Goal: Information Seeking & Learning: Learn about a topic

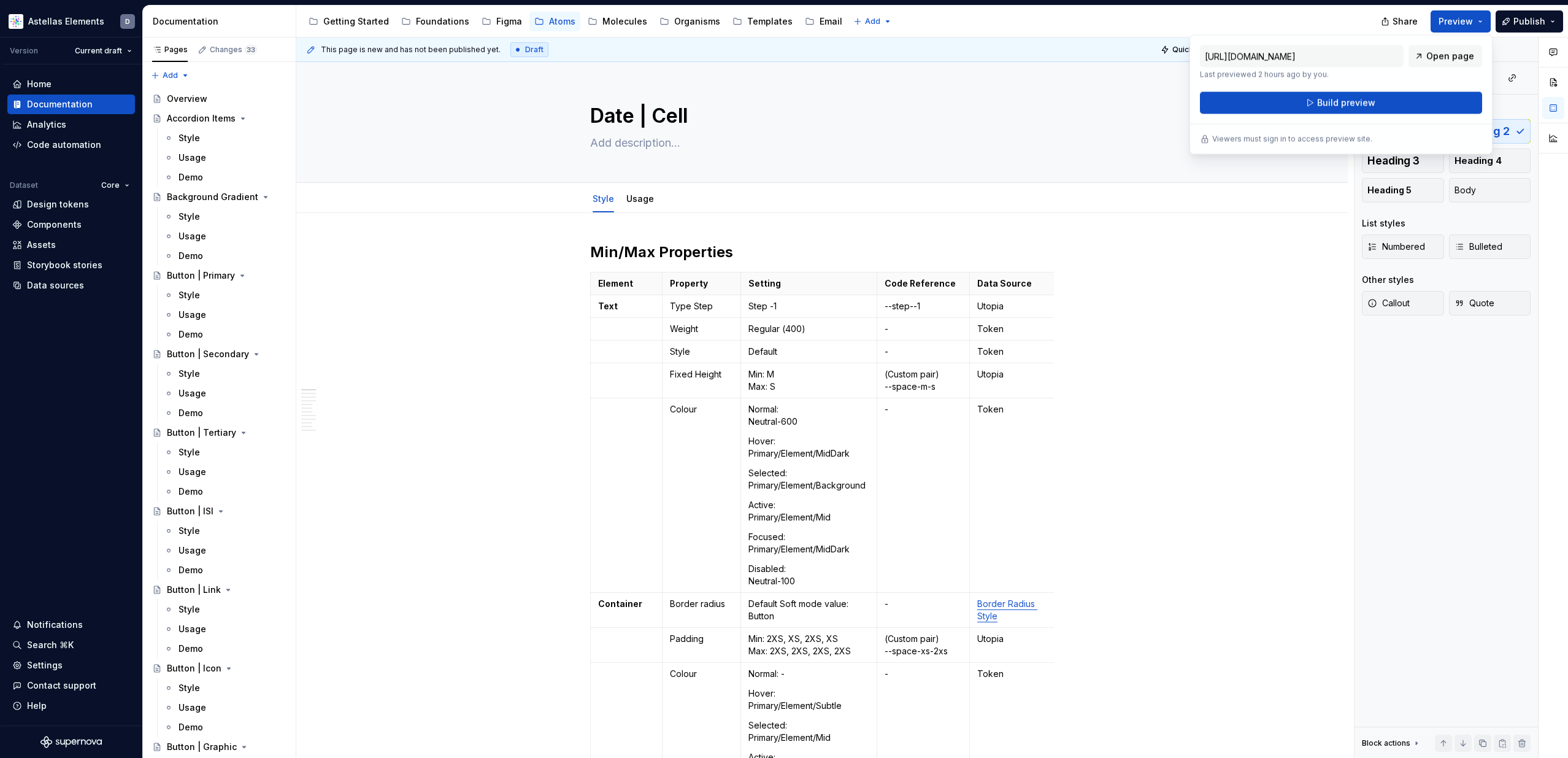
type textarea "*"
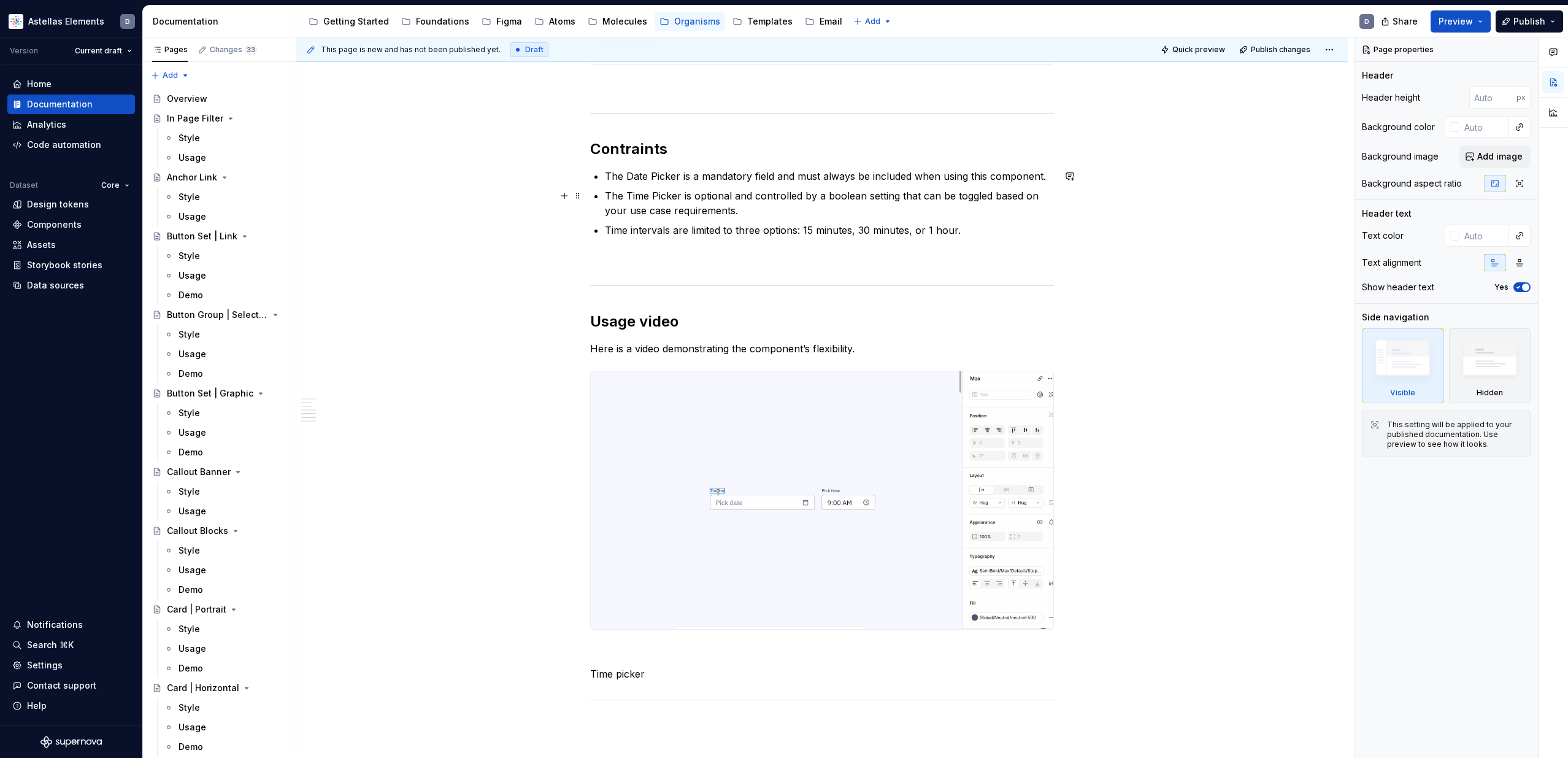
scroll to position [751, 0]
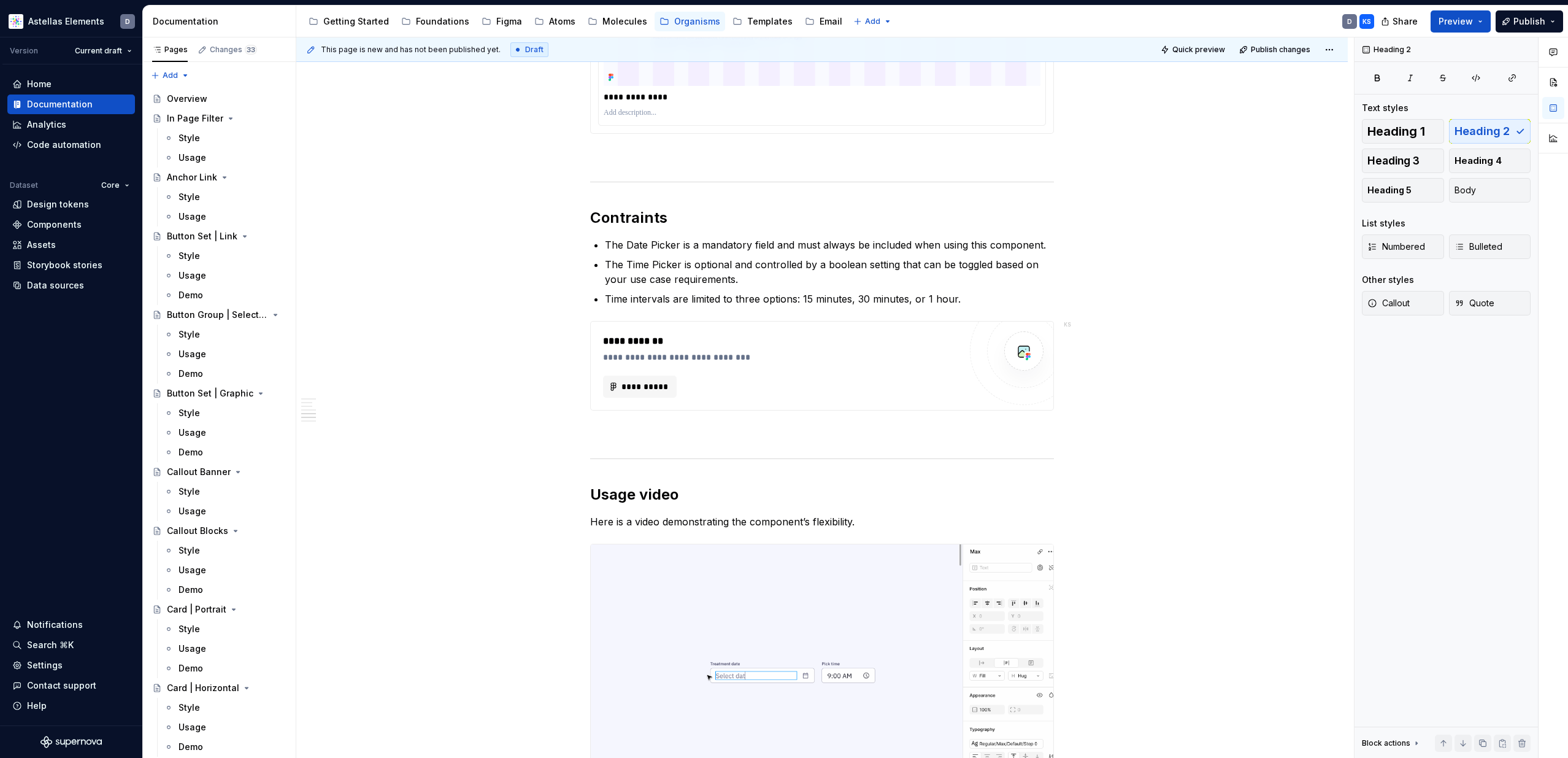
type textarea "*"
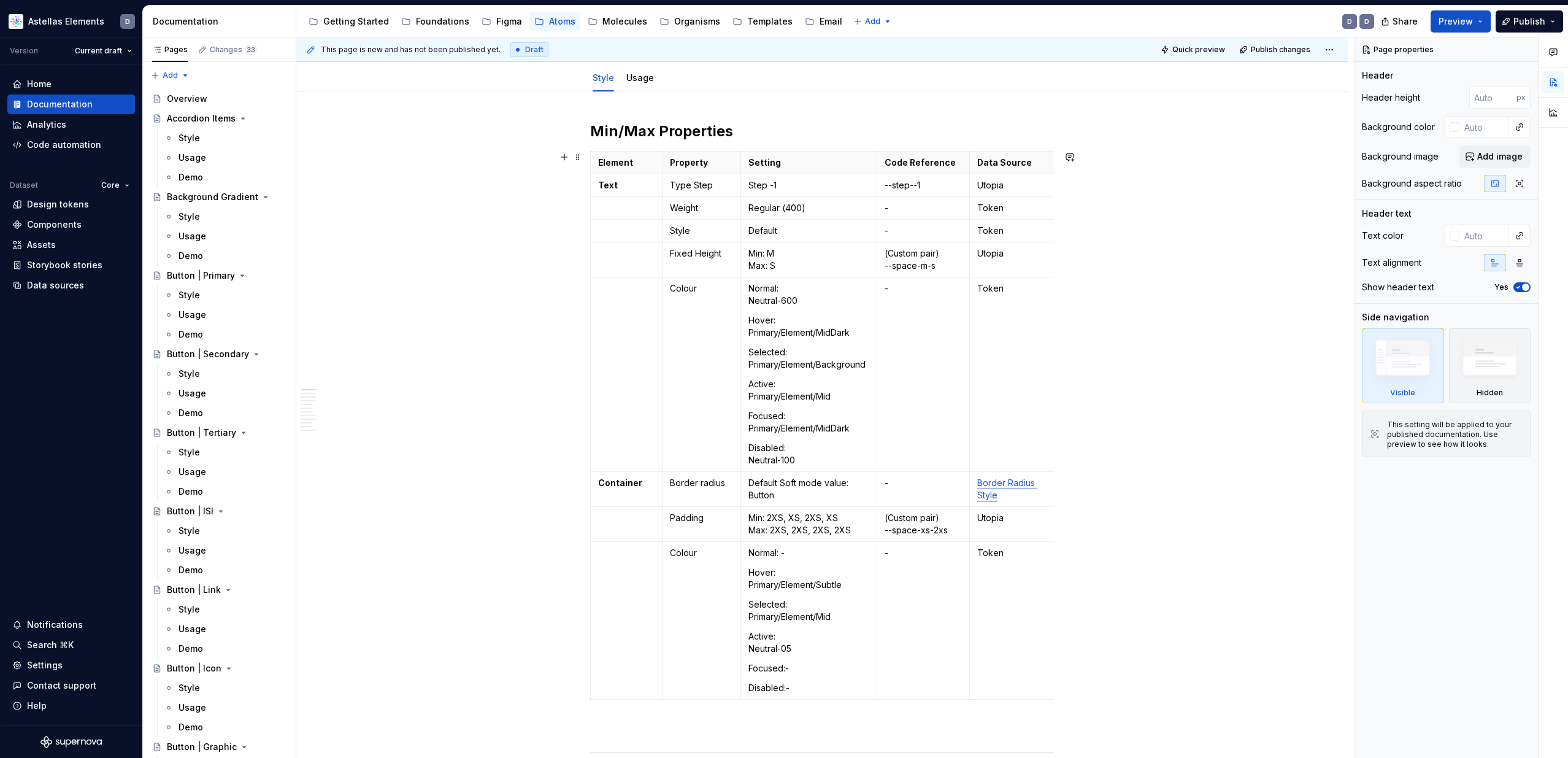
scroll to position [70, 0]
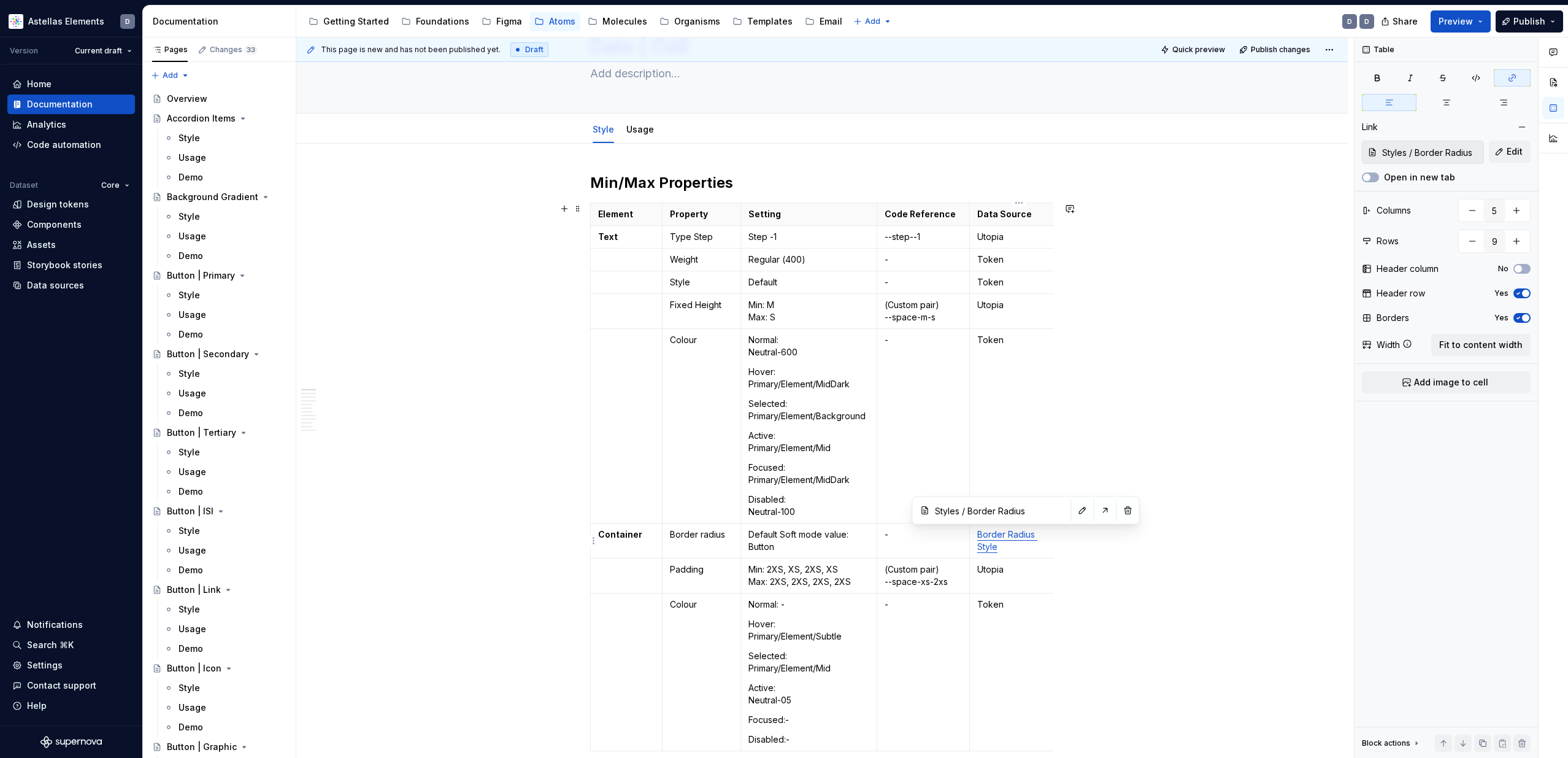
click at [1010, 536] on link "Border Radius Style" at bounding box center [1007, 540] width 60 height 22
click at [1463, 25] on span "Preview" at bounding box center [1456, 21] width 34 height 12
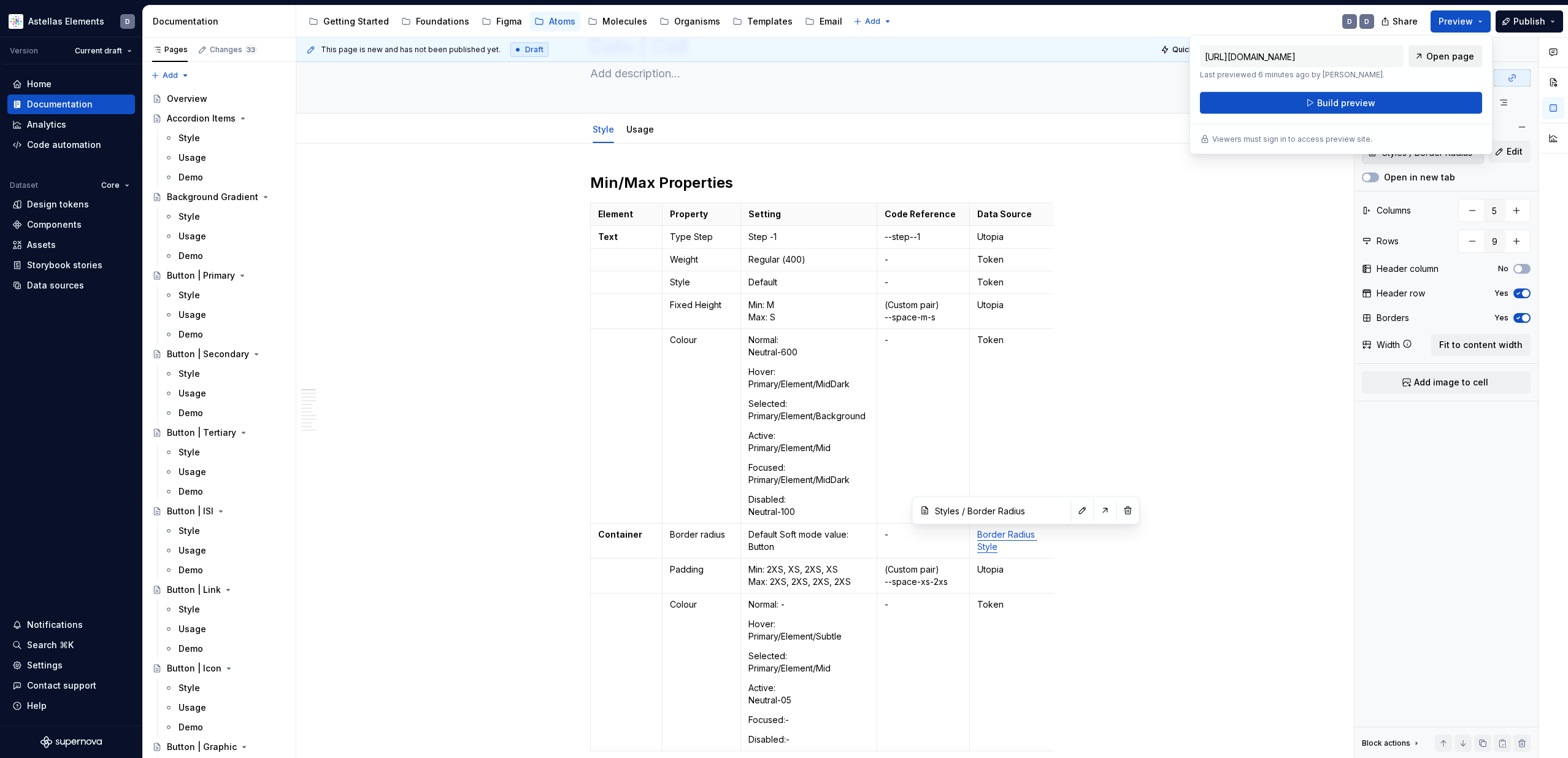
click at [1445, 56] on span "Open page" at bounding box center [1450, 56] width 48 height 12
click at [1433, 102] on button "Build preview" at bounding box center [1341, 103] width 282 height 22
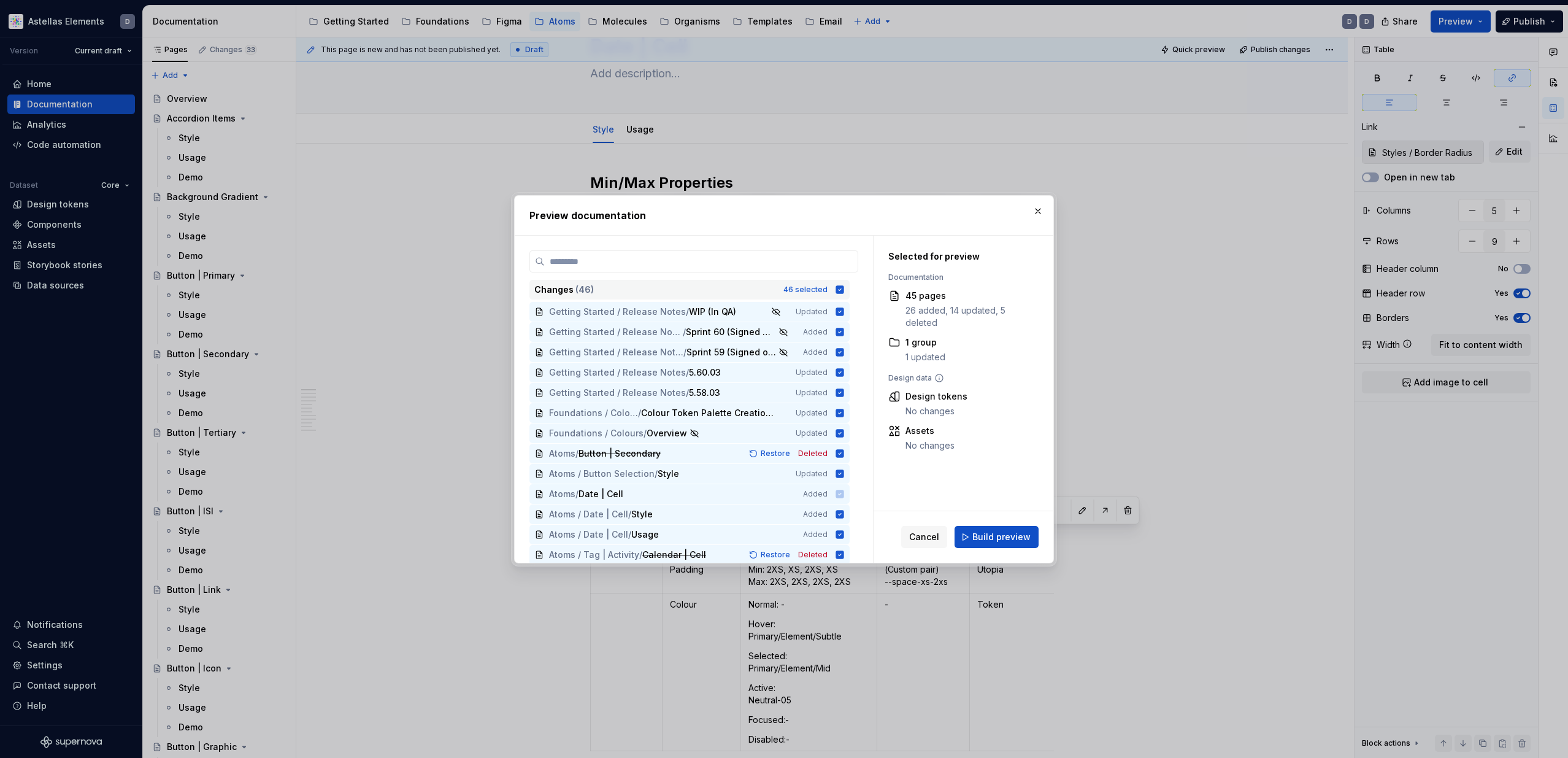
click at [844, 291] on icon at bounding box center [840, 289] width 8 height 8
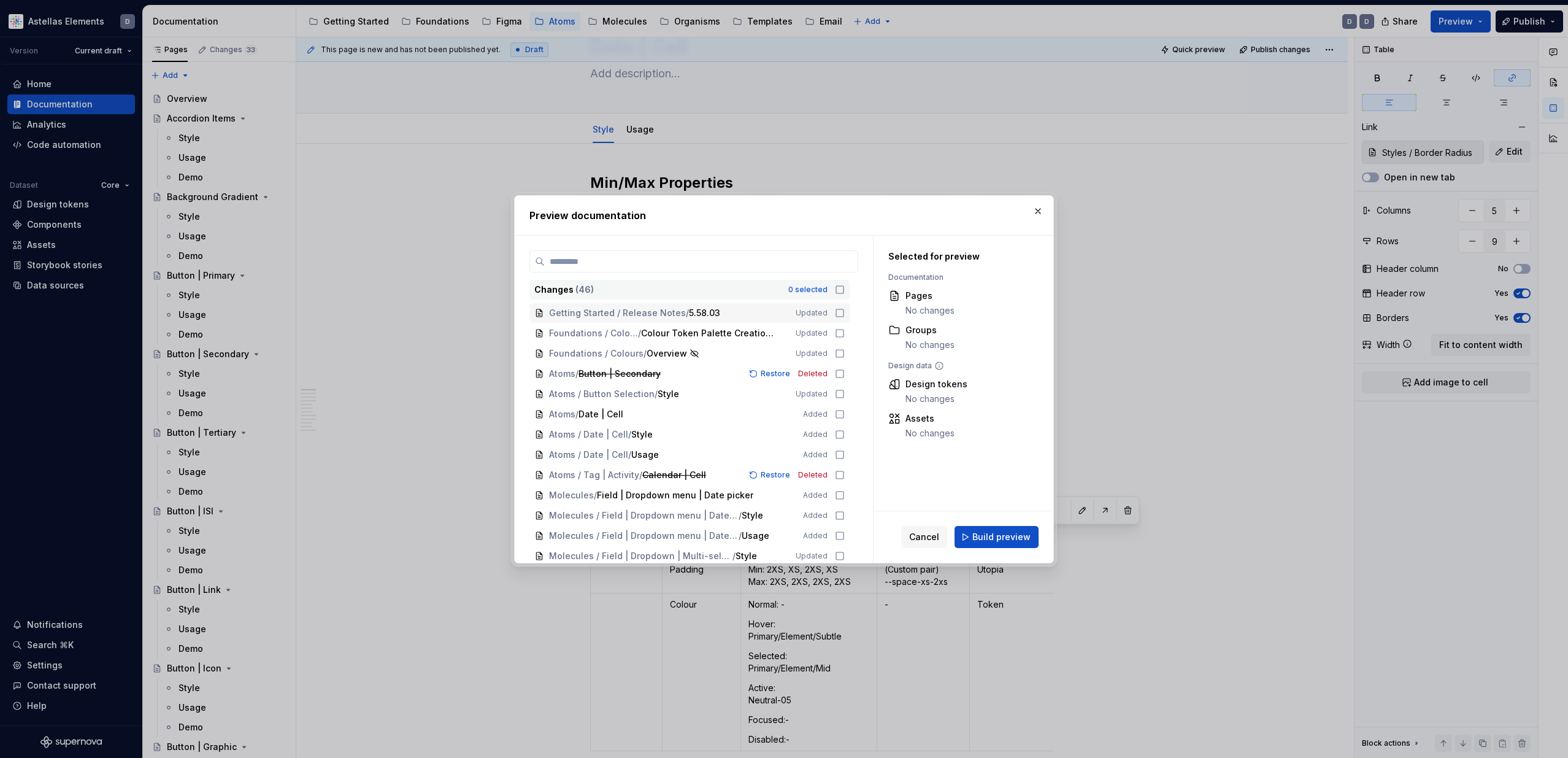
scroll to position [79, 0]
click at [844, 415] on icon at bounding box center [839, 415] width 10 height 10
click at [843, 438] on icon at bounding box center [839, 435] width 10 height 10
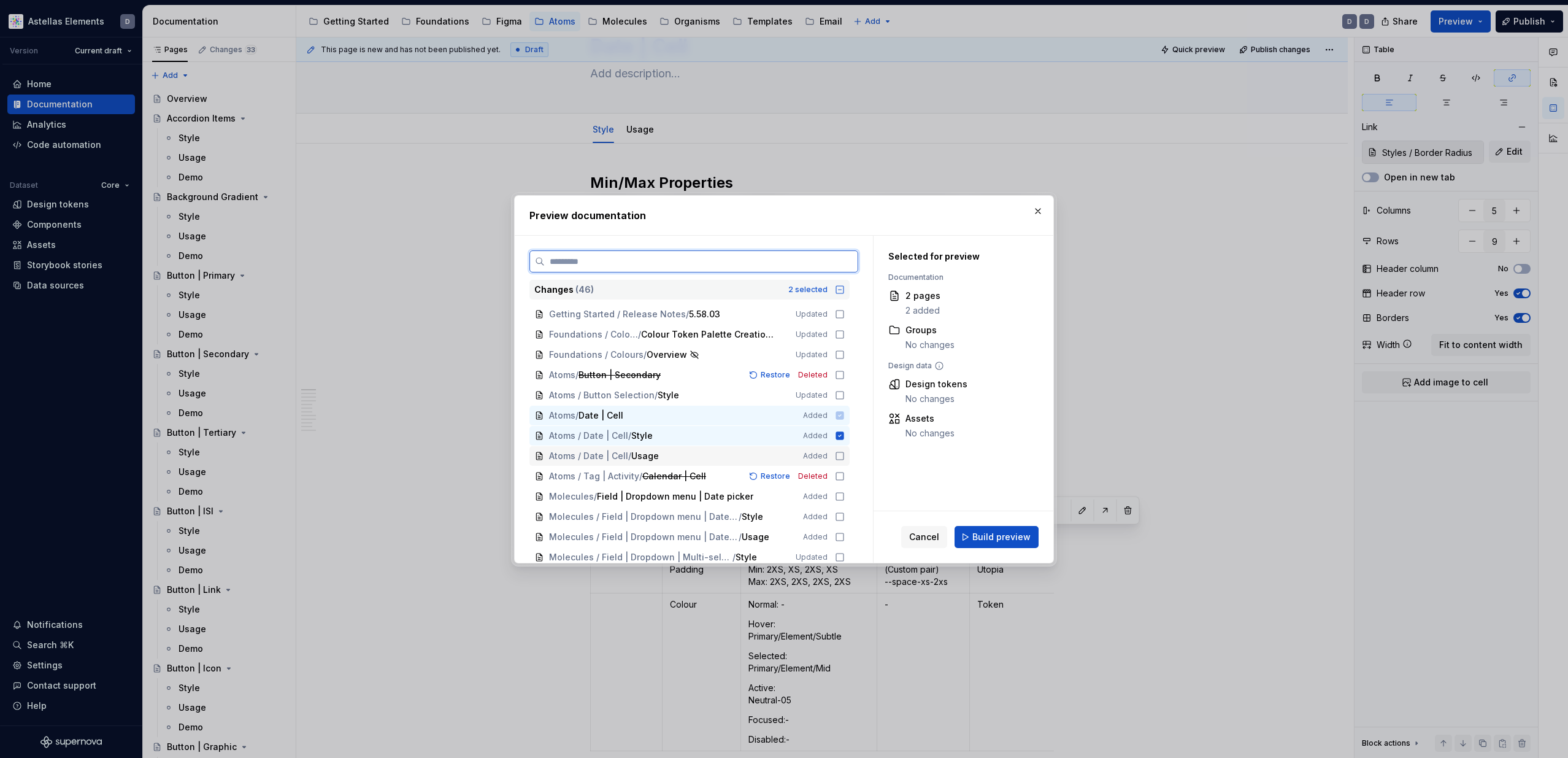
click at [845, 453] on icon at bounding box center [839, 456] width 10 height 10
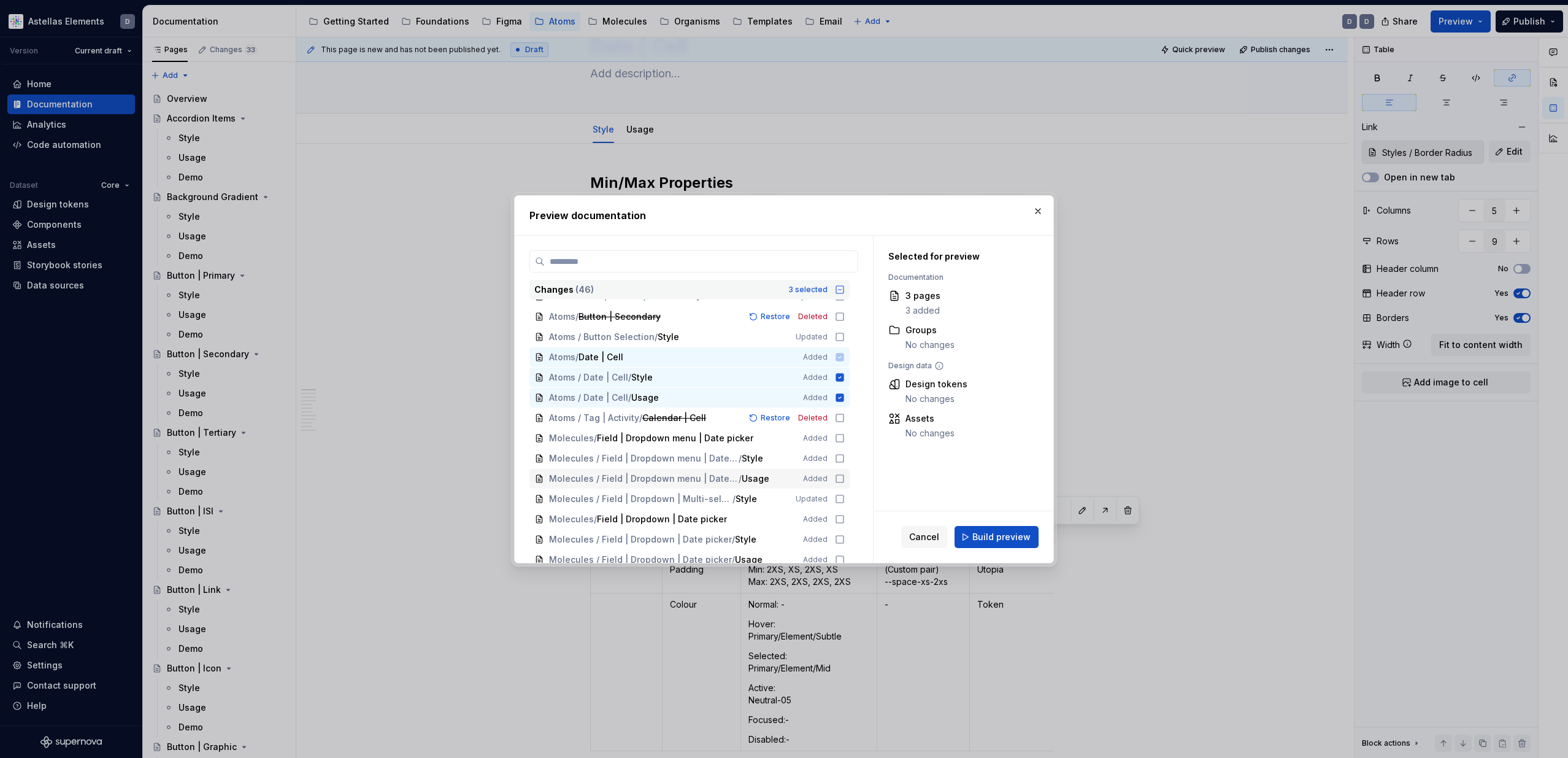
scroll to position [156, 0]
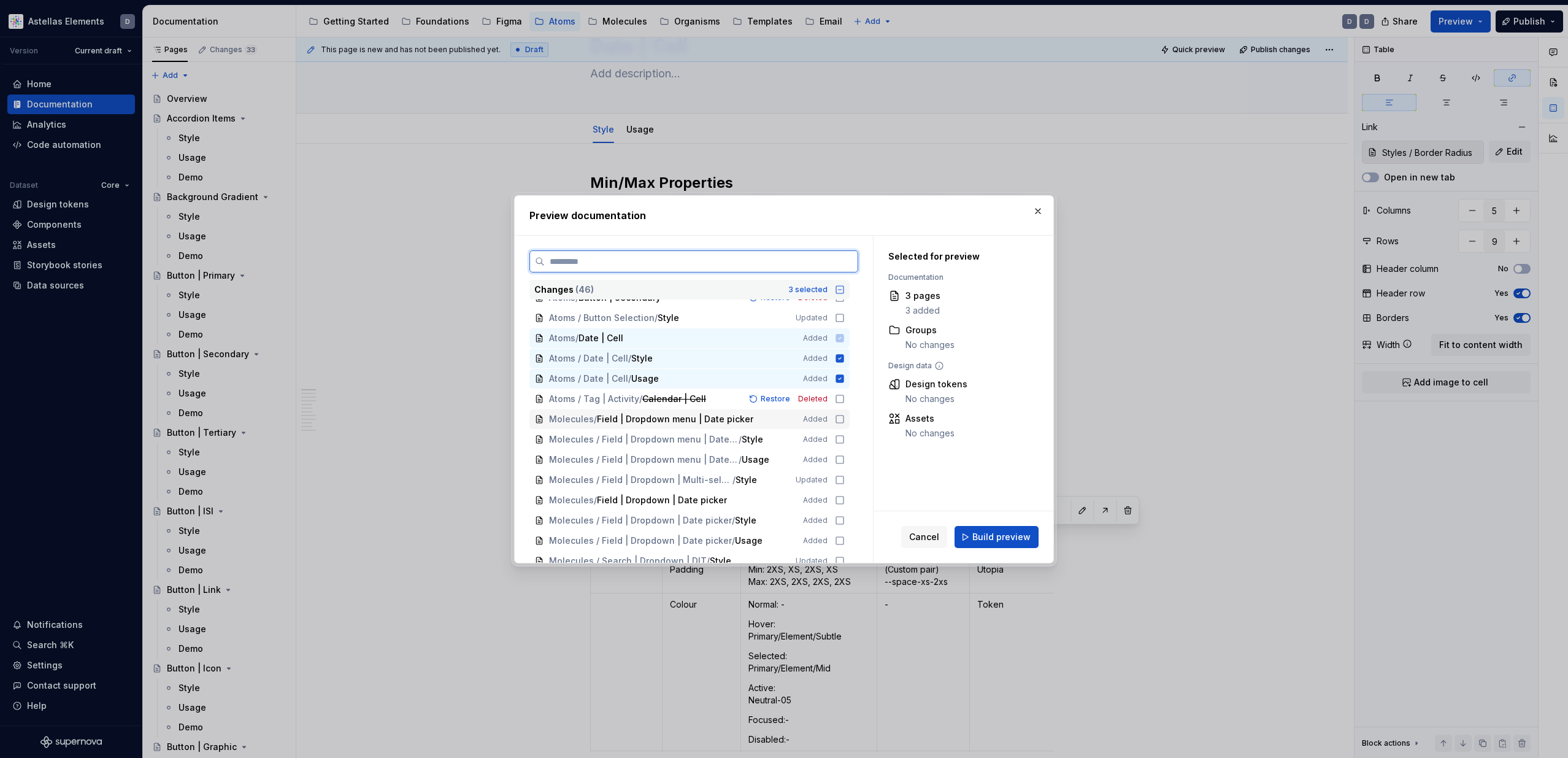
click at [844, 418] on icon at bounding box center [839, 418] width 10 height 10
click at [843, 438] on icon at bounding box center [839, 438] width 10 height 10
click at [843, 456] on icon at bounding box center [839, 459] width 10 height 10
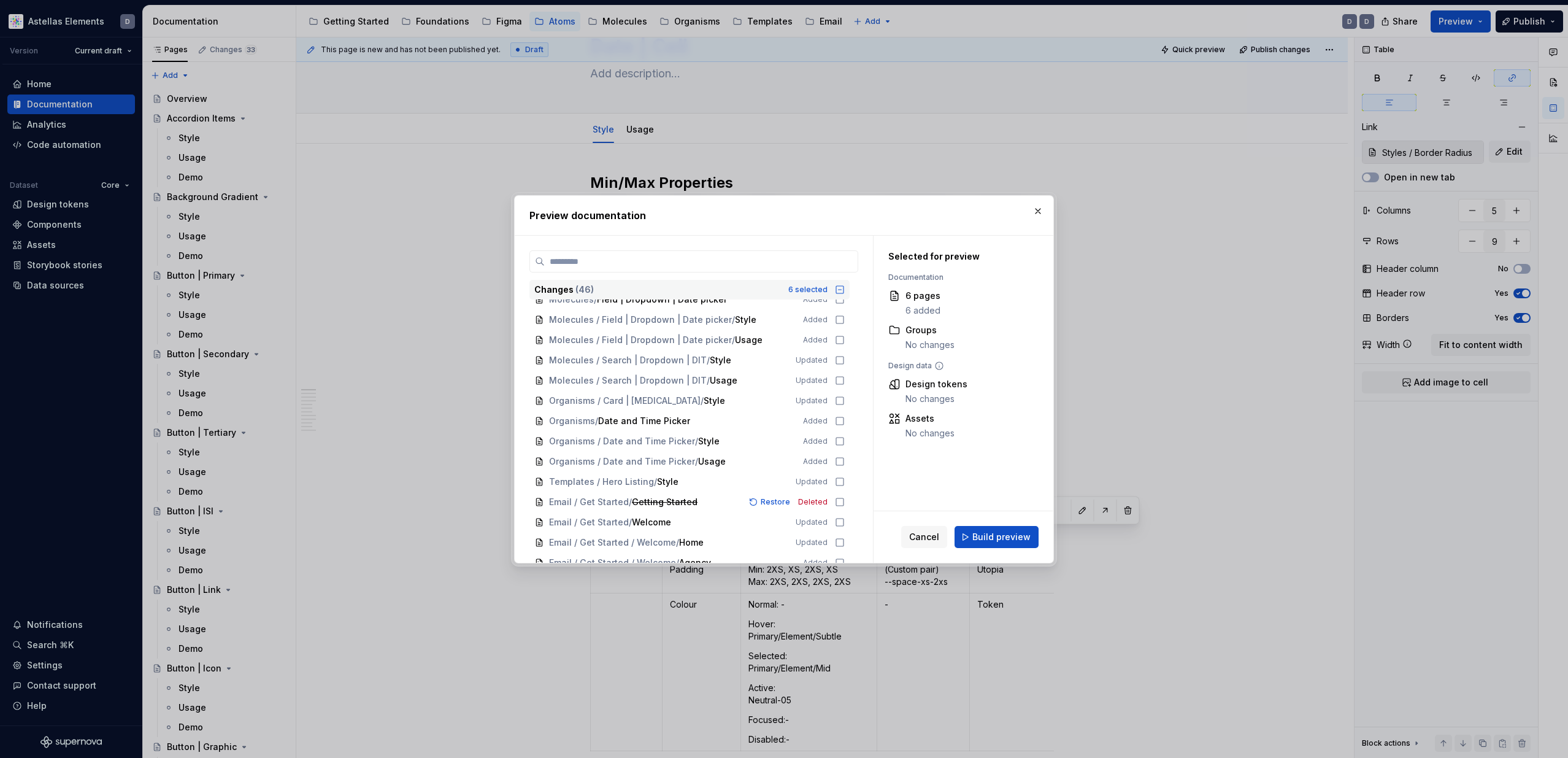
scroll to position [355, 0]
click at [845, 423] on icon at bounding box center [839, 422] width 10 height 10
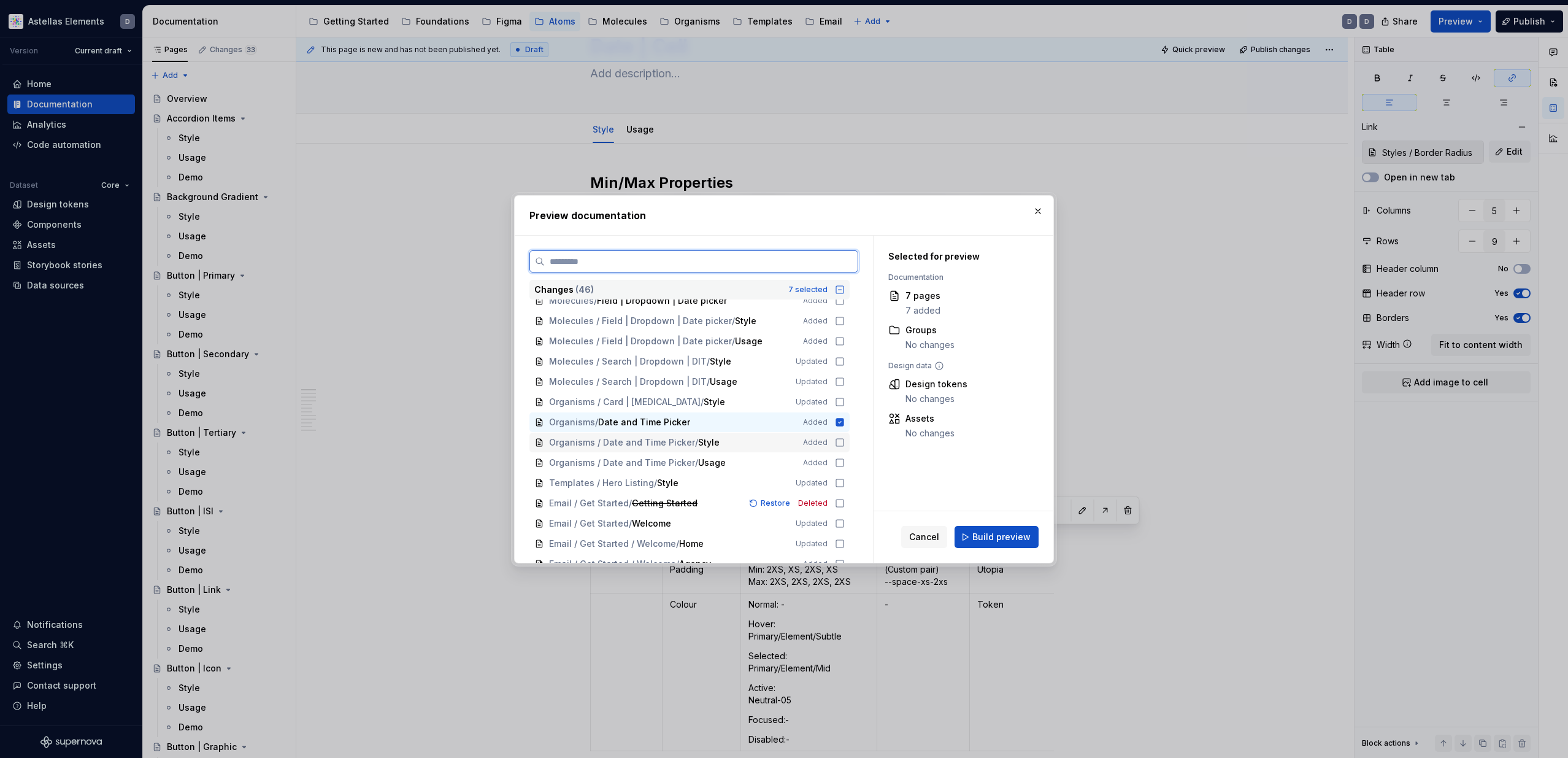
click at [845, 439] on icon at bounding box center [839, 442] width 10 height 10
click at [845, 463] on icon at bounding box center [839, 462] width 10 height 10
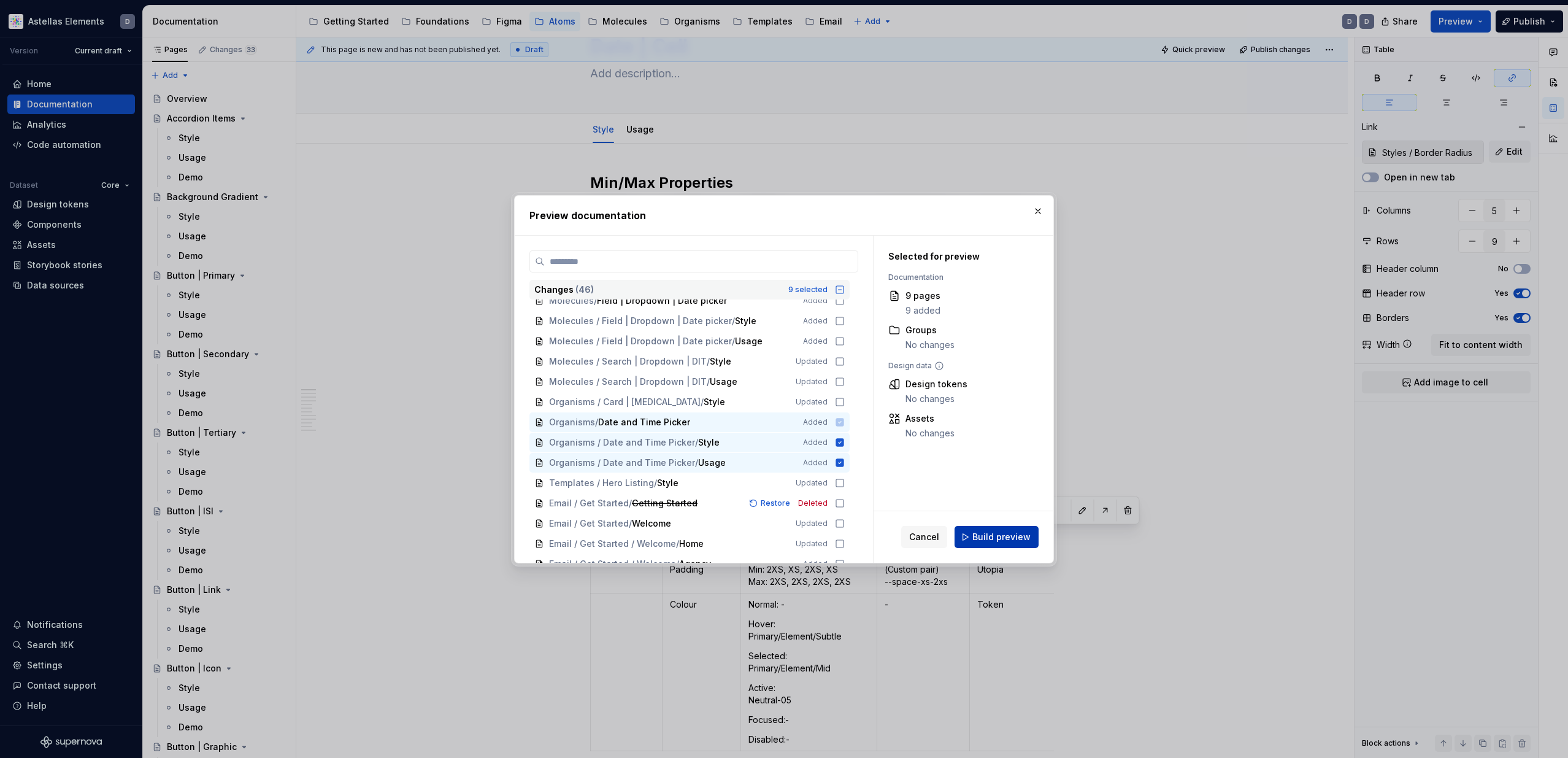
click at [1006, 531] on span "Build preview" at bounding box center [1002, 537] width 58 height 12
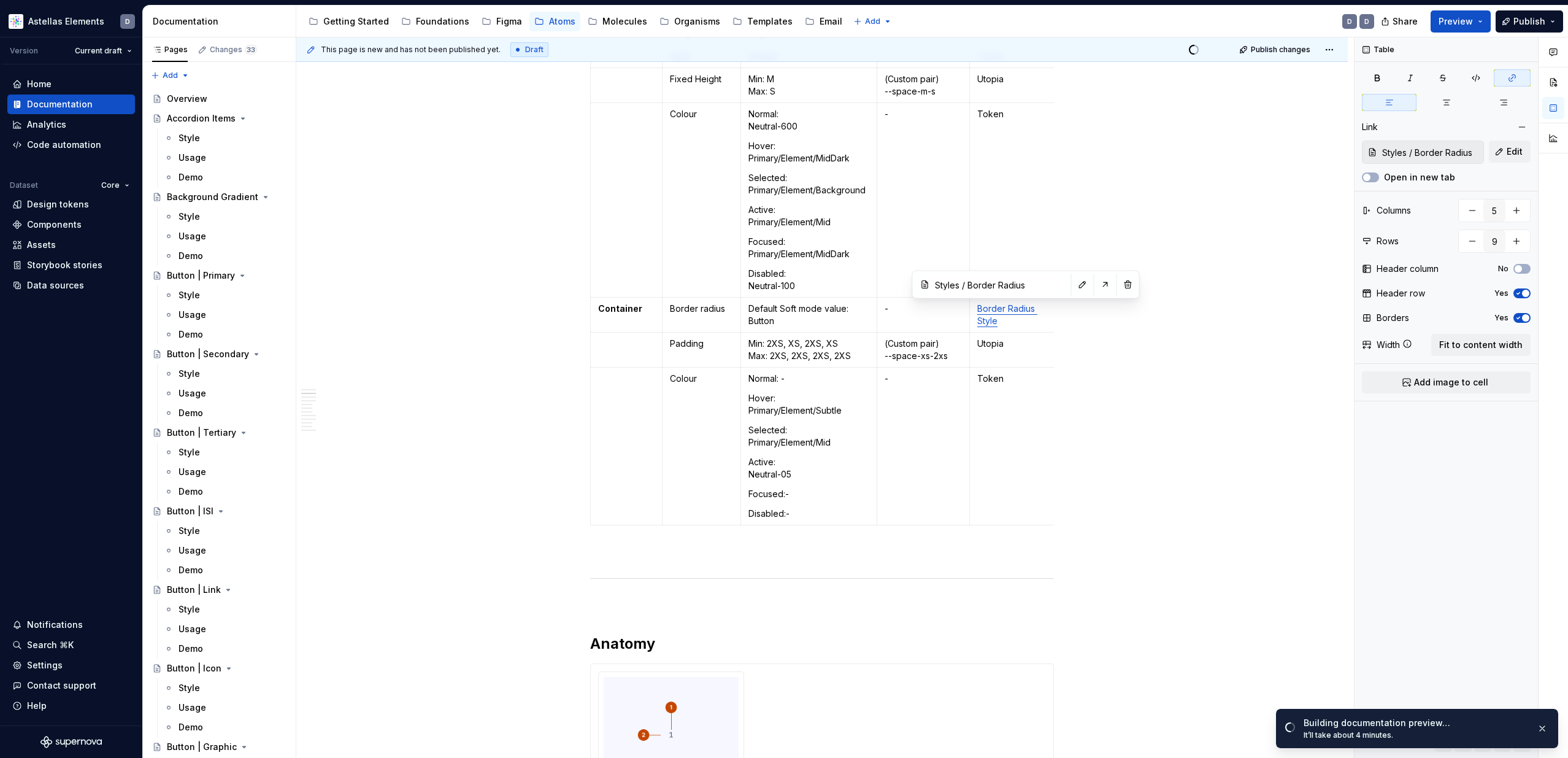
scroll to position [278, 0]
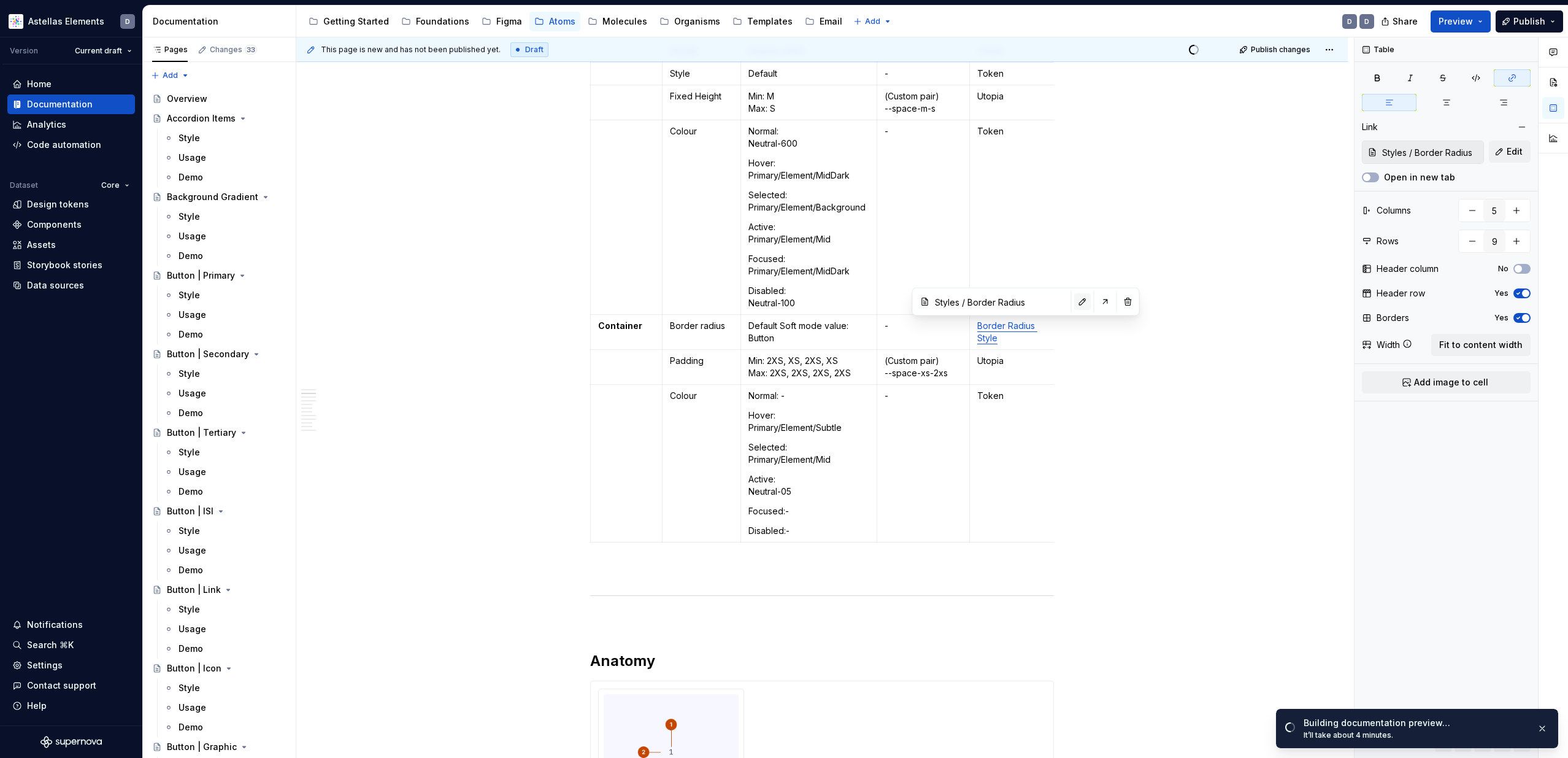
click at [1074, 299] on button "button" at bounding box center [1082, 302] width 17 height 17
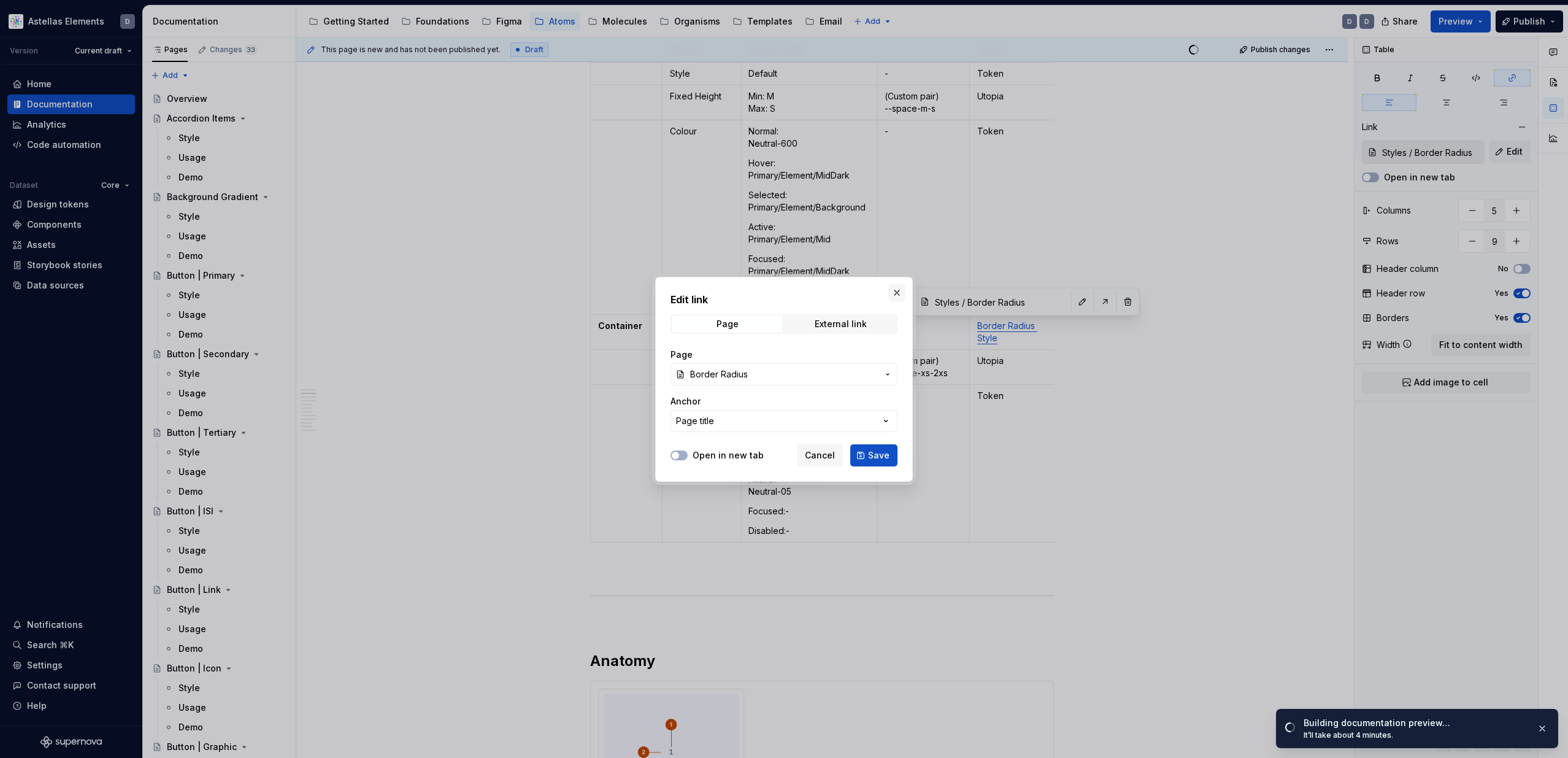
click at [894, 293] on button "button" at bounding box center [896, 293] width 17 height 17
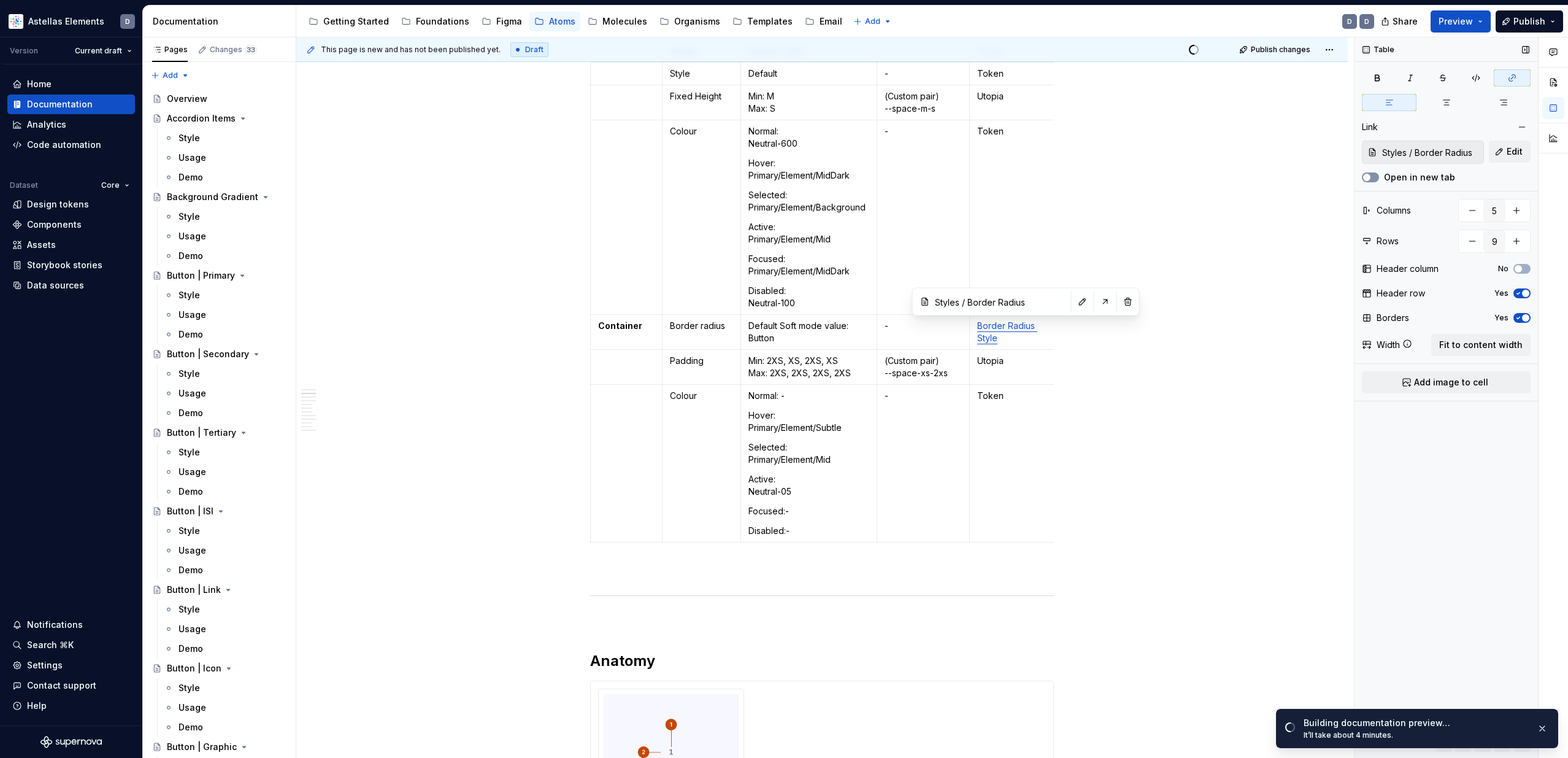
click at [1368, 175] on span "button" at bounding box center [1367, 177] width 7 height 7
drag, startPoint x: 1010, startPoint y: 339, endPoint x: 973, endPoint y: 328, distance: 38.6
click at [973, 328] on td "Border Radius Style" at bounding box center [1015, 332] width 93 height 35
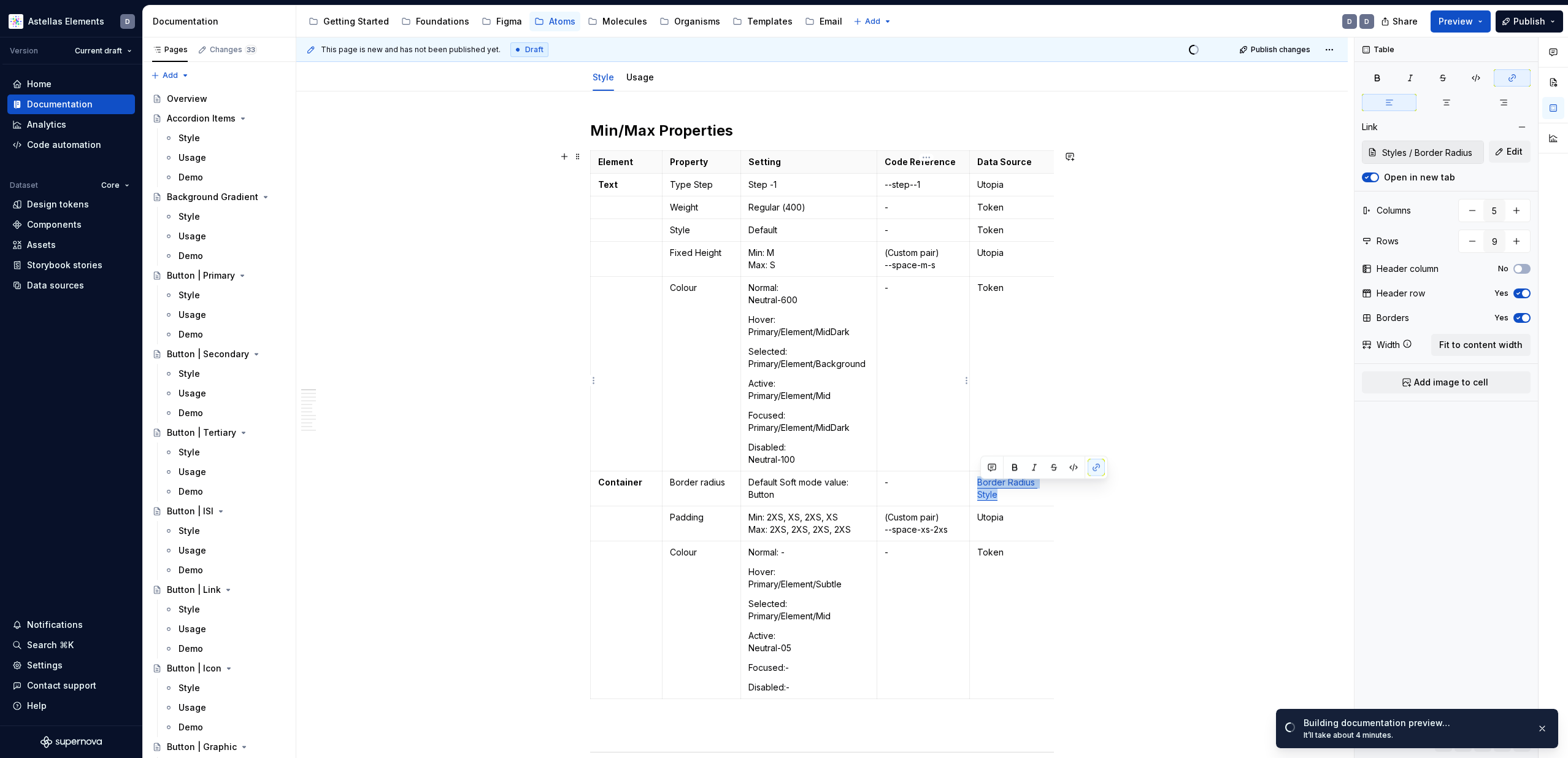
scroll to position [114, 0]
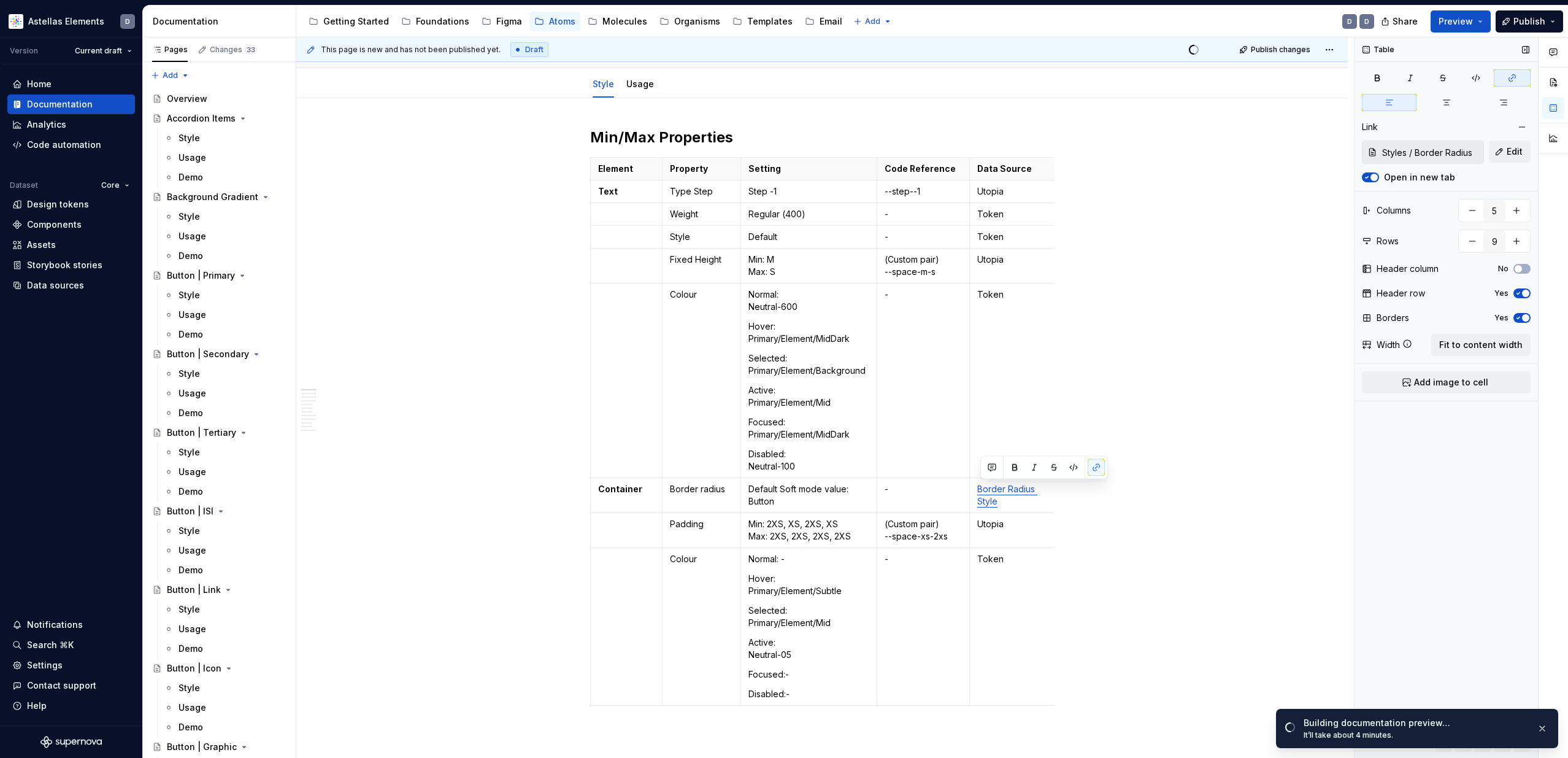
click at [1453, 152] on input "Styles / Border Radius" at bounding box center [1430, 153] width 106 height 22
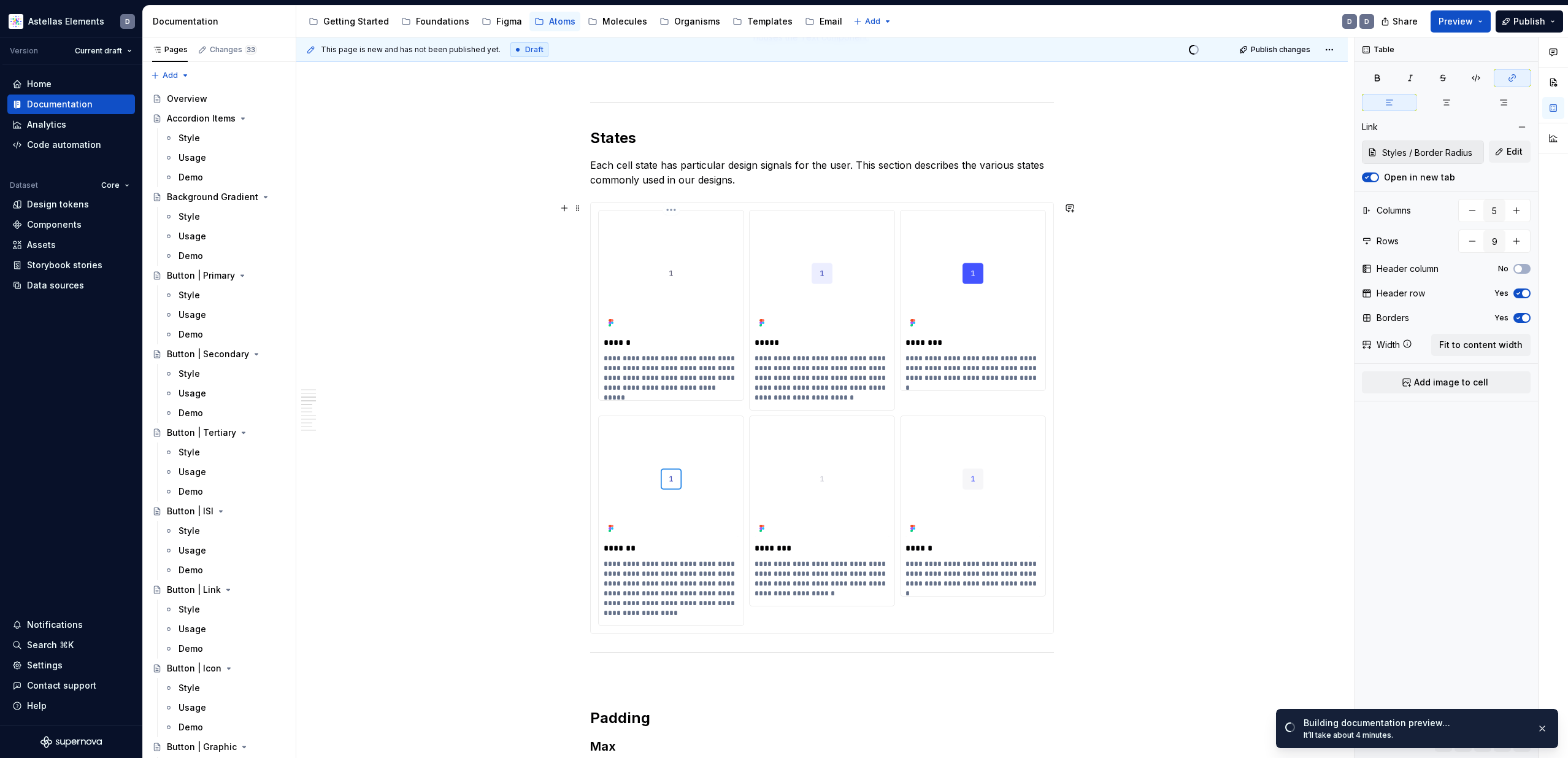
scroll to position [1194, 0]
type textarea "*"
click at [821, 373] on p "**********" at bounding box center [821, 378] width 135 height 49
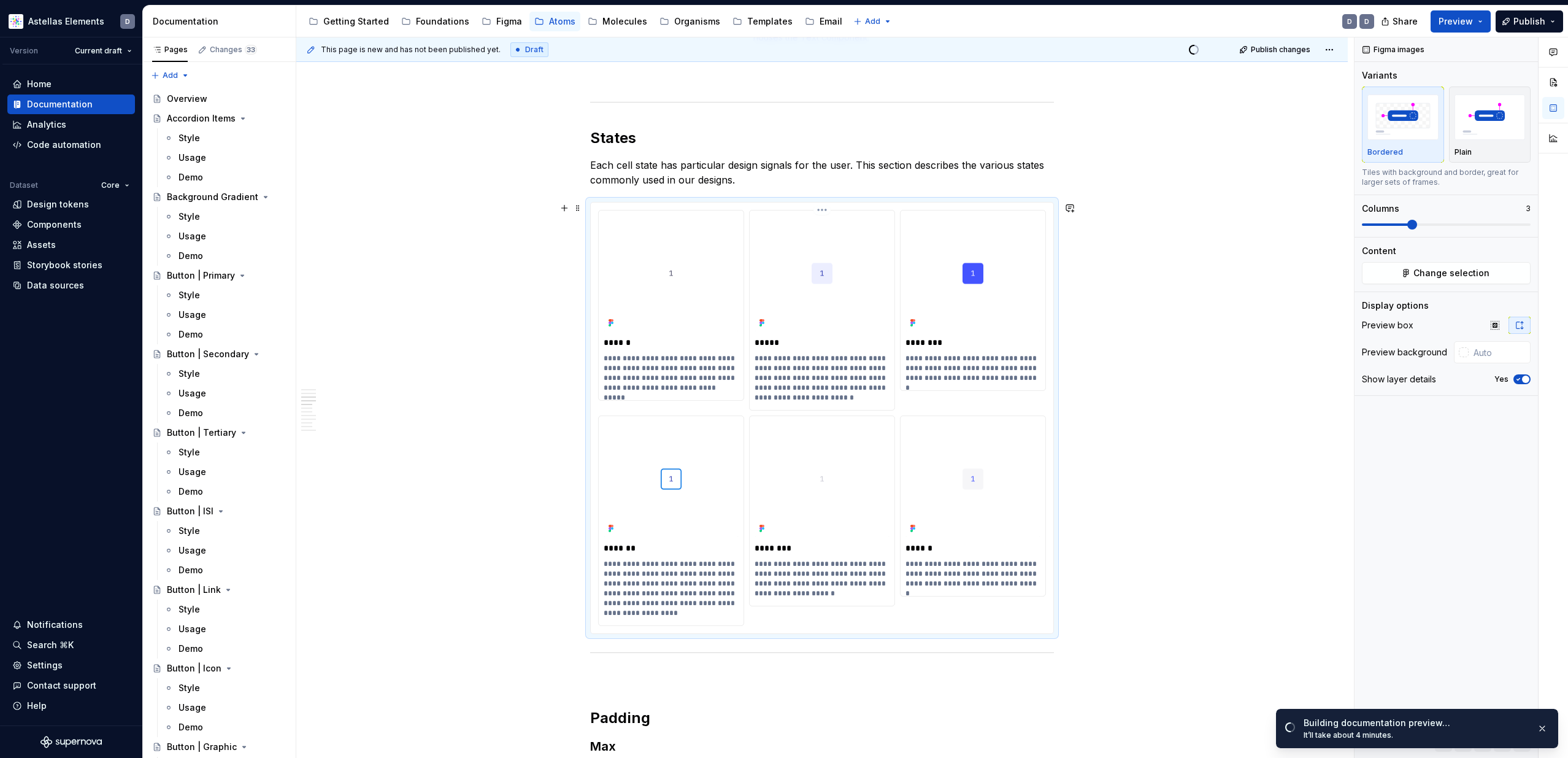
click at [813, 368] on p "**********" at bounding box center [821, 378] width 135 height 49
click at [811, 369] on p "**********" at bounding box center [821, 378] width 135 height 49
click at [843, 382] on p "**********" at bounding box center [821, 378] width 135 height 49
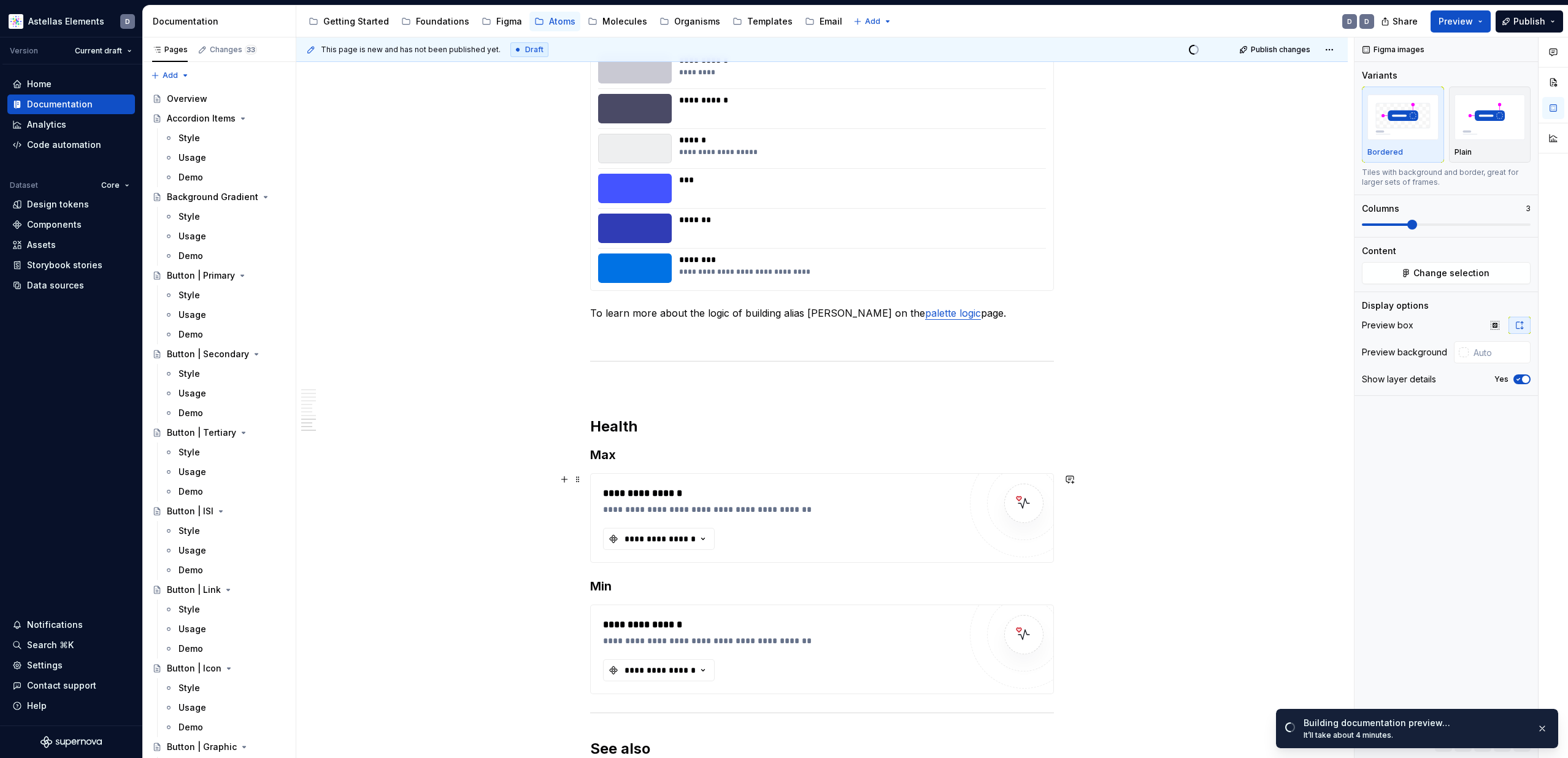
scroll to position [2807, 0]
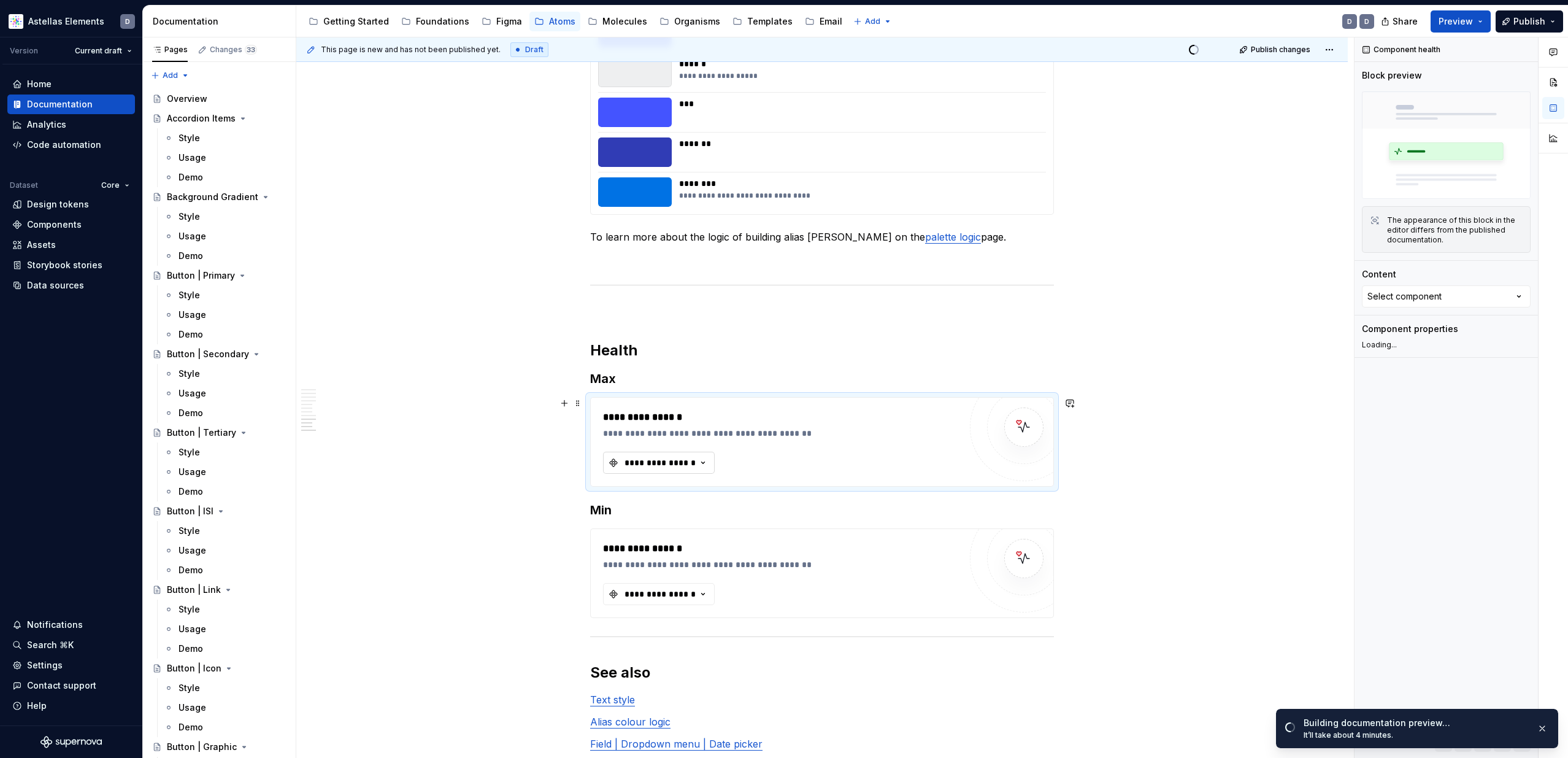
click at [709, 462] on icon "button" at bounding box center [702, 462] width 12 height 12
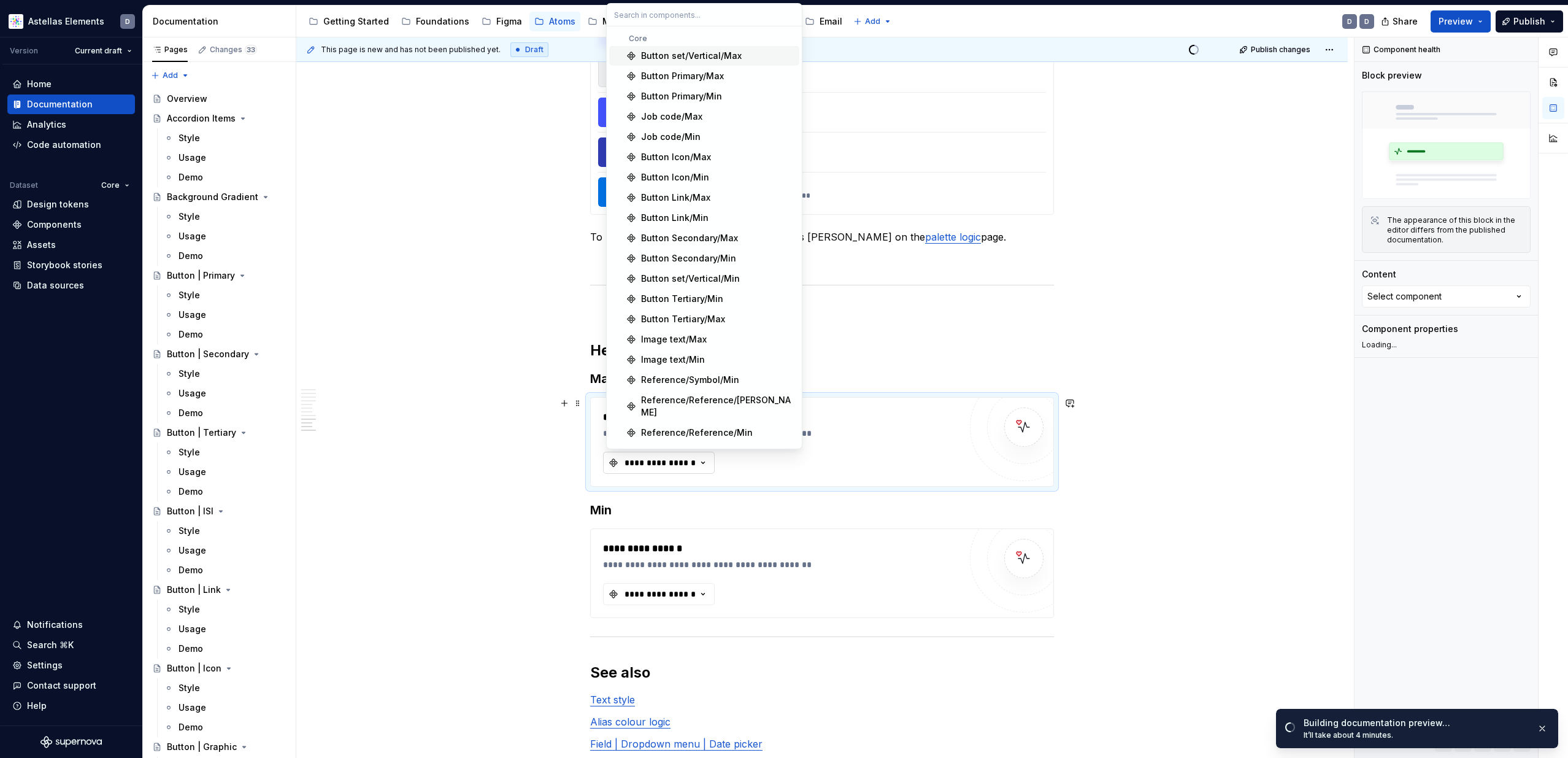
type textarea "*"
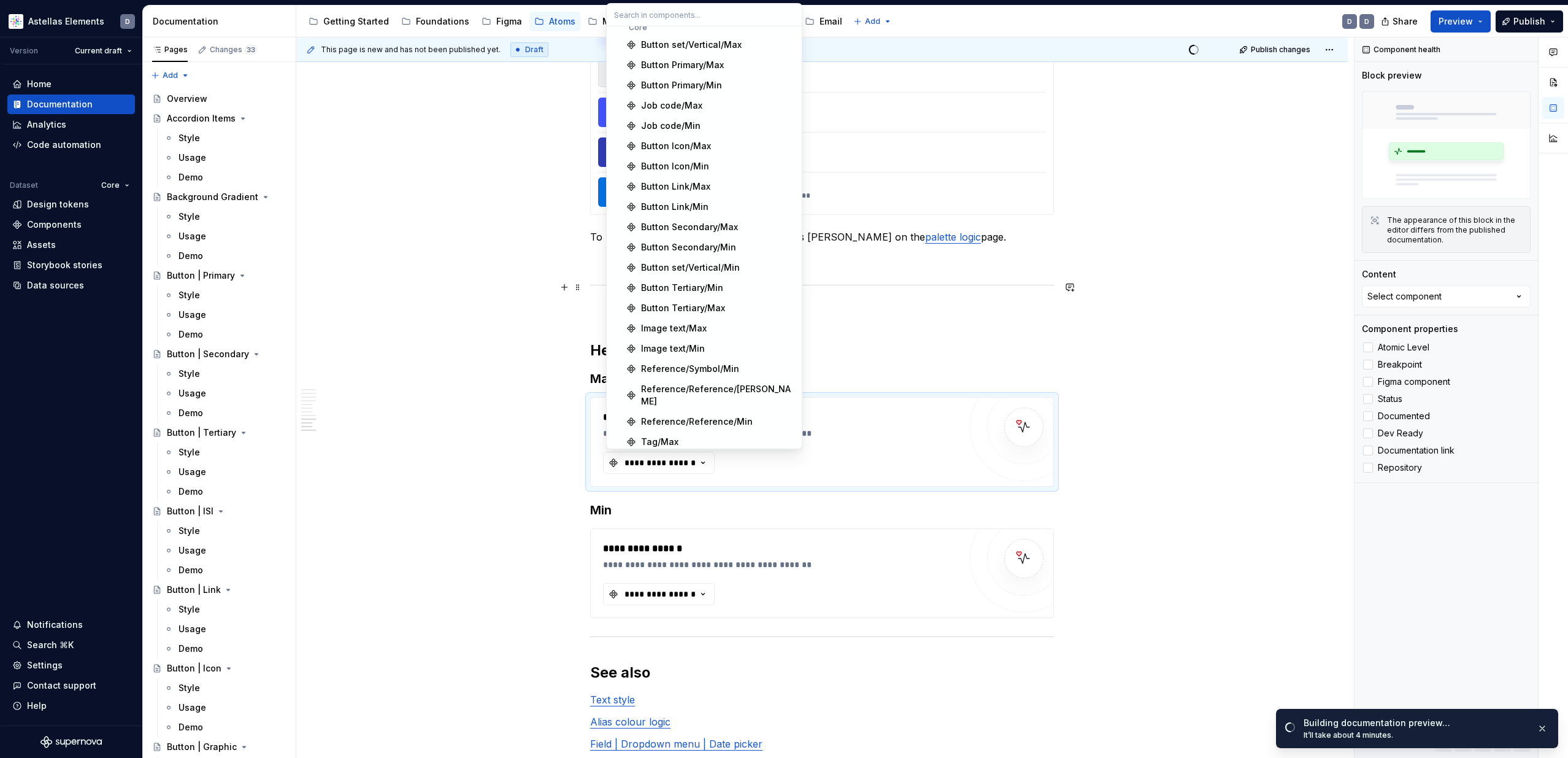
scroll to position [0, 0]
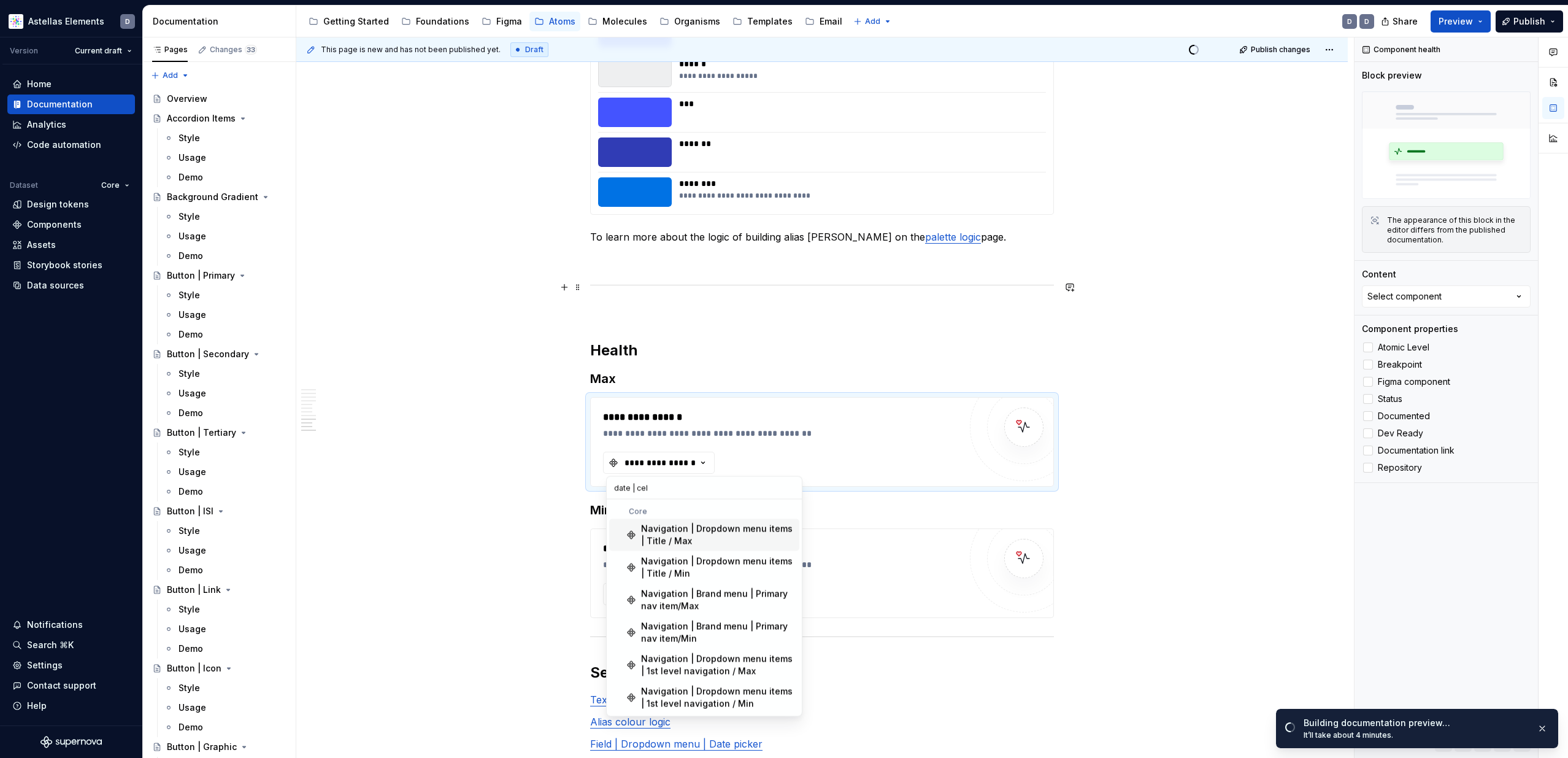
type input "date | cell"
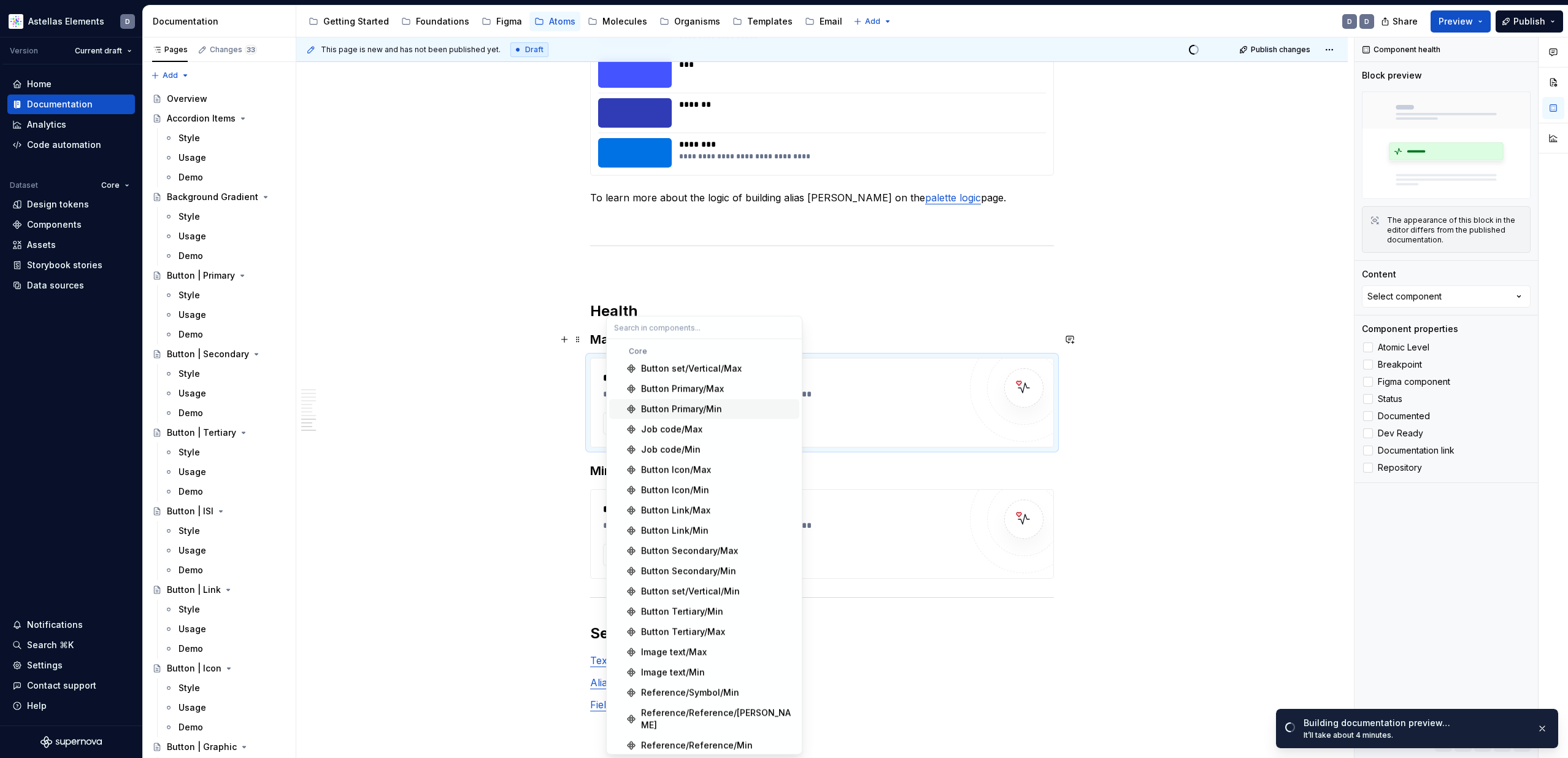
scroll to position [2967, 0]
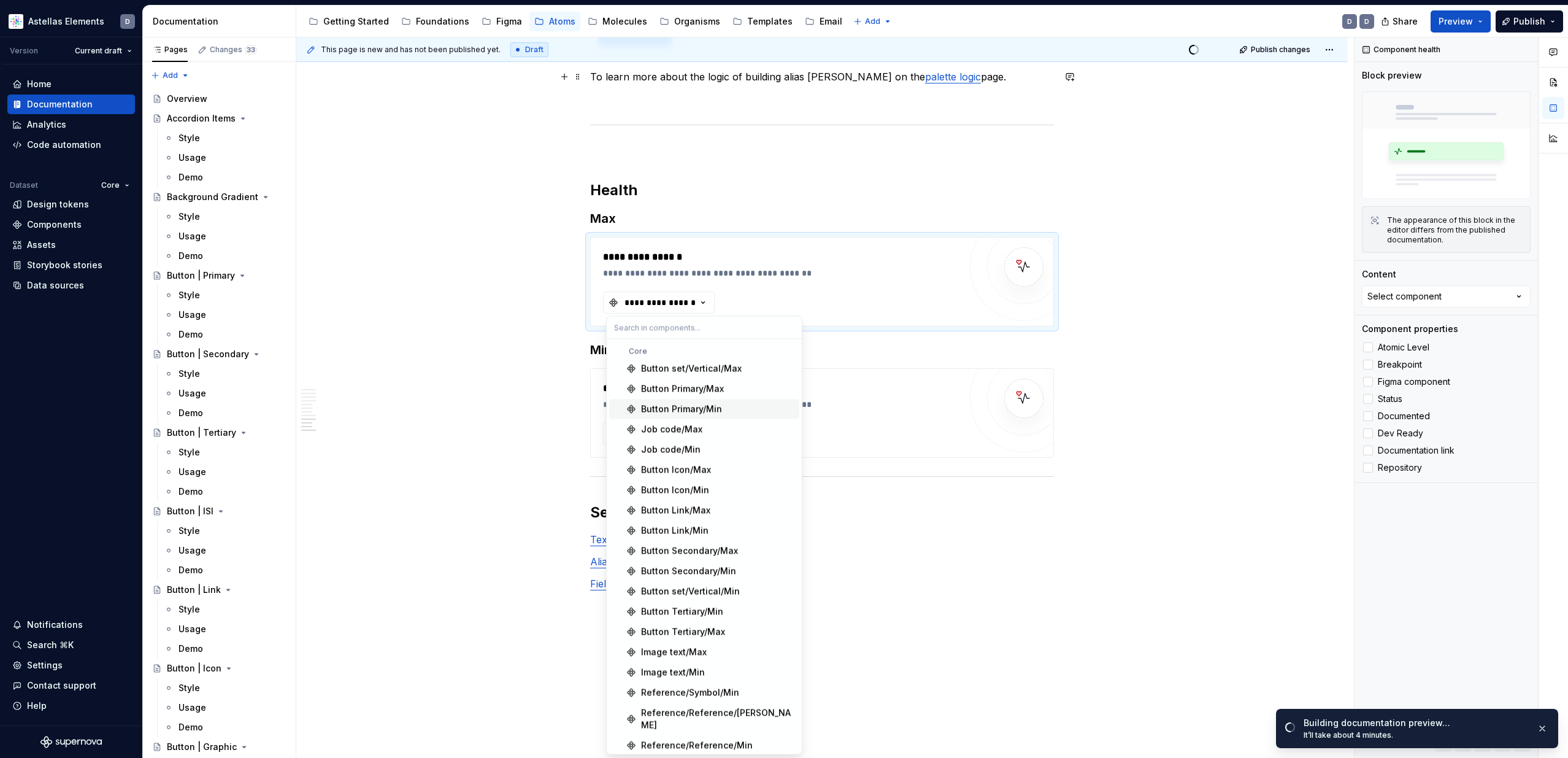
click at [825, 79] on p "To learn more about the logic of building alias palatte on the palette logic pa…" at bounding box center [822, 77] width 464 height 15
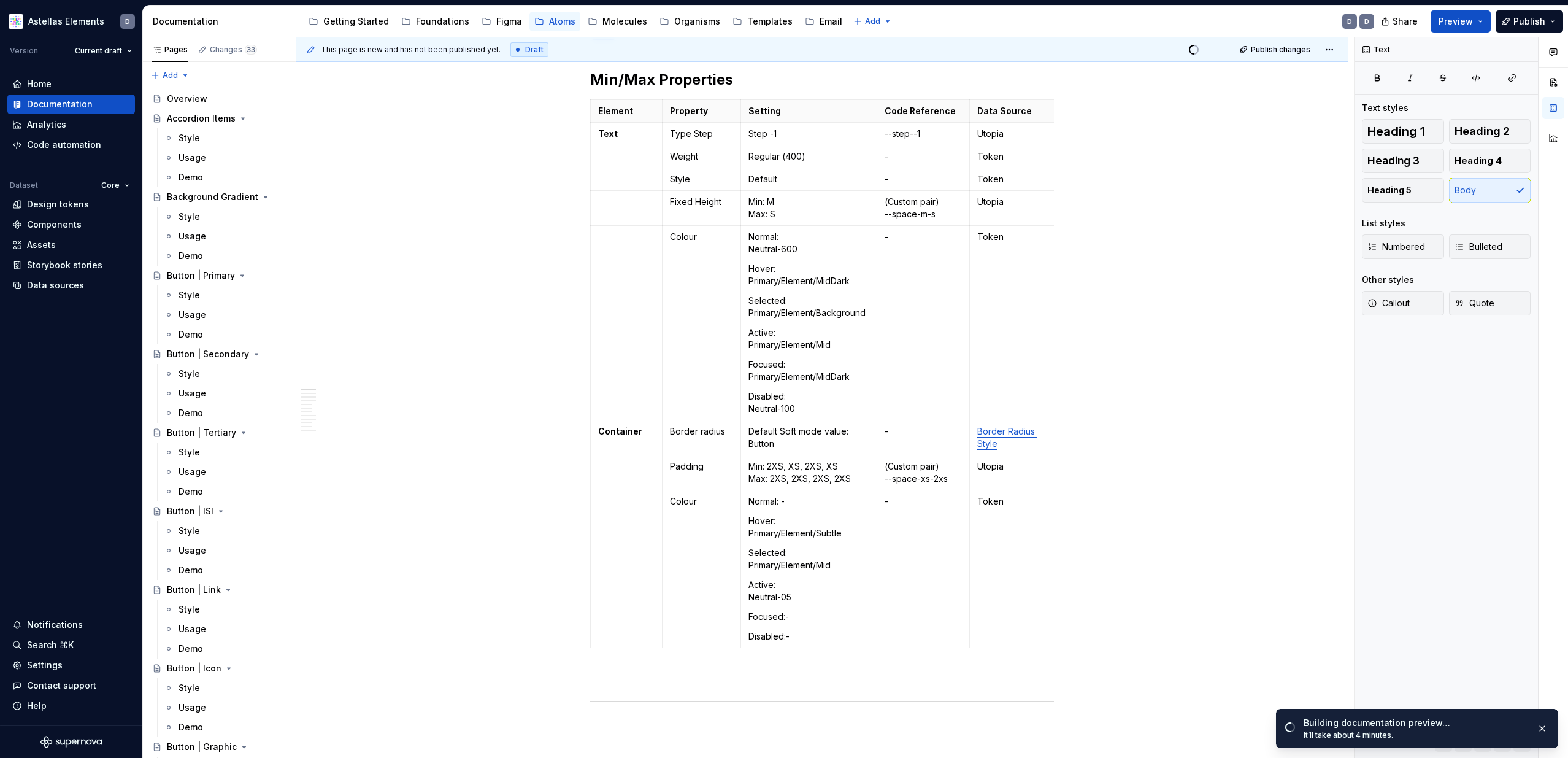
scroll to position [0, 0]
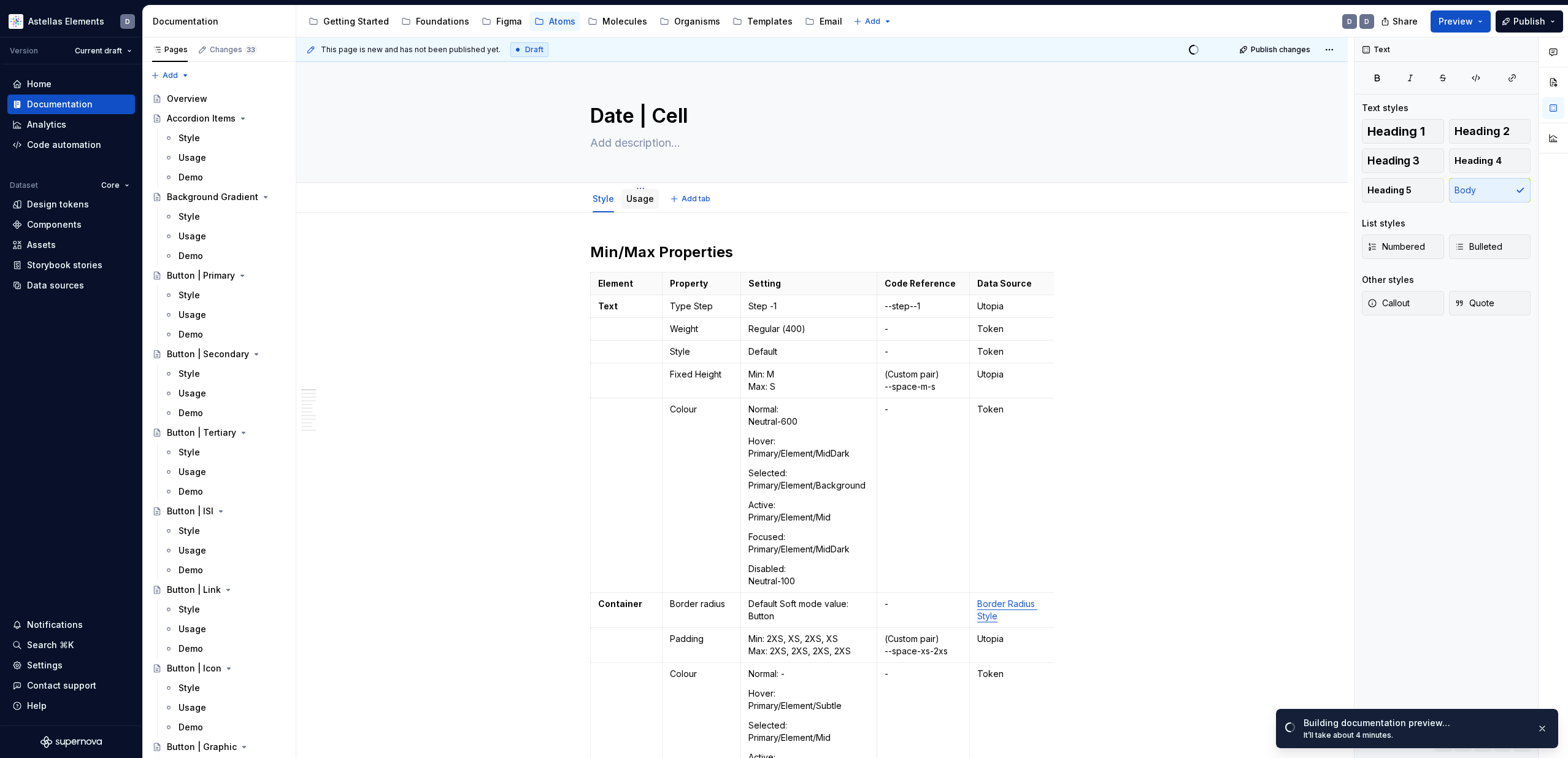
click at [637, 197] on link "Usage" at bounding box center [640, 198] width 28 height 10
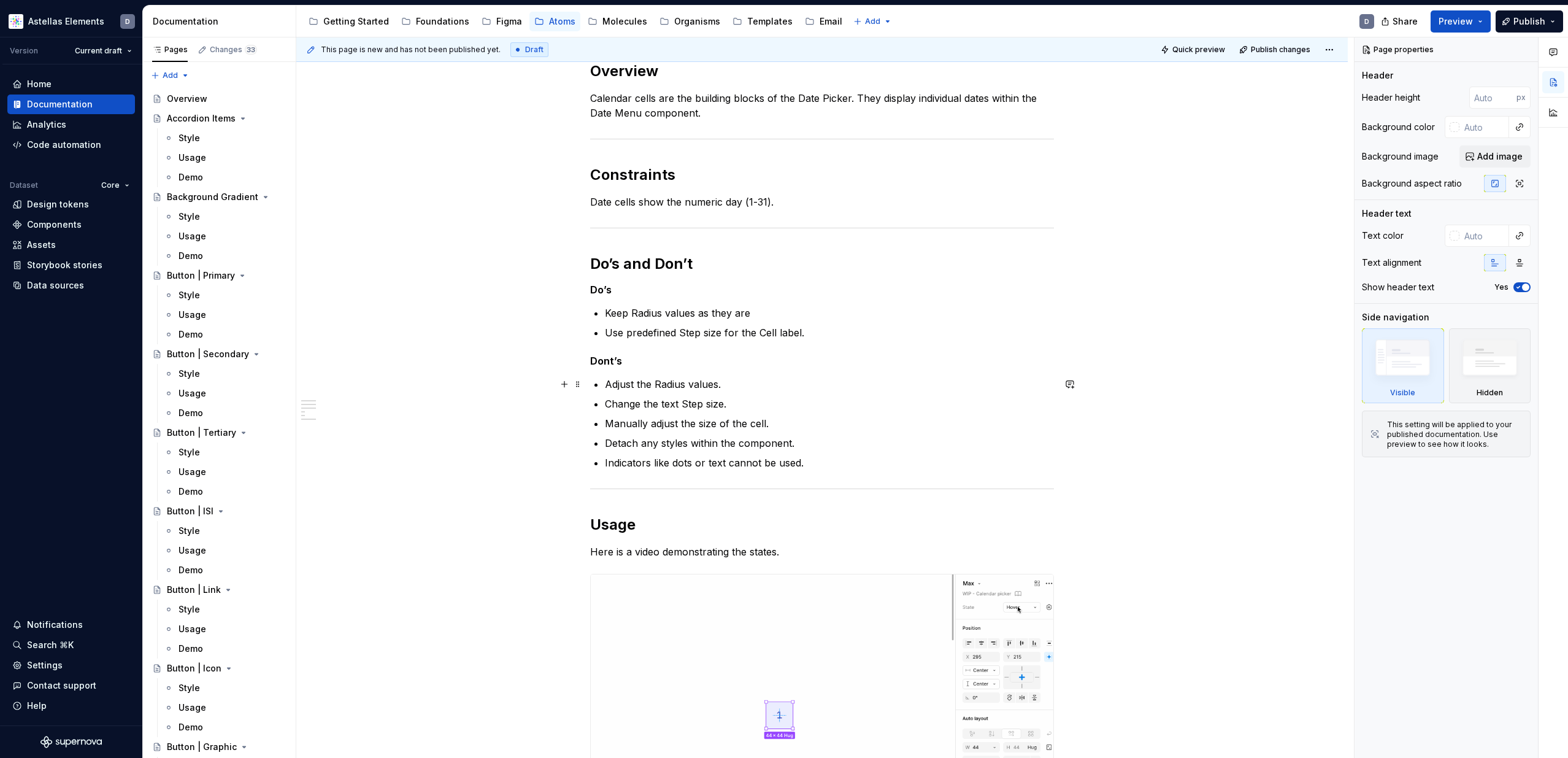
scroll to position [190, 0]
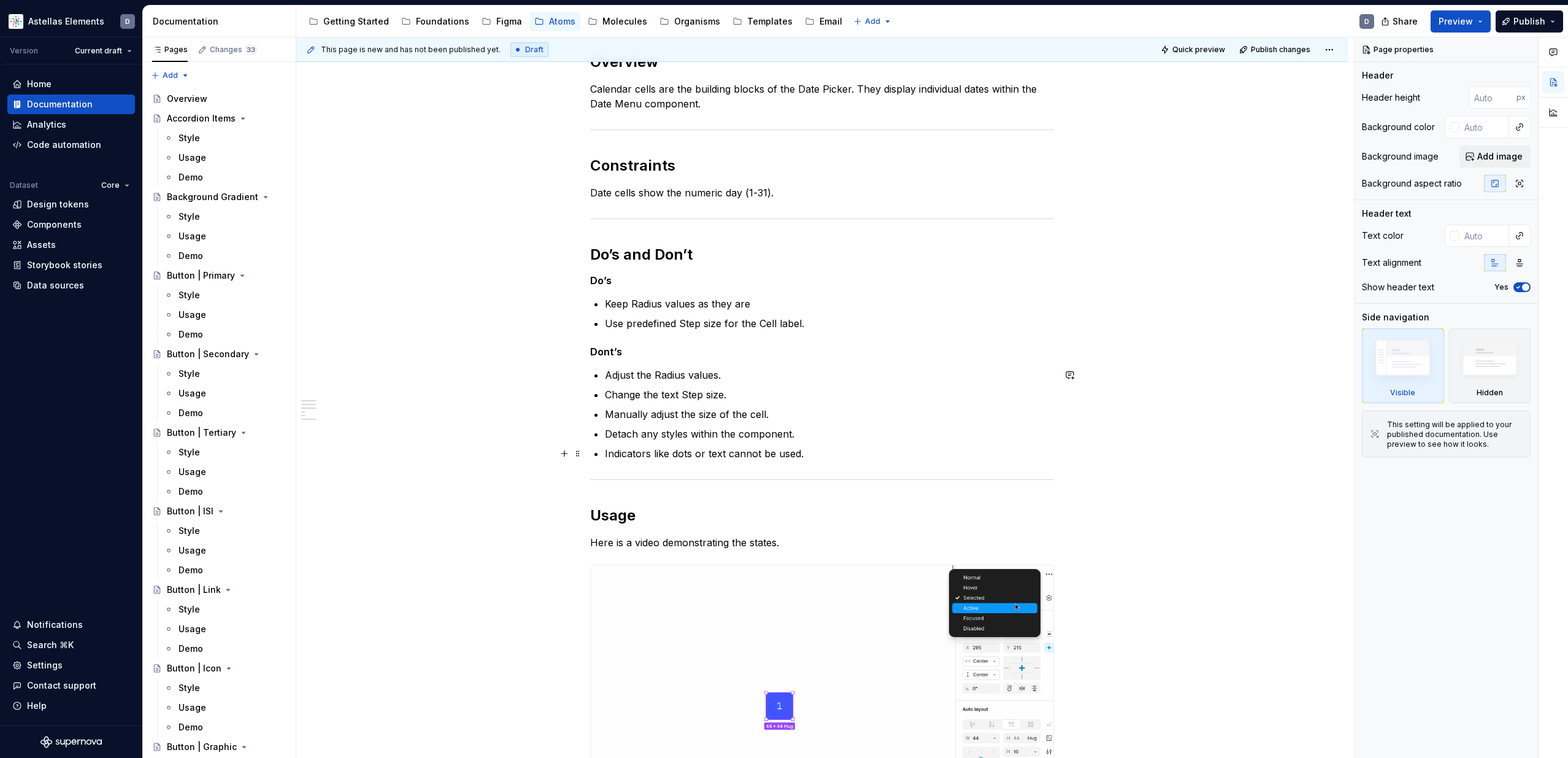
click at [635, 450] on p "Indicators like dots or text cannot be used." at bounding box center [829, 453] width 449 height 15
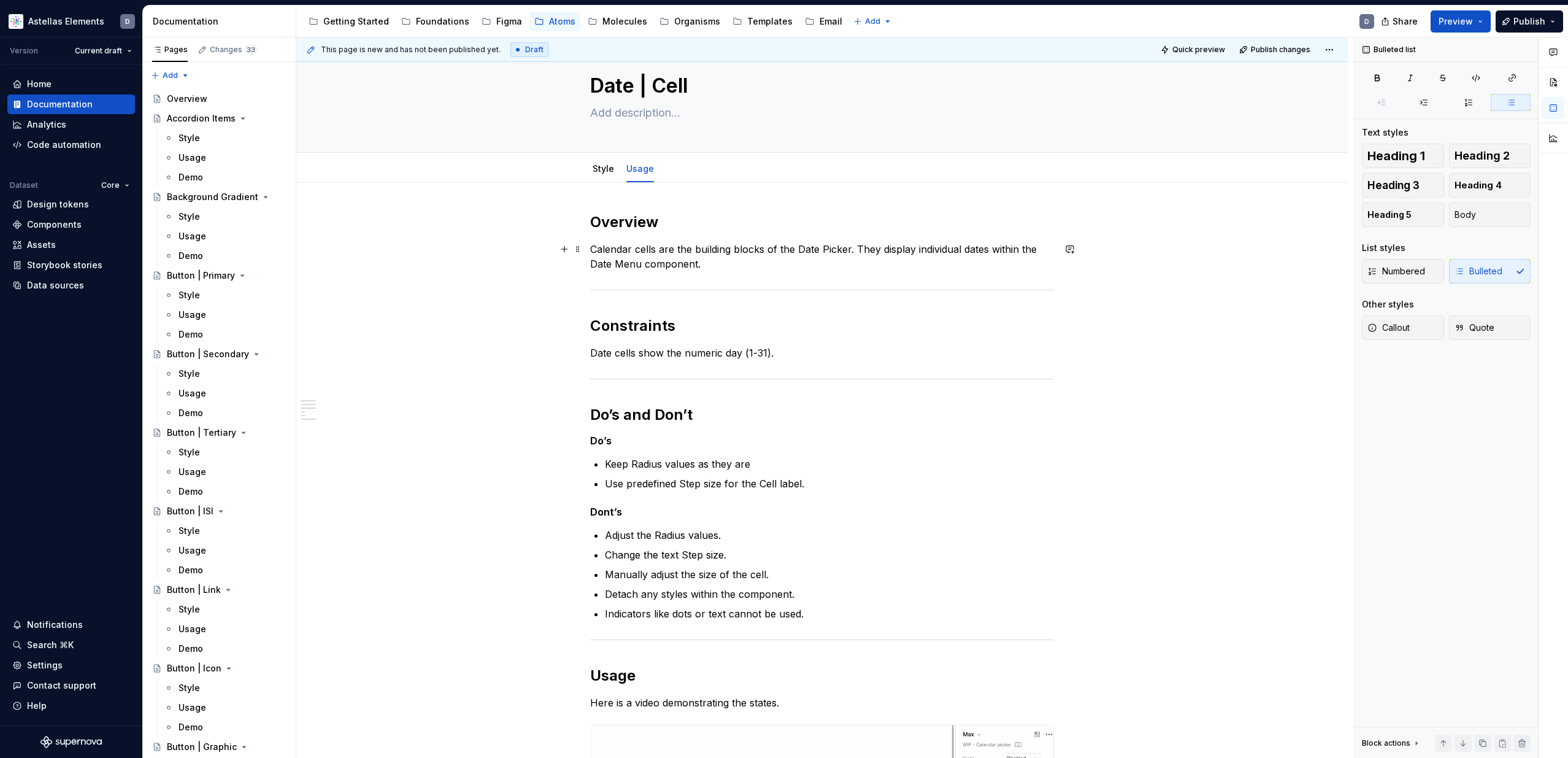
scroll to position [0, 0]
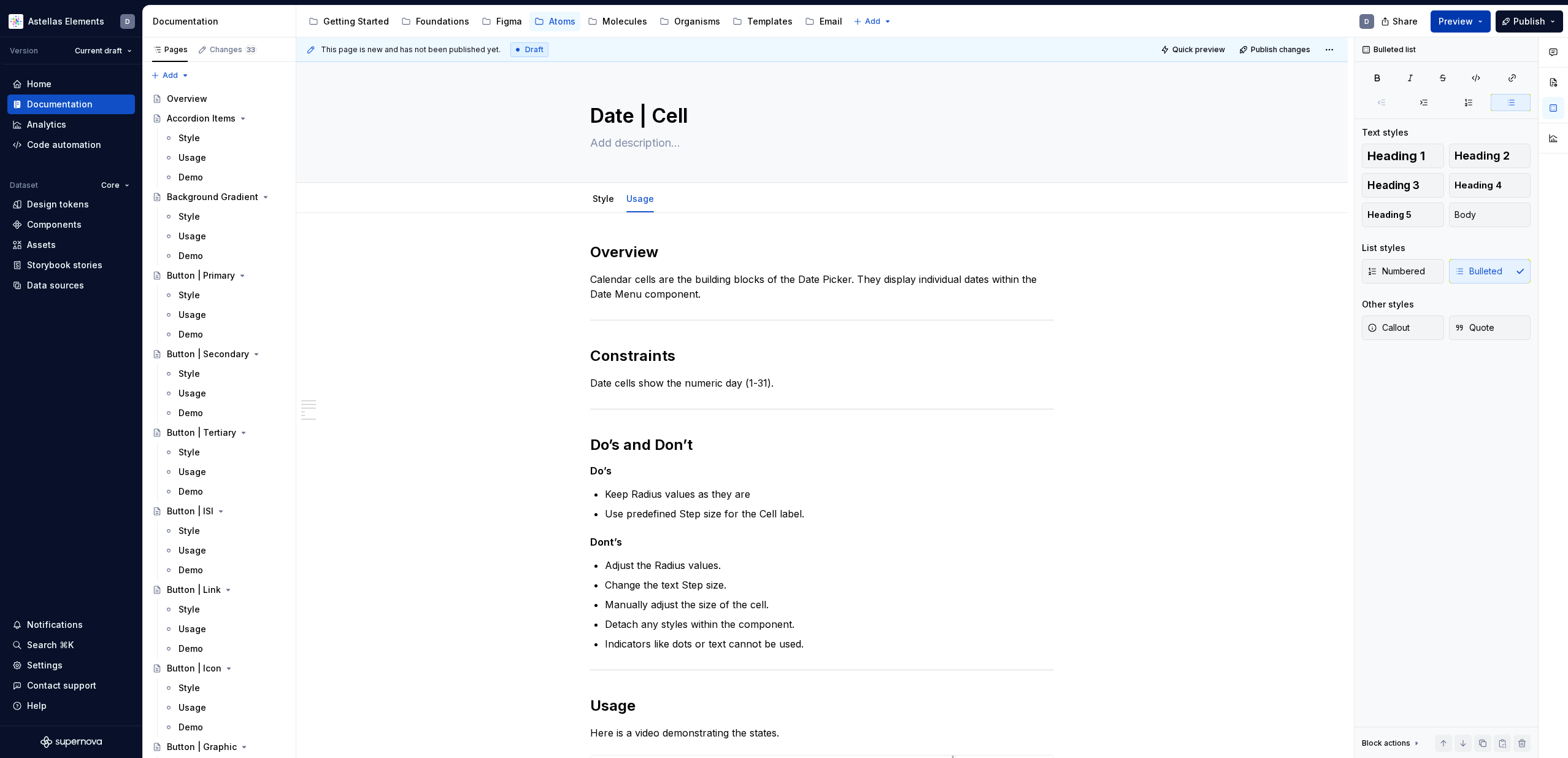
click at [1483, 22] on button "Preview" at bounding box center [1460, 22] width 60 height 22
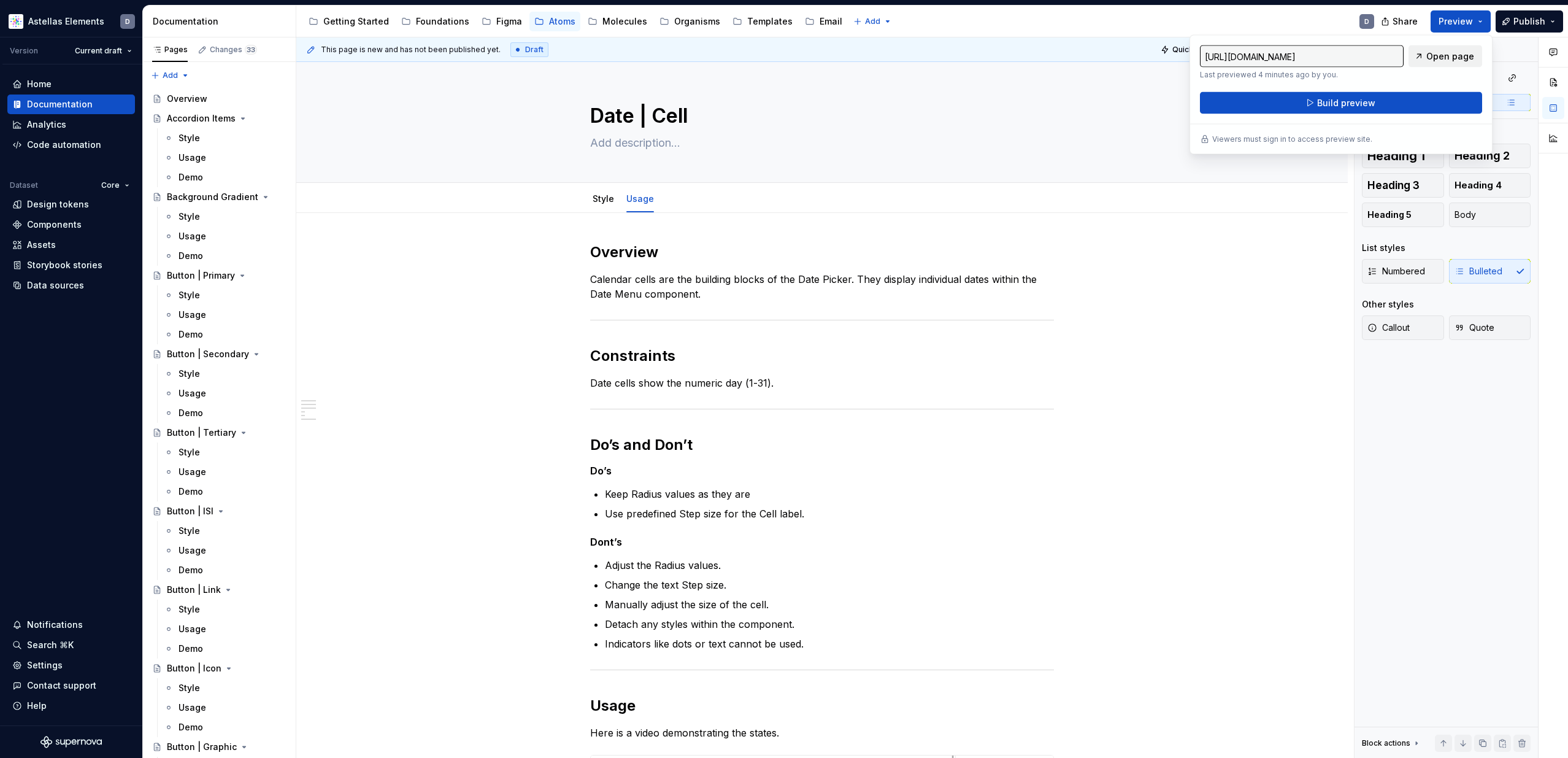
click at [1452, 59] on span "Open page" at bounding box center [1450, 56] width 48 height 12
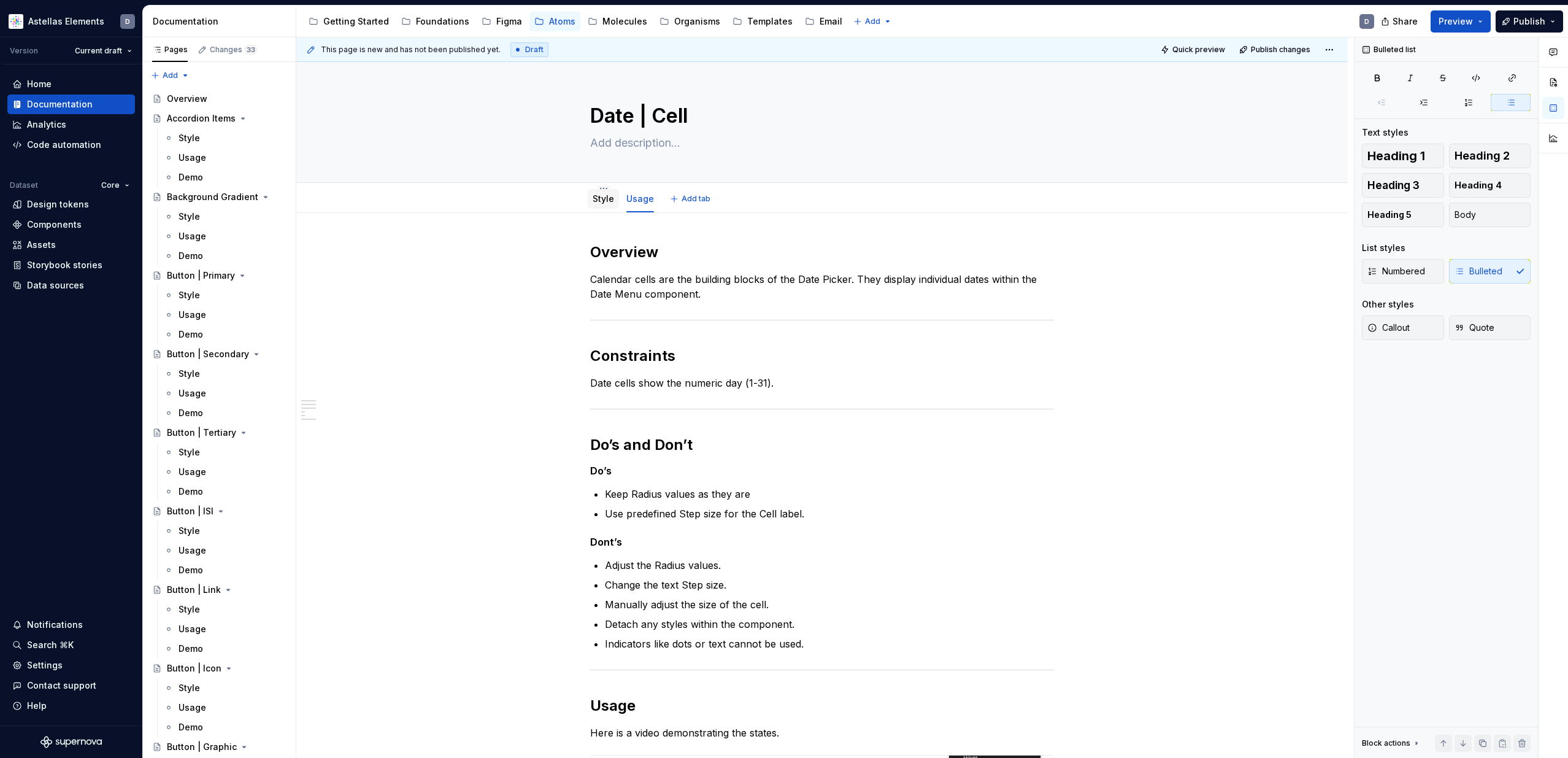
click at [604, 197] on link "Style" at bounding box center [603, 198] width 22 height 10
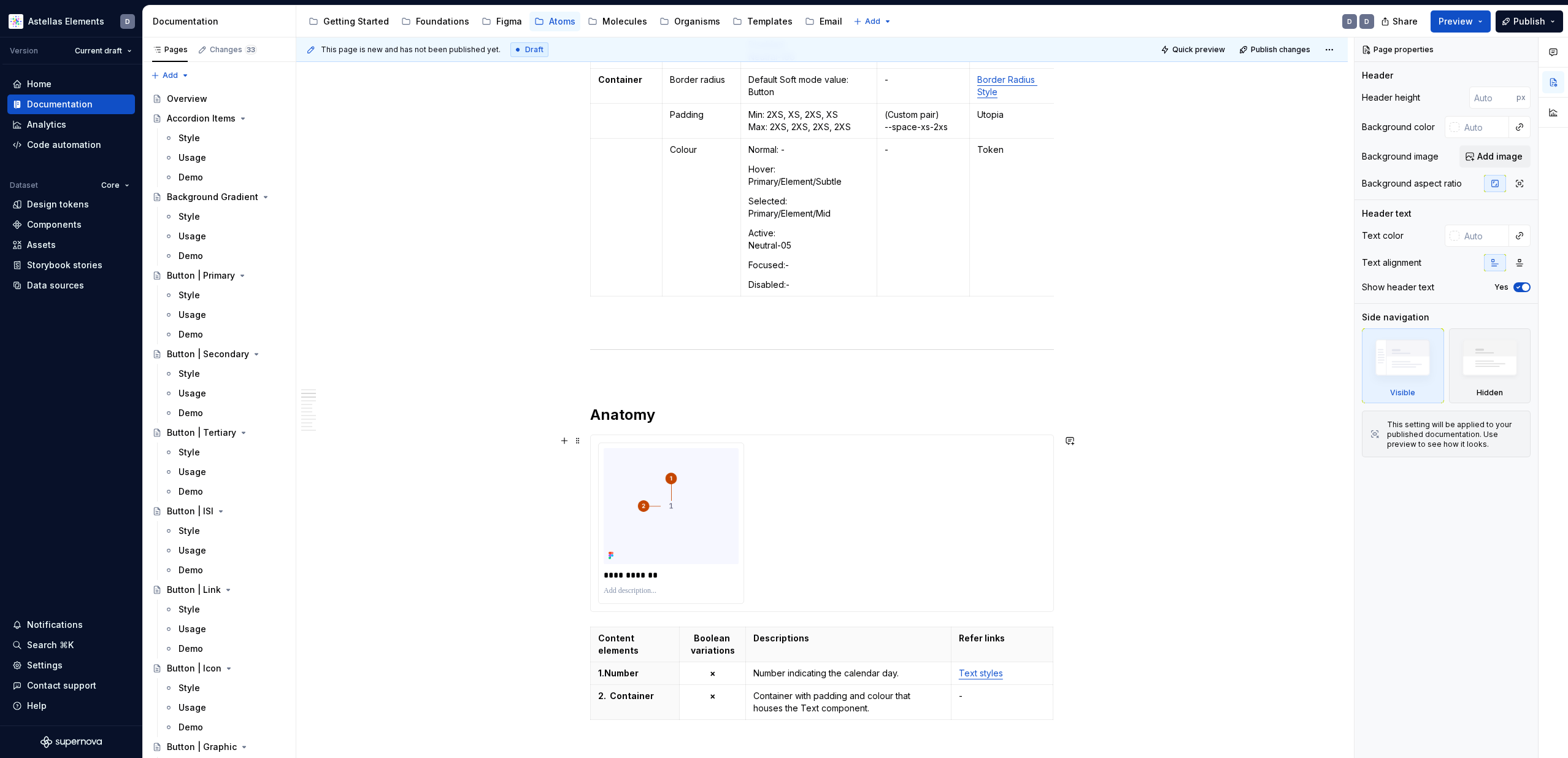
type textarea "*"
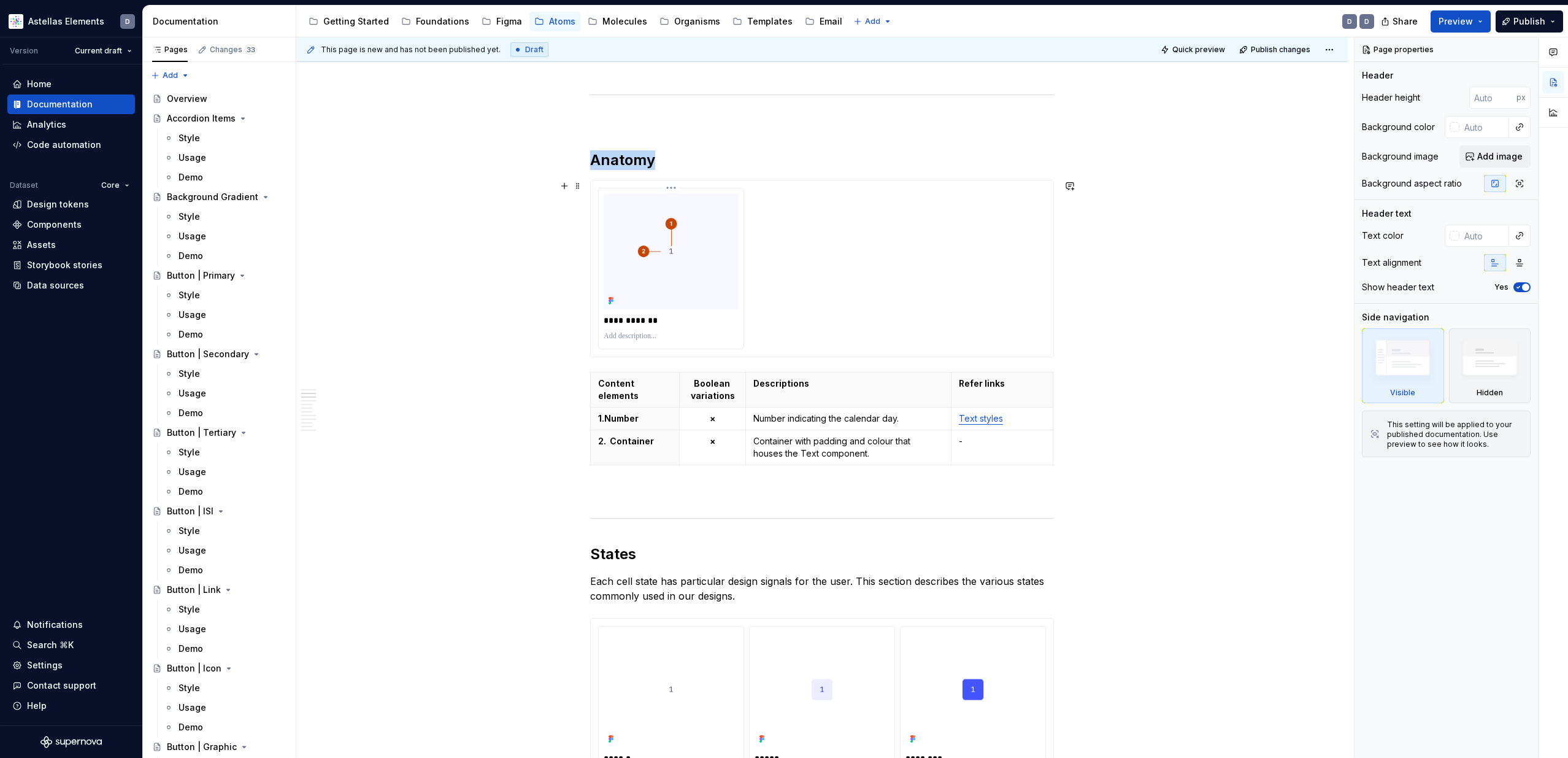
click at [717, 284] on img at bounding box center [671, 251] width 135 height 116
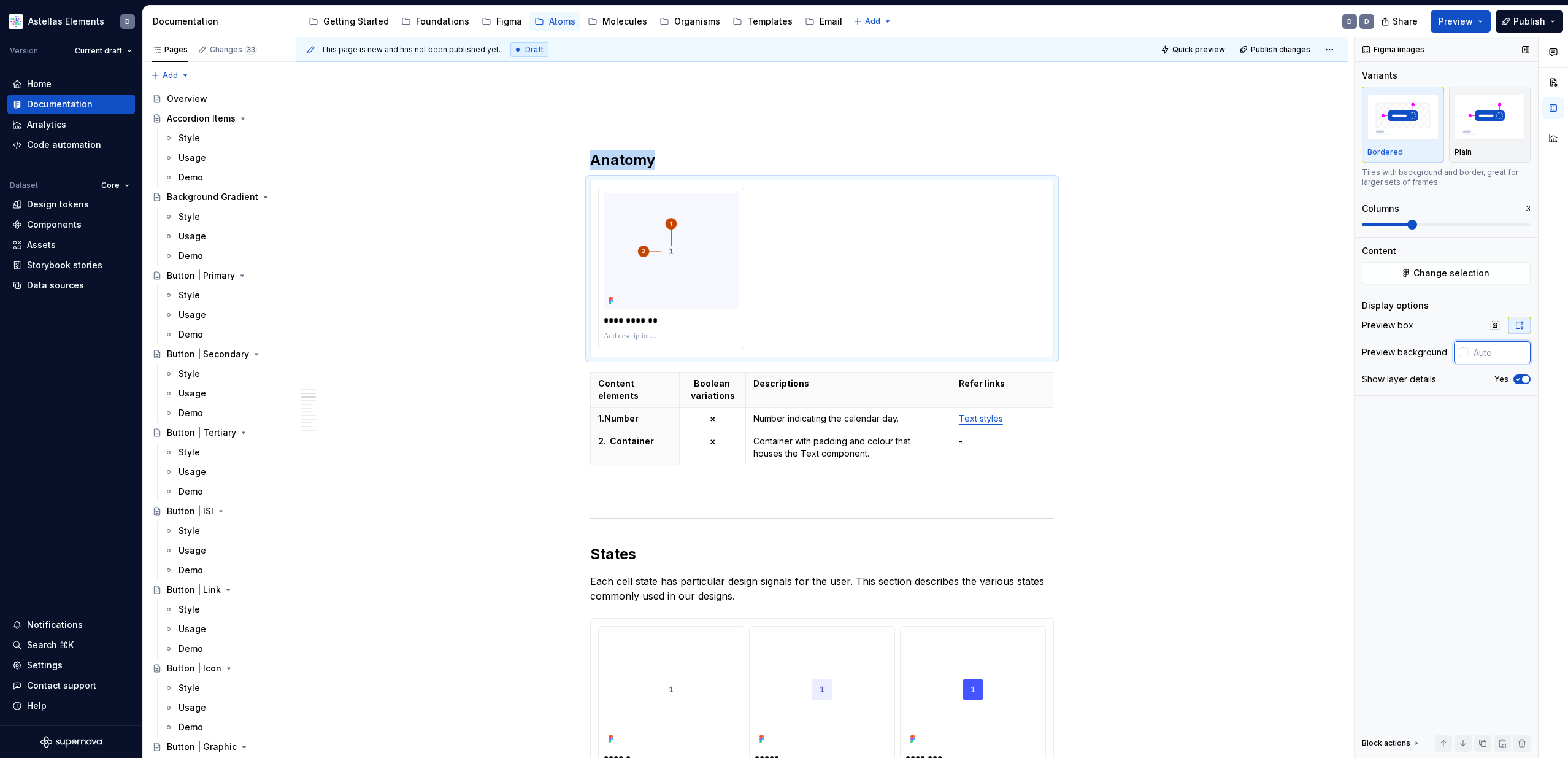
click at [1501, 355] on input "text" at bounding box center [1499, 352] width 62 height 22
click at [1519, 380] on icon "button" at bounding box center [1518, 379] width 10 height 7
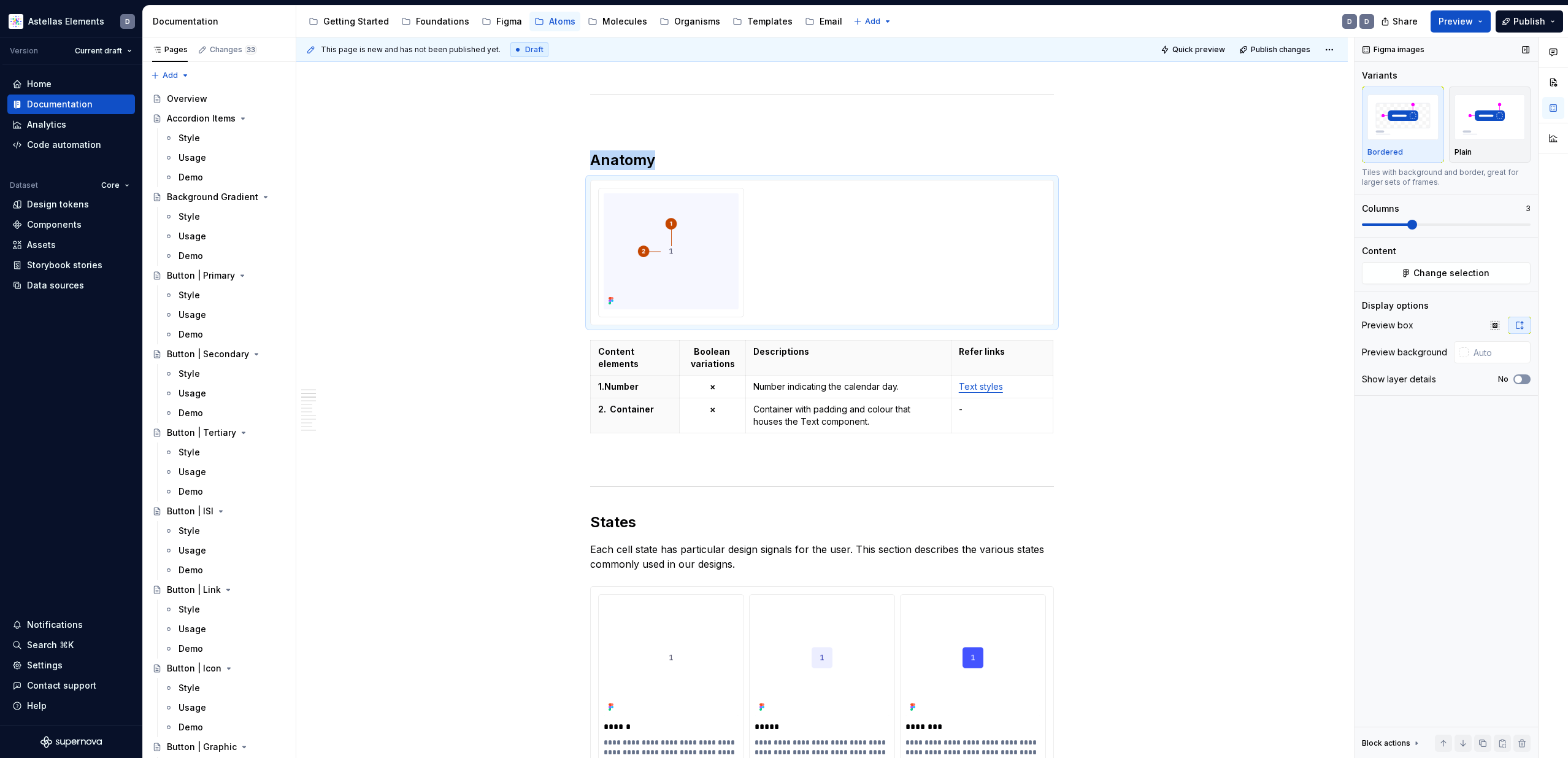
click at [1519, 380] on span "button" at bounding box center [1518, 379] width 7 height 7
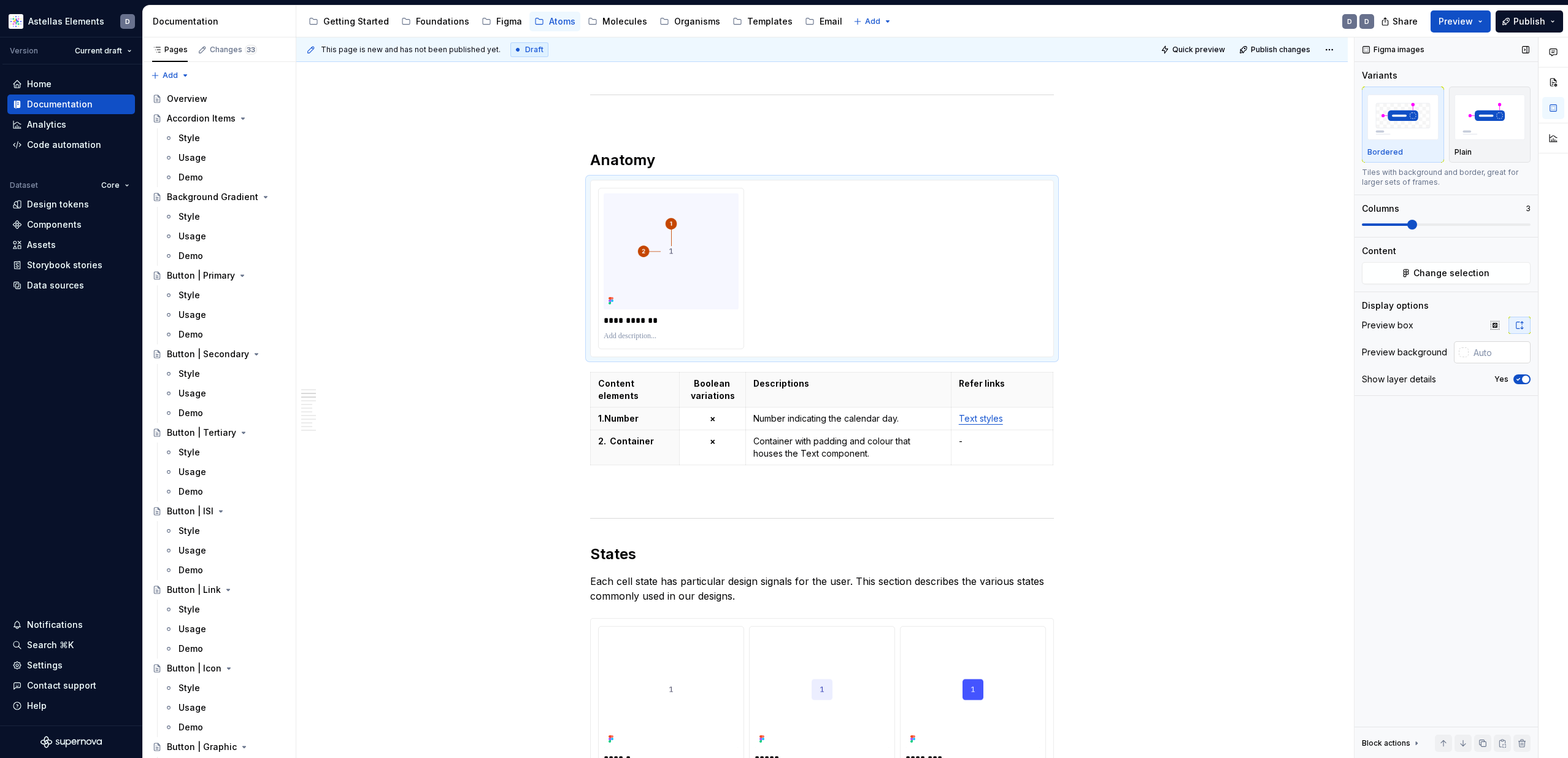
click at [1485, 357] on input "text" at bounding box center [1499, 352] width 62 height 22
paste input "F6F7FF"
click at [1415, 486] on div "Figma images Variants Bordered Plain Tiles with background and border, great fo…" at bounding box center [1445, 397] width 183 height 721
type input "#F6F7FF"
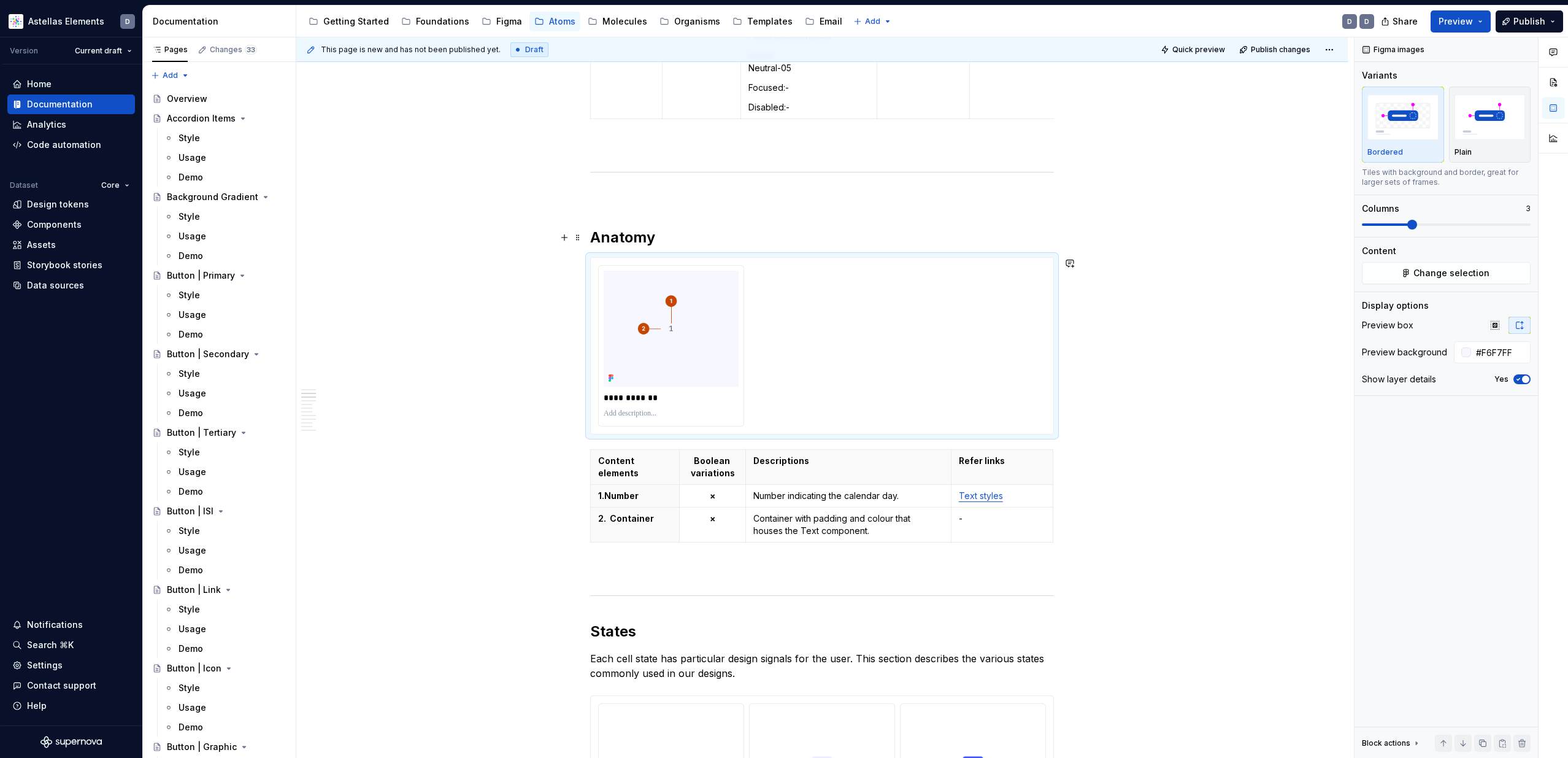
scroll to position [696, 0]
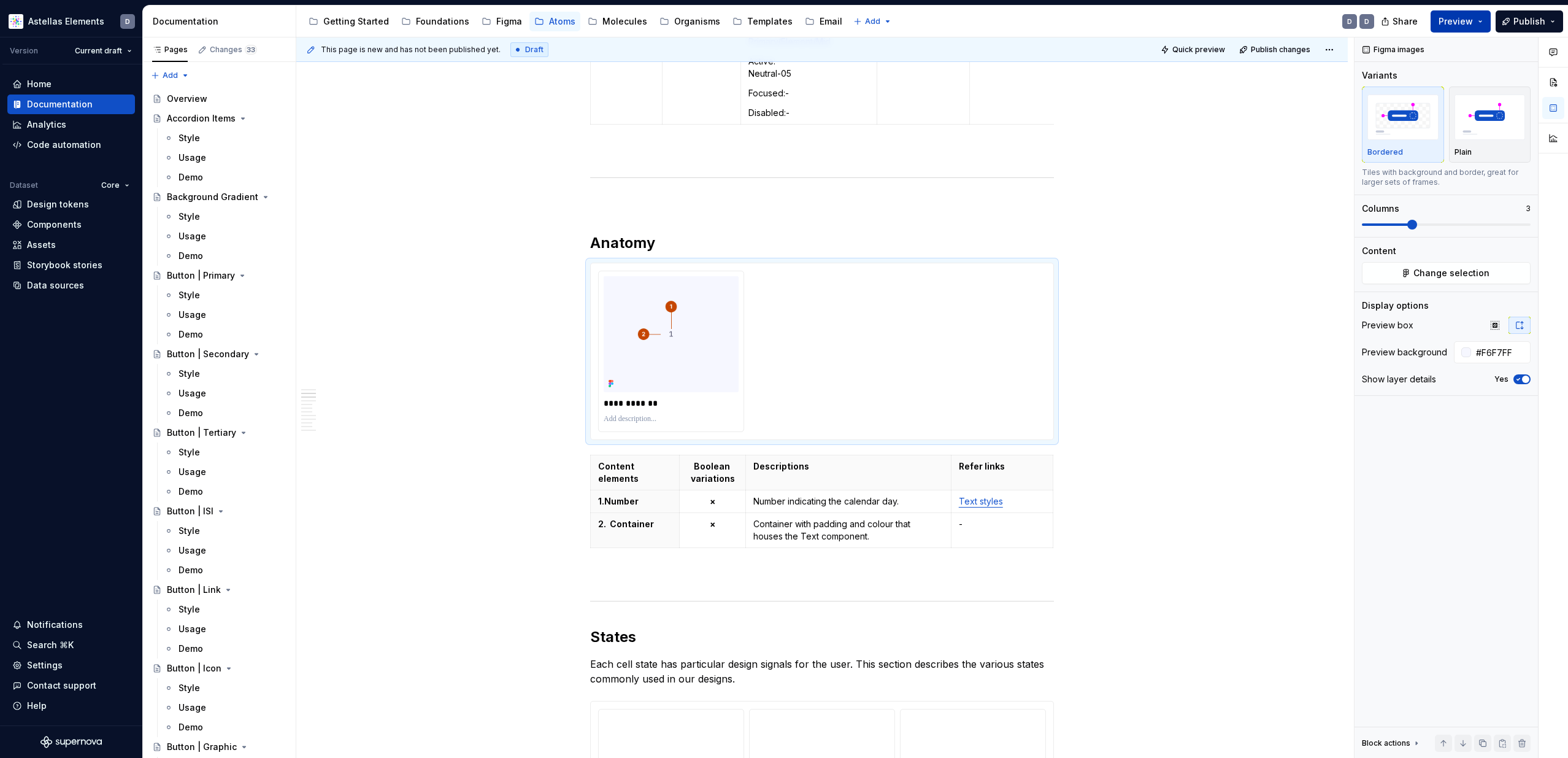
click at [1486, 22] on button "Preview" at bounding box center [1460, 22] width 60 height 22
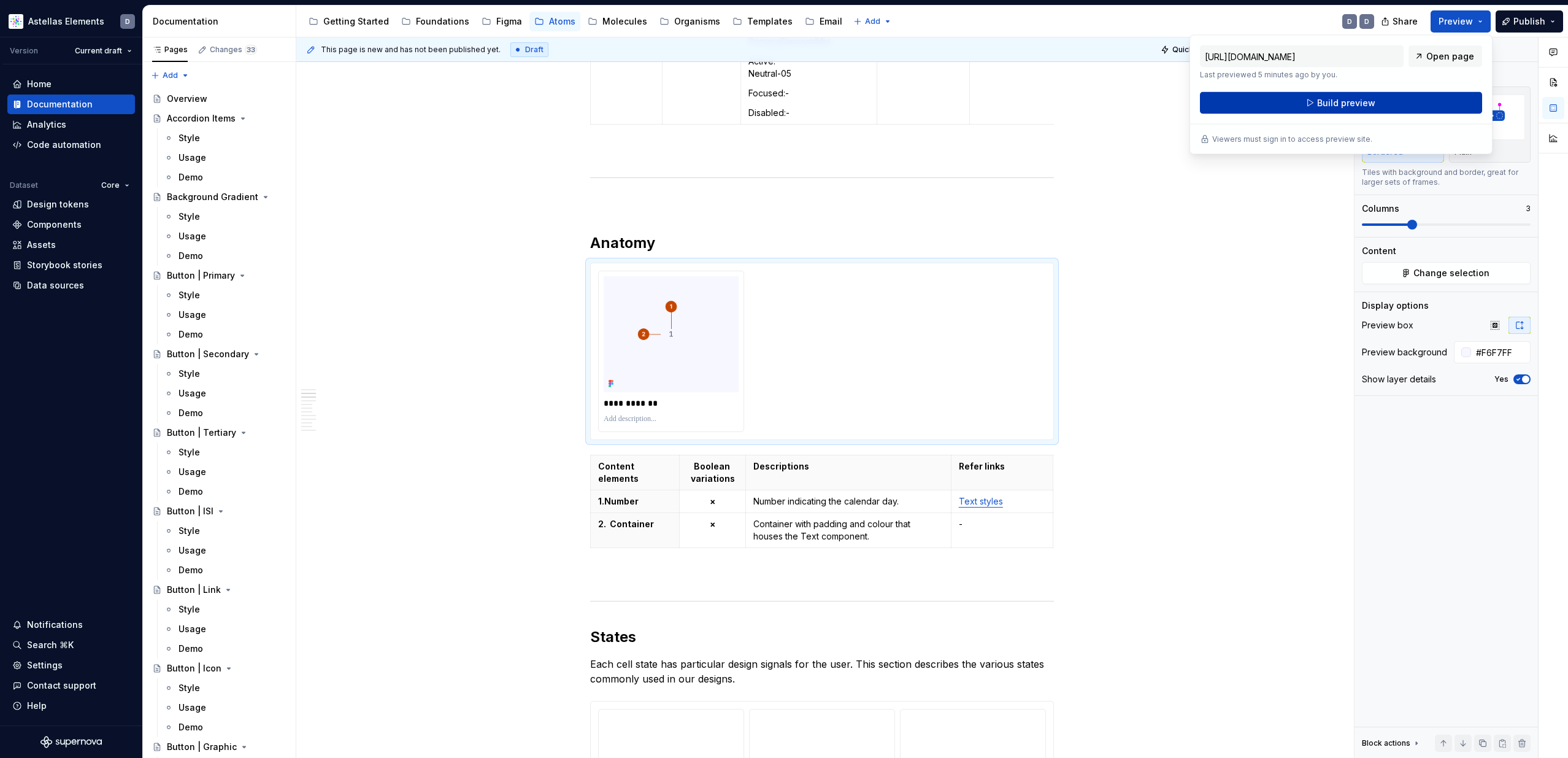
click at [1424, 108] on button "Build preview" at bounding box center [1341, 103] width 282 height 22
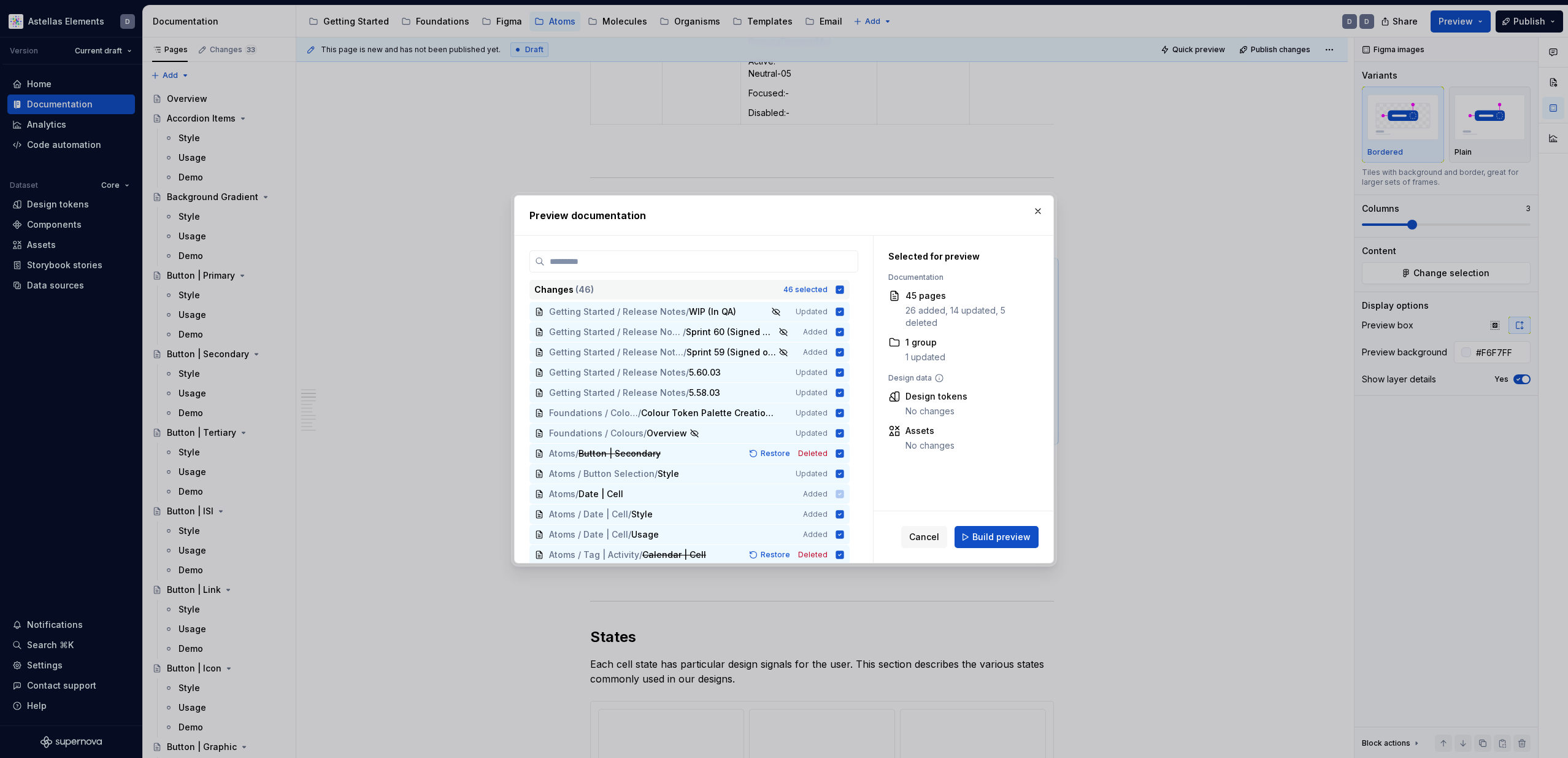
click at [844, 291] on icon at bounding box center [840, 289] width 8 height 8
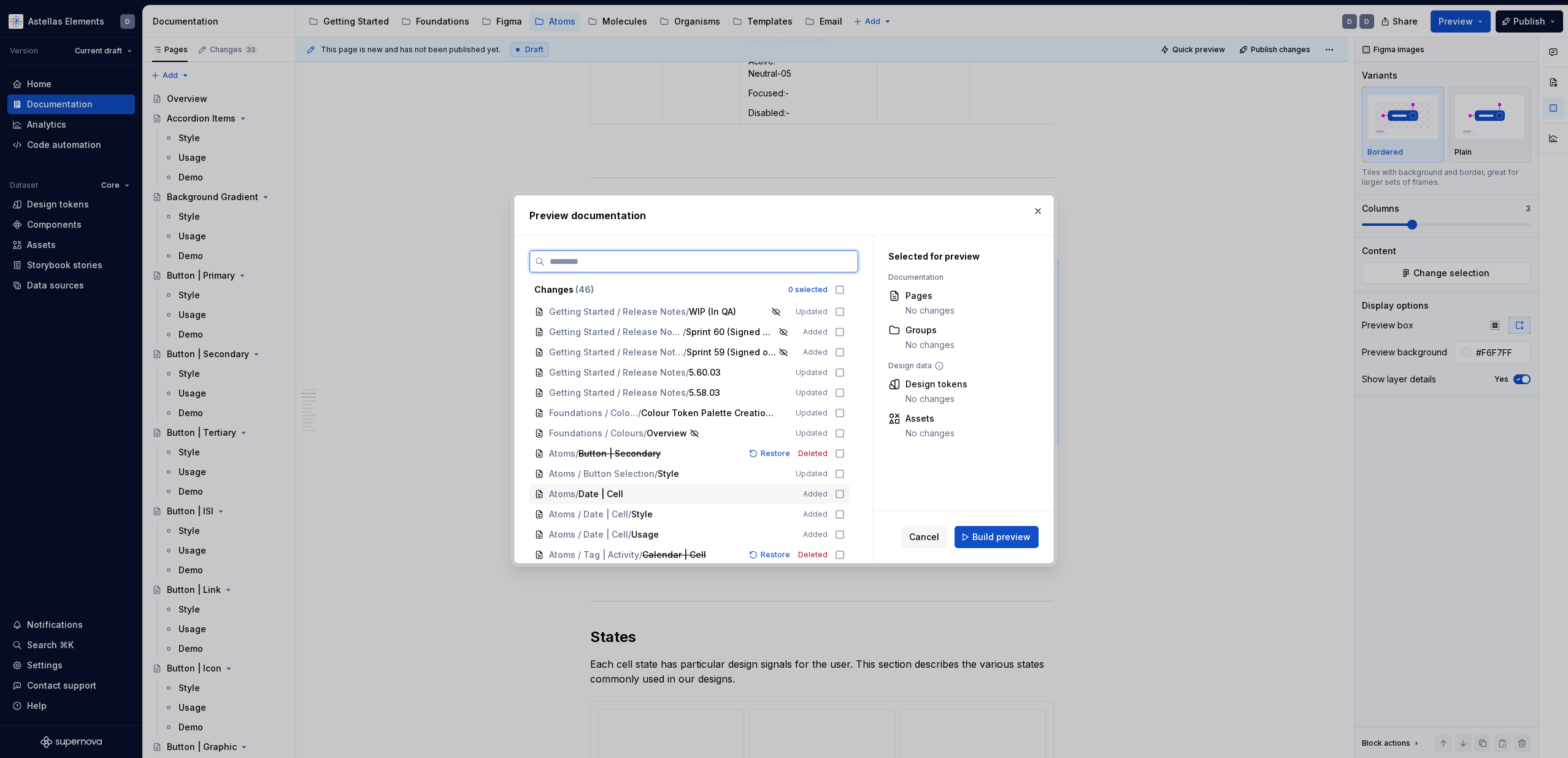
click at [845, 494] on icon at bounding box center [839, 493] width 10 height 10
click at [844, 510] on icon at bounding box center [839, 514] width 10 height 10
click at [845, 534] on icon at bounding box center [839, 534] width 10 height 10
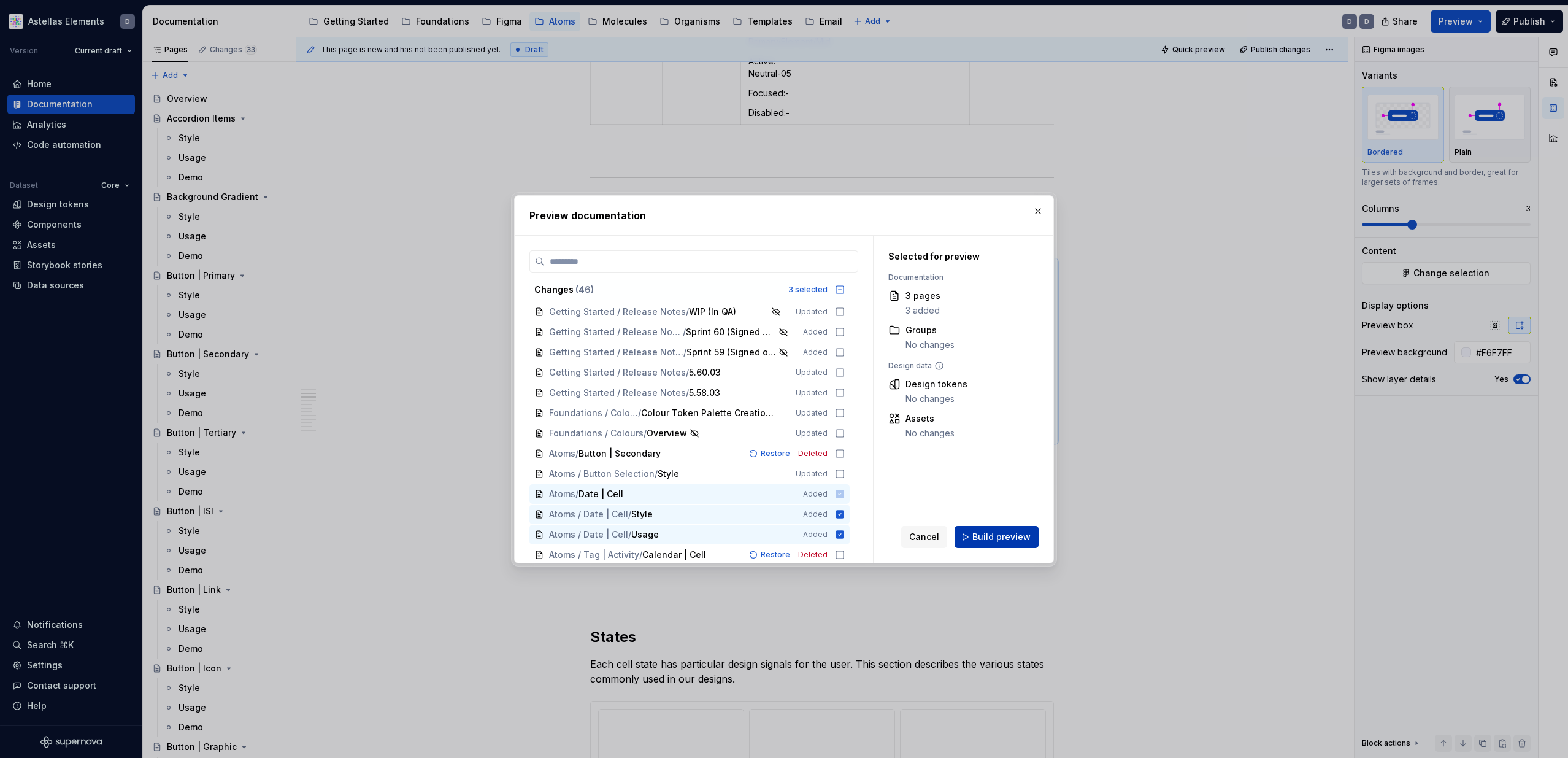
click at [1017, 537] on span "Build preview" at bounding box center [1002, 537] width 58 height 12
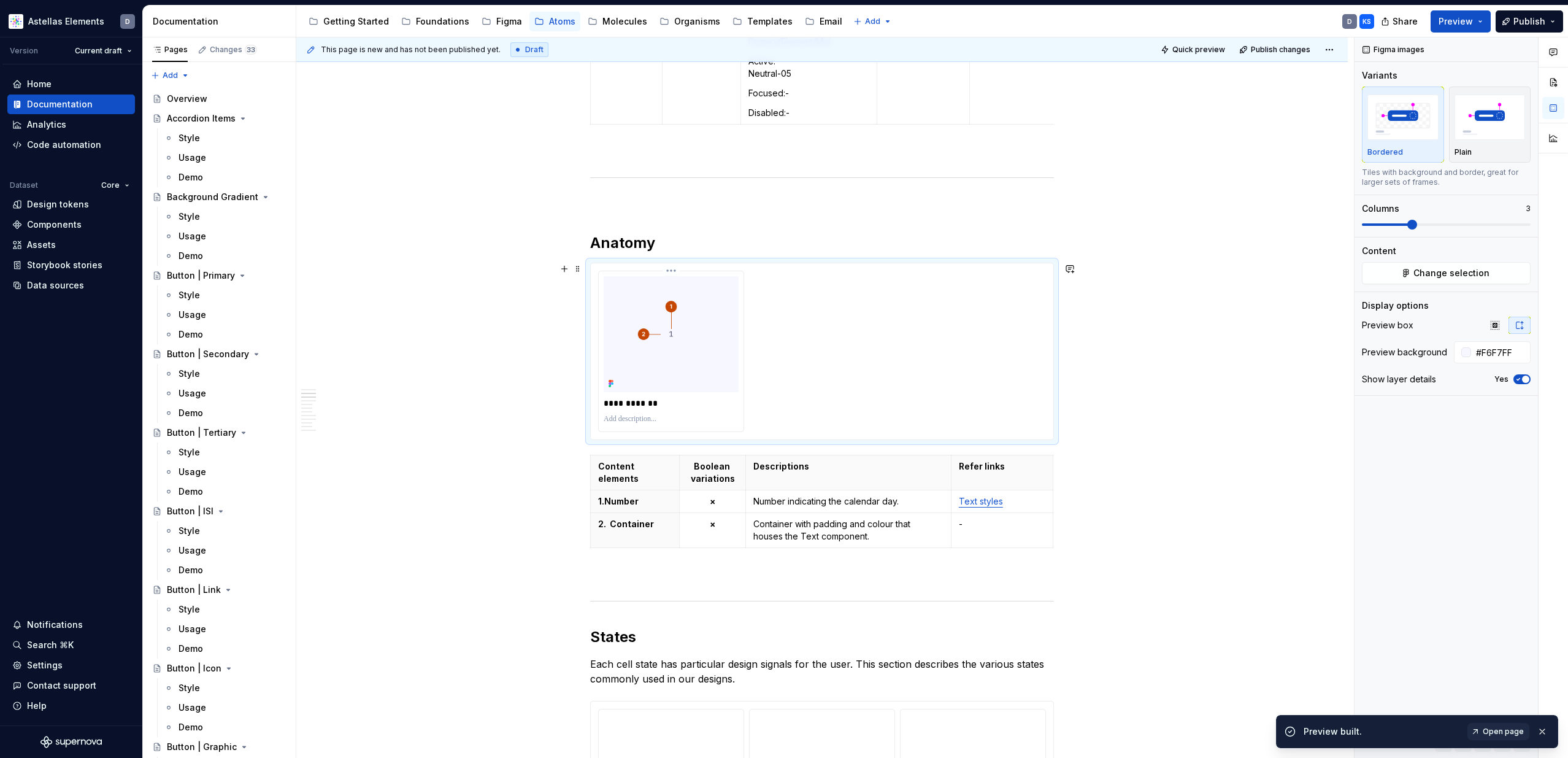
scroll to position [697, 0]
click at [1490, 19] on button "Preview" at bounding box center [1460, 22] width 60 height 22
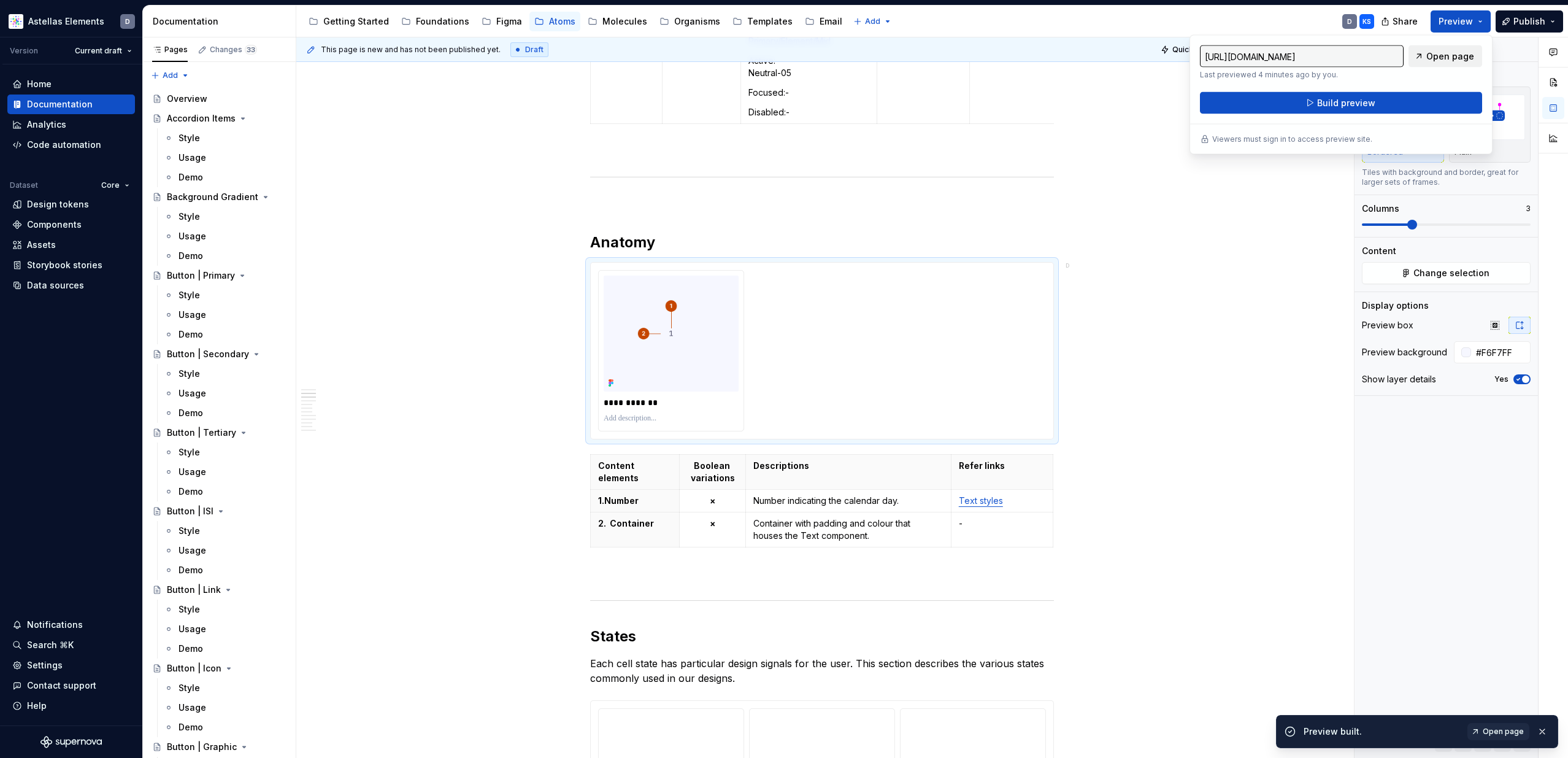
click at [1457, 55] on span "Open page" at bounding box center [1450, 56] width 48 height 12
type textarea "*"
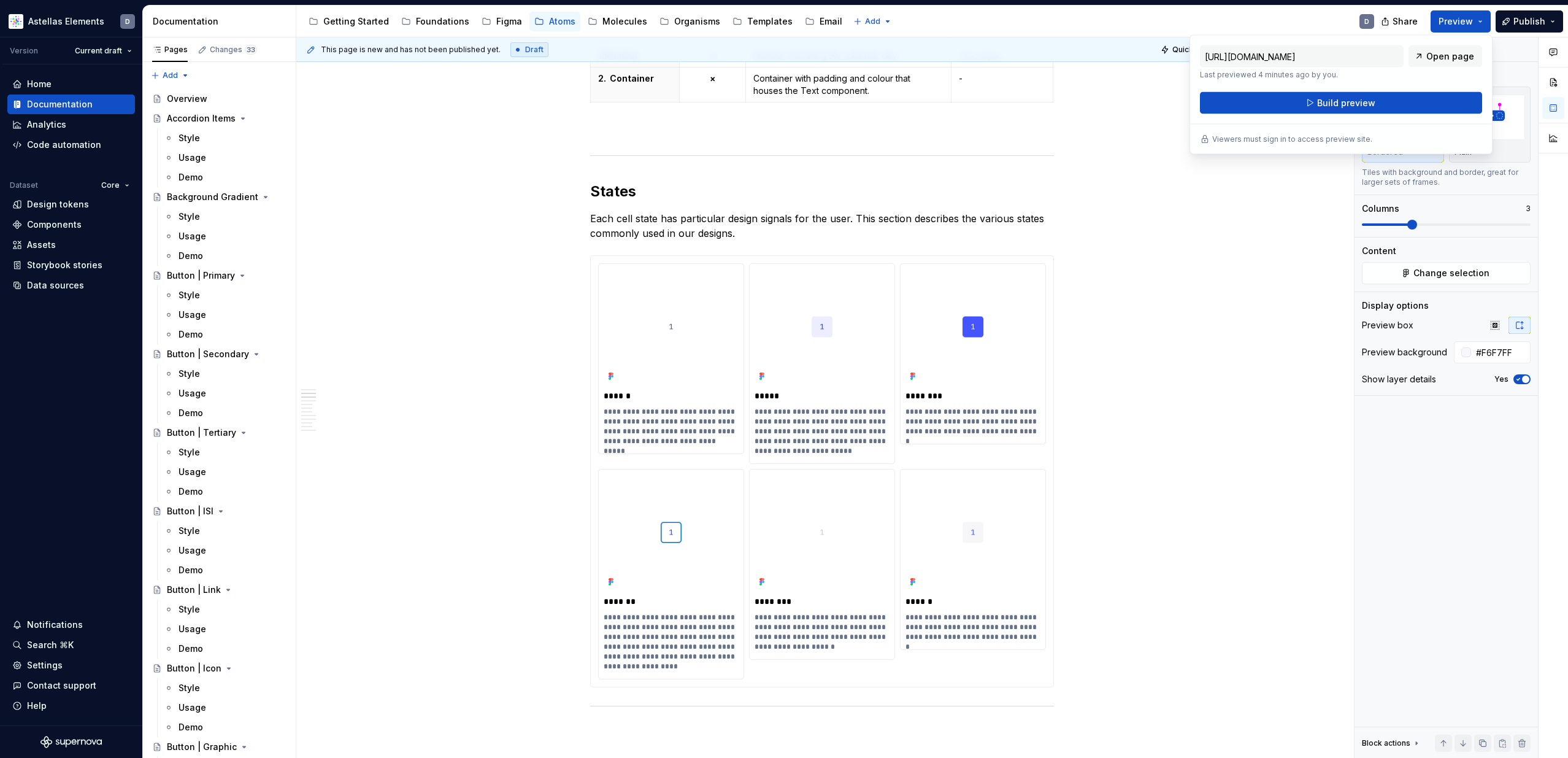
scroll to position [1181, 0]
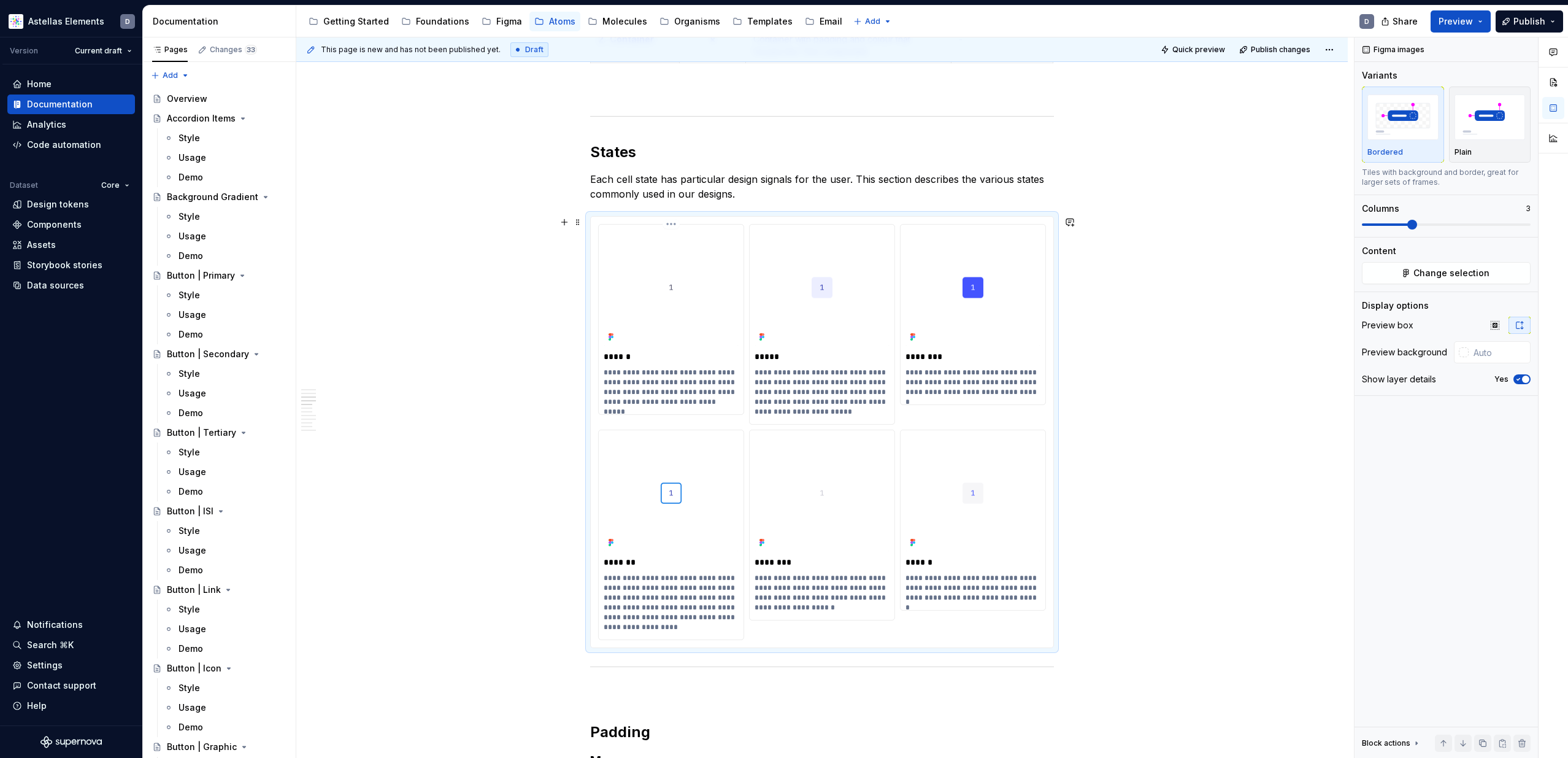
click at [717, 317] on img at bounding box center [671, 287] width 135 height 116
click at [707, 332] on img at bounding box center [671, 287] width 135 height 116
click at [1486, 354] on input "text" at bounding box center [1499, 352] width 62 height 22
click at [1023, 483] on img at bounding box center [973, 492] width 135 height 116
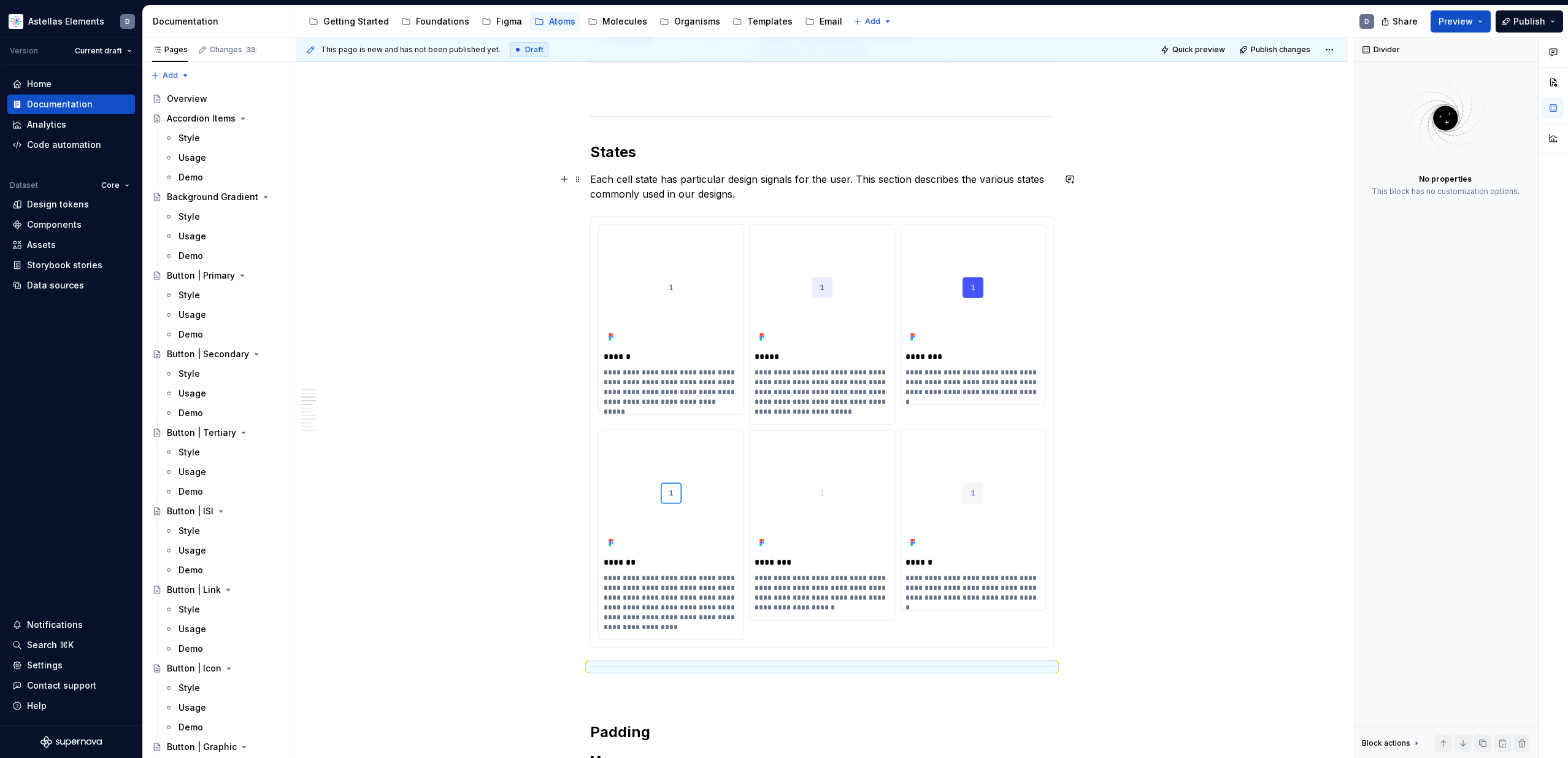
click at [665, 194] on p "Each cell state has particular design signals for the user. This section descri…" at bounding box center [822, 186] width 464 height 29
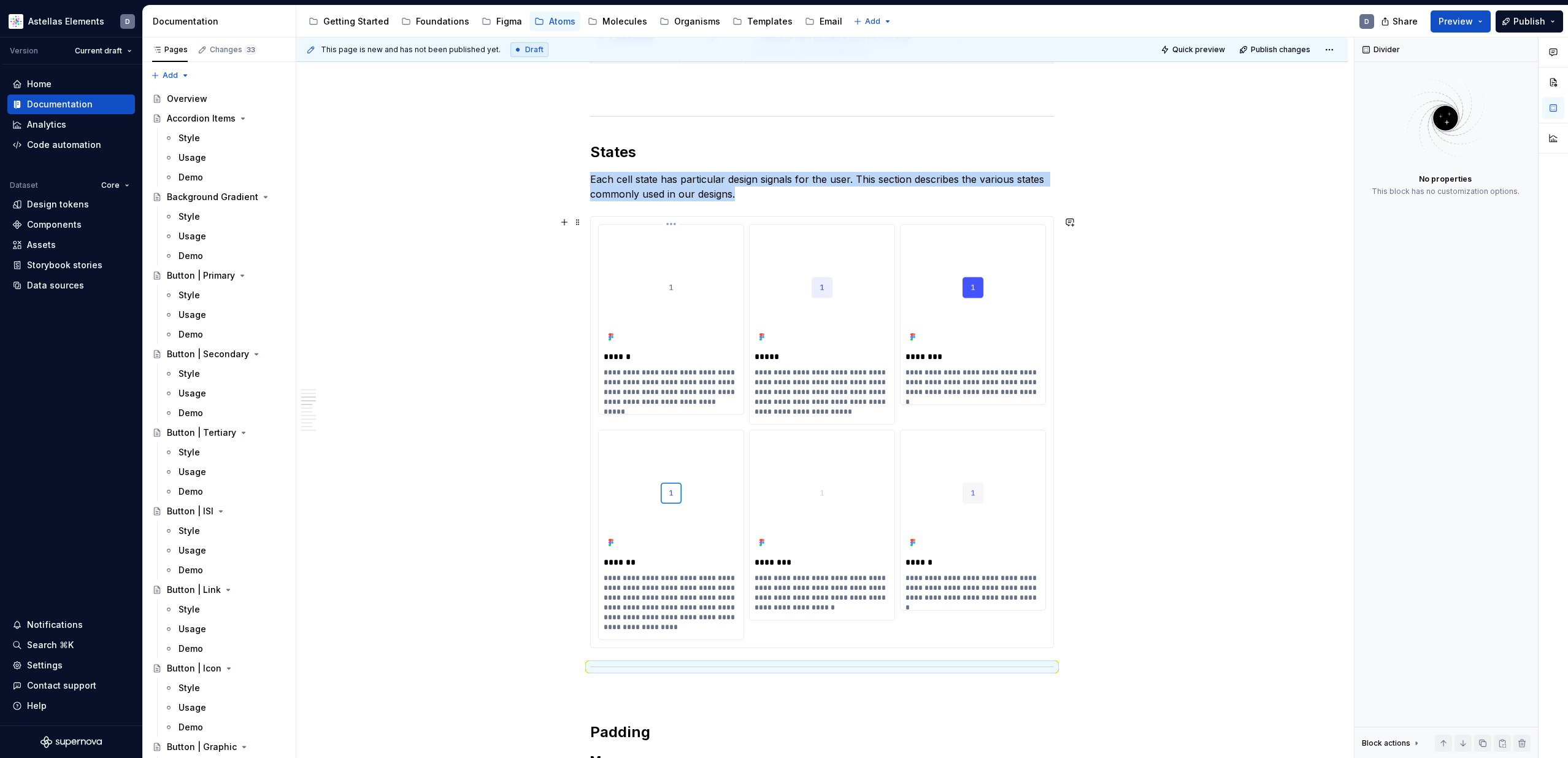
click at [681, 258] on img at bounding box center [671, 287] width 135 height 116
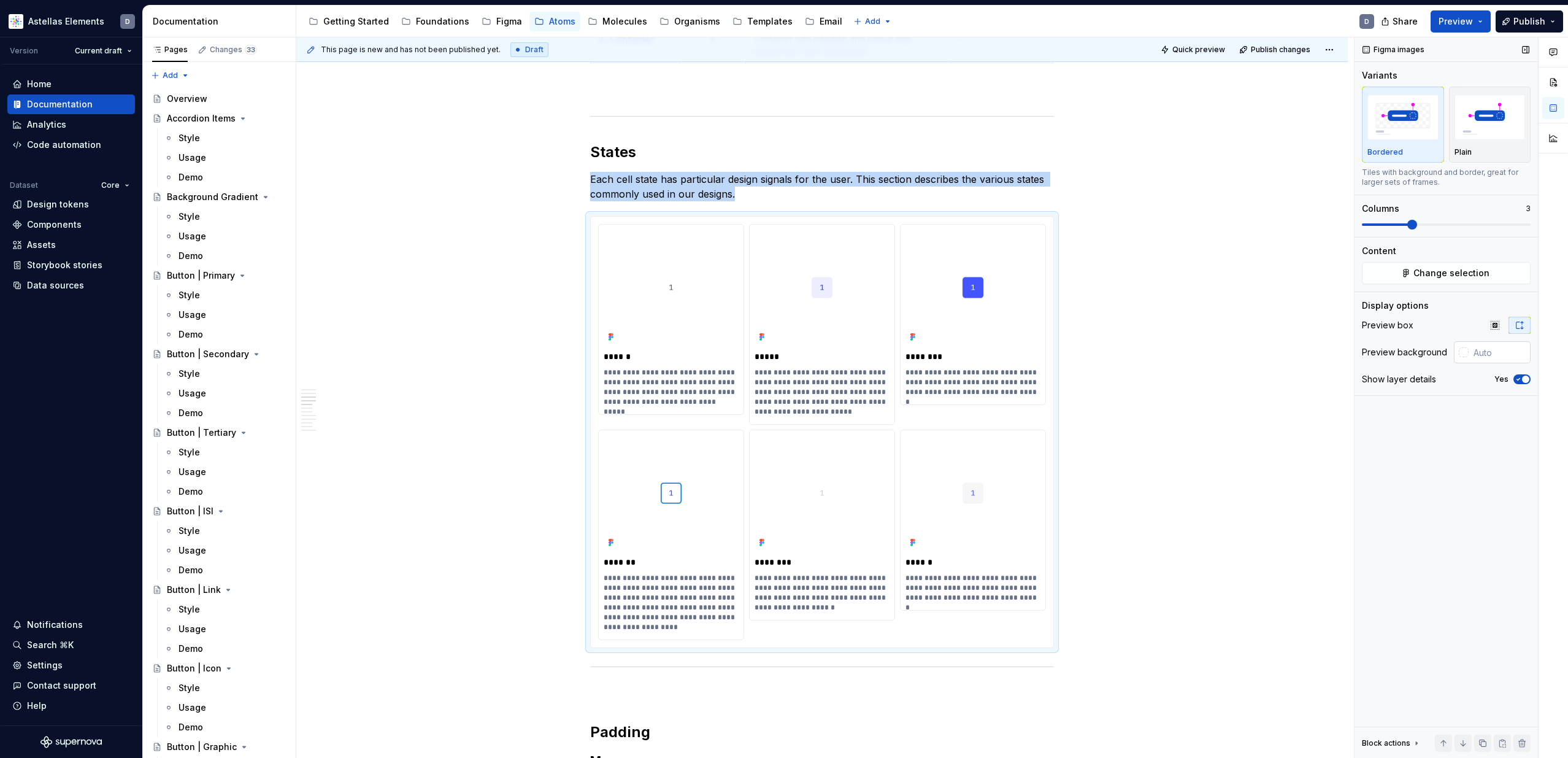
click at [1492, 354] on input "text" at bounding box center [1499, 352] width 62 height 22
paste input "FFFFFF"
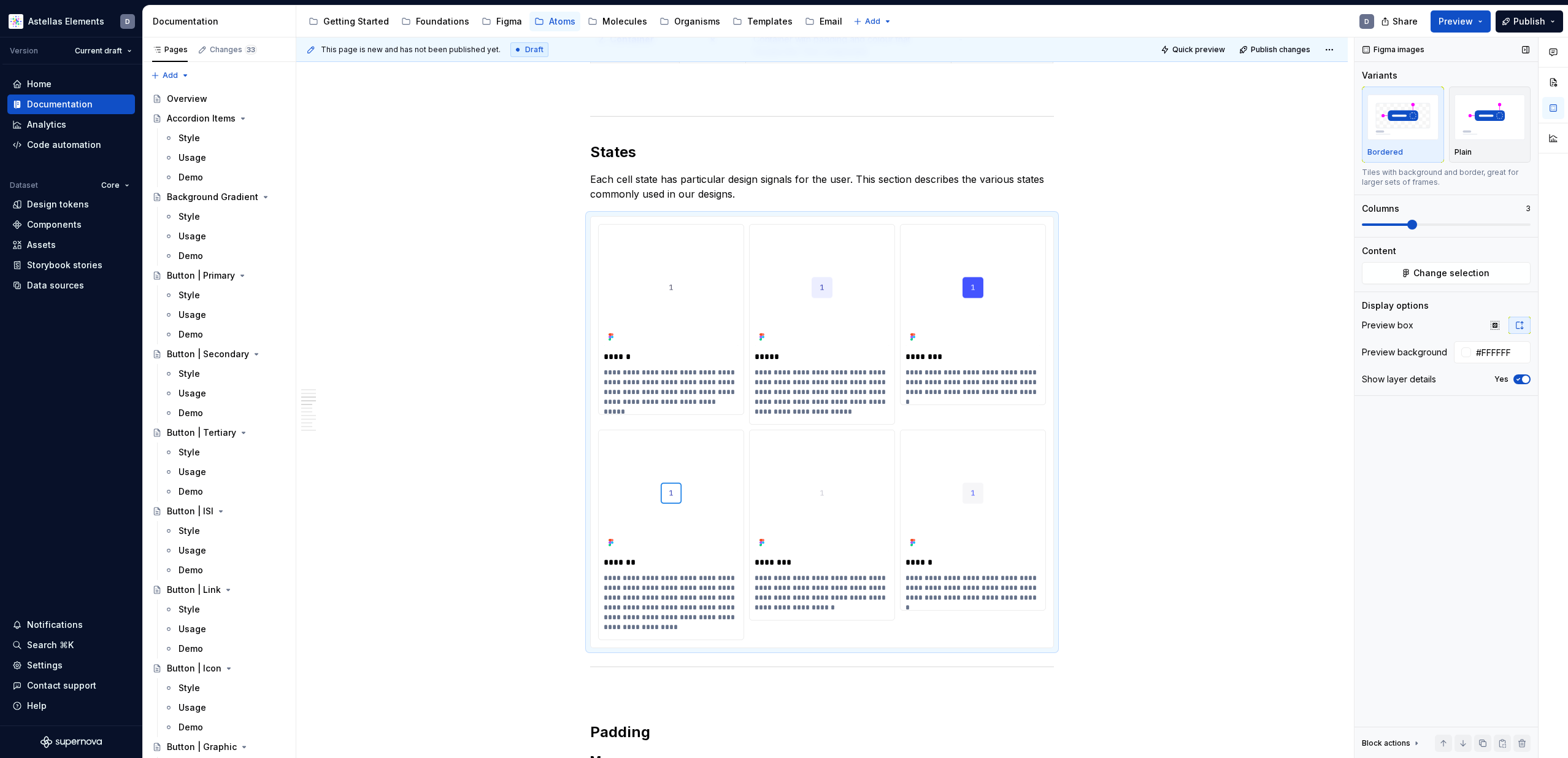
click at [1443, 468] on div "Figma images Variants Bordered Plain Tiles with background and border, great fo…" at bounding box center [1445, 397] width 183 height 721
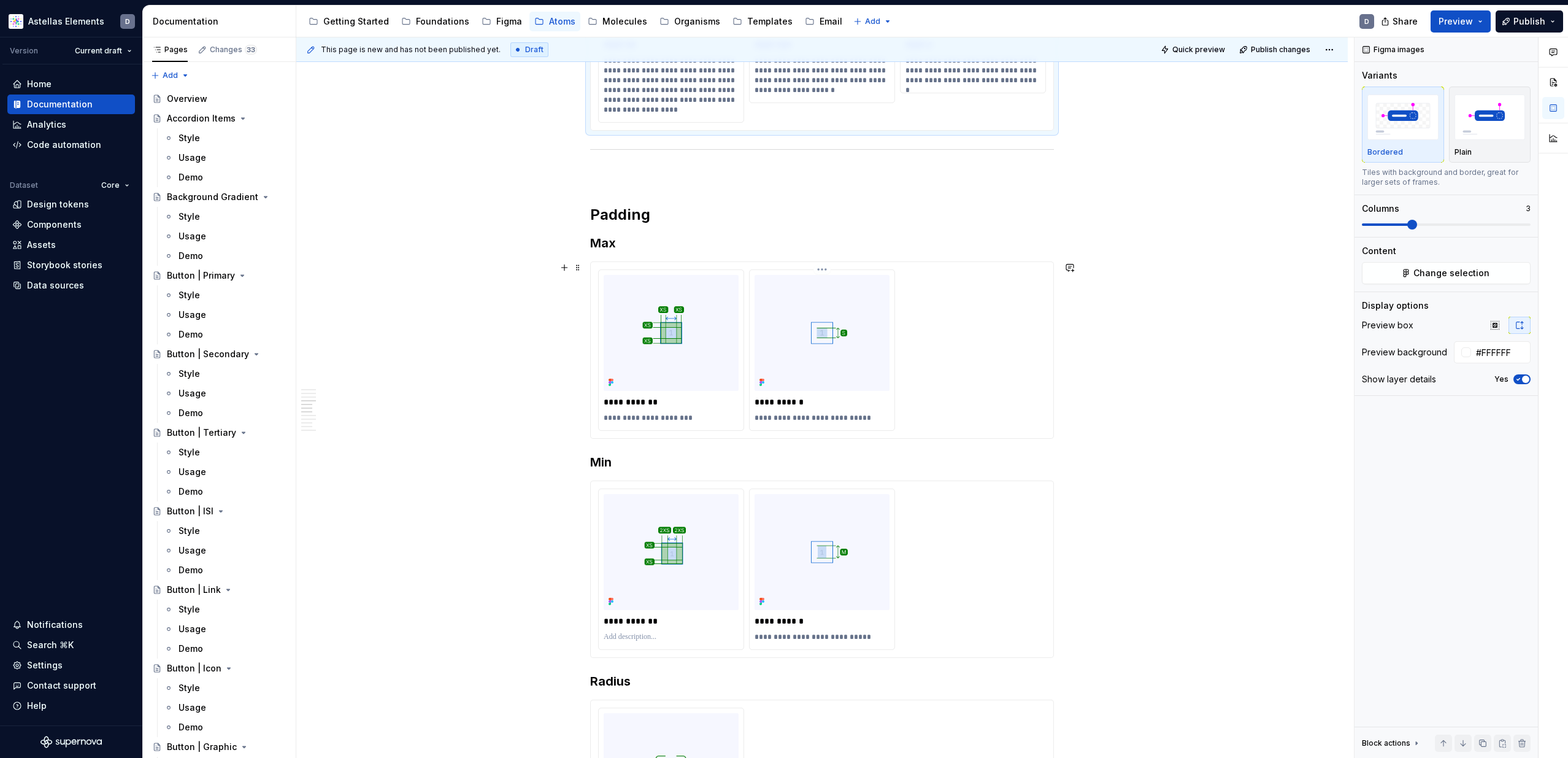
scroll to position [1708, 0]
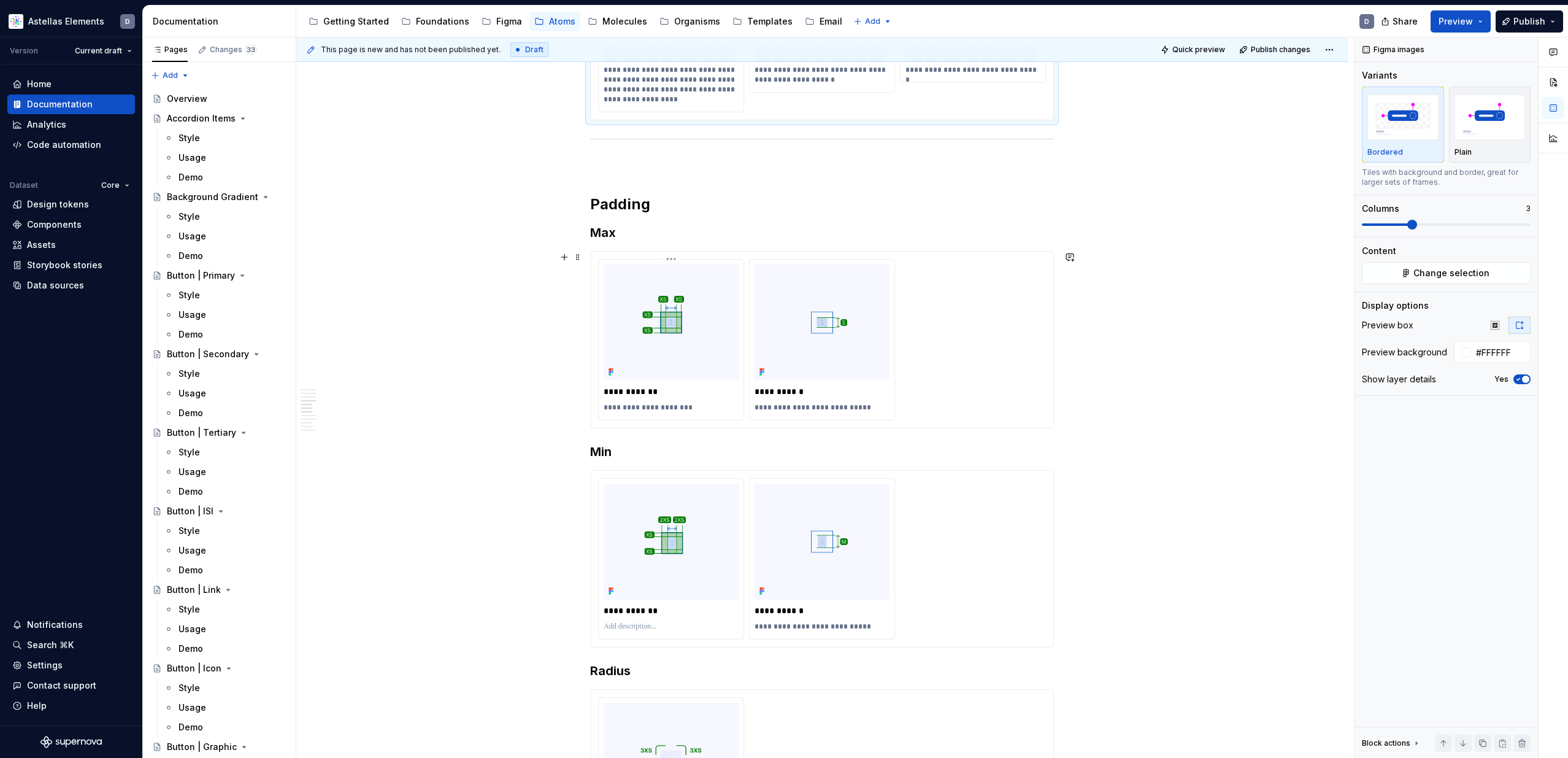
click at [716, 406] on p "**********" at bounding box center [671, 407] width 135 height 10
type input "#F6F7FF"
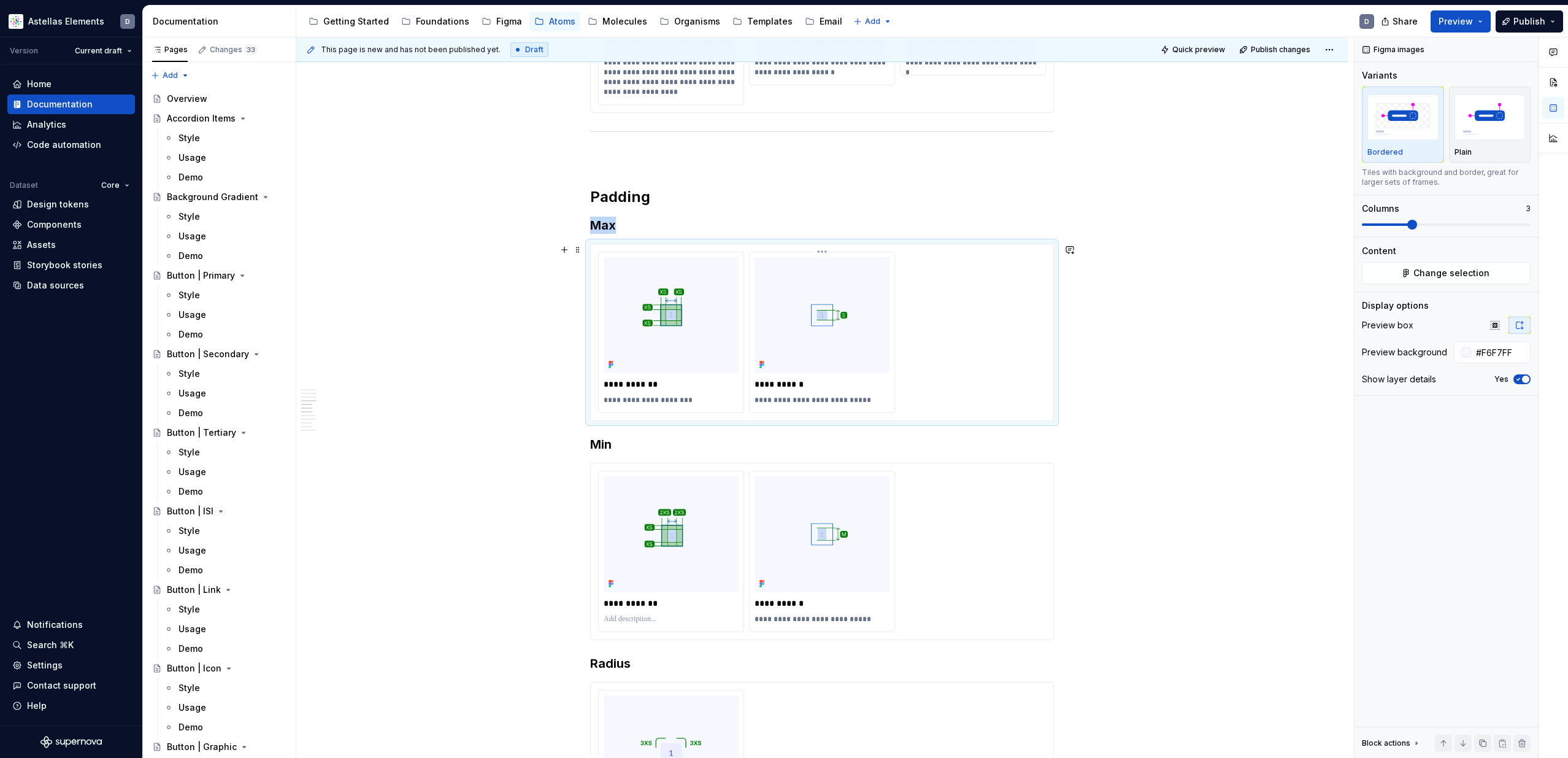
click at [878, 396] on div "**********" at bounding box center [821, 400] width 135 height 15
click at [832, 400] on p "**********" at bounding box center [821, 401] width 135 height 10
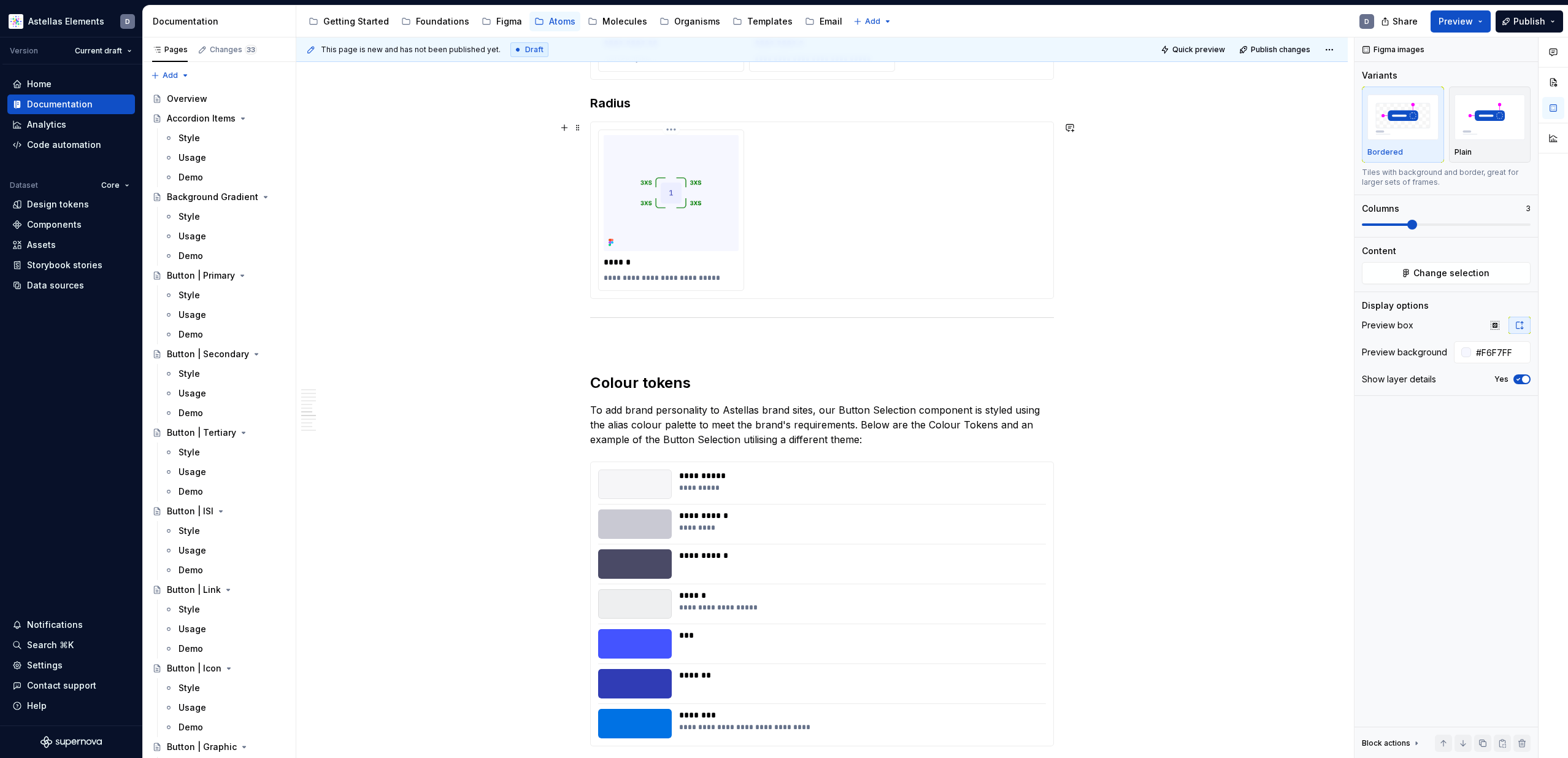
scroll to position [2276, 0]
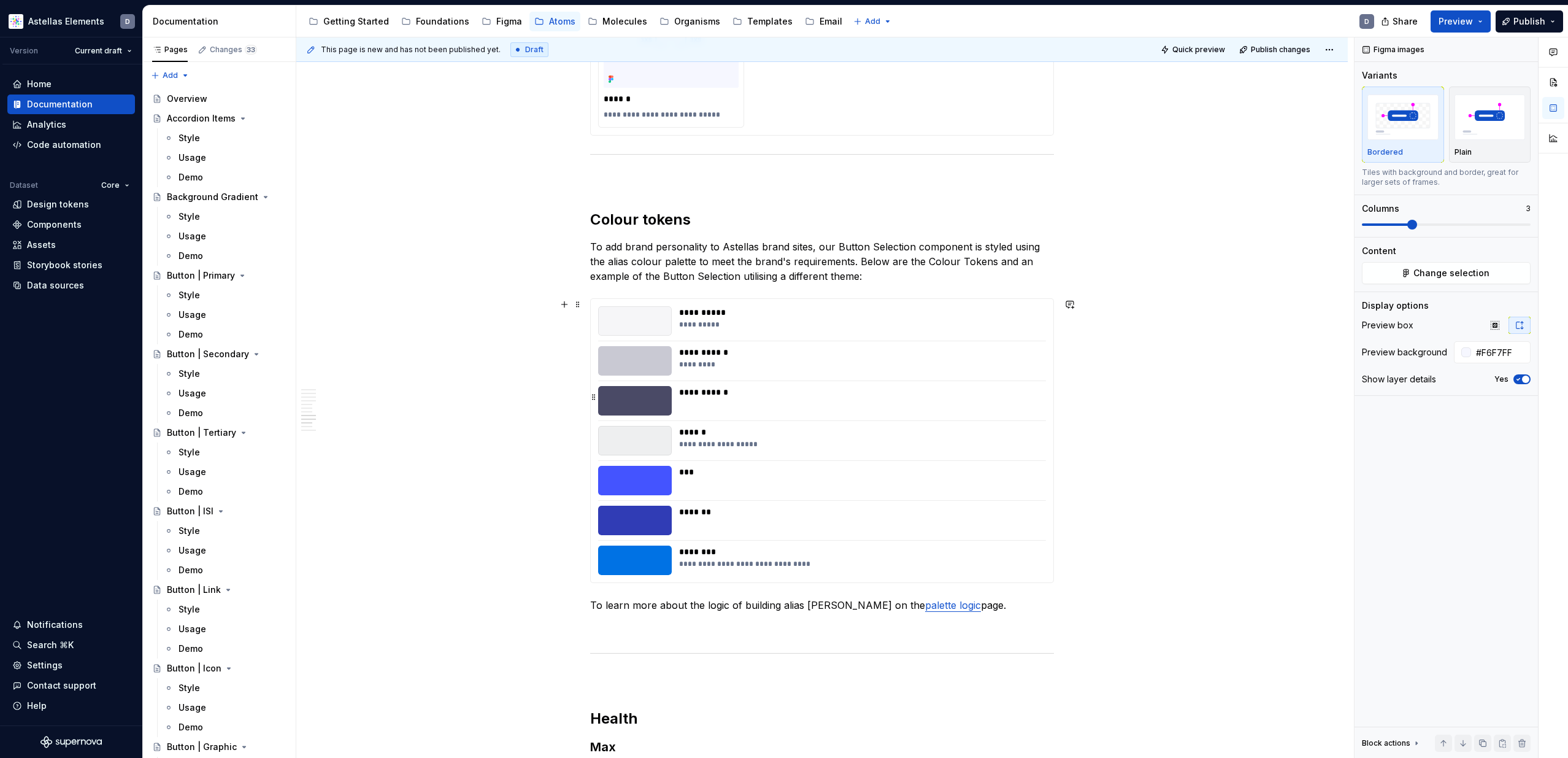
type textarea "*"
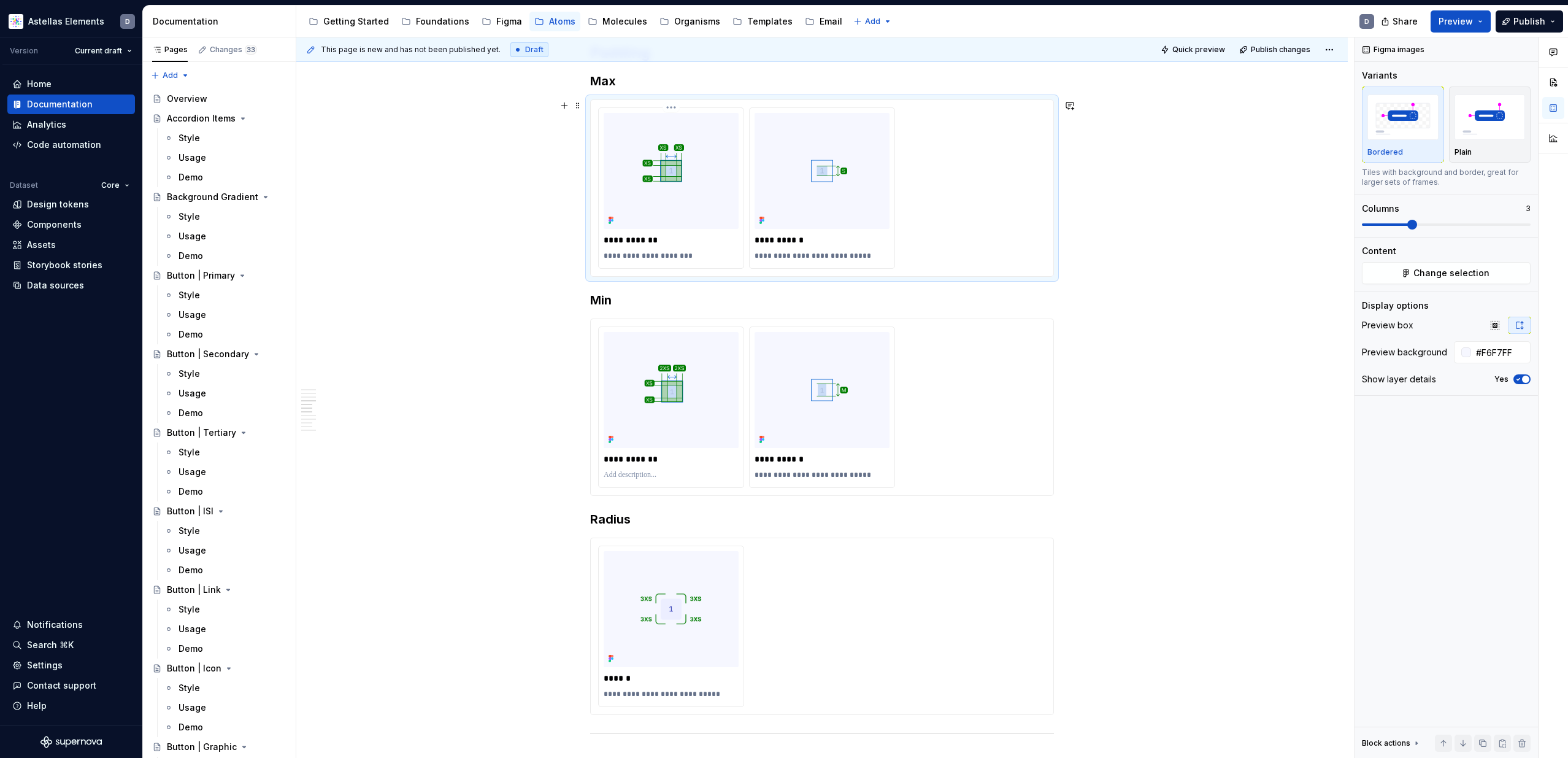
scroll to position [1855, 0]
click at [710, 210] on img at bounding box center [671, 175] width 135 height 116
click at [800, 213] on img at bounding box center [821, 175] width 135 height 116
click at [718, 225] on img at bounding box center [671, 175] width 135 height 116
click at [714, 364] on img at bounding box center [671, 394] width 135 height 116
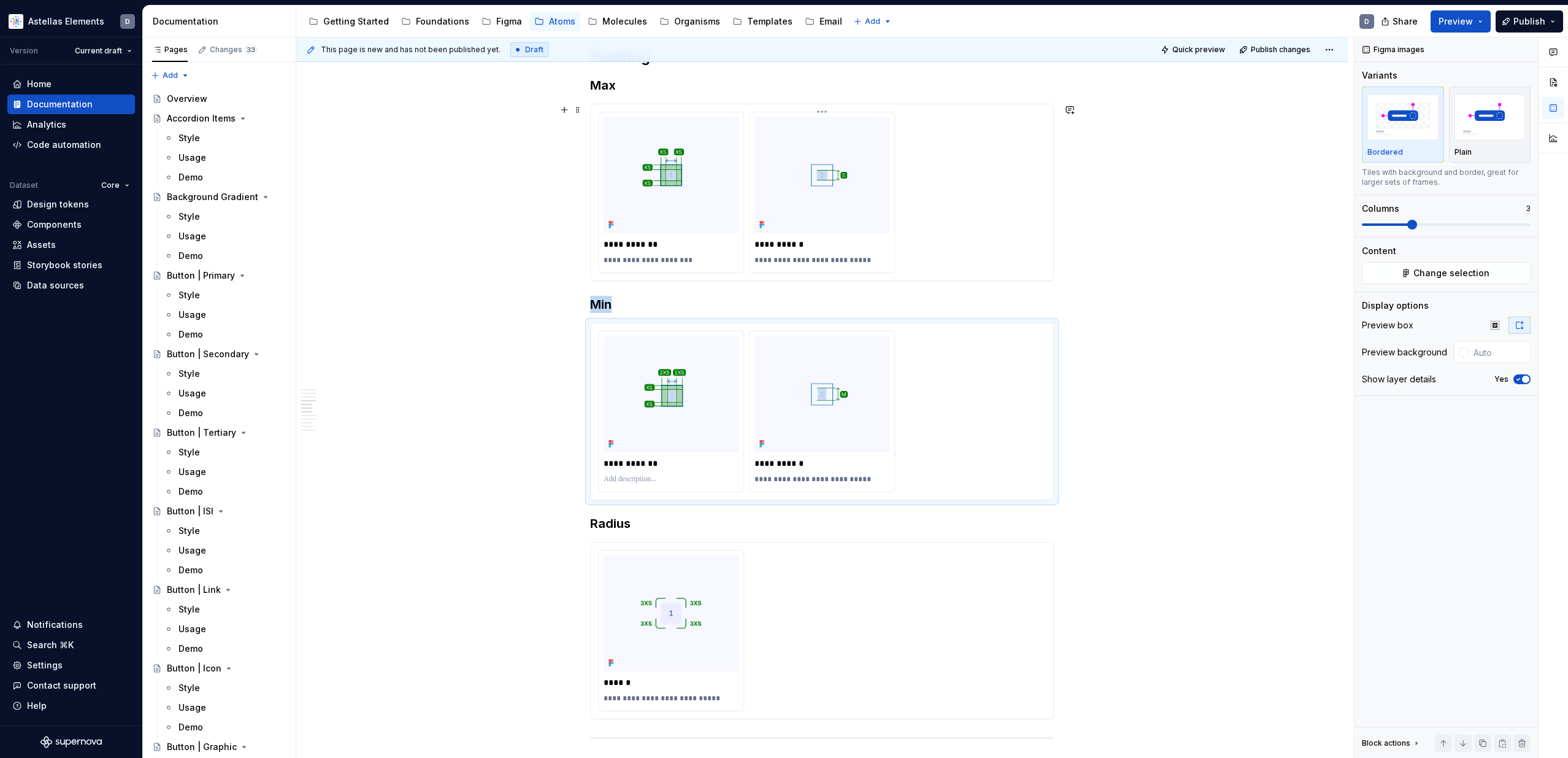
type input "#F6F7FF"
click at [800, 202] on img at bounding box center [821, 175] width 135 height 116
click at [736, 210] on img at bounding box center [671, 175] width 135 height 116
click at [679, 451] on img at bounding box center [671, 394] width 135 height 116
click at [1497, 354] on input "text" at bounding box center [1499, 352] width 62 height 22
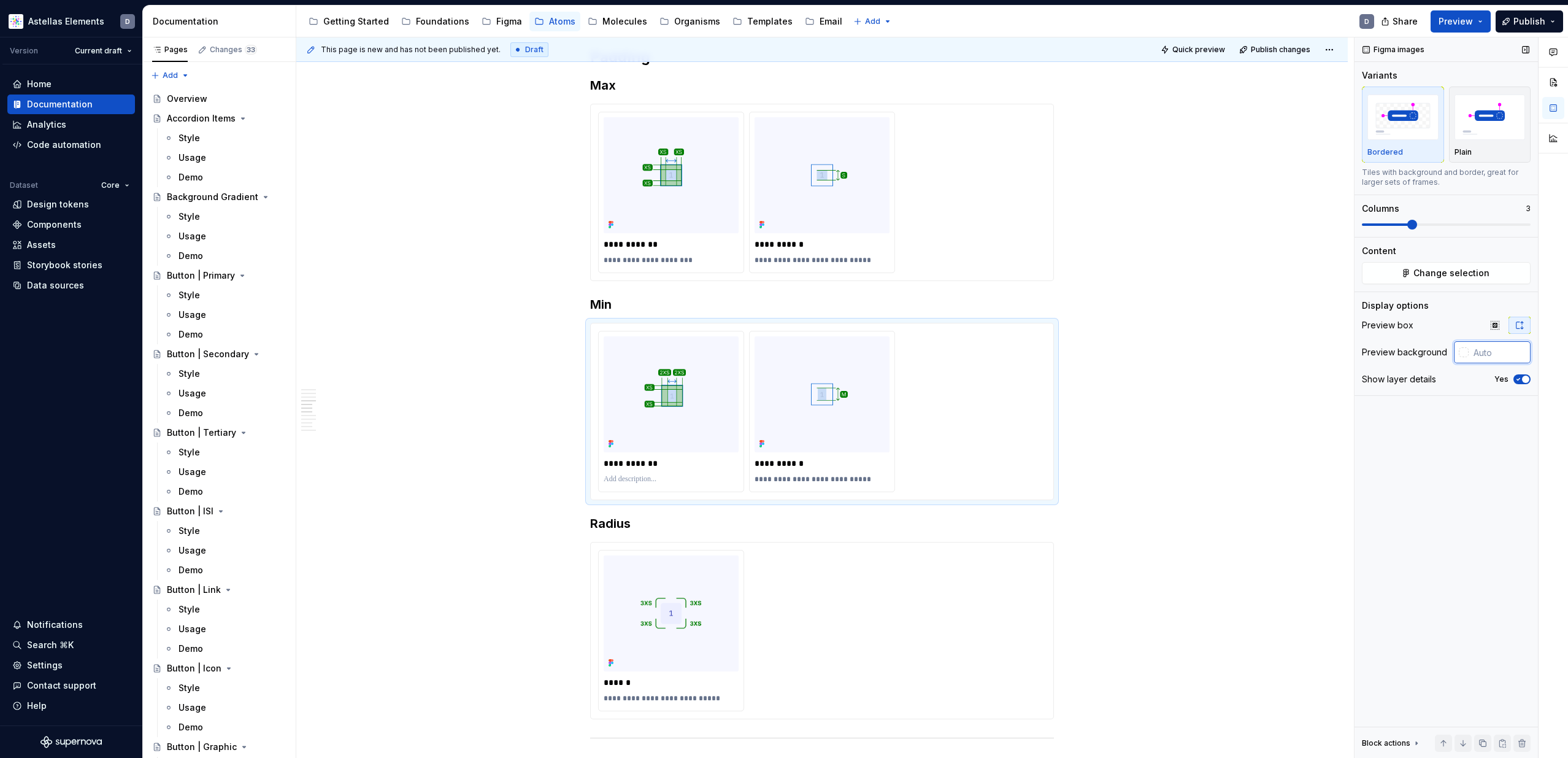
paste input "F6F7FF"
click at [737, 584] on img at bounding box center [671, 613] width 135 height 116
click at [1513, 354] on input "#F6F7FF" at bounding box center [1501, 352] width 60 height 22
paste input "text"
click at [1454, 482] on div "Figma images Variants Bordered Plain Tiles with background and border, great fo…" at bounding box center [1445, 397] width 183 height 721
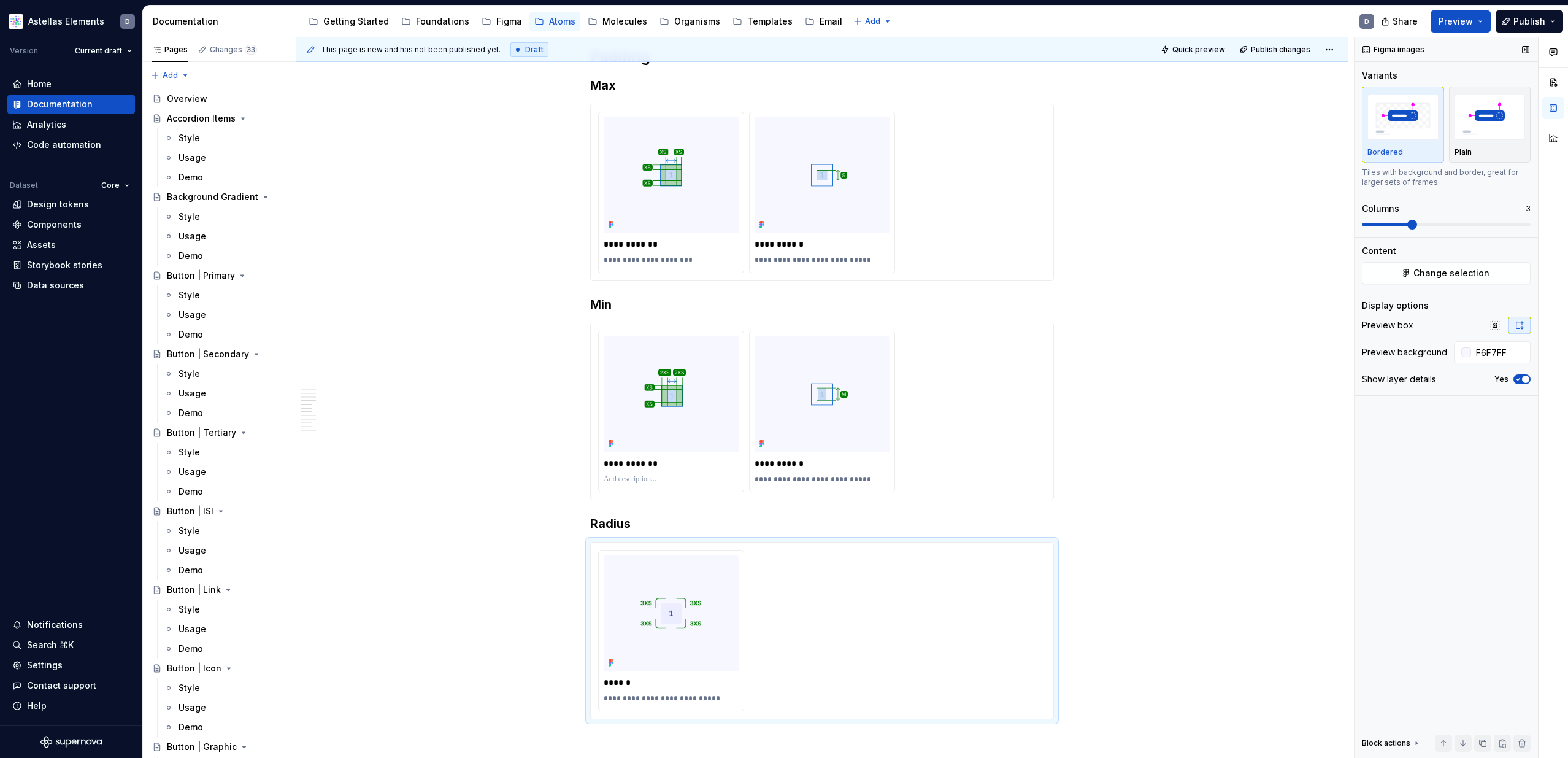
type input "#F6F7FF"
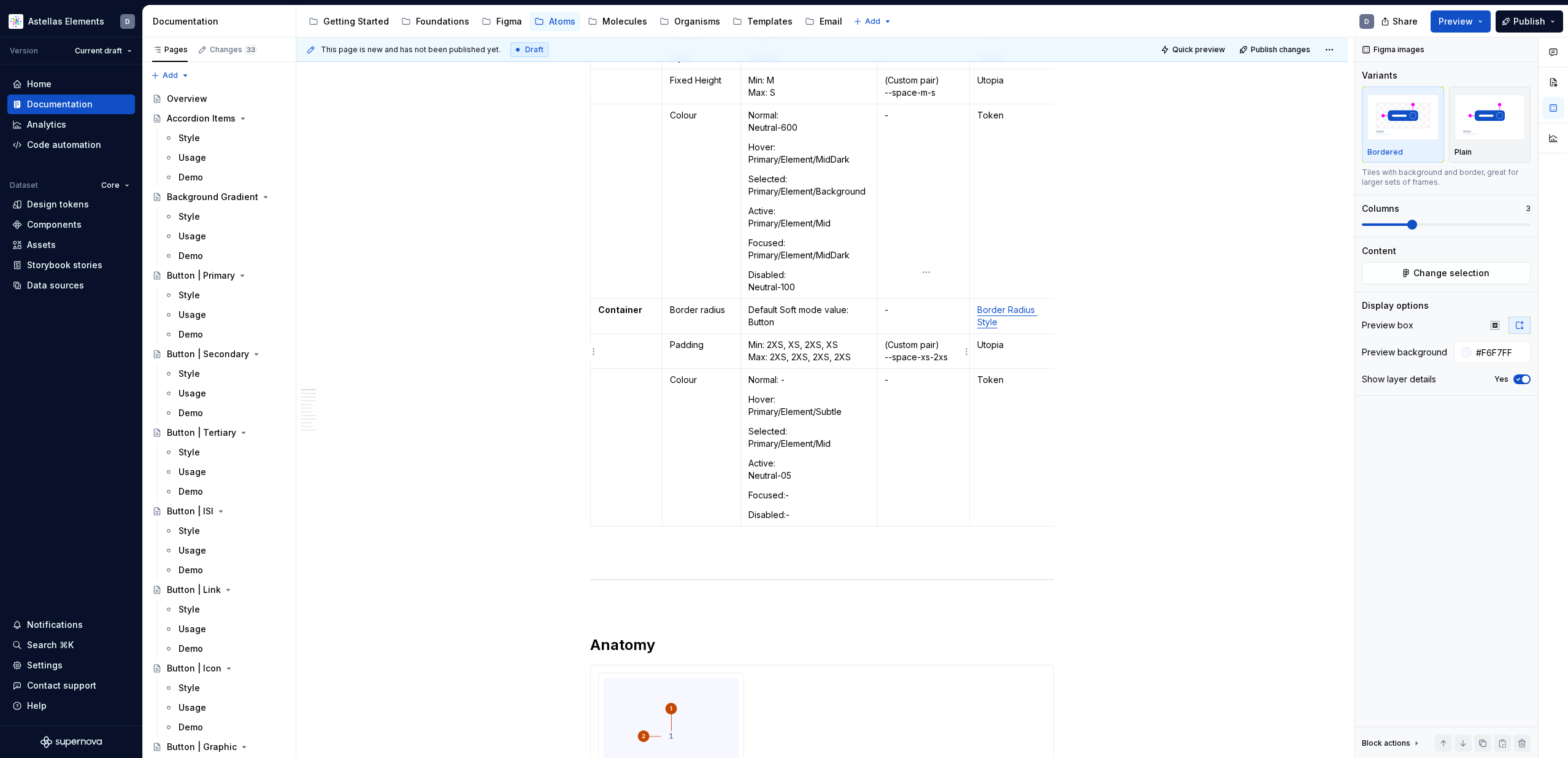
scroll to position [0, 0]
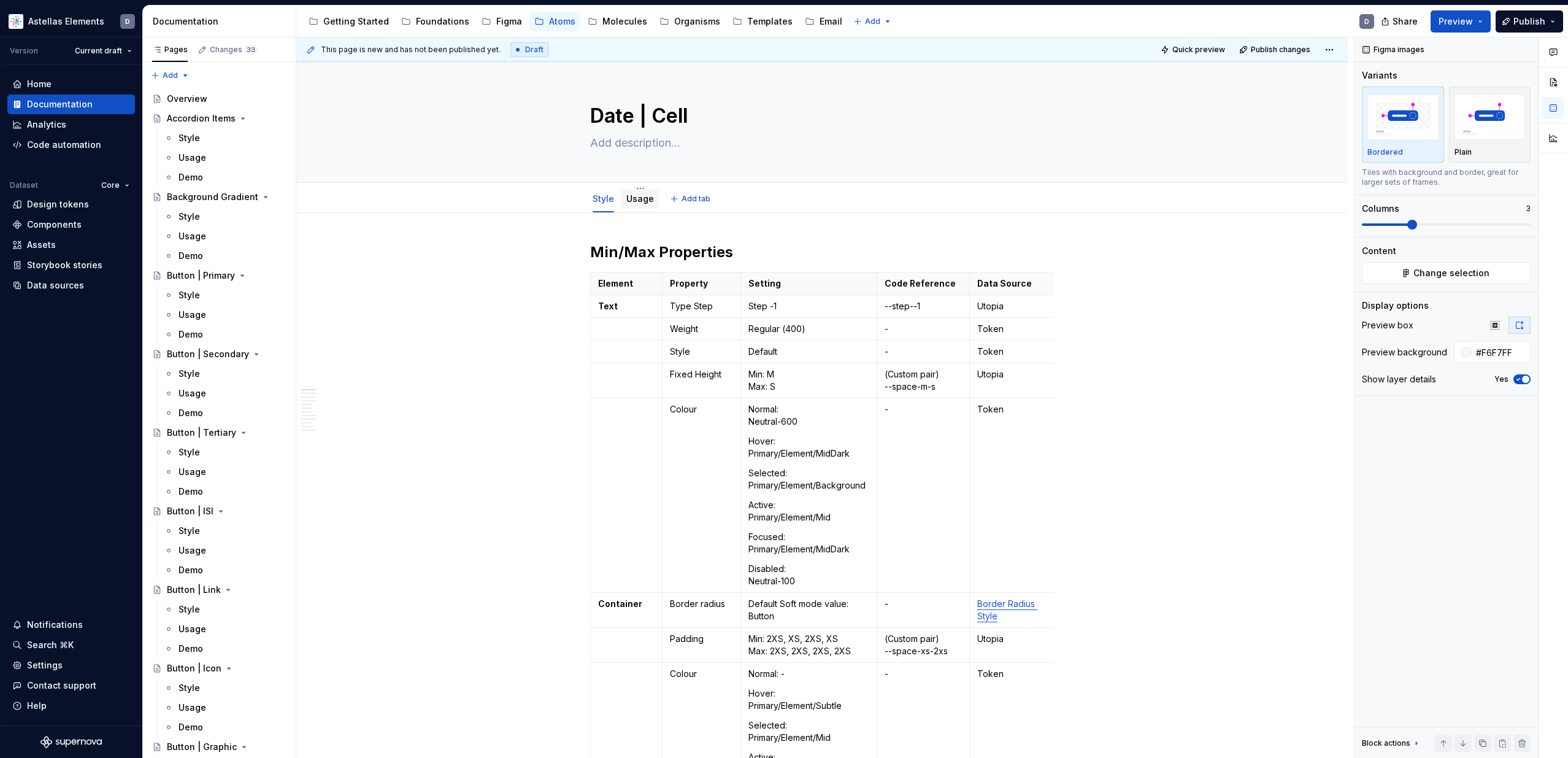
click at [645, 203] on link "Usage" at bounding box center [640, 198] width 28 height 10
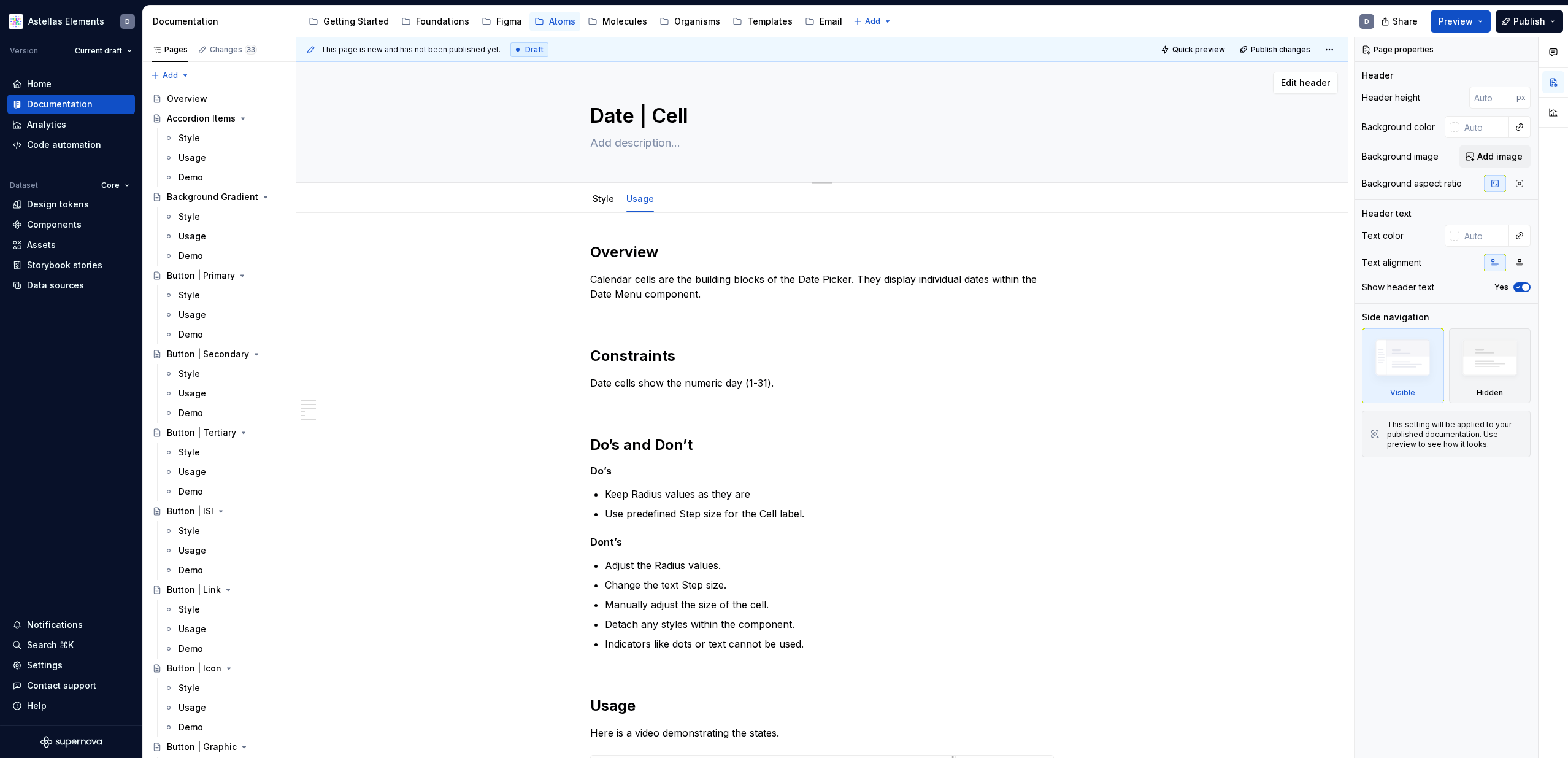
type textarea "*"
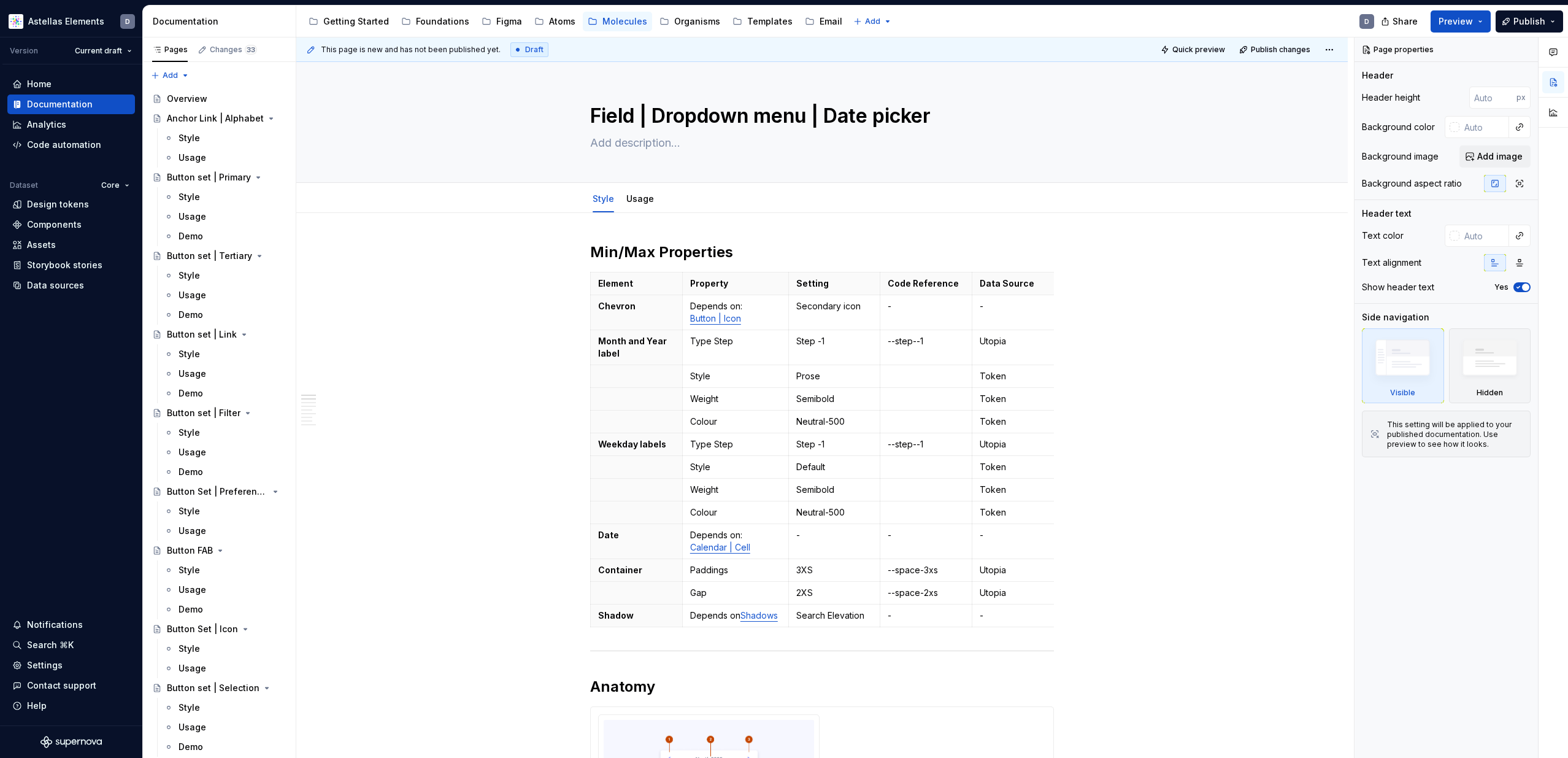
type textarea "*"
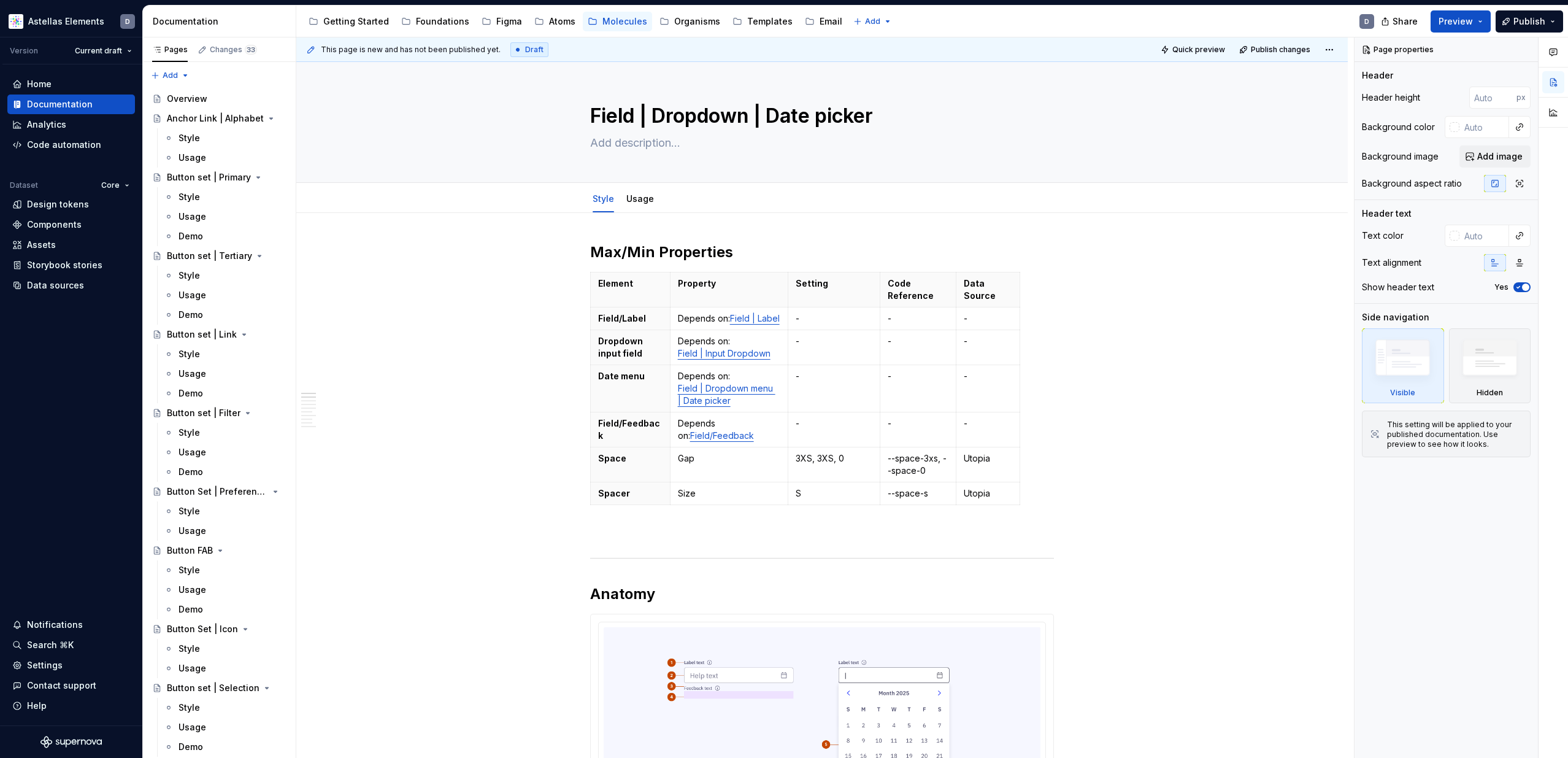
type textarea "*"
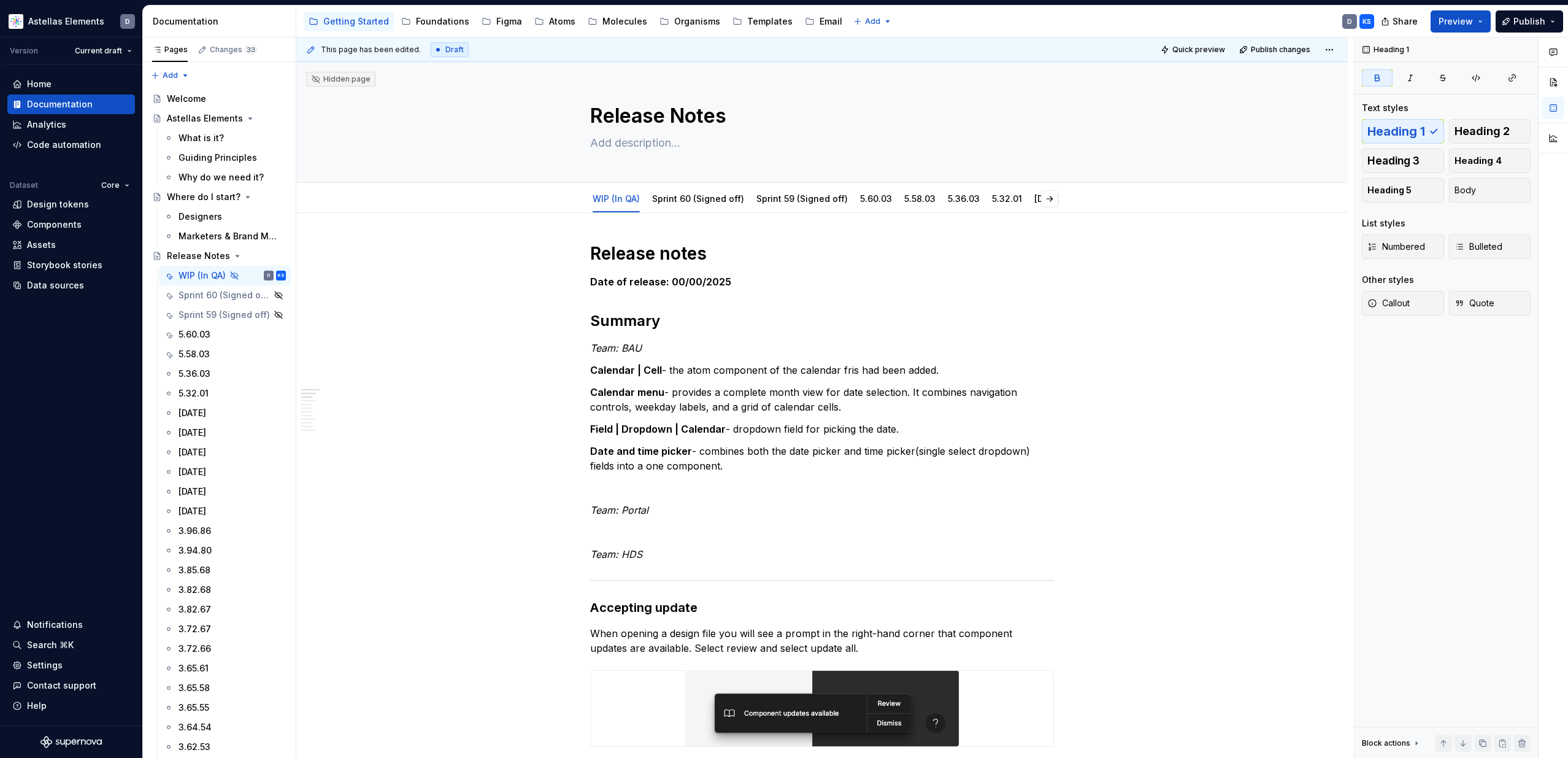
type textarea "*"
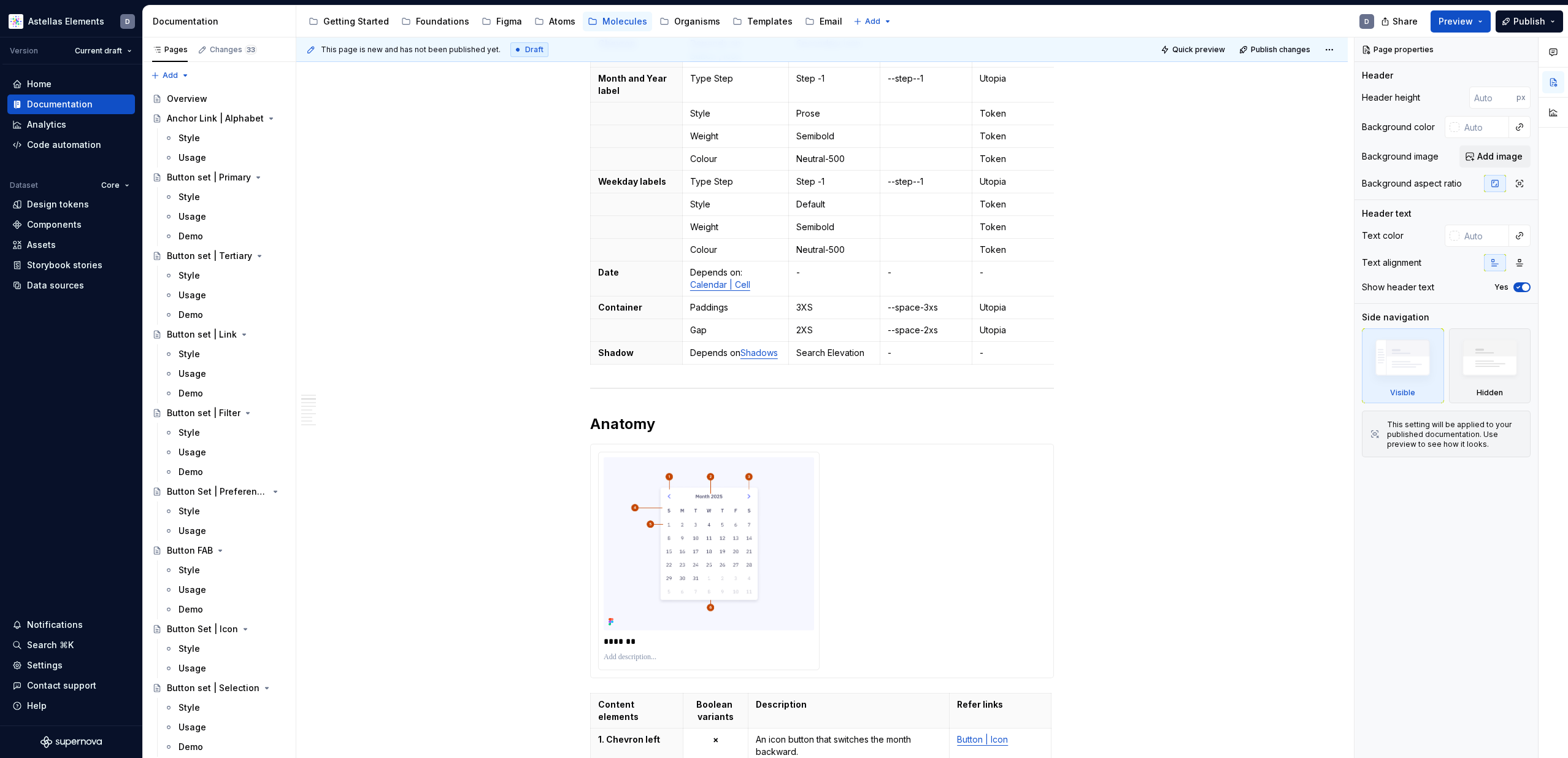
scroll to position [380, 0]
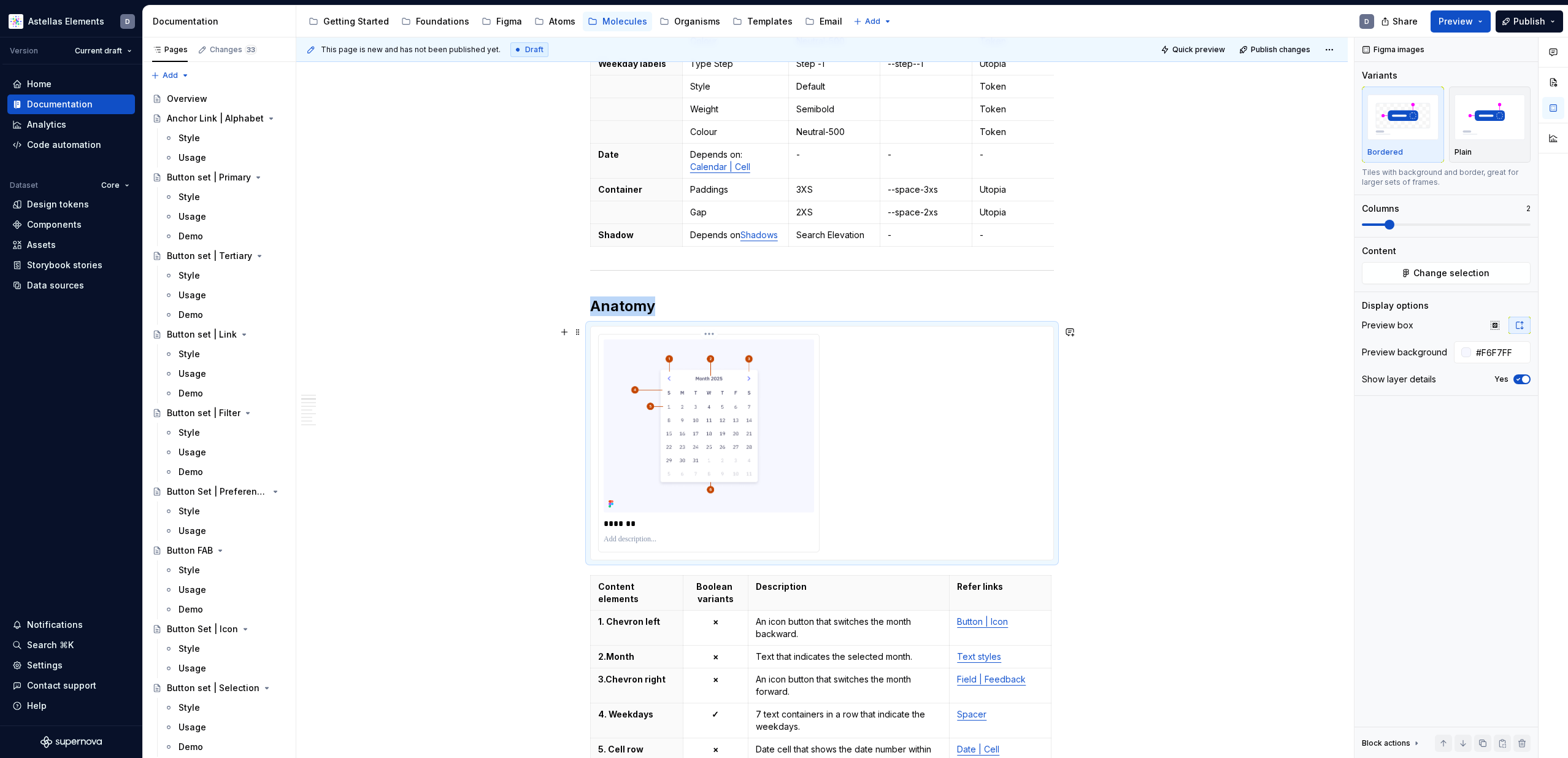
click at [788, 421] on img at bounding box center [708, 425] width 210 height 173
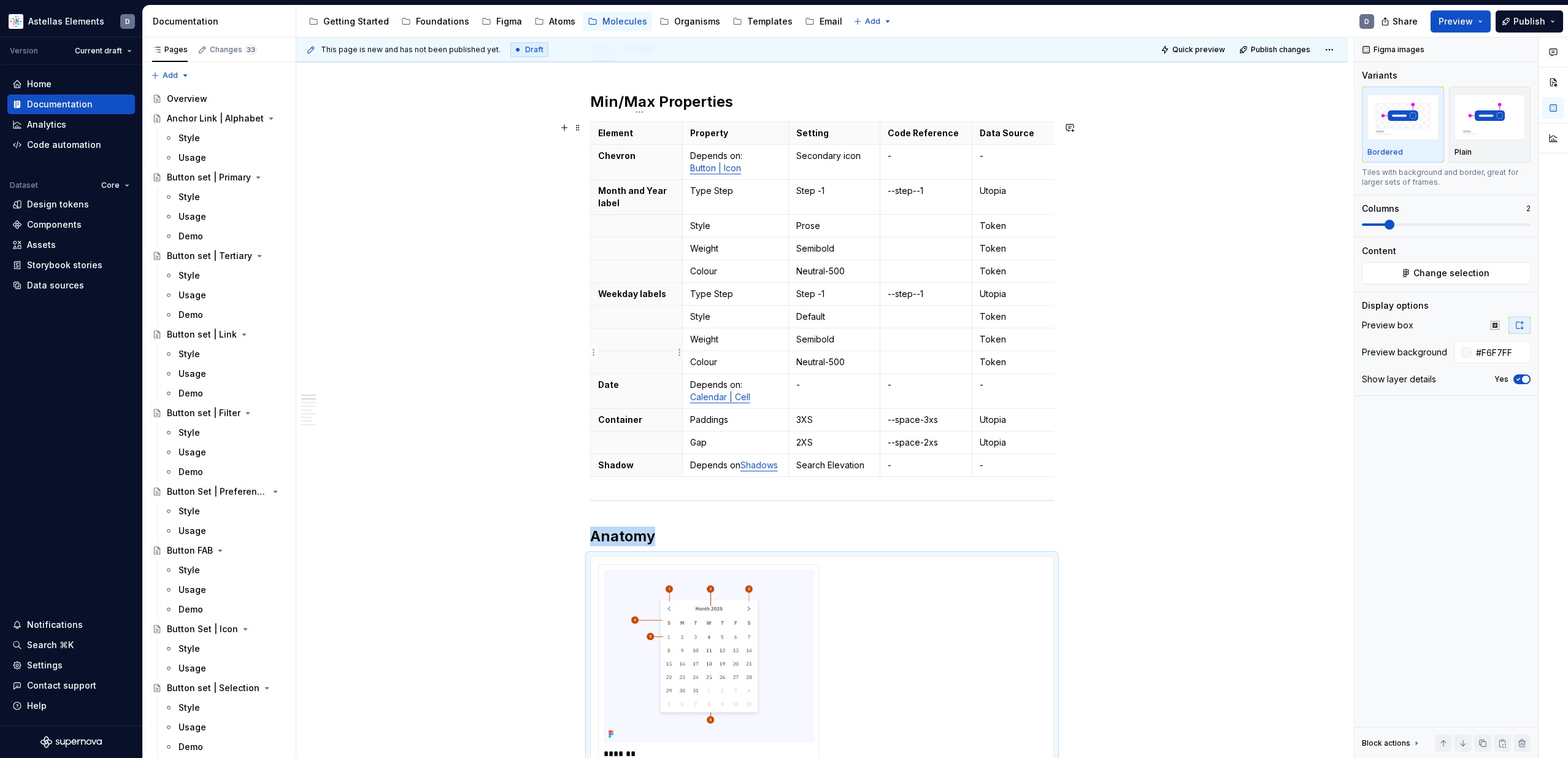
scroll to position [0, 0]
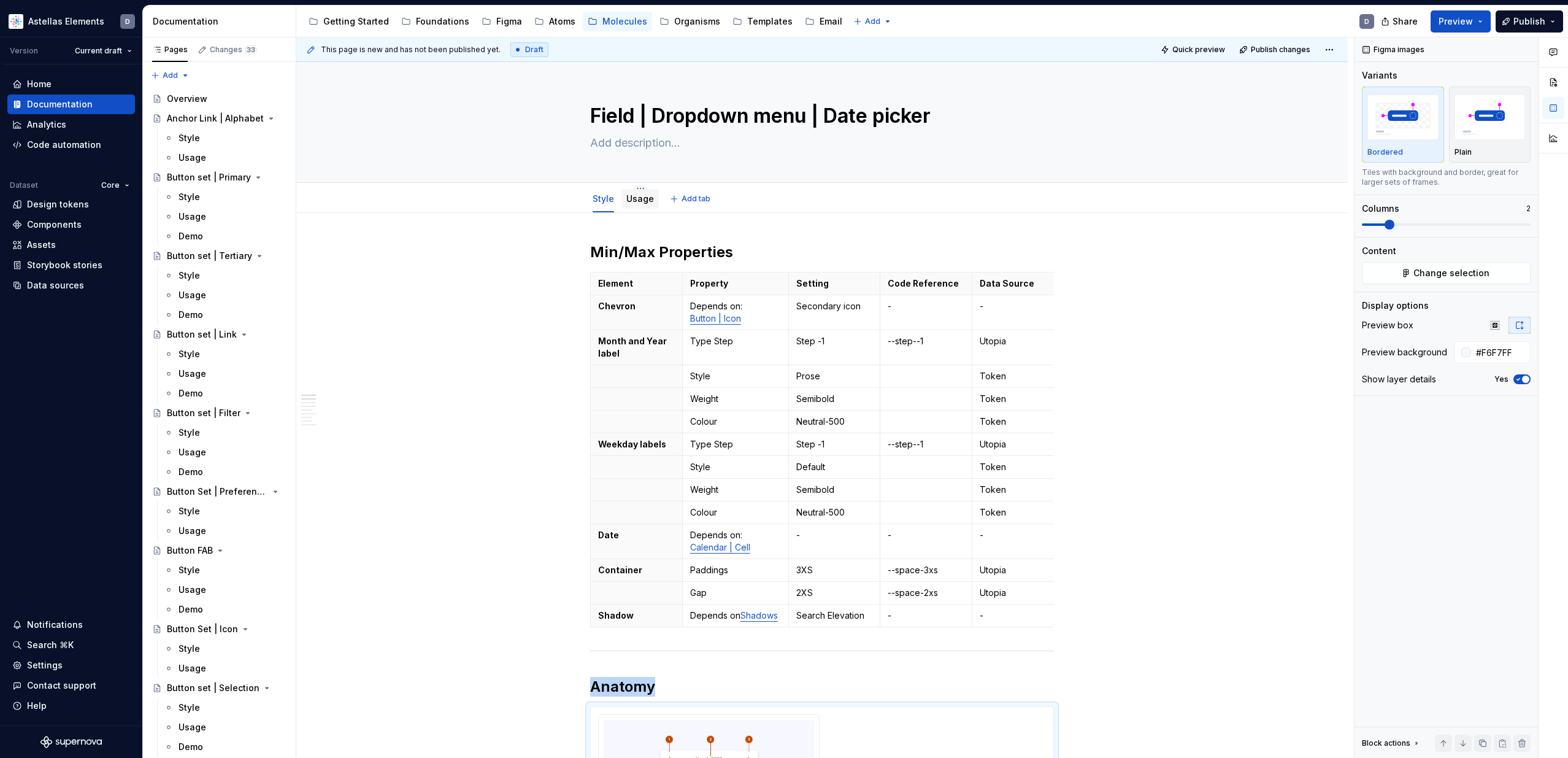
click at [641, 198] on link "Usage" at bounding box center [640, 198] width 28 height 10
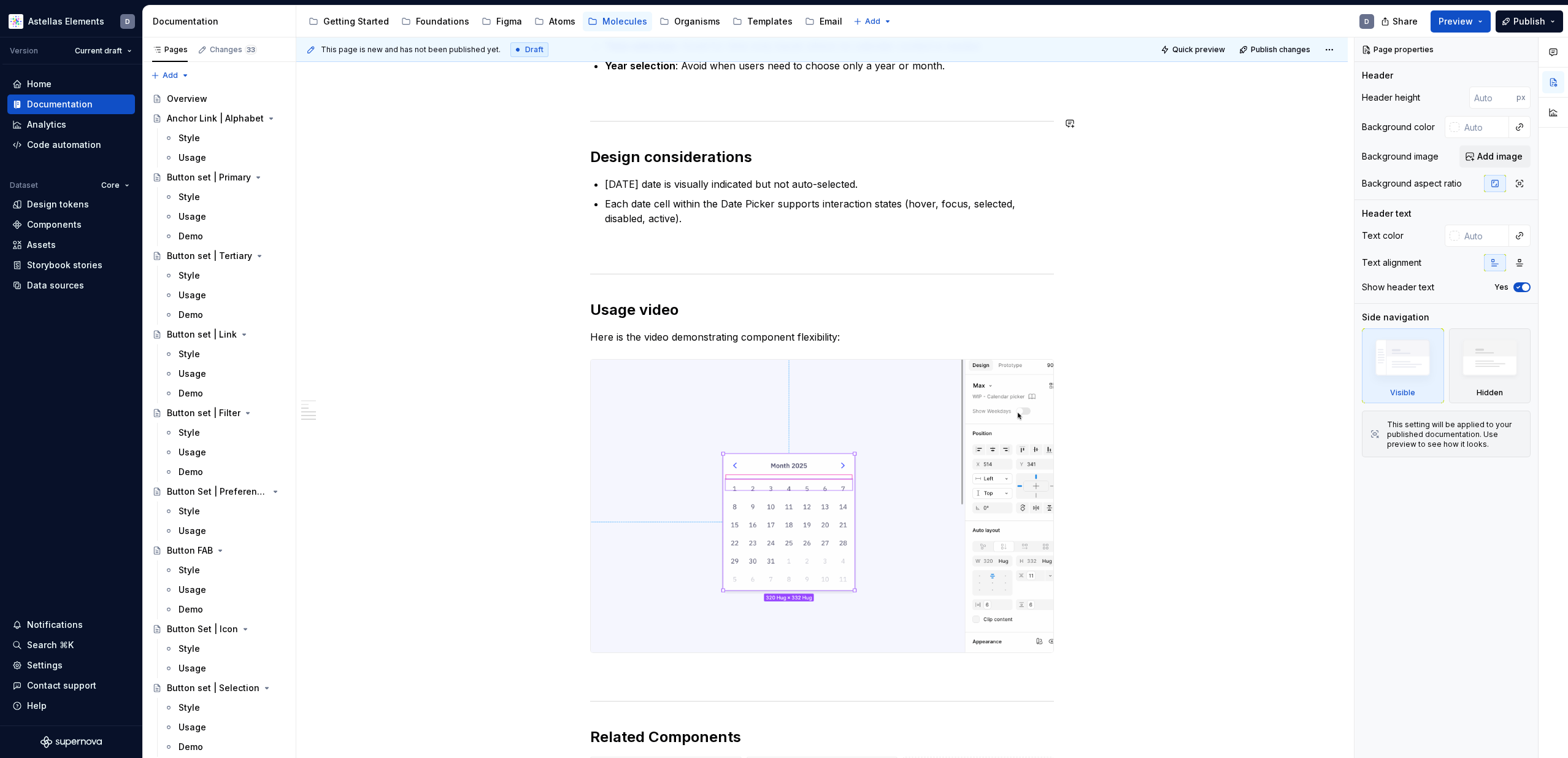
scroll to position [414, 0]
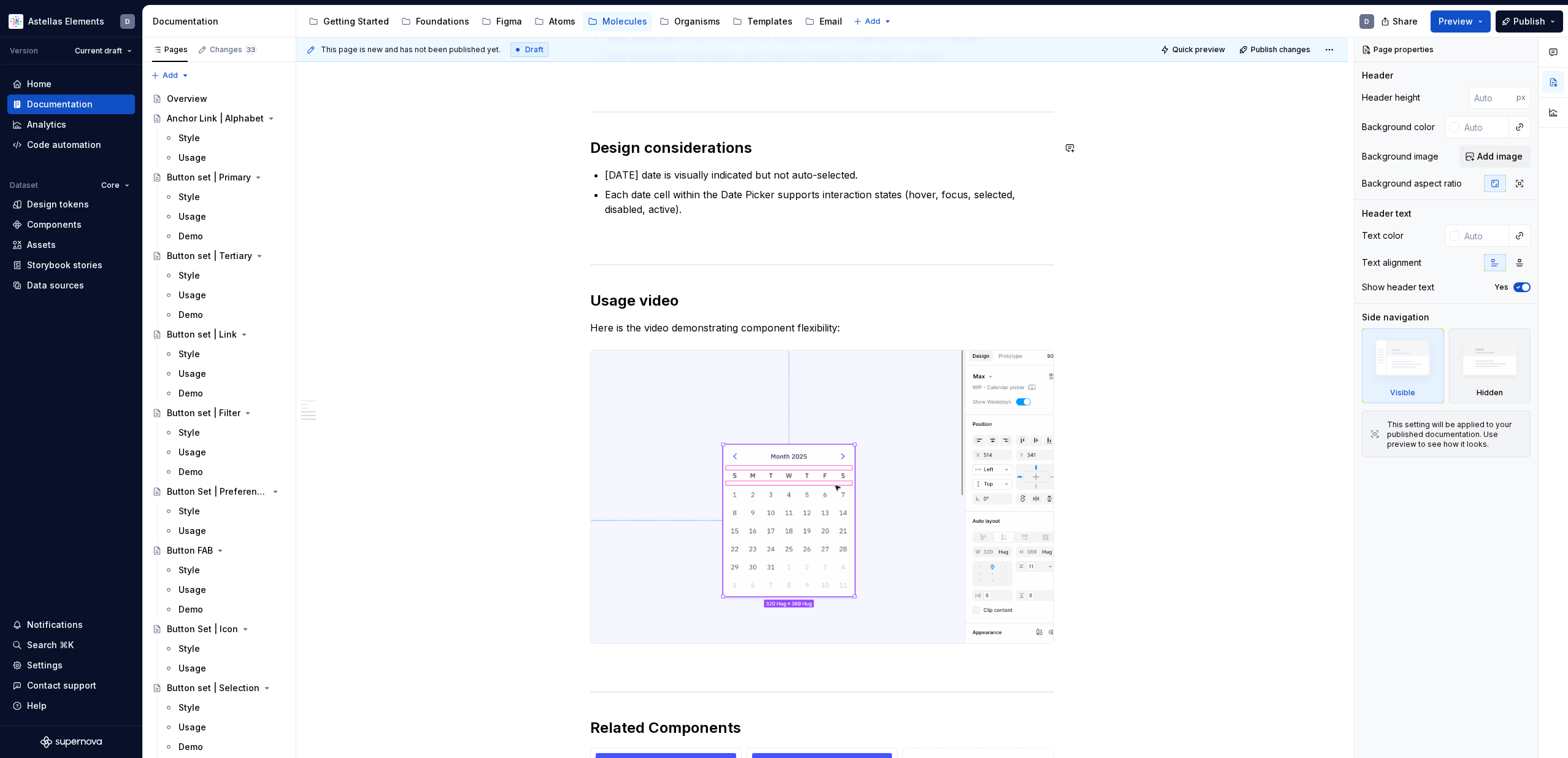
type textarea "*"
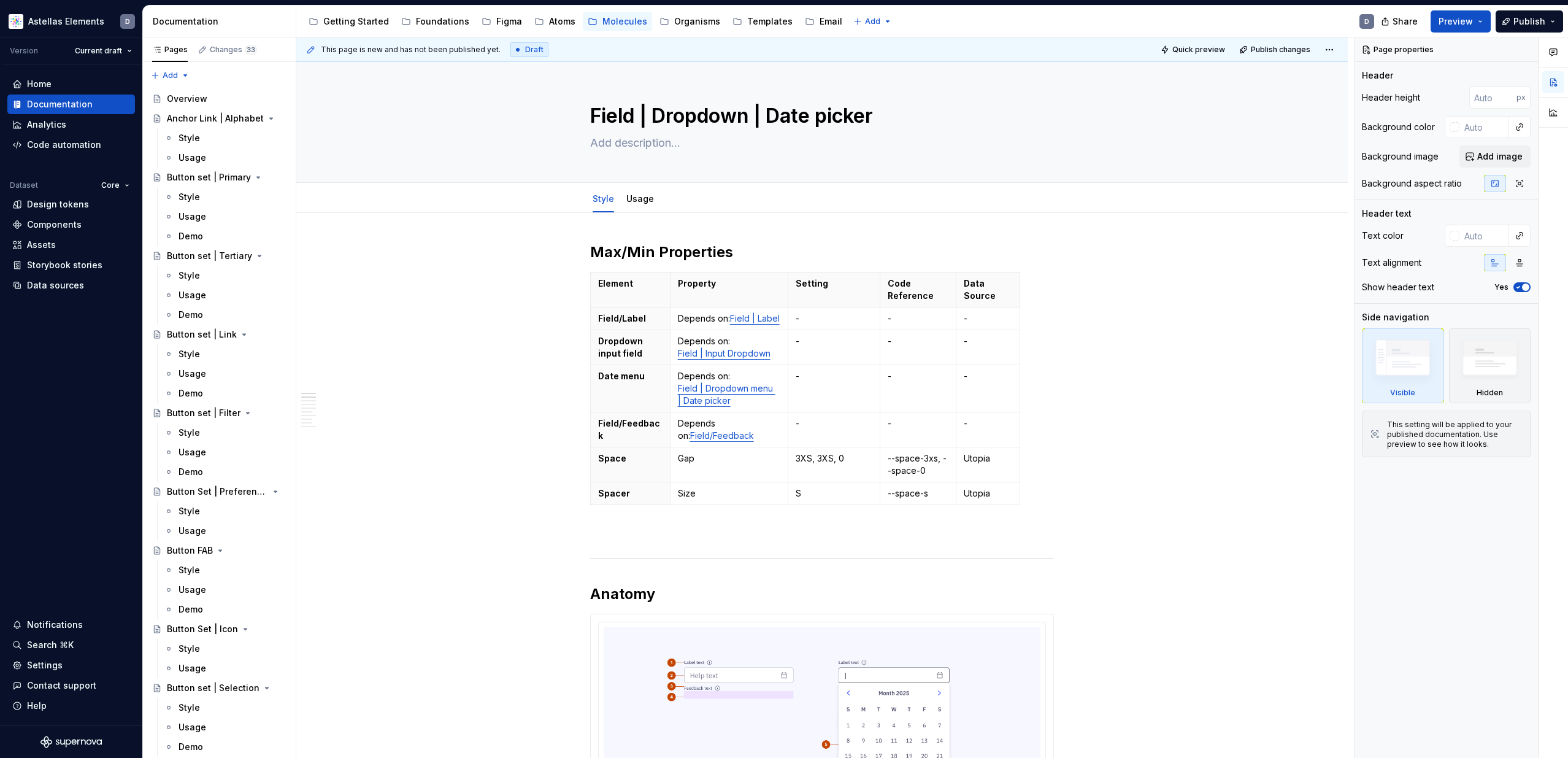
type textarea "*"
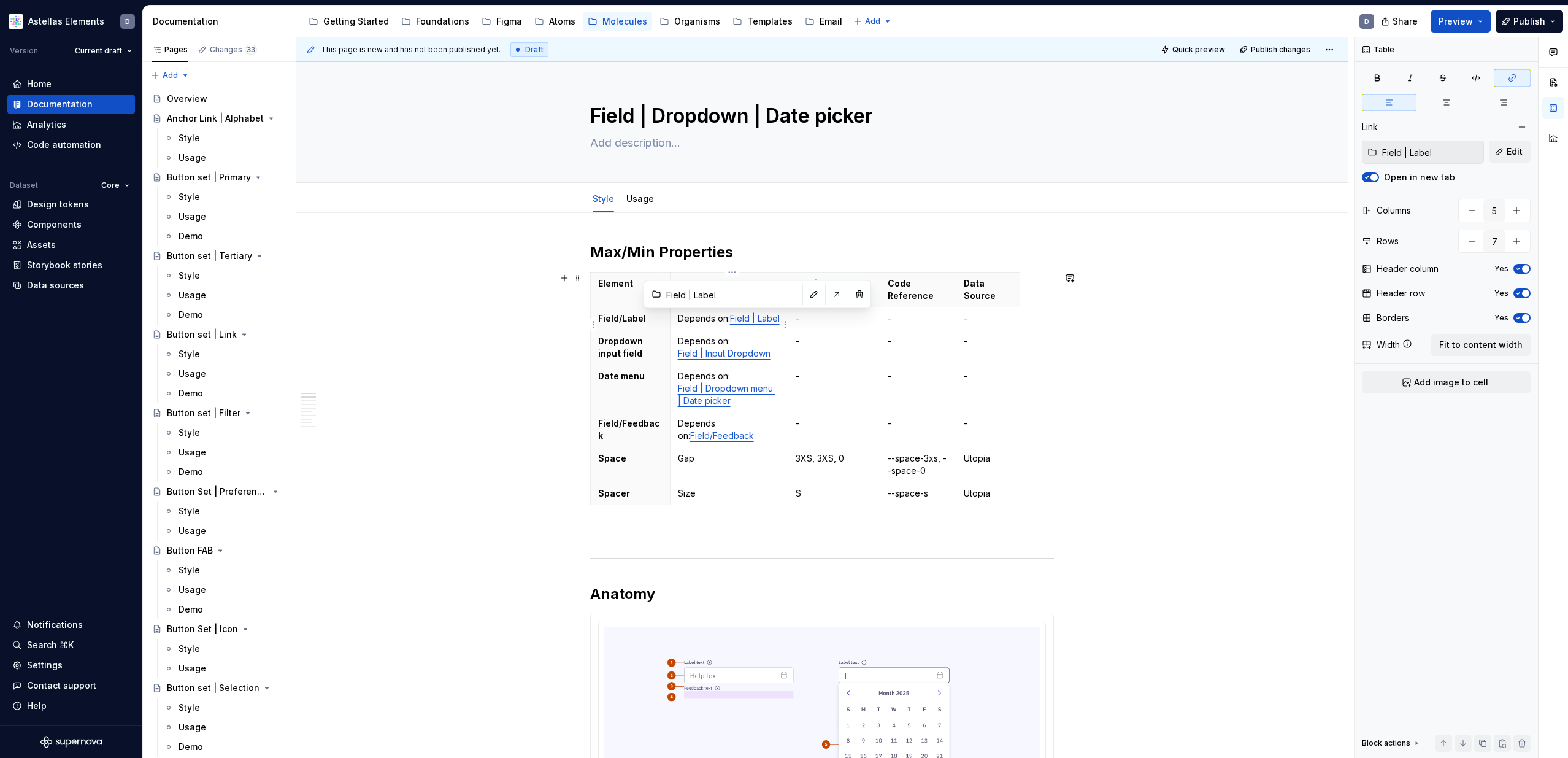
click at [741, 321] on link "Field | Label" at bounding box center [755, 318] width 49 height 10
type input "Field | Input Dropdown"
click at [699, 358] on link "Field | Input Dropdown" at bounding box center [724, 353] width 93 height 10
type textarea "*"
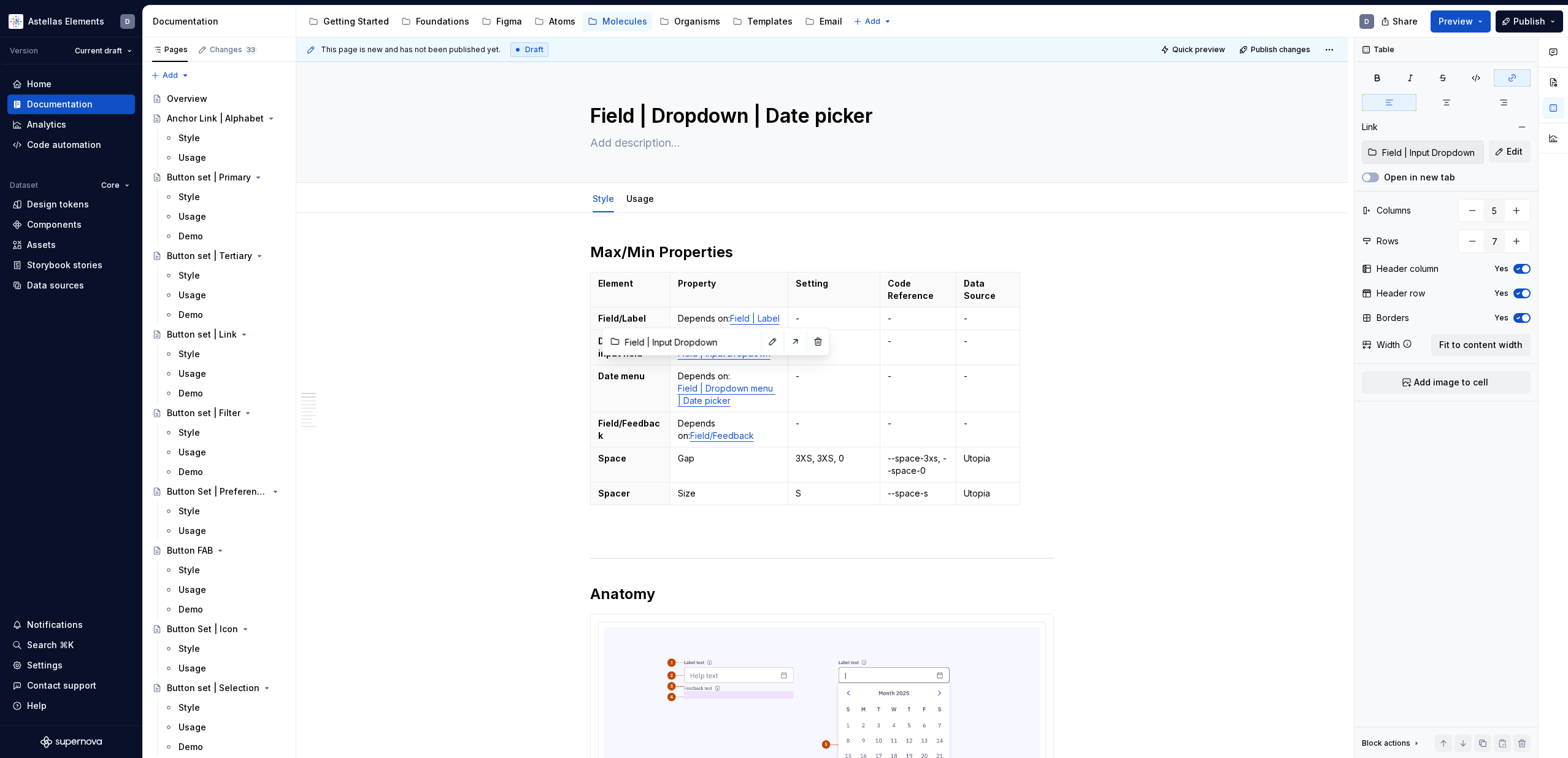
drag, startPoint x: 1378, startPoint y: 177, endPoint x: 1265, endPoint y: 240, distance: 129.4
click at [1378, 177] on button "Open in new tab" at bounding box center [1370, 177] width 17 height 10
type input "Field | Dropdown menu | Date picker"
click at [759, 399] on link "Field | Dropdown menu | Date picker" at bounding box center [726, 394] width 97 height 22
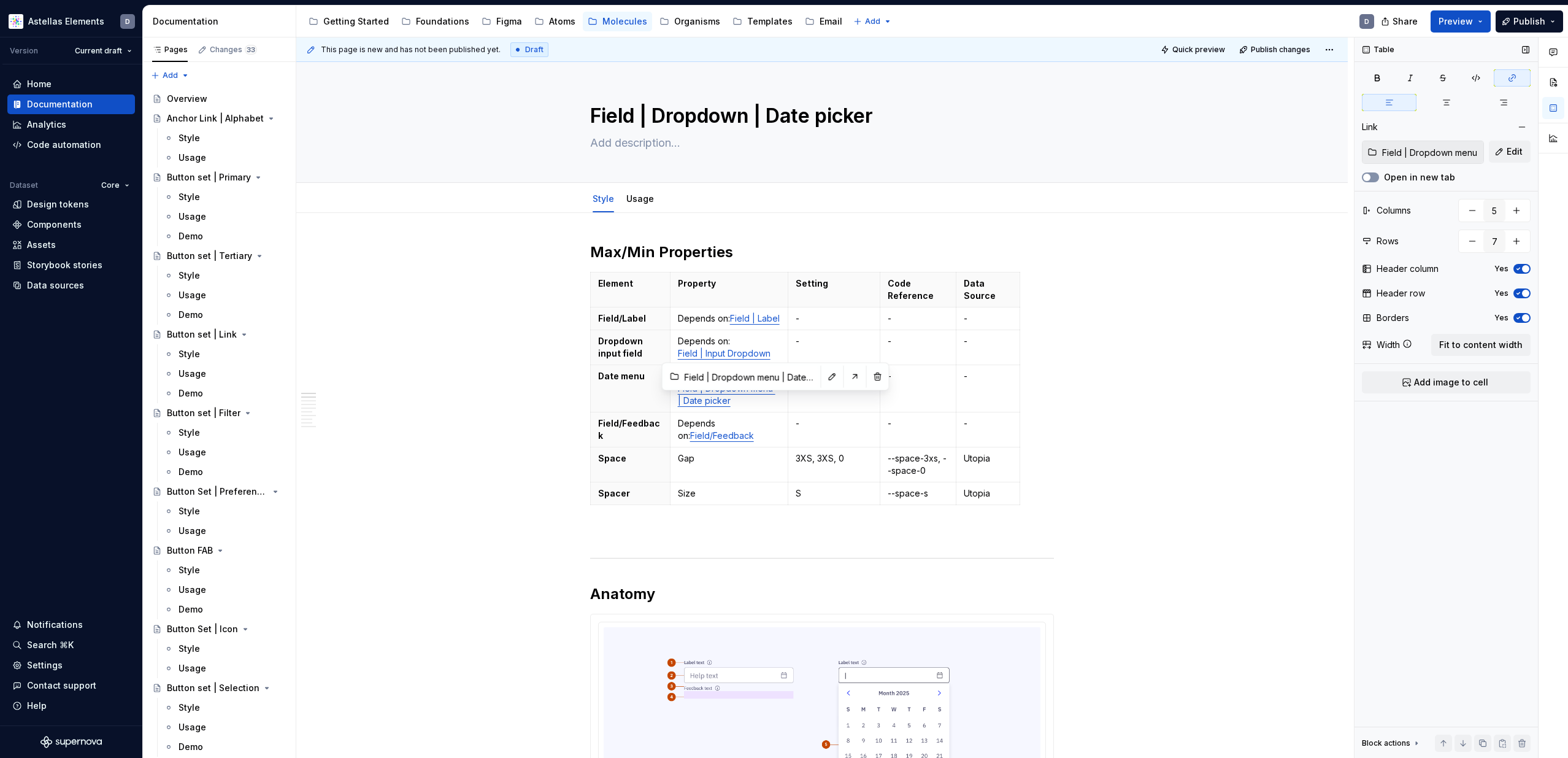
click at [1372, 176] on button "Open in new tab" at bounding box center [1370, 177] width 17 height 10
type textarea "*"
type input "Field | Feedback"
click at [720, 441] on link "Field/Feedback" at bounding box center [721, 435] width 64 height 10
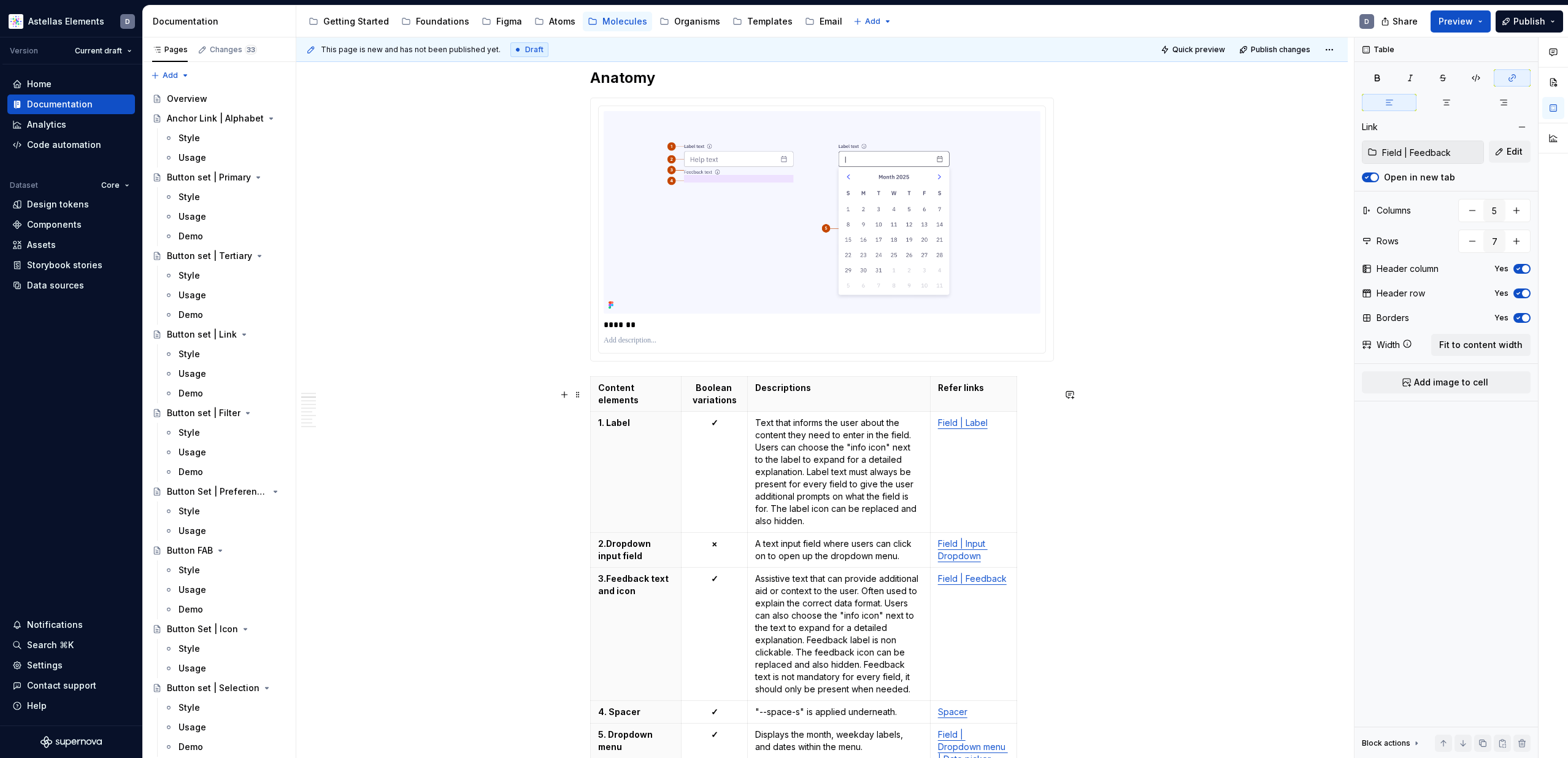
scroll to position [622, 0]
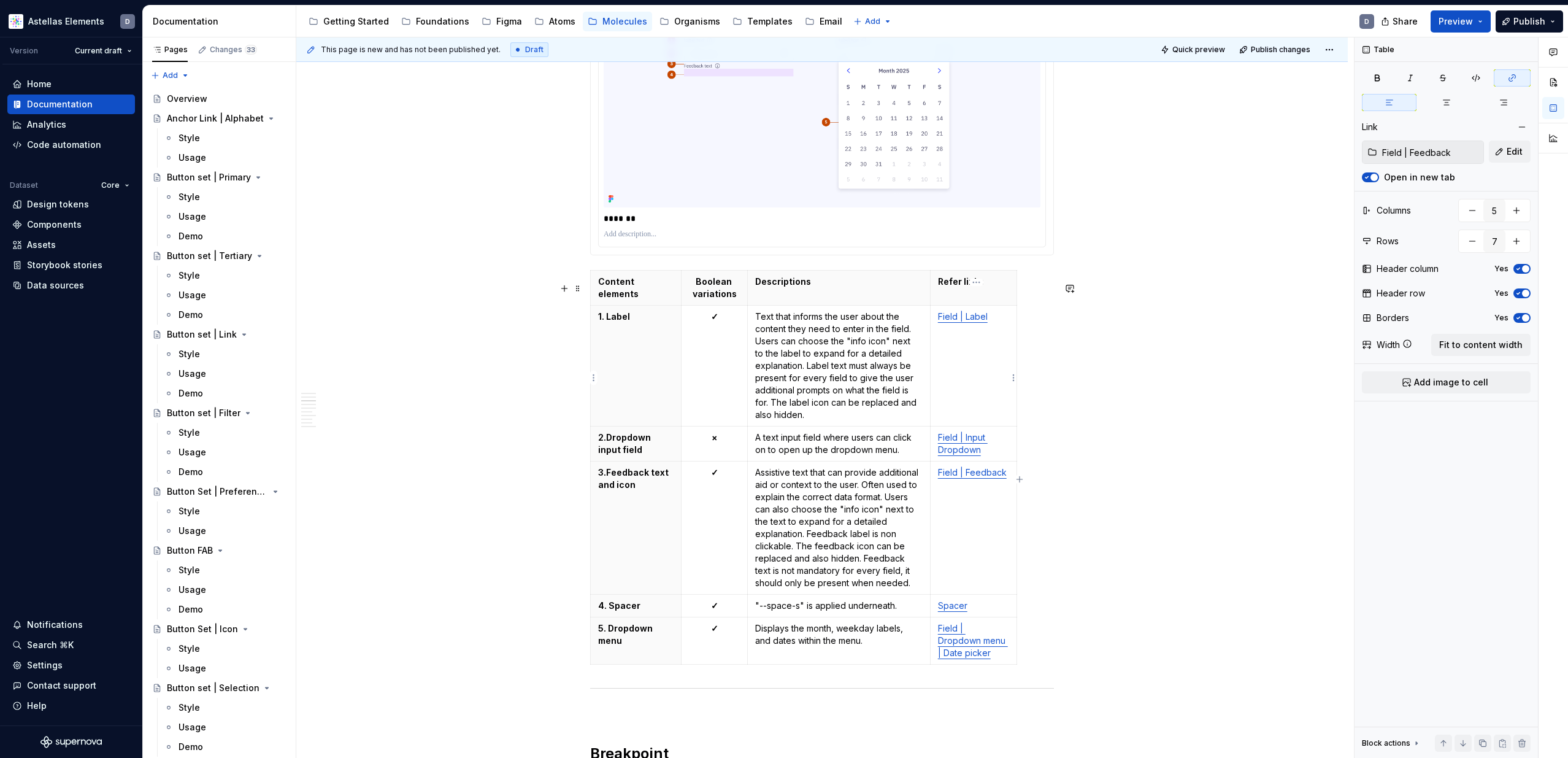
type input "Field | Label"
type input "4"
type input "6"
click at [981, 322] on link "Field | Label" at bounding box center [963, 317] width 49 height 10
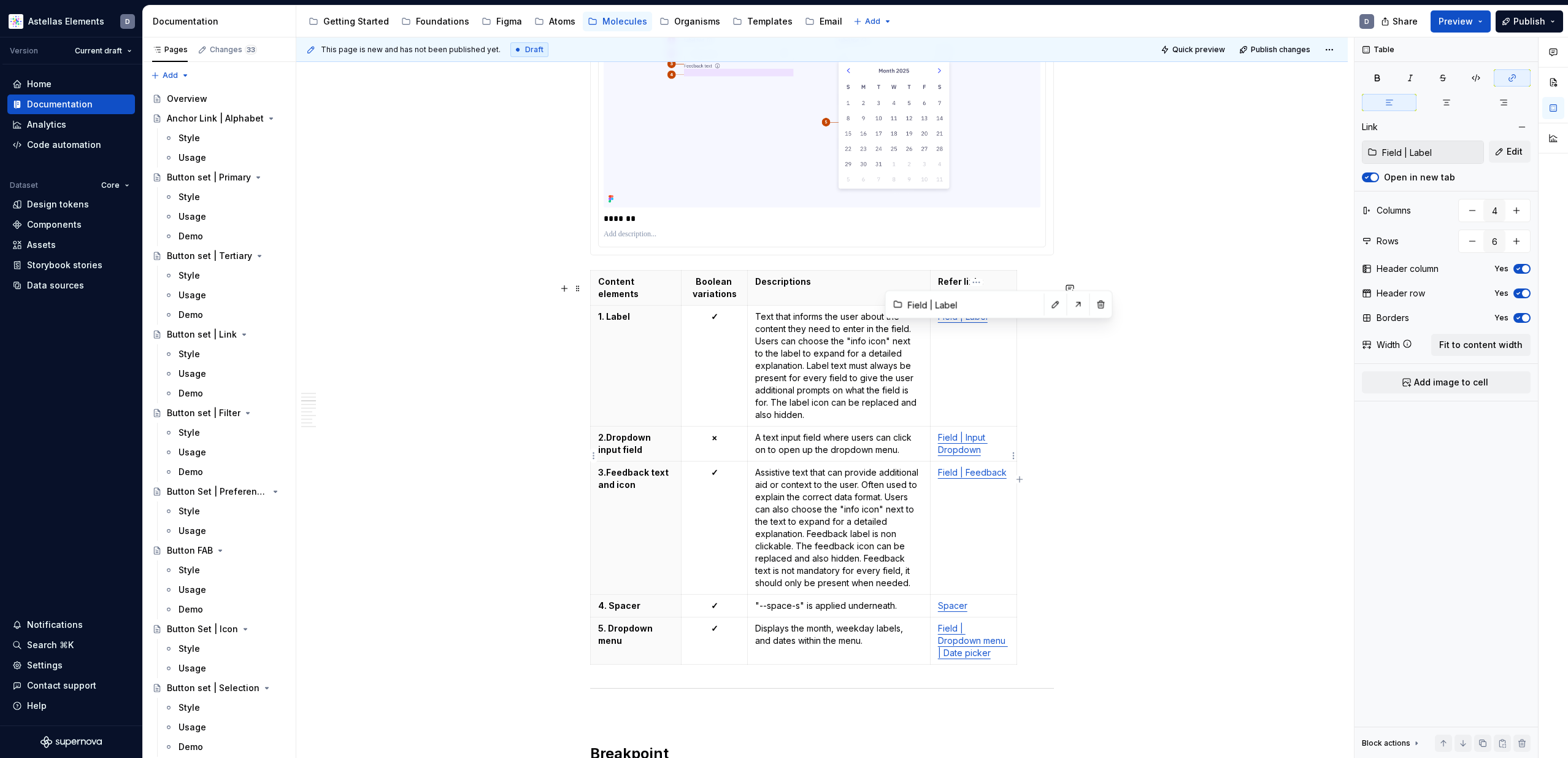
type input "Field | Input Dropdown"
click at [956, 449] on link "Field | Input Dropdown" at bounding box center [963, 443] width 49 height 22
type textarea "*"
click at [1378, 177] on button "Open in new tab" at bounding box center [1370, 177] width 17 height 10
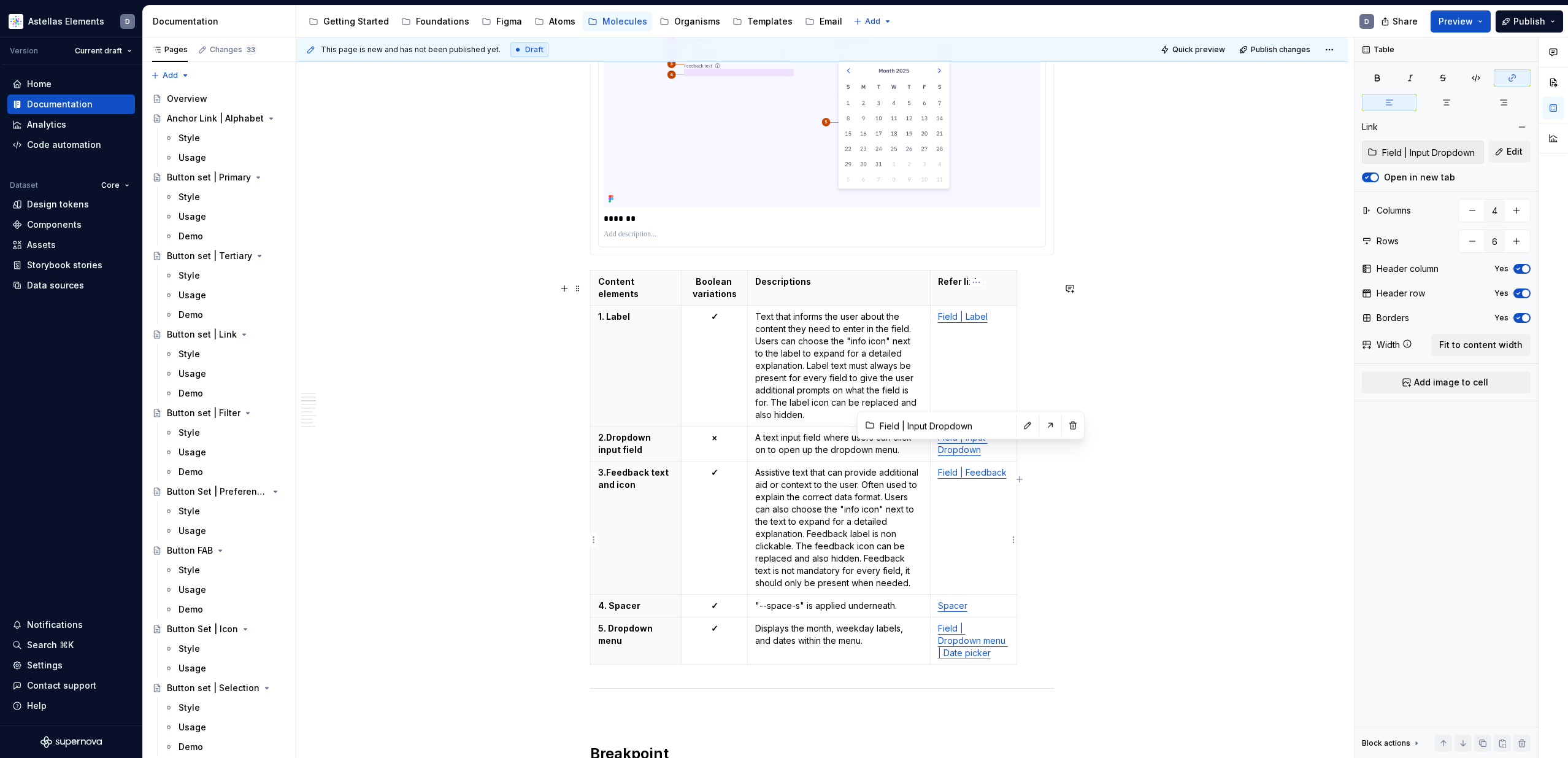
type input "Field | Feedback"
click at [999, 477] on link "Field | Feedback" at bounding box center [973, 472] width 69 height 10
type input "Layout / Spacer components"
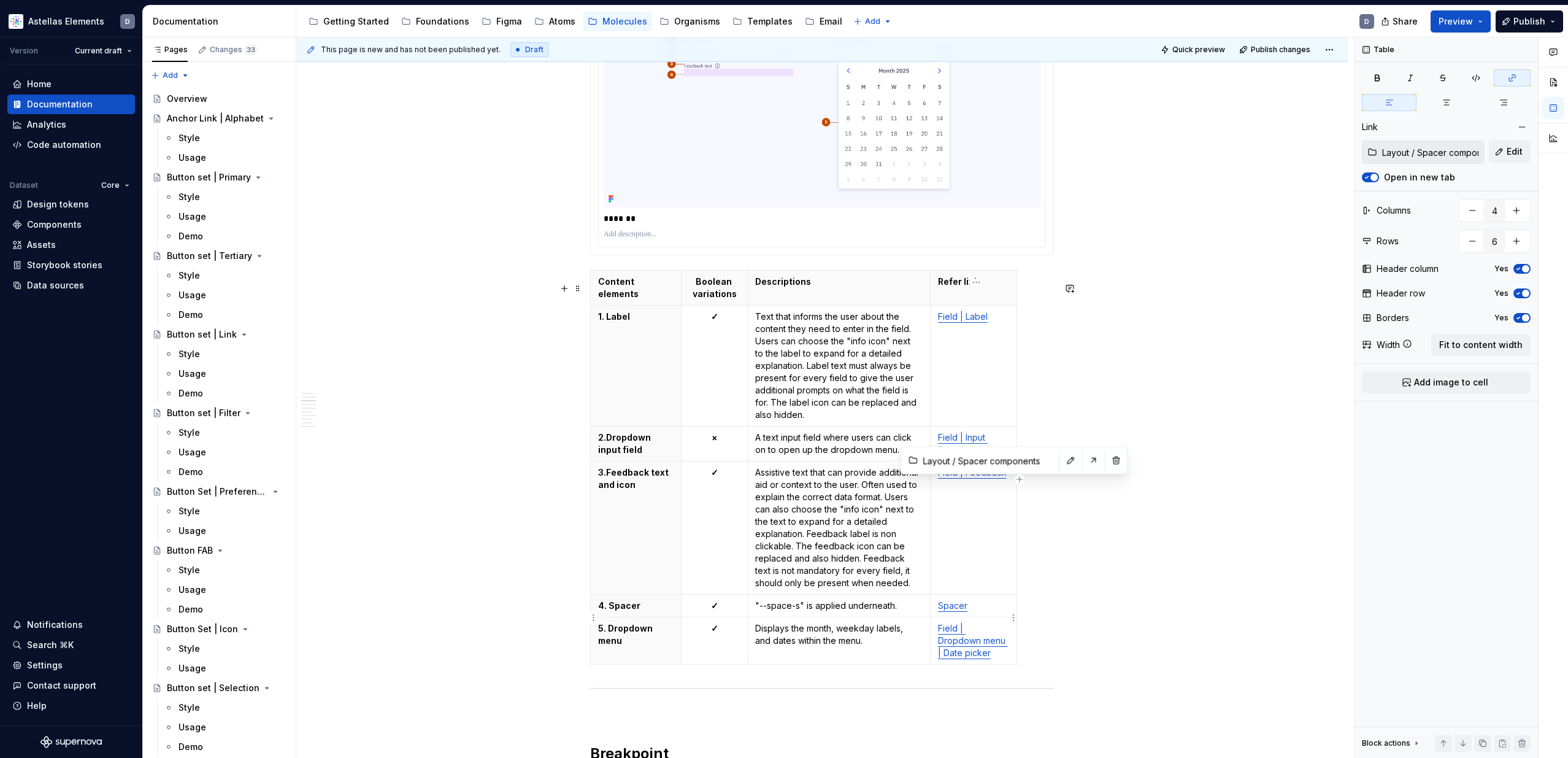
click at [964, 611] on link "Spacer" at bounding box center [952, 605] width 29 height 10
type input "Field | Dropdown menu | Date picker"
click at [962, 656] on link "Field | Dropdown menu | Date picker" at bounding box center [973, 640] width 70 height 35
drag, startPoint x: 1368, startPoint y: 175, endPoint x: 1217, endPoint y: 245, distance: 166.4
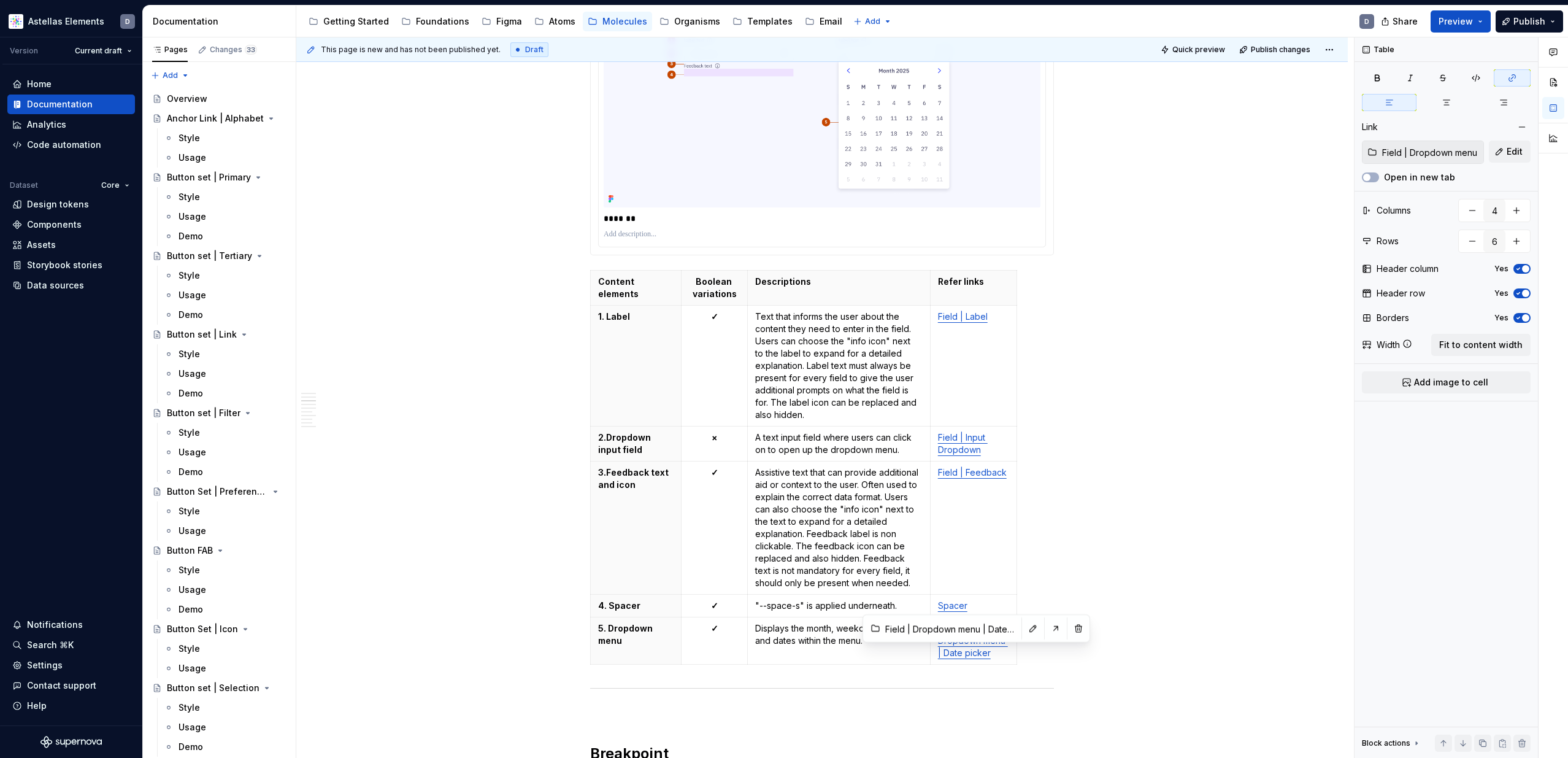
click at [1368, 175] on span "button" at bounding box center [1367, 177] width 7 height 7
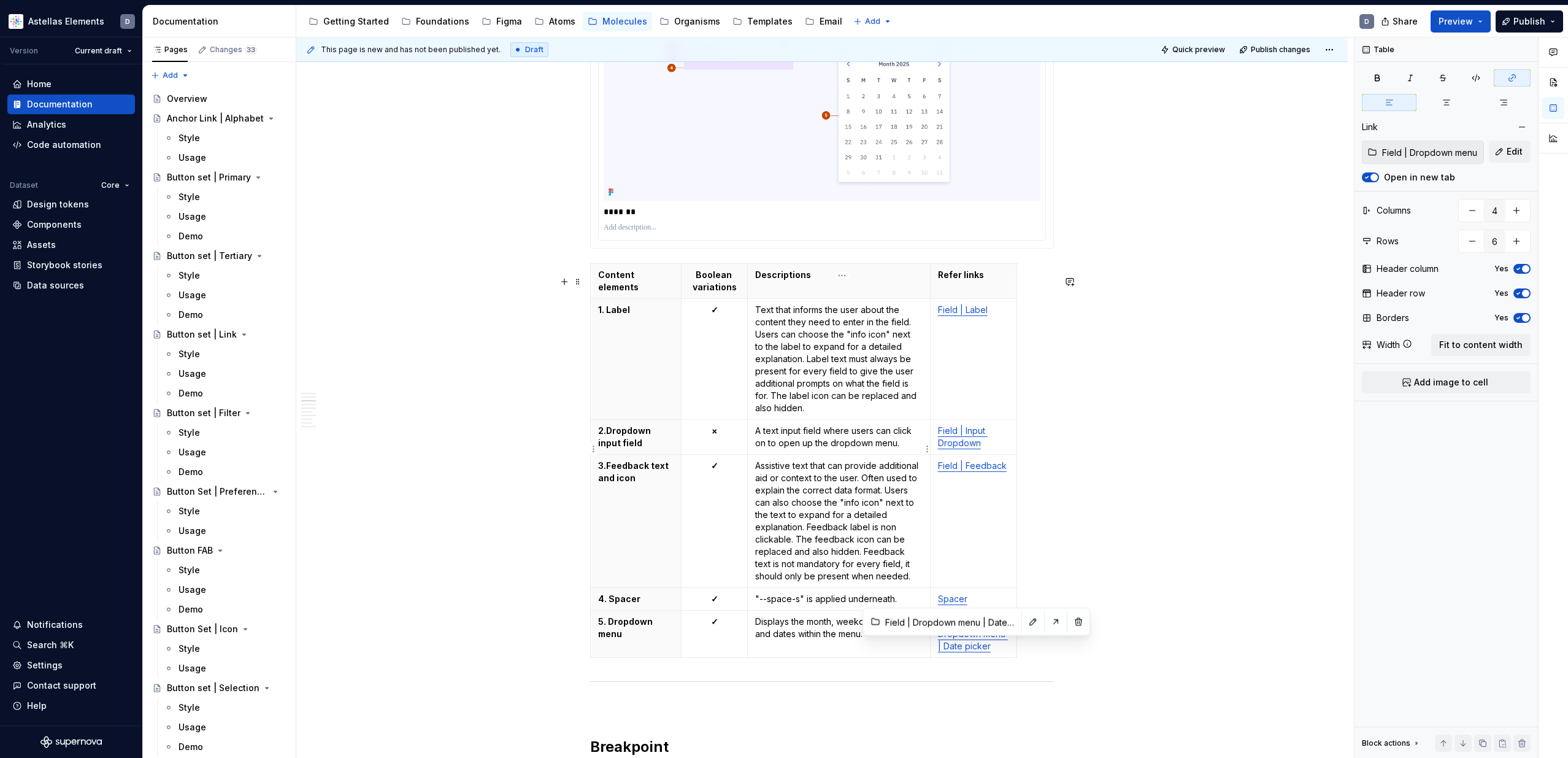
click at [857, 449] on p "A text input field where users can click on to open up the dropdown menu." at bounding box center [839, 436] width 168 height 25
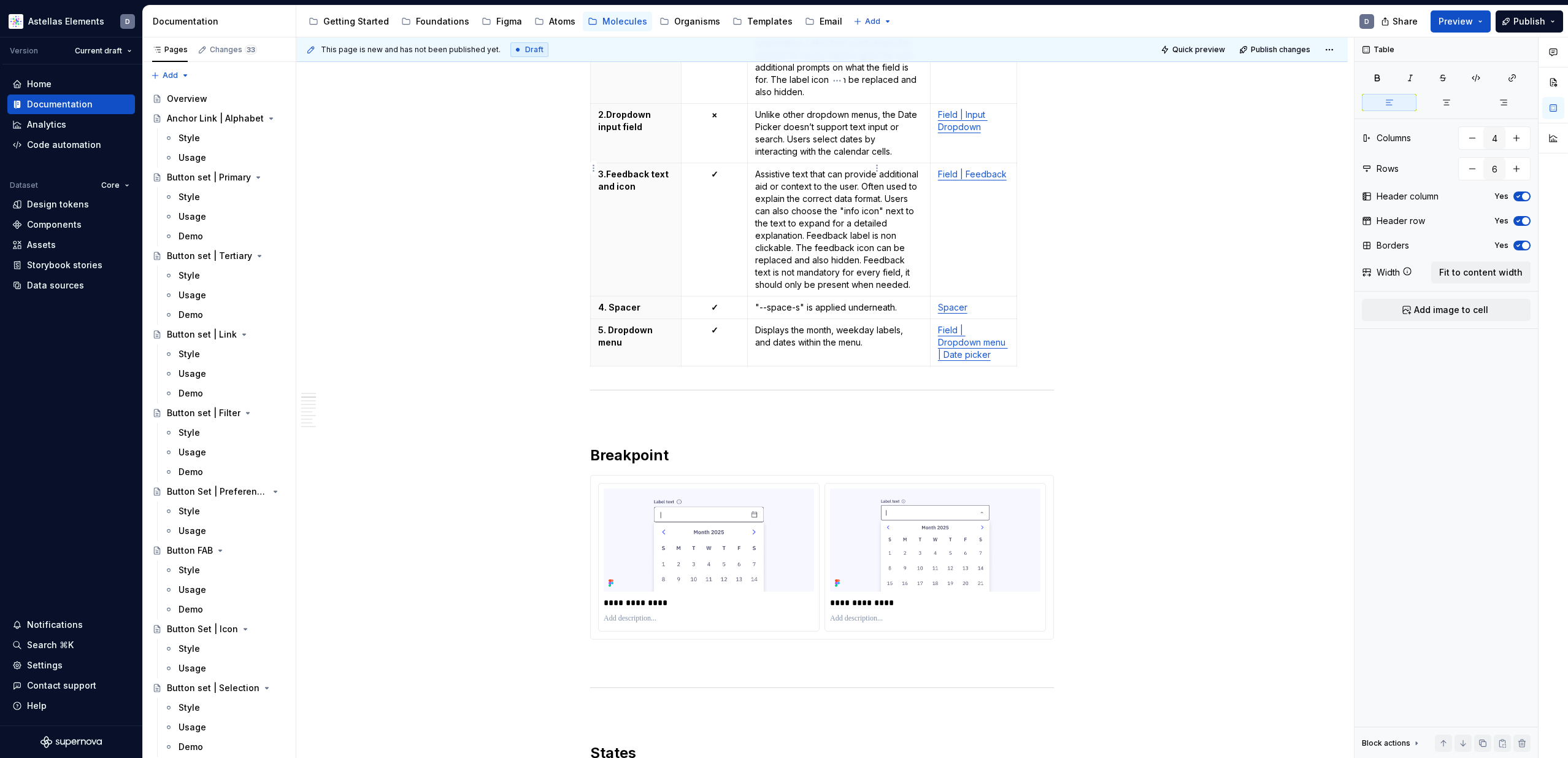
scroll to position [0, 0]
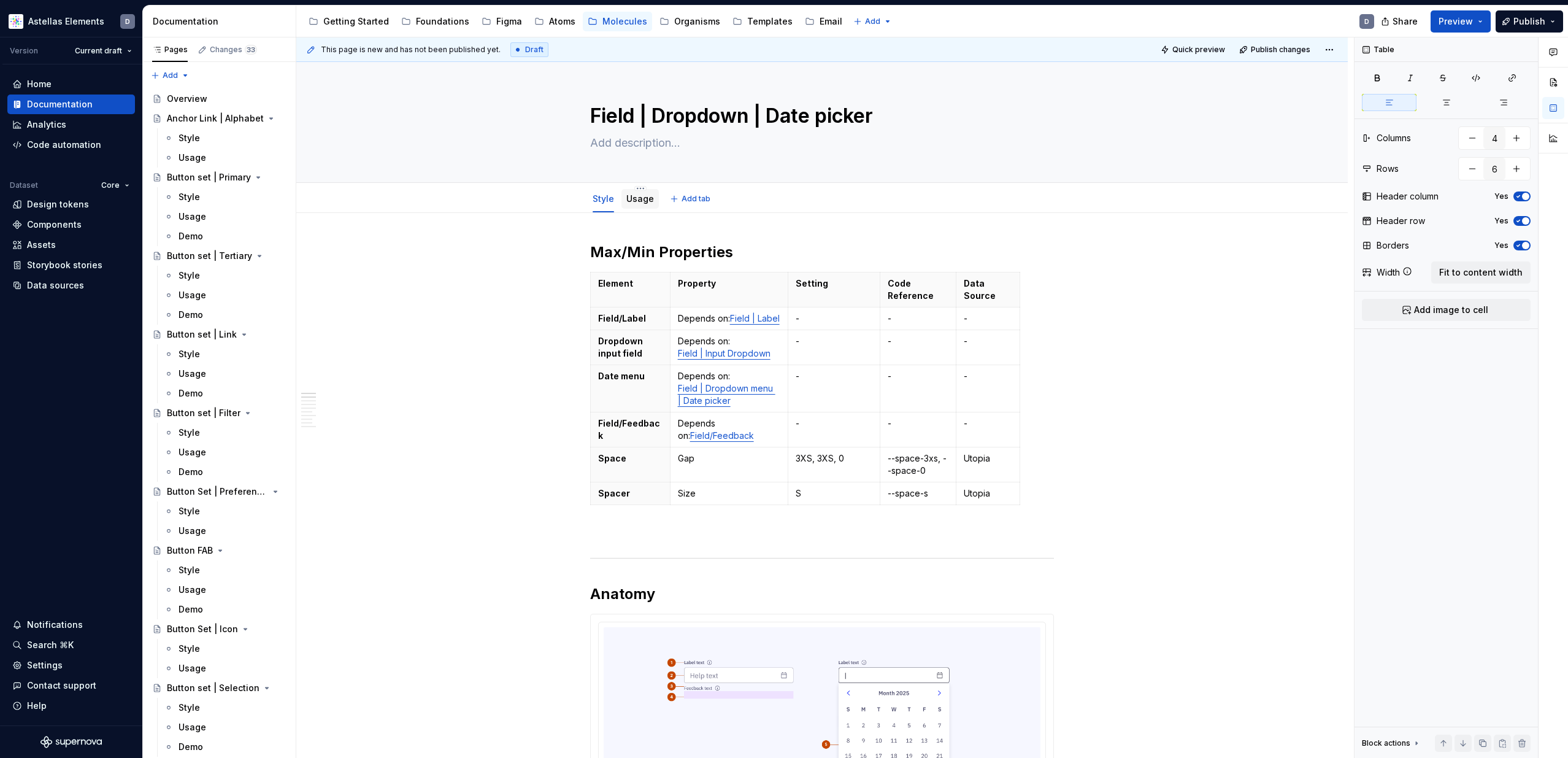
click at [642, 204] on div "Usage" at bounding box center [640, 198] width 28 height 12
click at [638, 201] on link "Usage" at bounding box center [640, 198] width 28 height 10
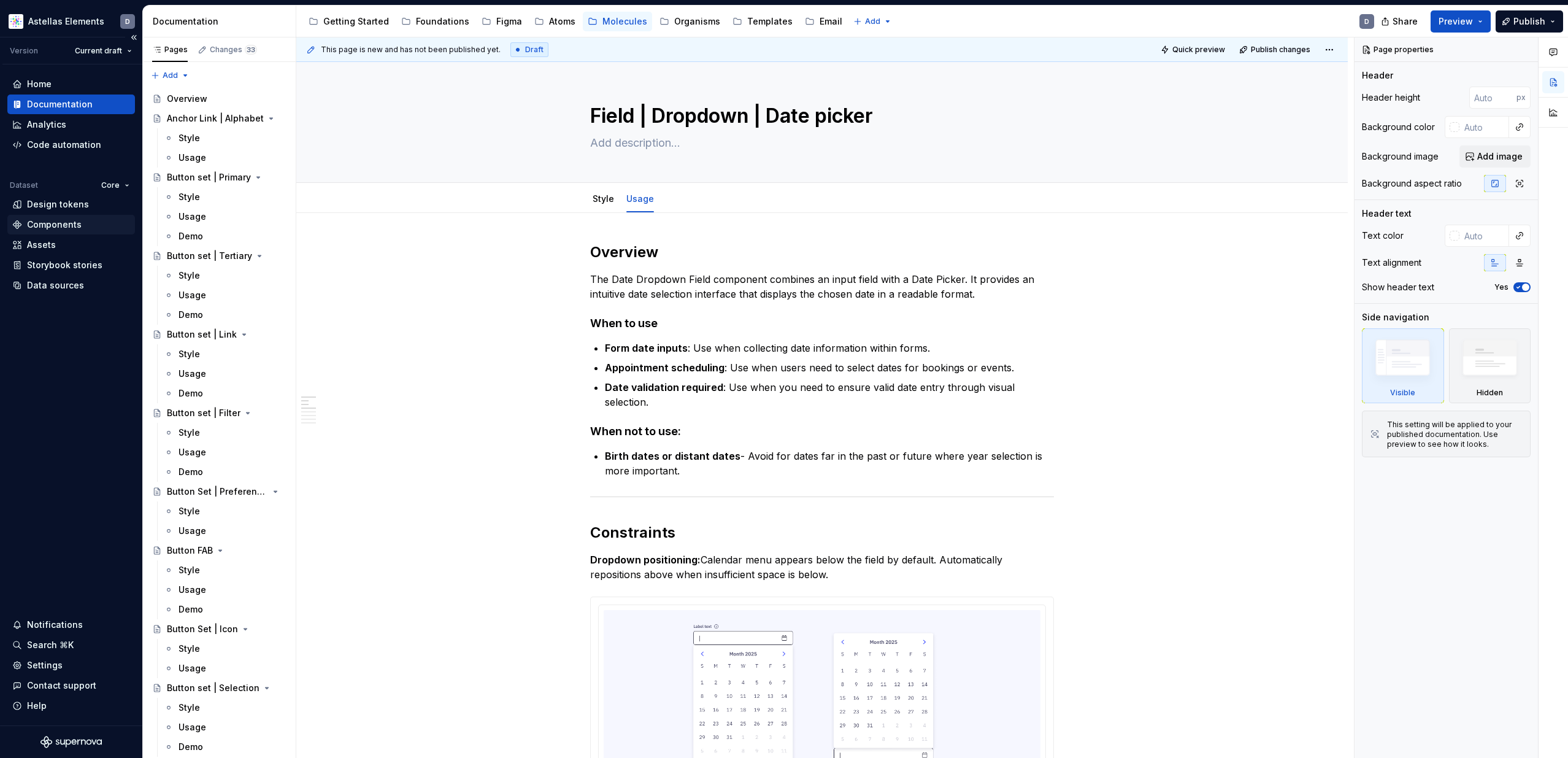
click at [75, 222] on div "Components" at bounding box center [54, 224] width 55 height 12
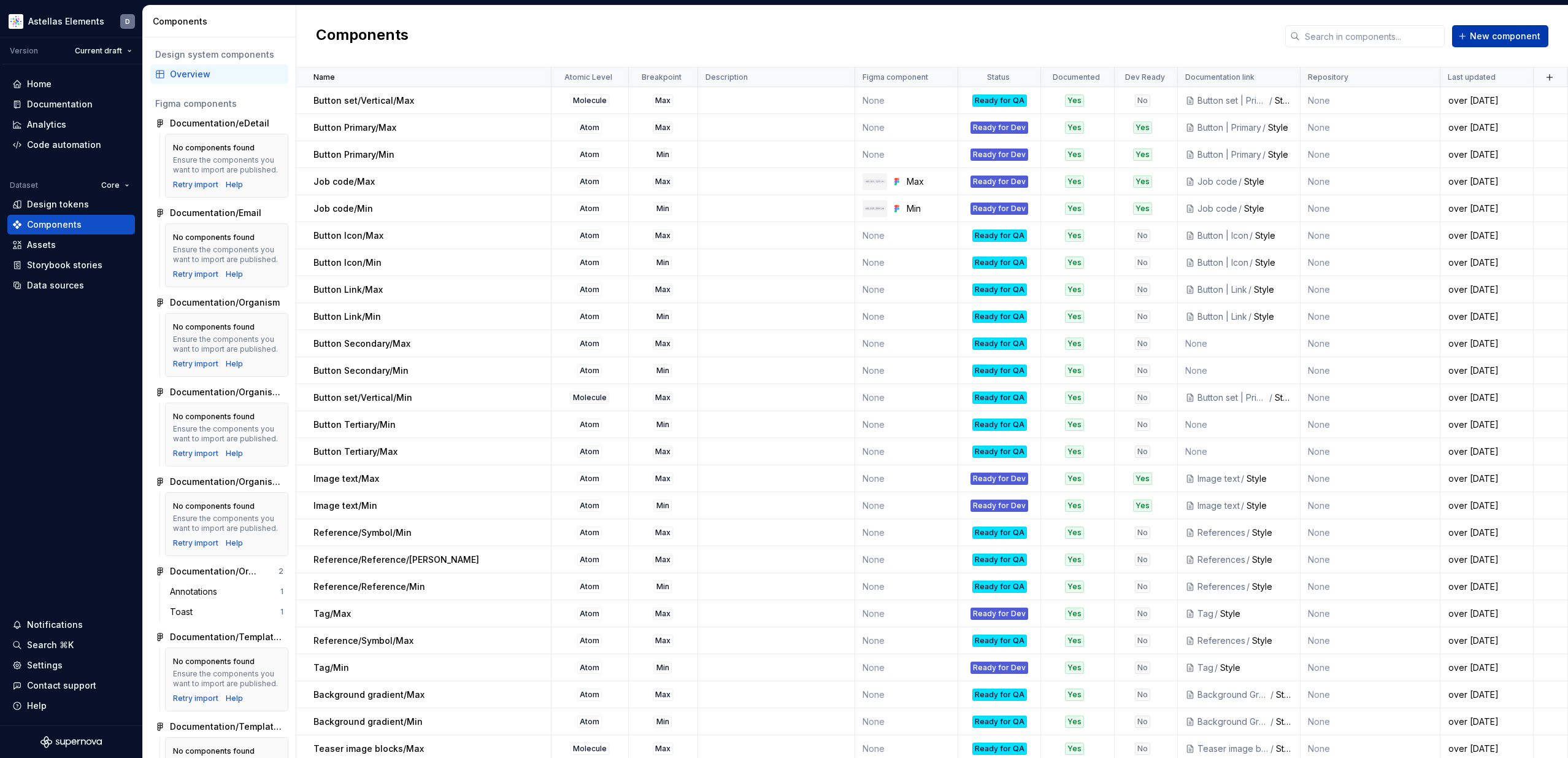
click at [1488, 35] on span "New component" at bounding box center [1505, 36] width 70 height 12
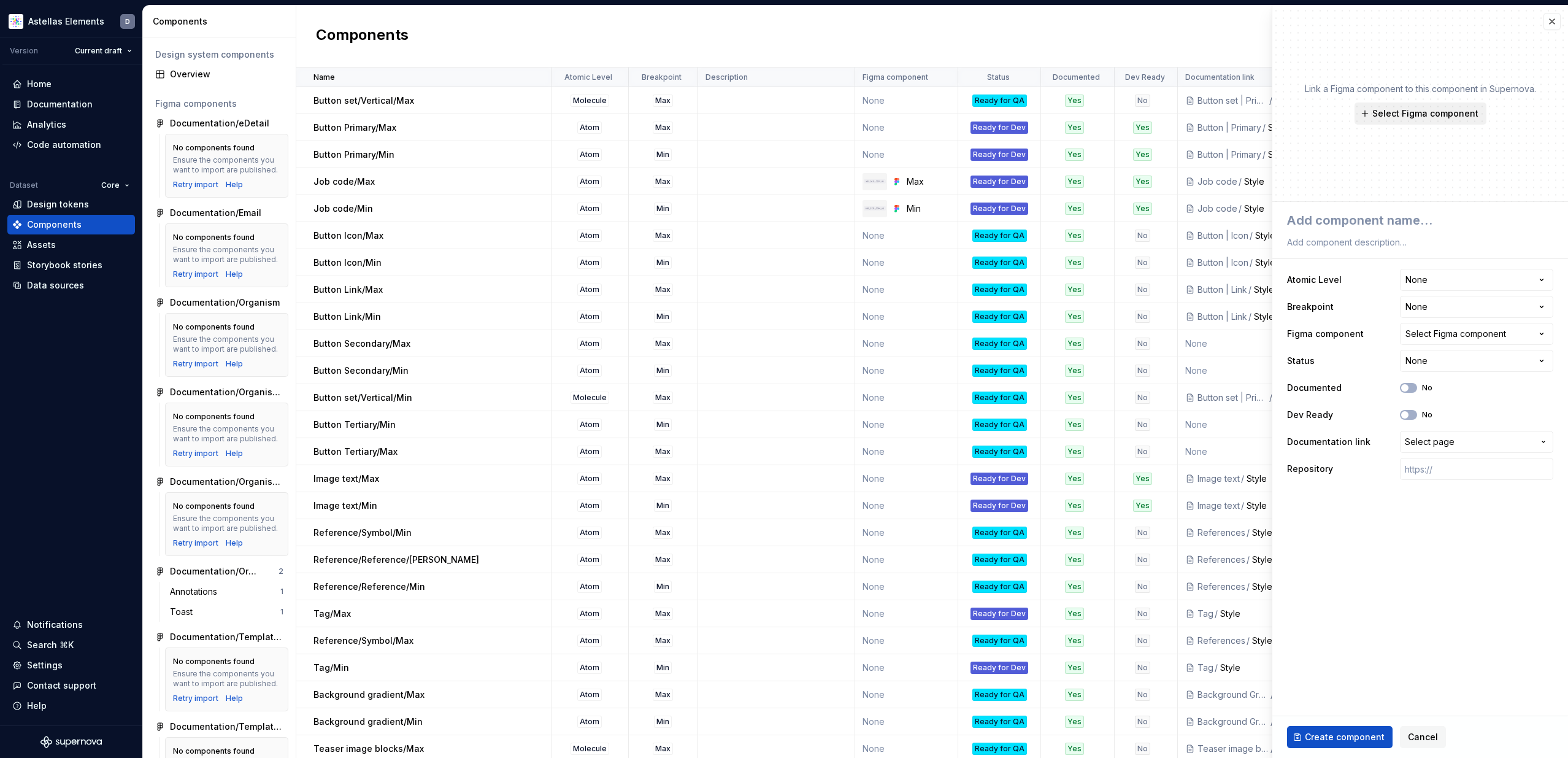
click at [1381, 111] on span "Select Figma component" at bounding box center [1425, 113] width 106 height 12
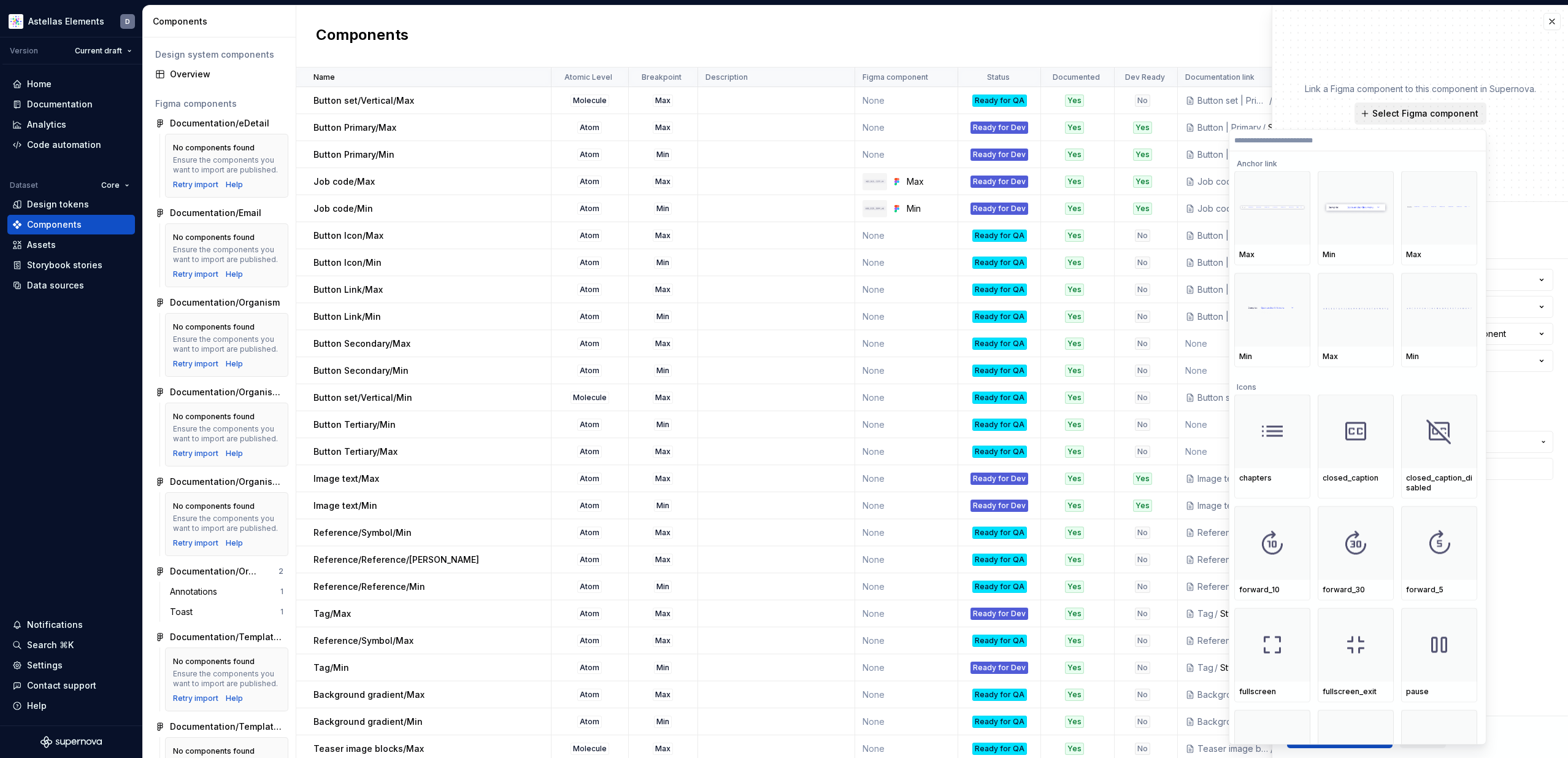
click at [1397, 111] on span "Select Figma component" at bounding box center [1425, 113] width 106 height 12
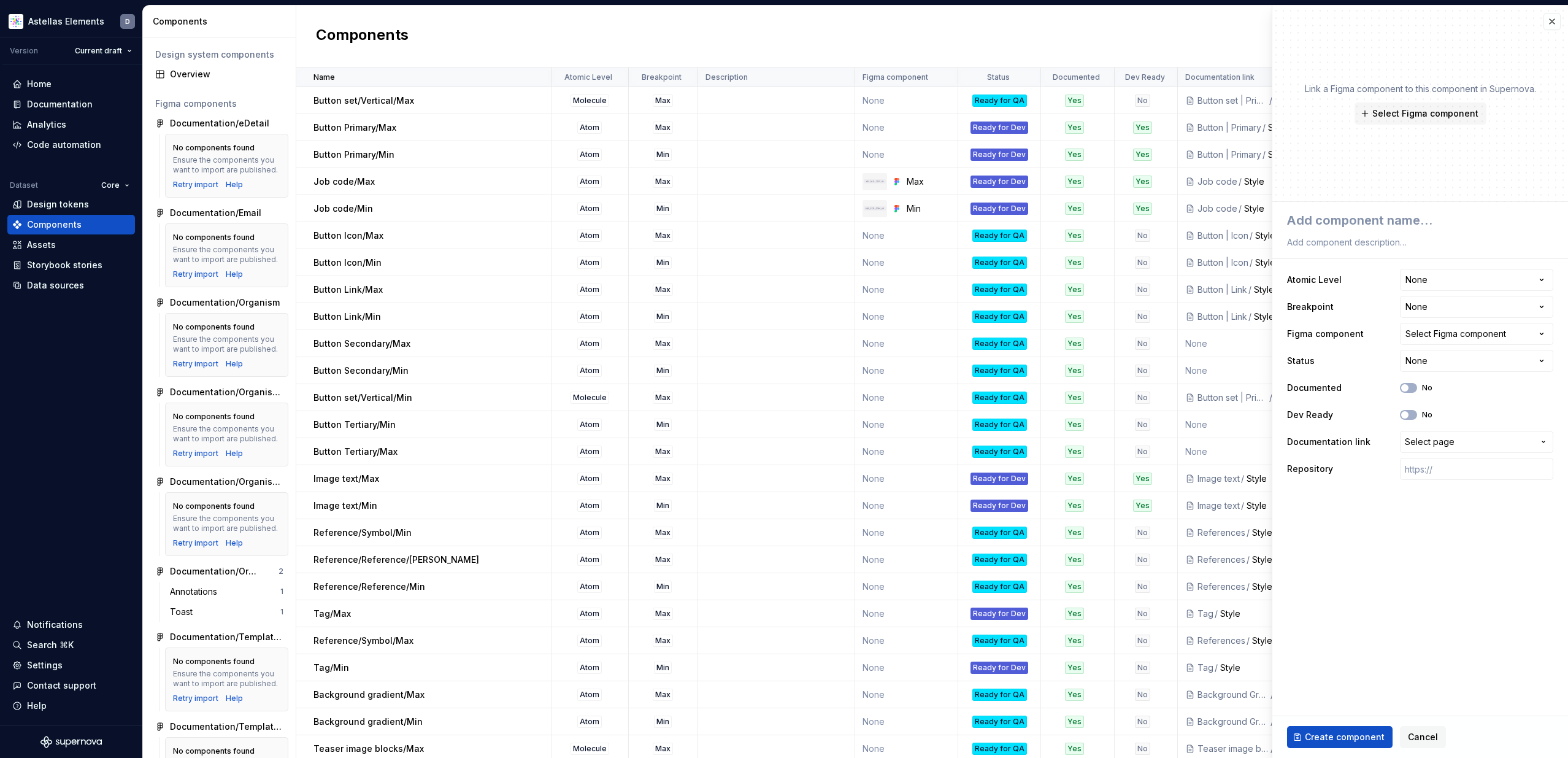
type textarea "*"
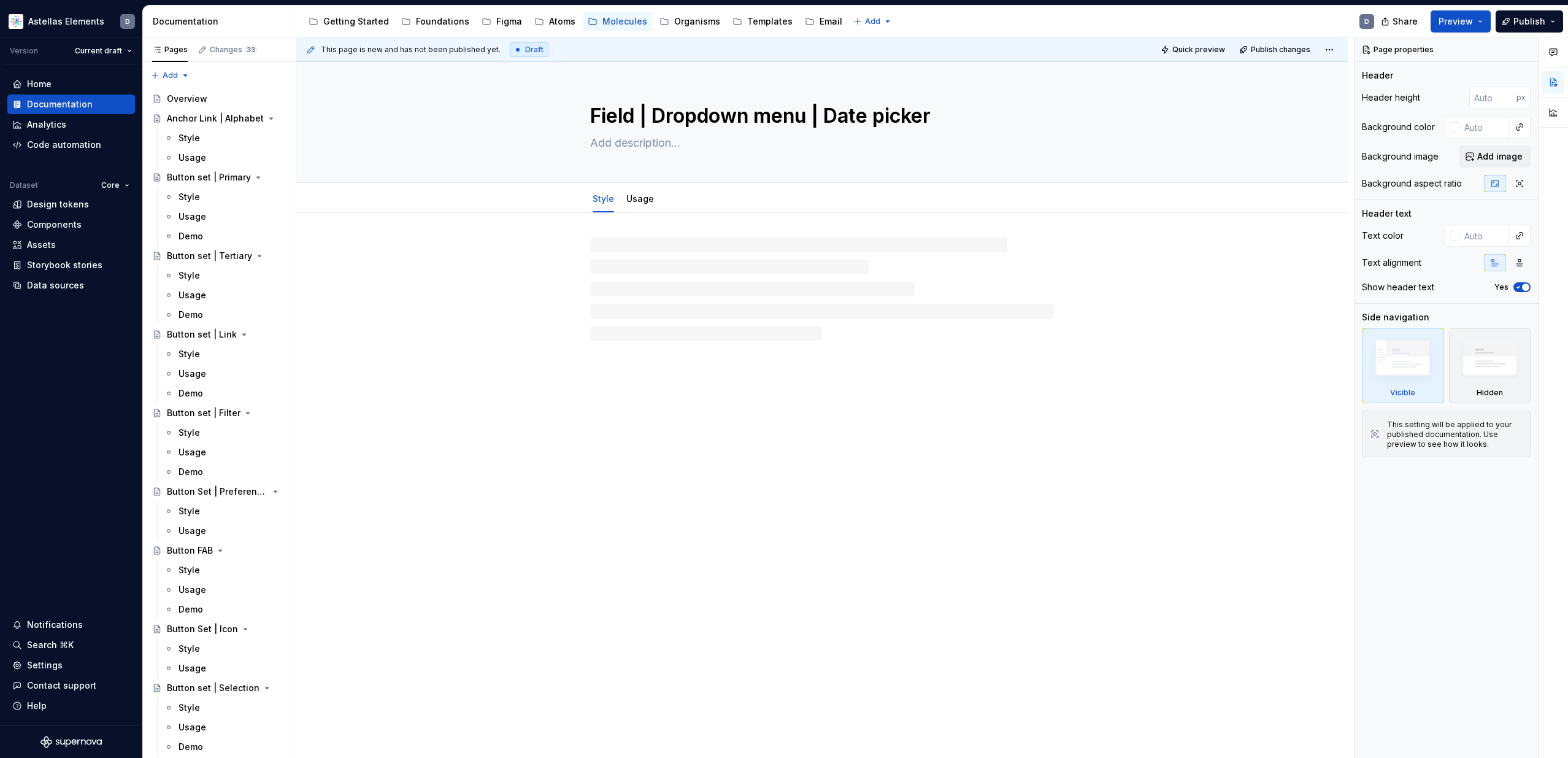
type textarea "*"
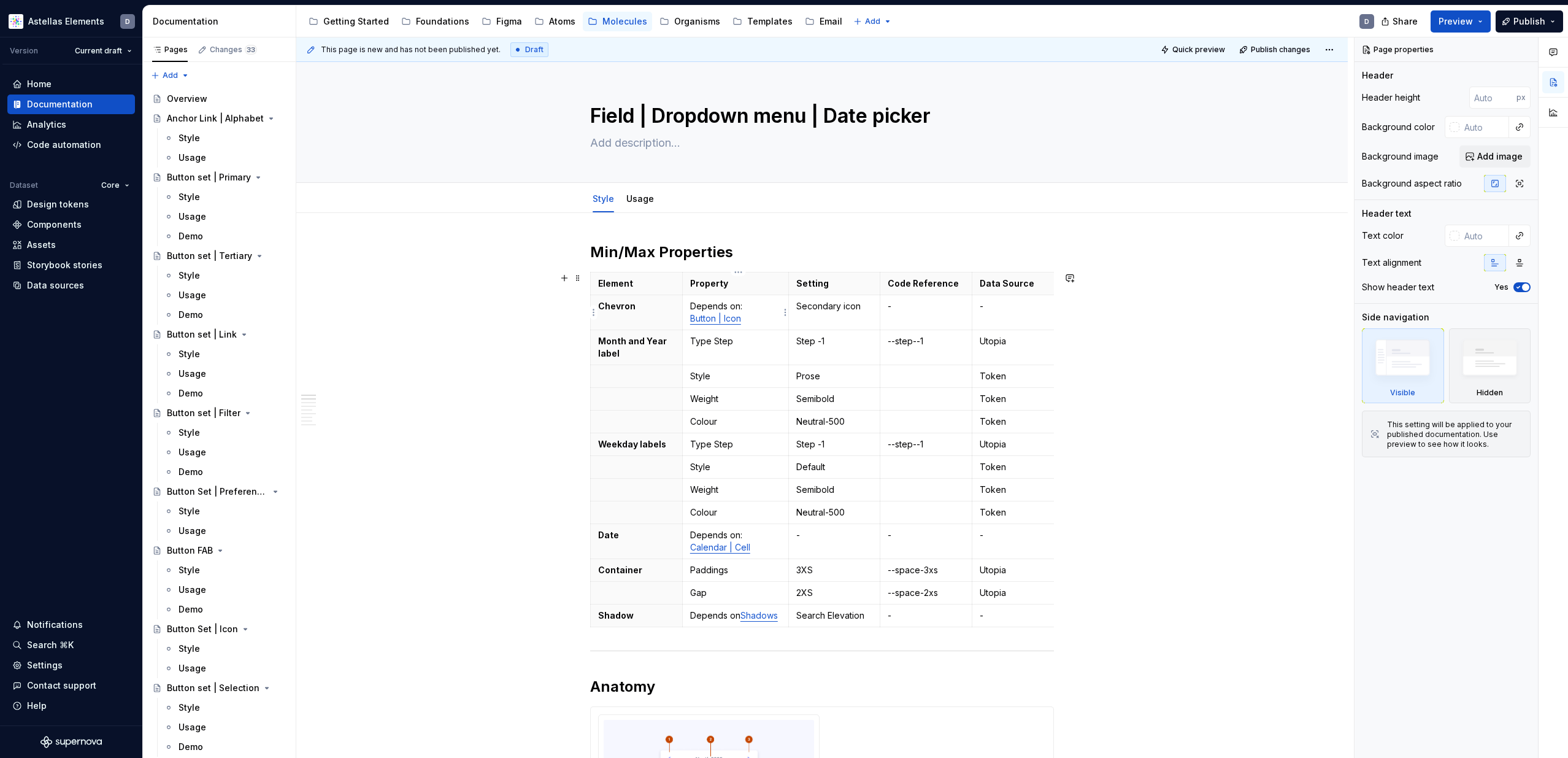
click at [718, 321] on link "Button | Icon" at bounding box center [715, 318] width 51 height 10
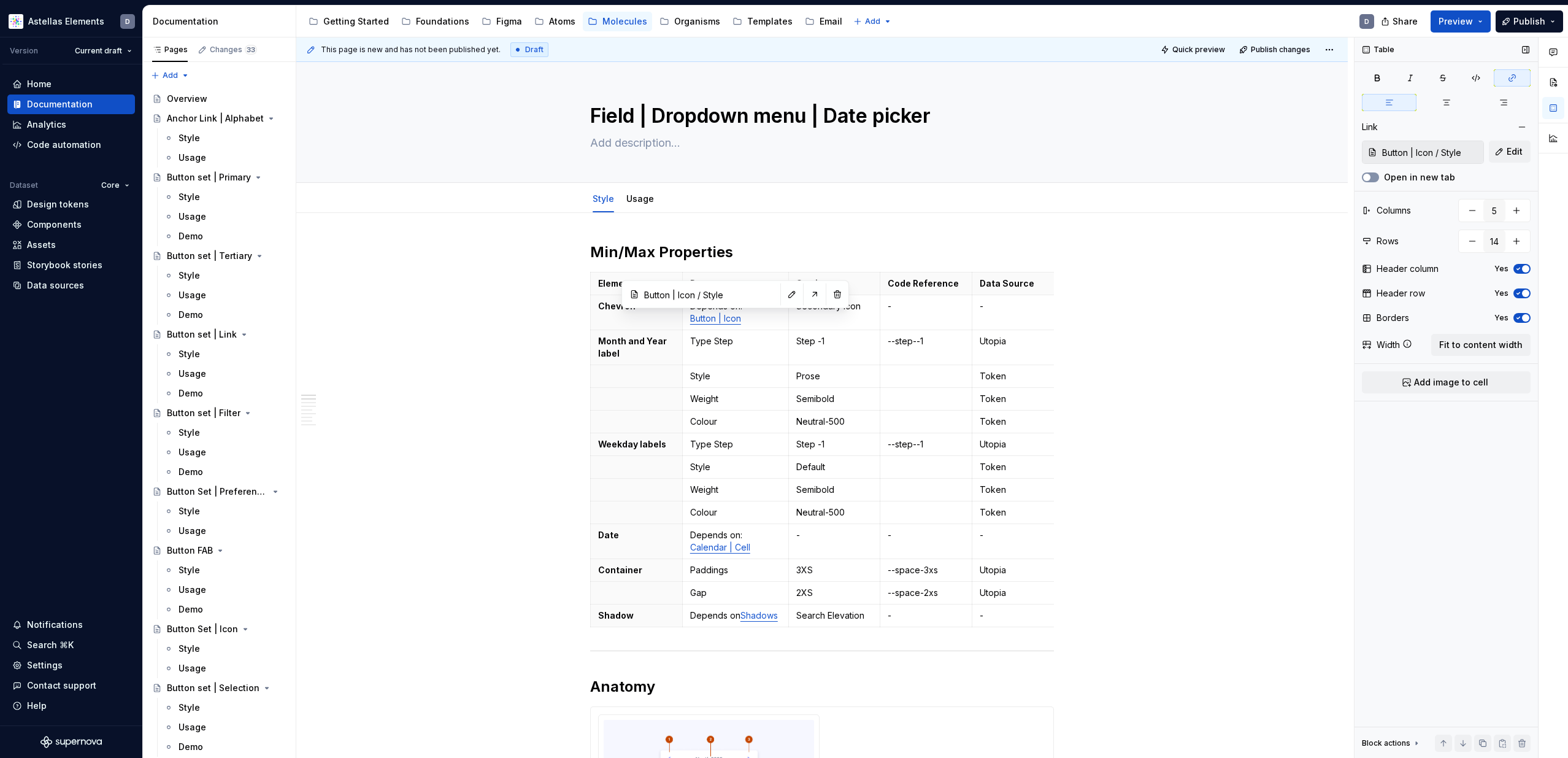
click at [1372, 176] on button "Open in new tab" at bounding box center [1370, 177] width 17 height 10
type input "Date | Cell / Style"
click at [733, 548] on link "Calendar | Cell" at bounding box center [720, 547] width 60 height 10
click at [1371, 176] on button "Open in new tab" at bounding box center [1370, 177] width 17 height 10
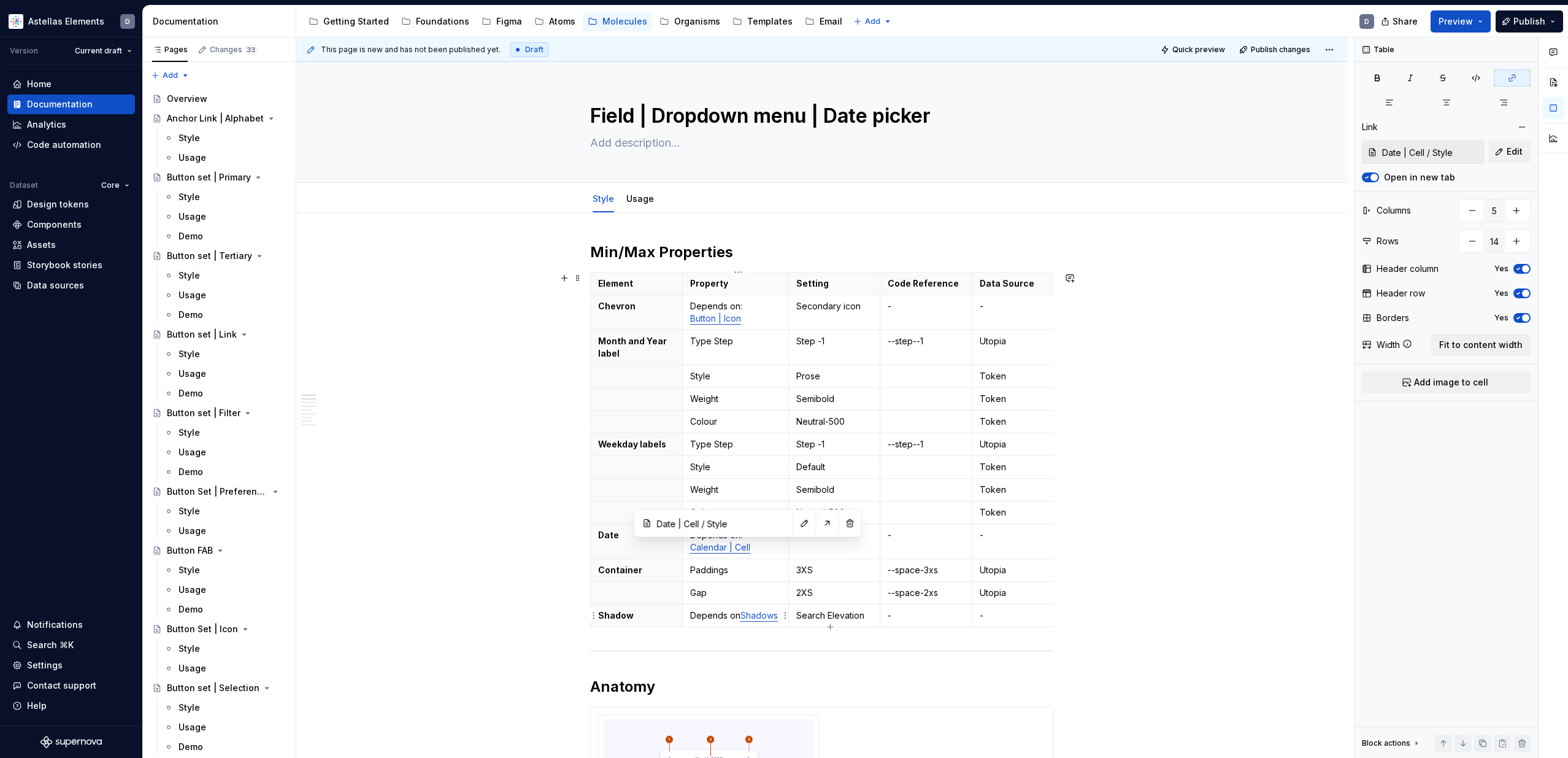
type input "Iconography / Shadows"
click at [768, 618] on link "Shadows" at bounding box center [759, 615] width 37 height 10
click at [1371, 177] on button "Open in new tab" at bounding box center [1370, 177] width 17 height 10
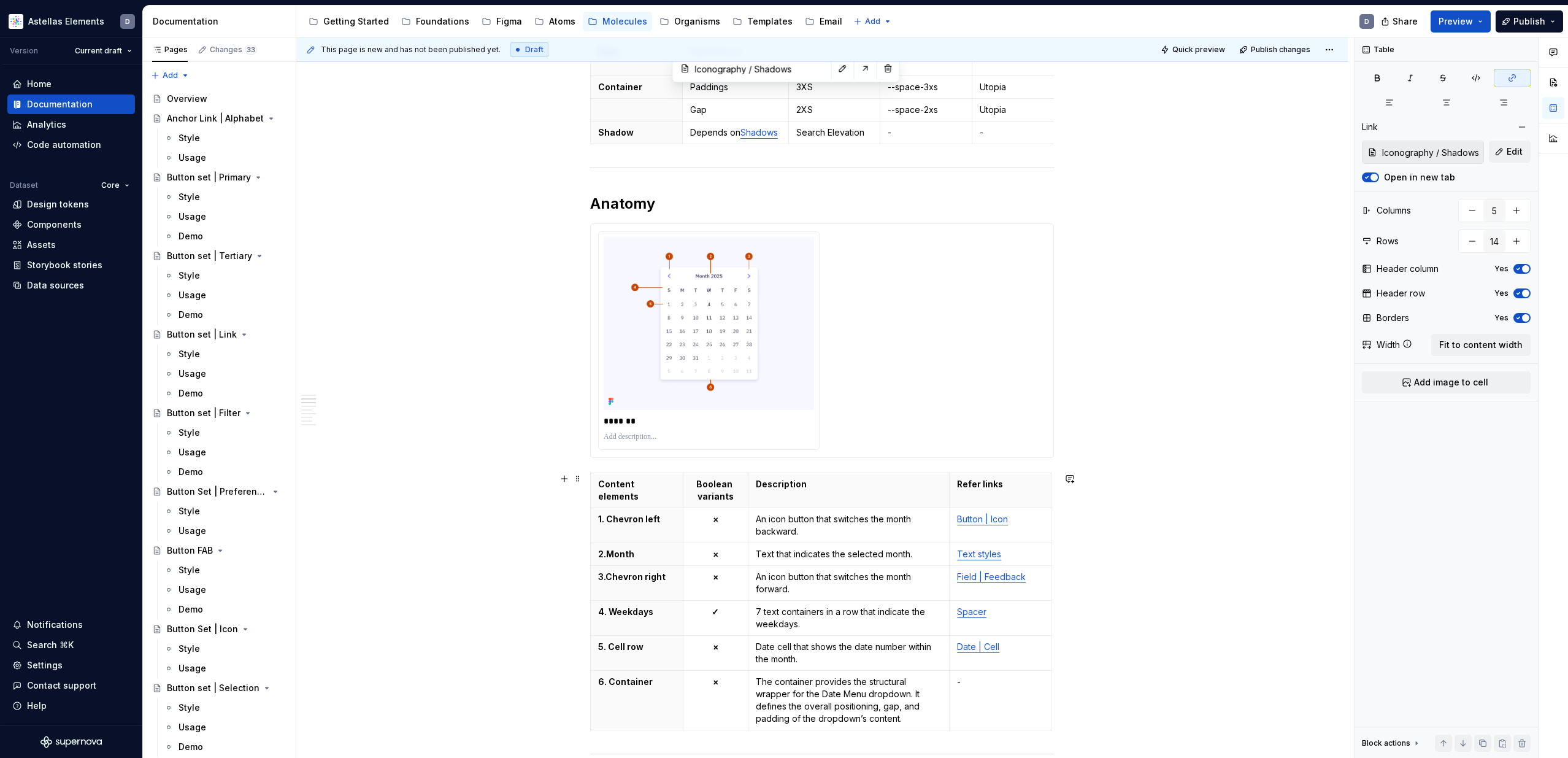
scroll to position [547, 0]
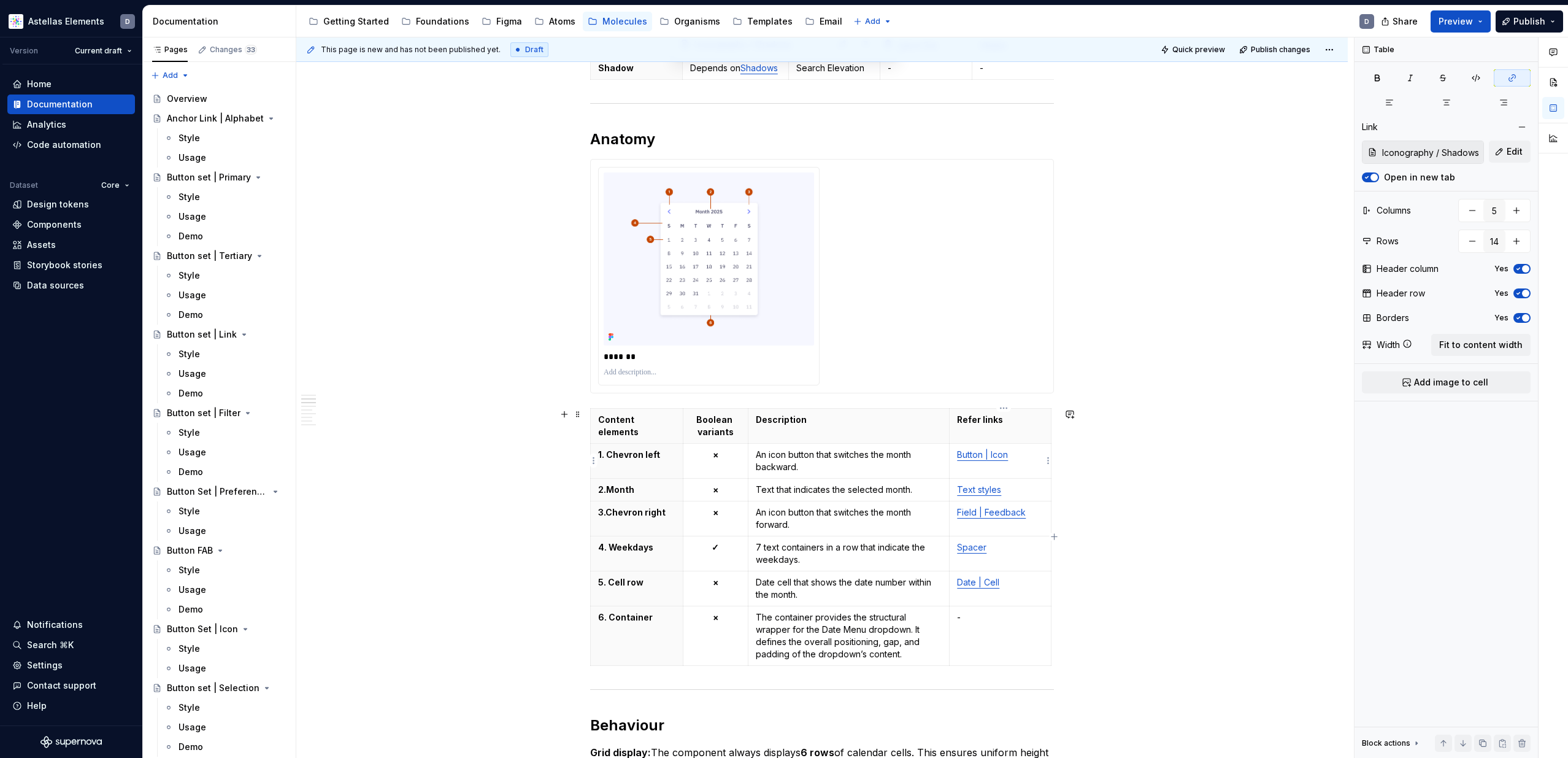
type input "Button | Icon / Style"
type input "4"
type input "7"
click at [1000, 458] on link "Button | Icon" at bounding box center [982, 454] width 51 height 10
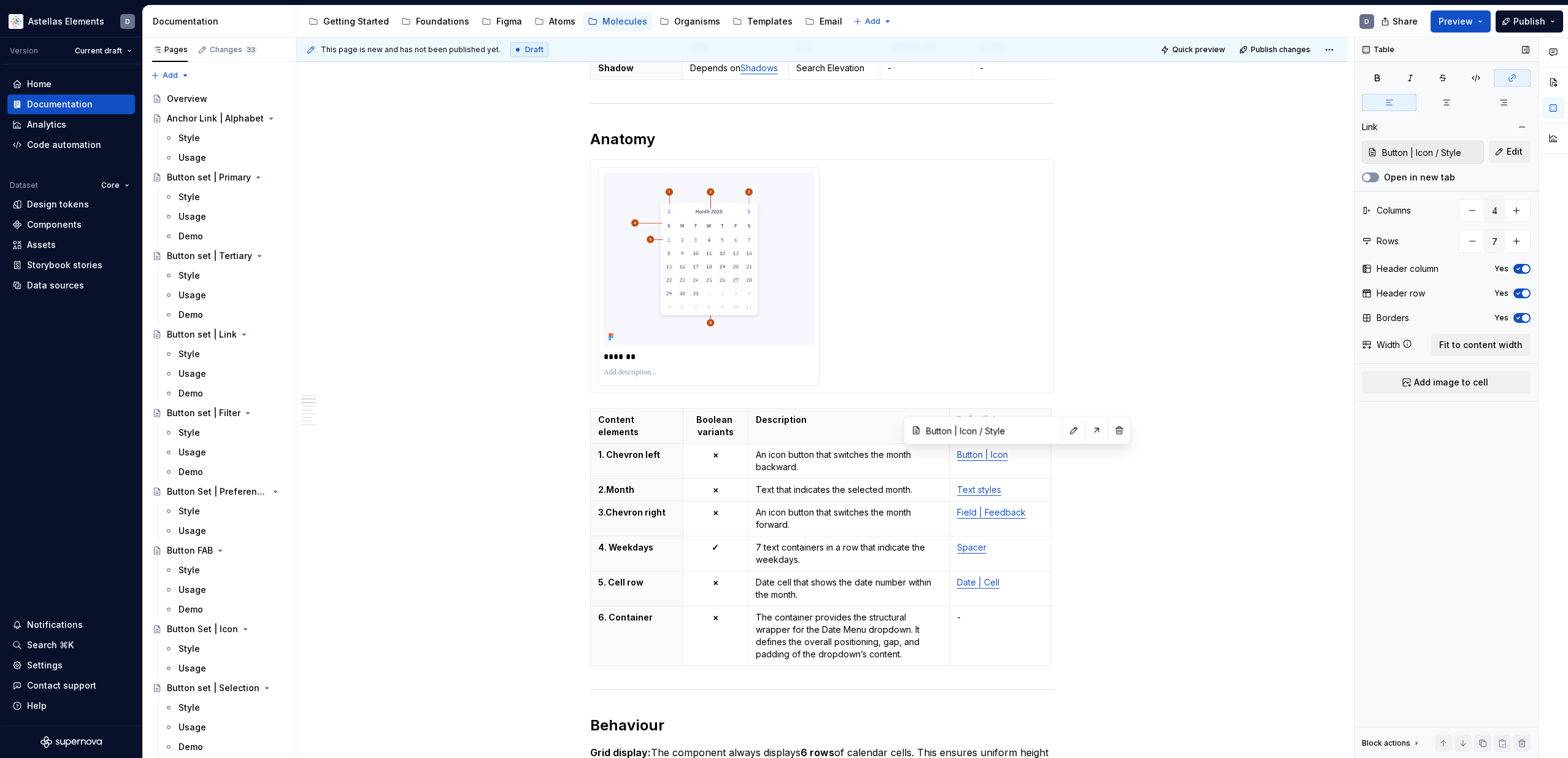
click at [1371, 174] on button "Open in new tab" at bounding box center [1370, 177] width 17 height 10
type input "Container | Text Styles / Style"
click at [993, 492] on link "Text styles" at bounding box center [979, 489] width 44 height 10
drag, startPoint x: 1373, startPoint y: 175, endPoint x: 1338, endPoint y: 263, distance: 94.7
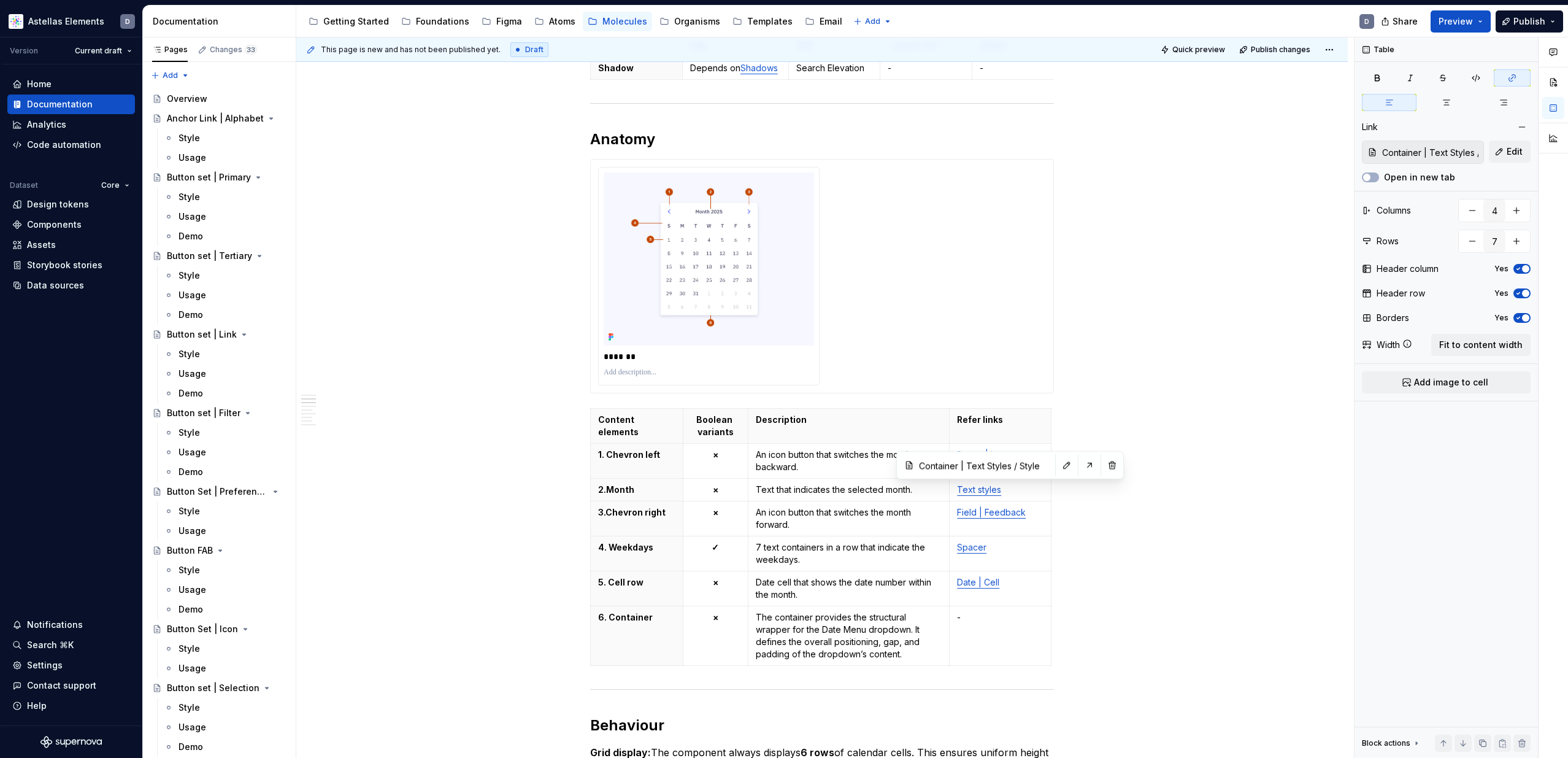
click at [1373, 175] on button "Open in new tab" at bounding box center [1370, 177] width 17 height 10
type input "Field | Feedback"
click at [1011, 511] on link "Field | Feedback" at bounding box center [991, 512] width 69 height 10
click at [1378, 174] on div at bounding box center [1370, 177] width 17 height 12
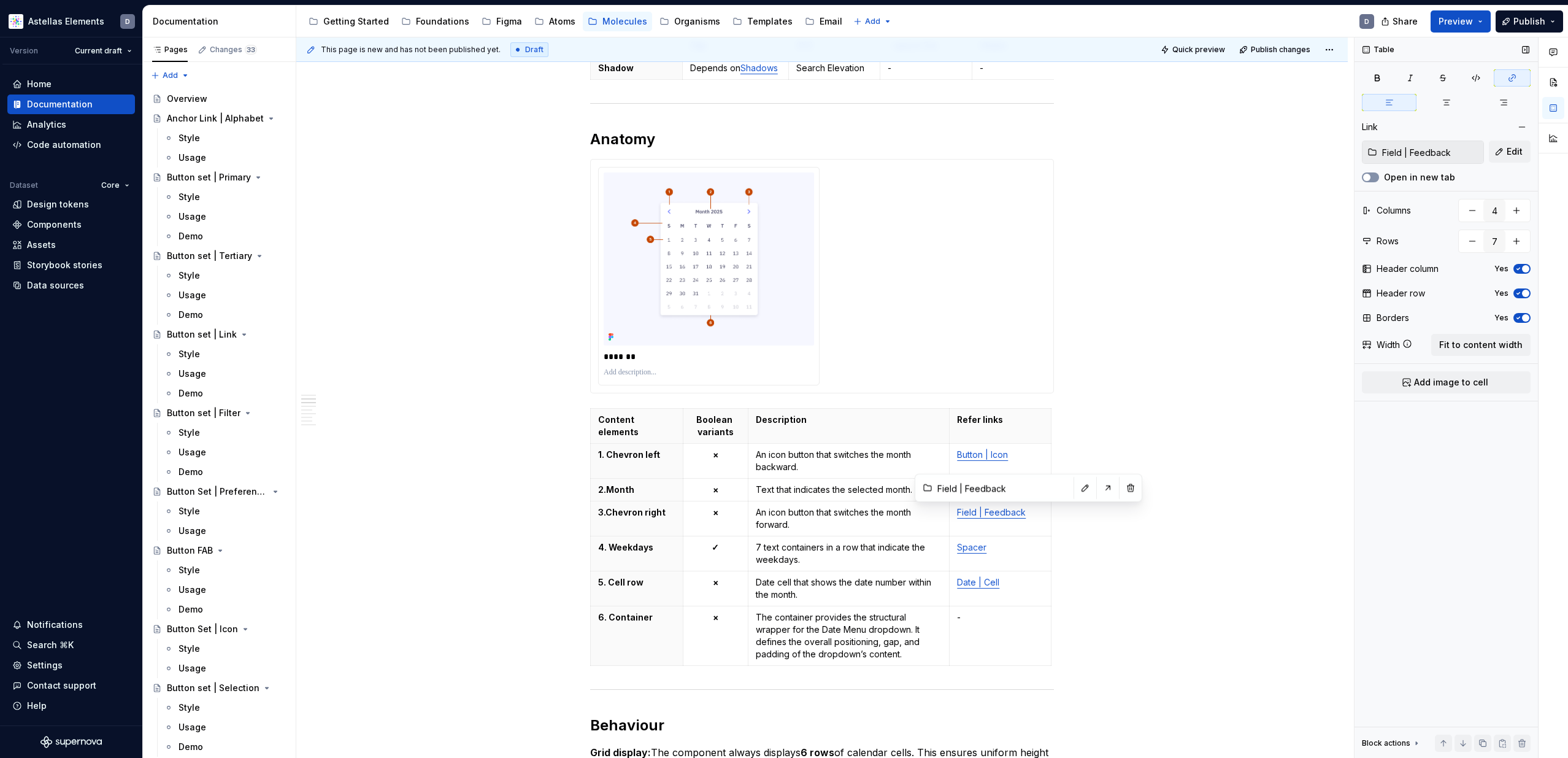
click at [1375, 177] on button "Open in new tab" at bounding box center [1370, 177] width 17 height 10
type input "Layout / Spacer components"
click at [980, 545] on link "Spacer" at bounding box center [971, 547] width 29 height 10
type input "Date | Cell / Style"
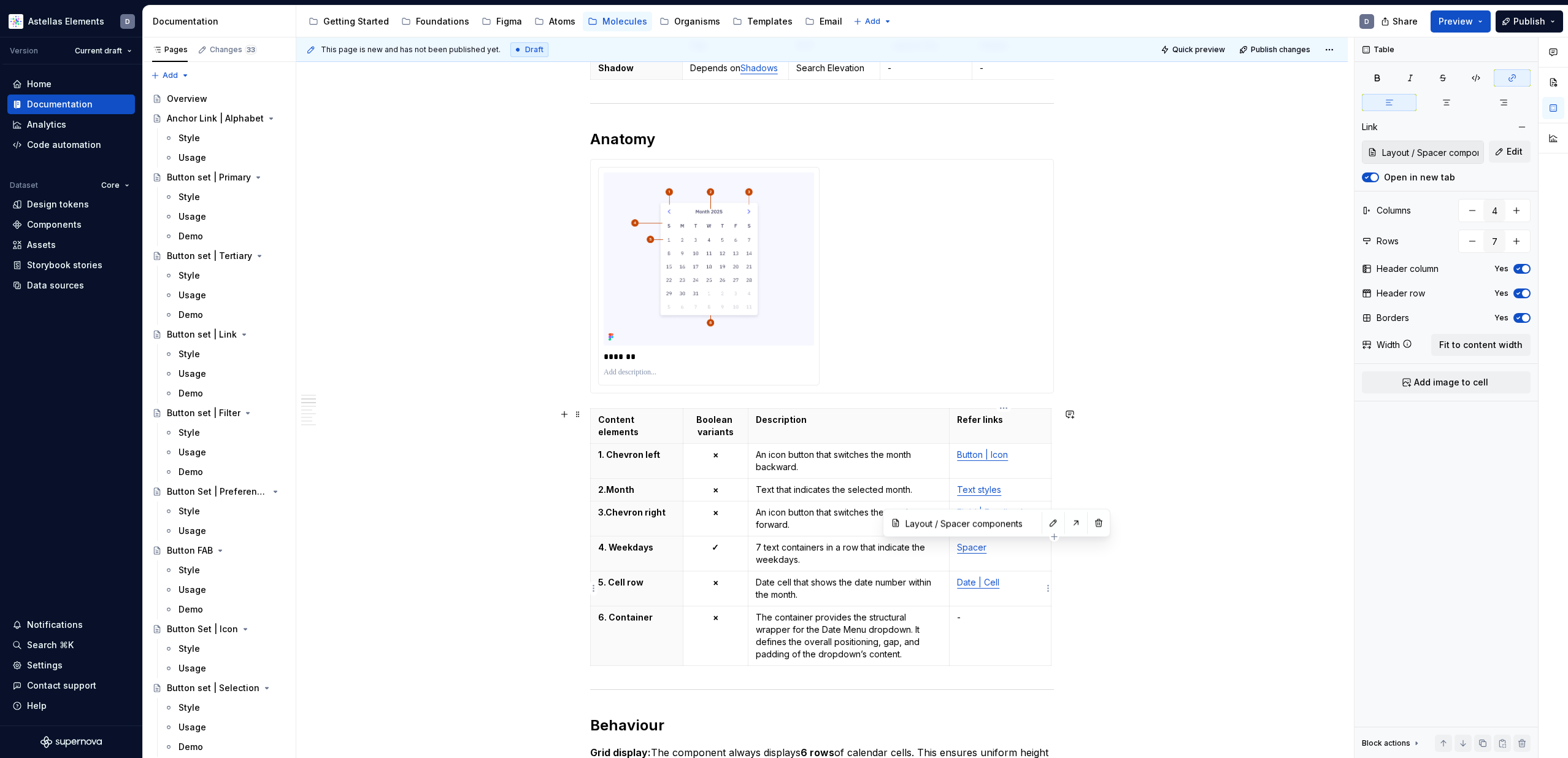
type input "Date | Cell / Style"
click at [982, 581] on link "Date | Cell" at bounding box center [978, 582] width 43 height 10
drag, startPoint x: 1373, startPoint y: 179, endPoint x: 1316, endPoint y: 281, distance: 116.8
click at [1373, 179] on button "Open in new tab" at bounding box center [1370, 177] width 17 height 10
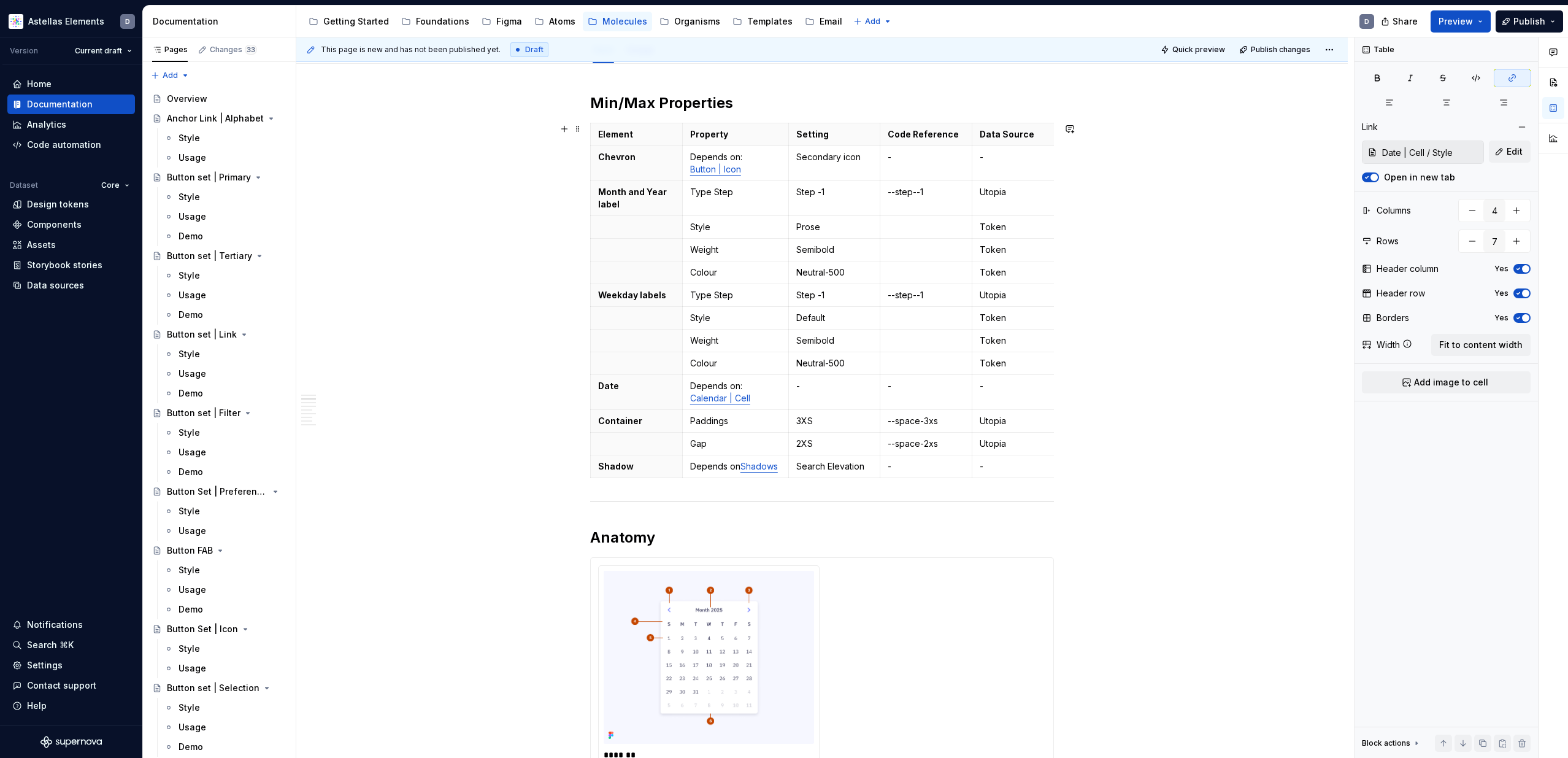
scroll to position [0, 0]
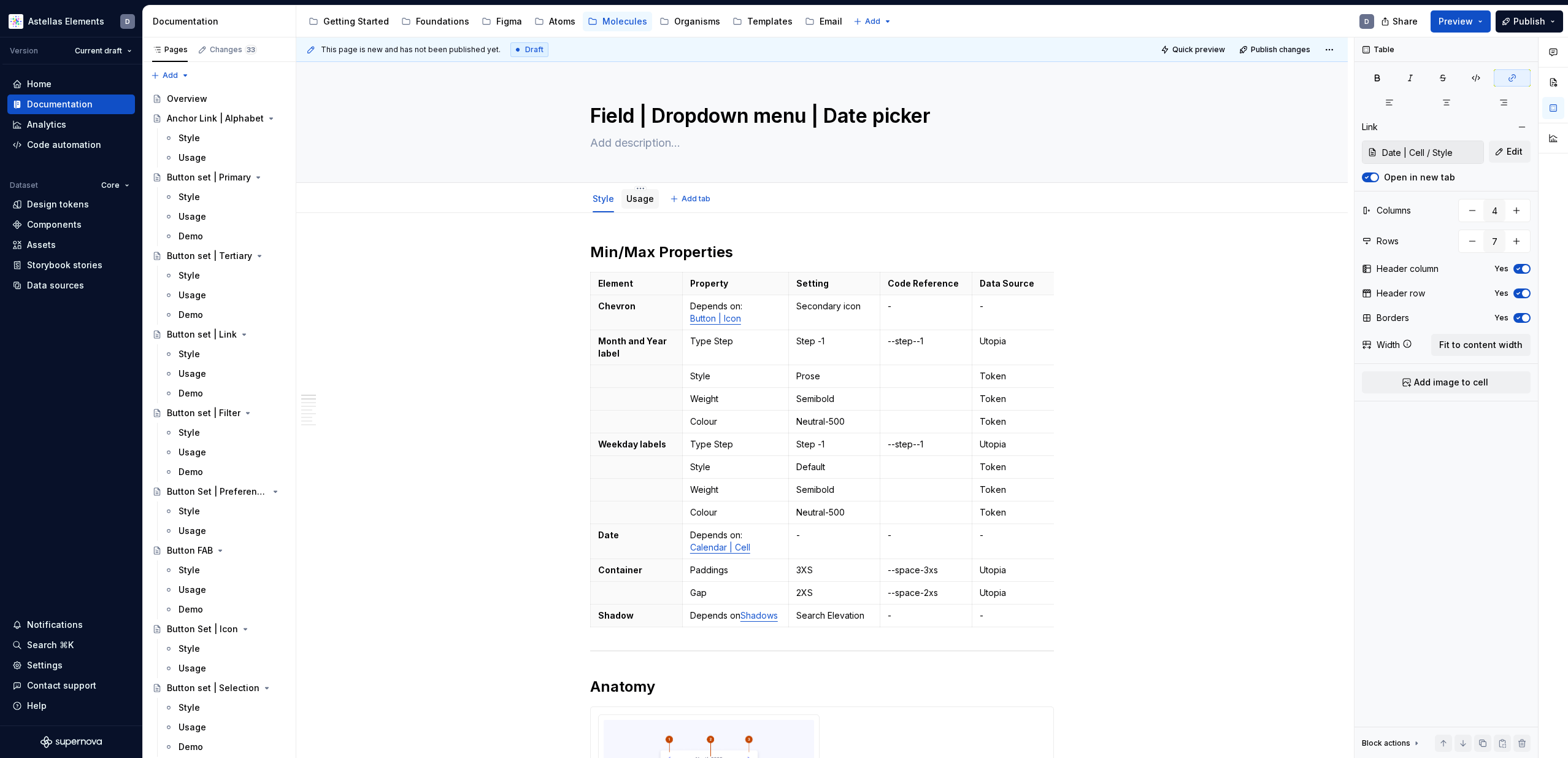
click at [640, 199] on link "Usage" at bounding box center [640, 198] width 28 height 10
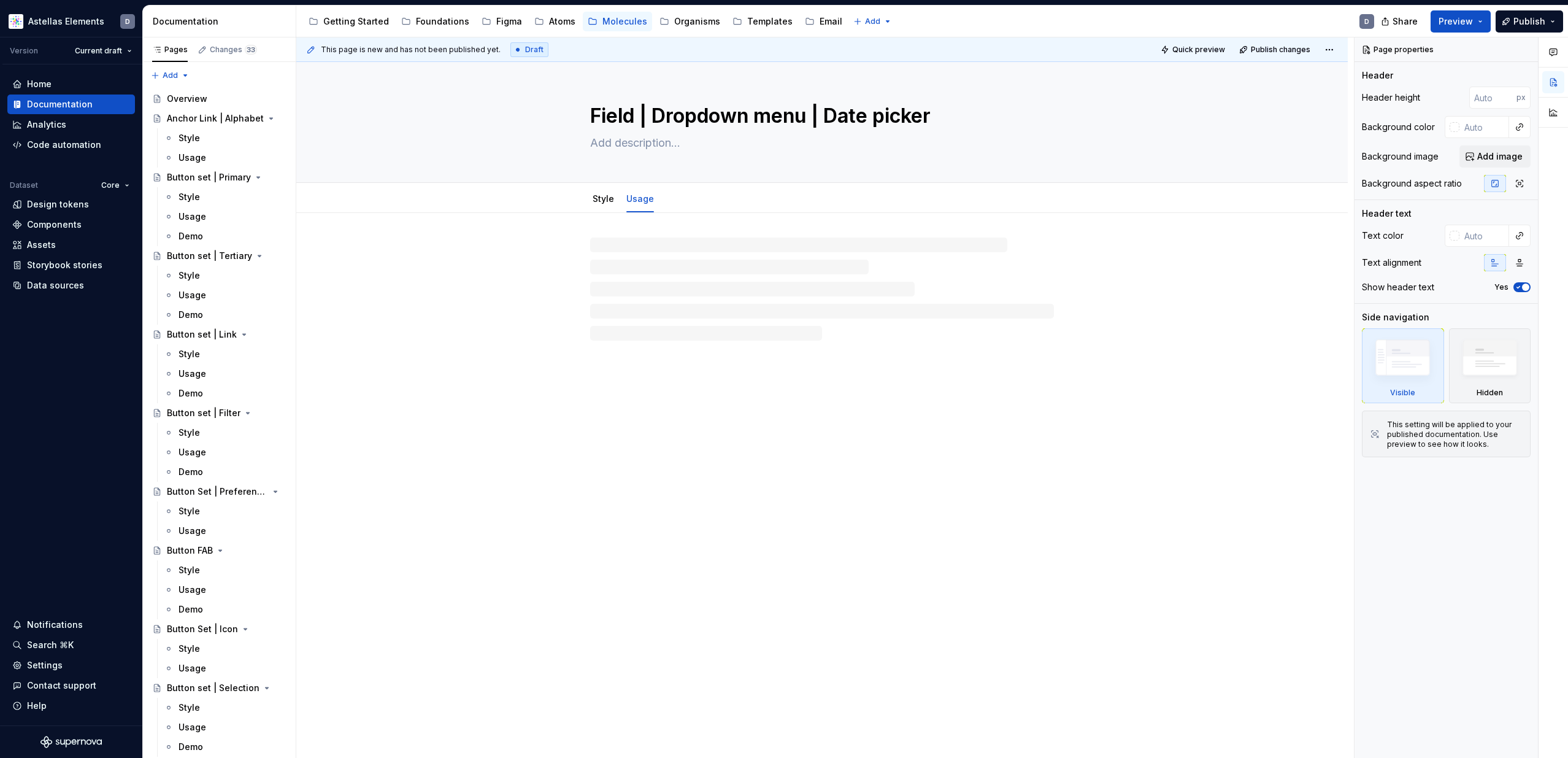
type textarea "*"
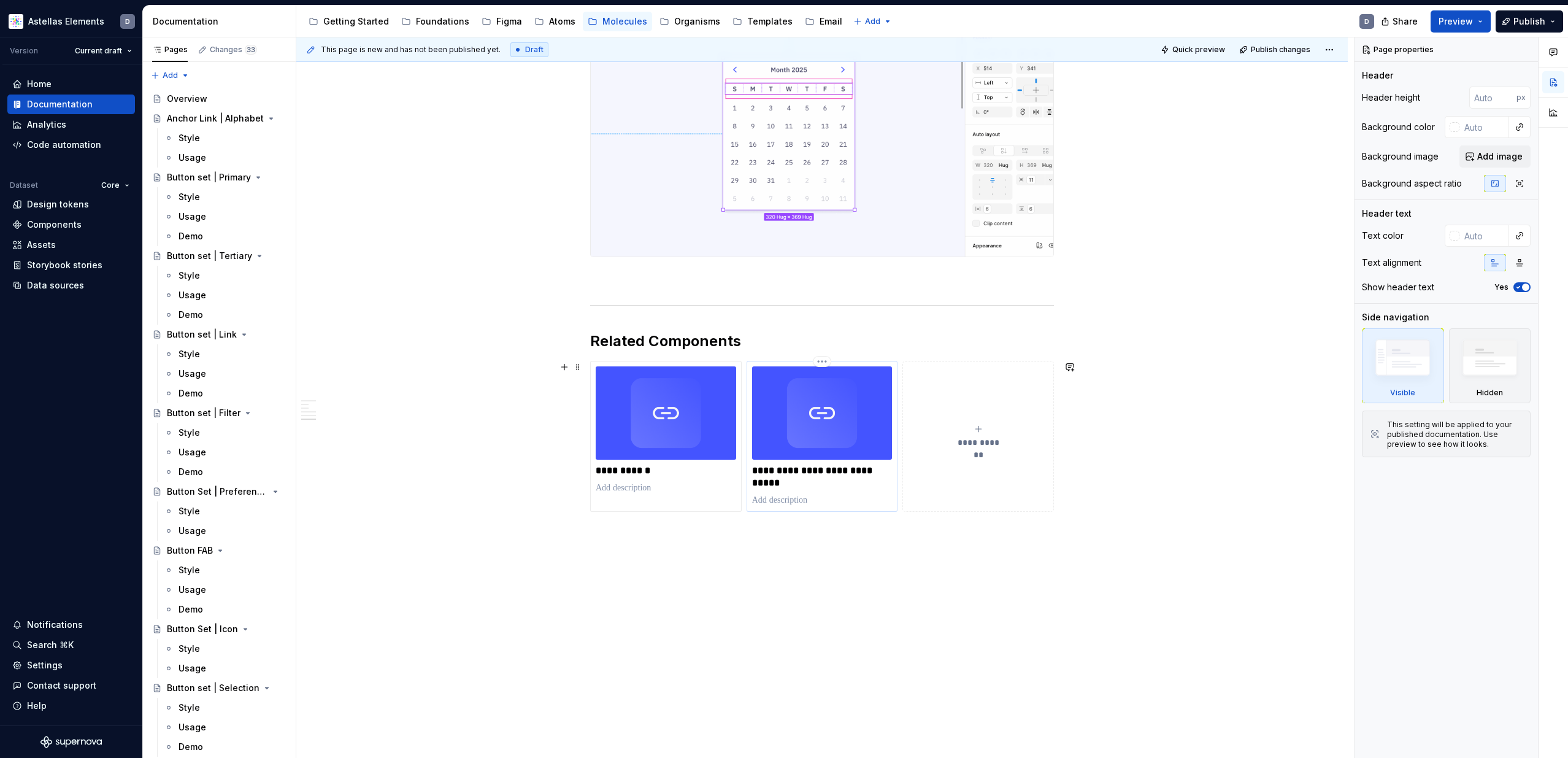
scroll to position [825, 0]
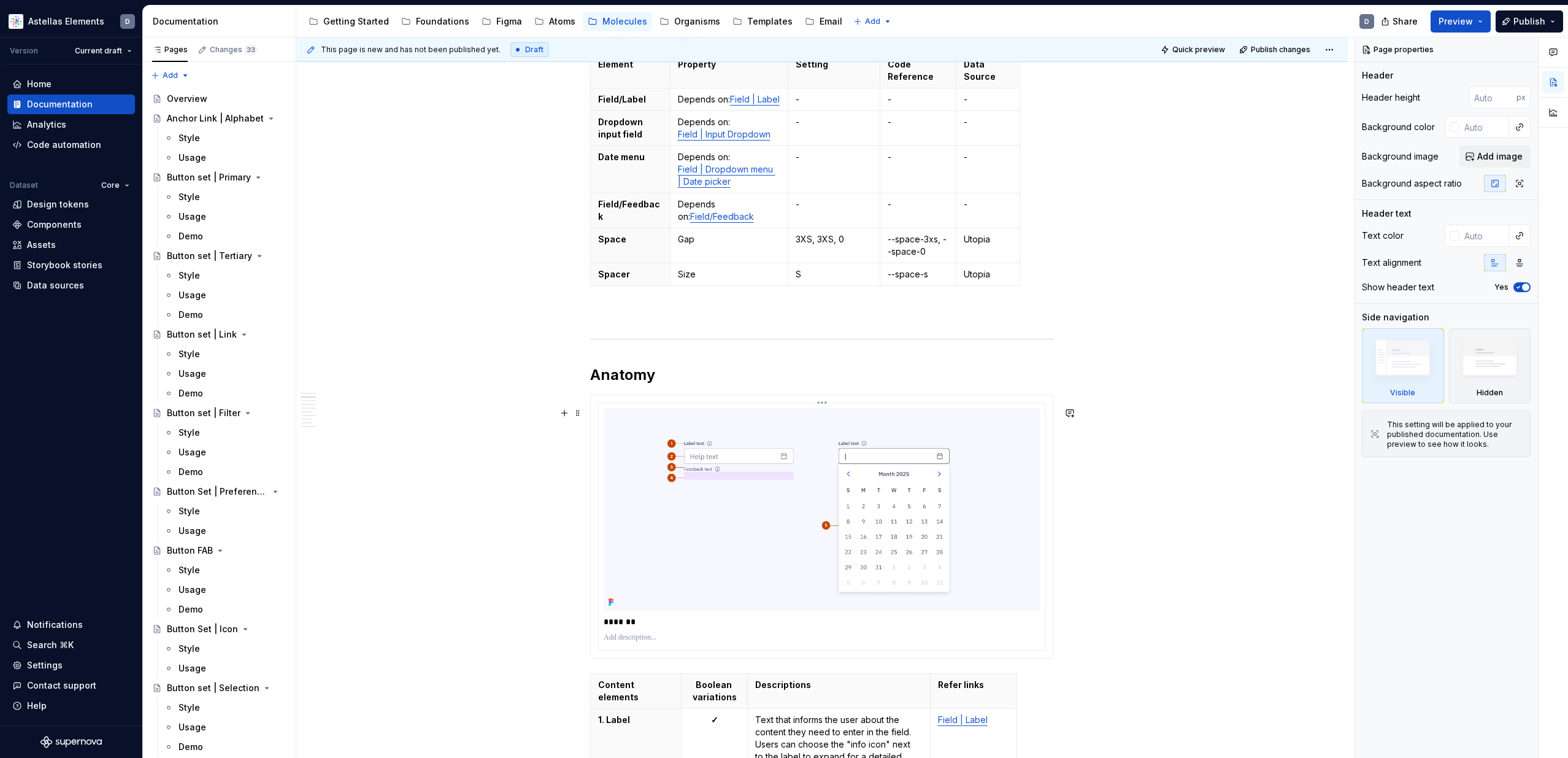
scroll to position [235, 0]
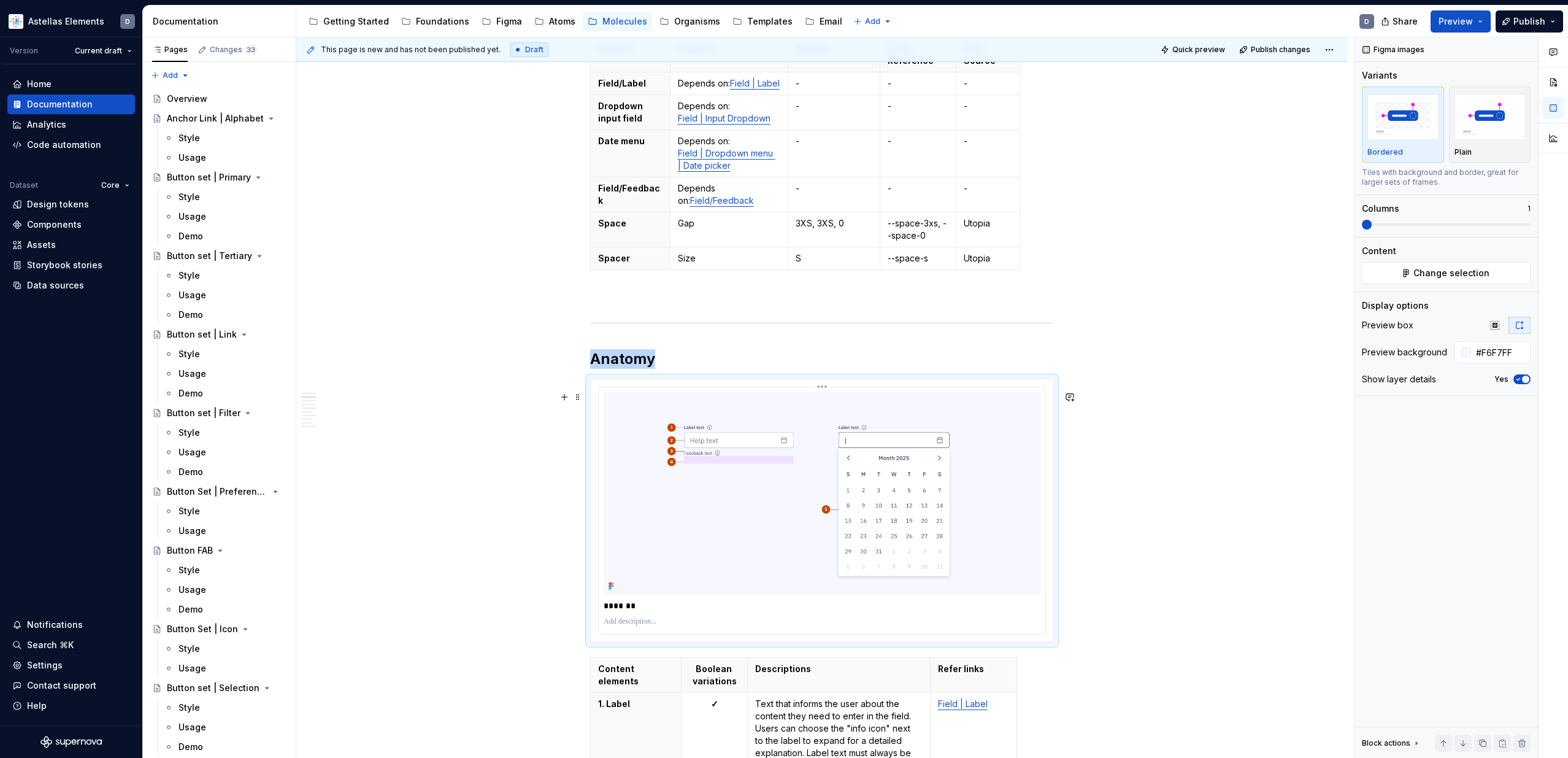
click at [793, 485] on img at bounding box center [822, 493] width 437 height 203
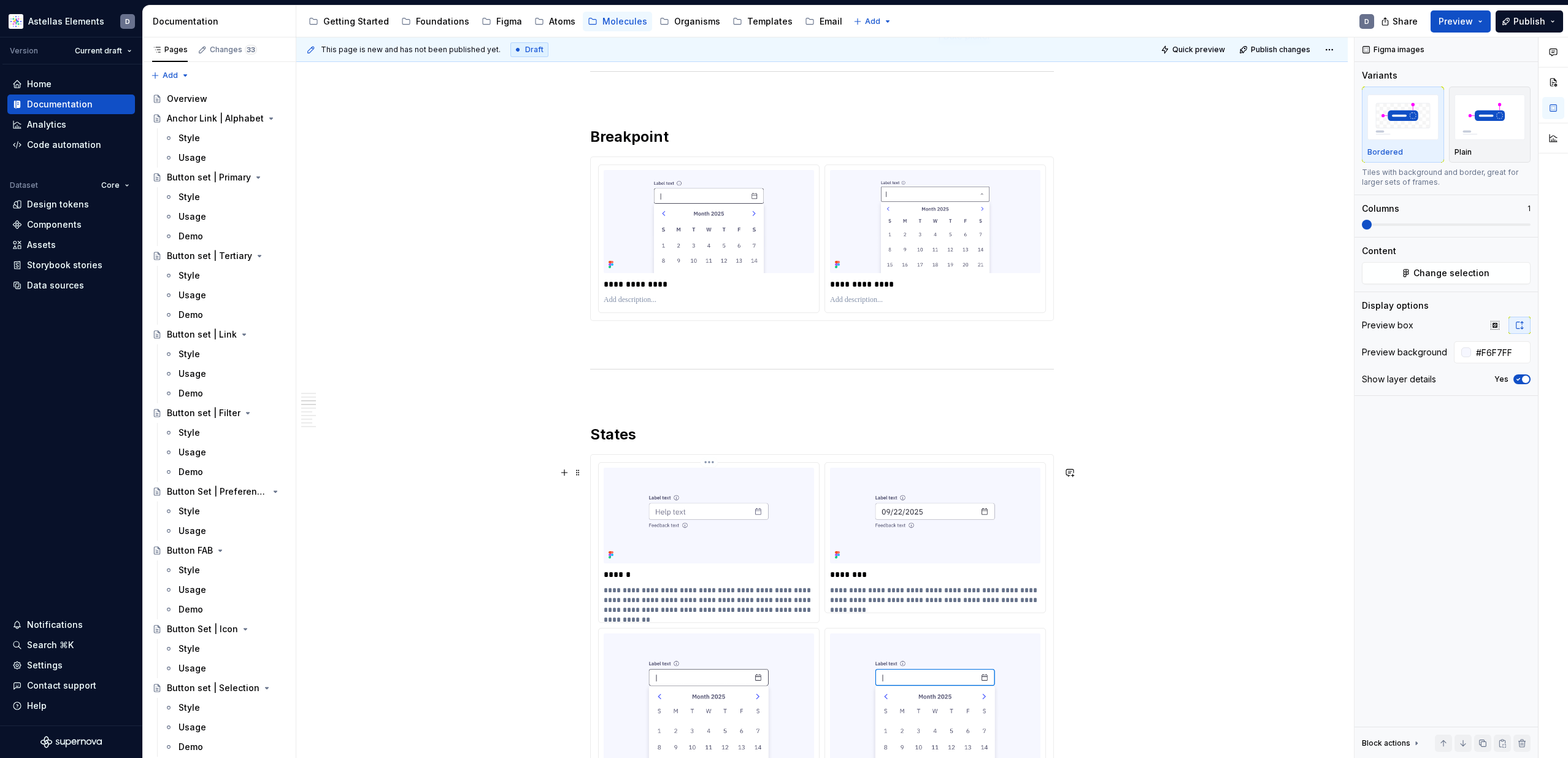
scroll to position [1232, 0]
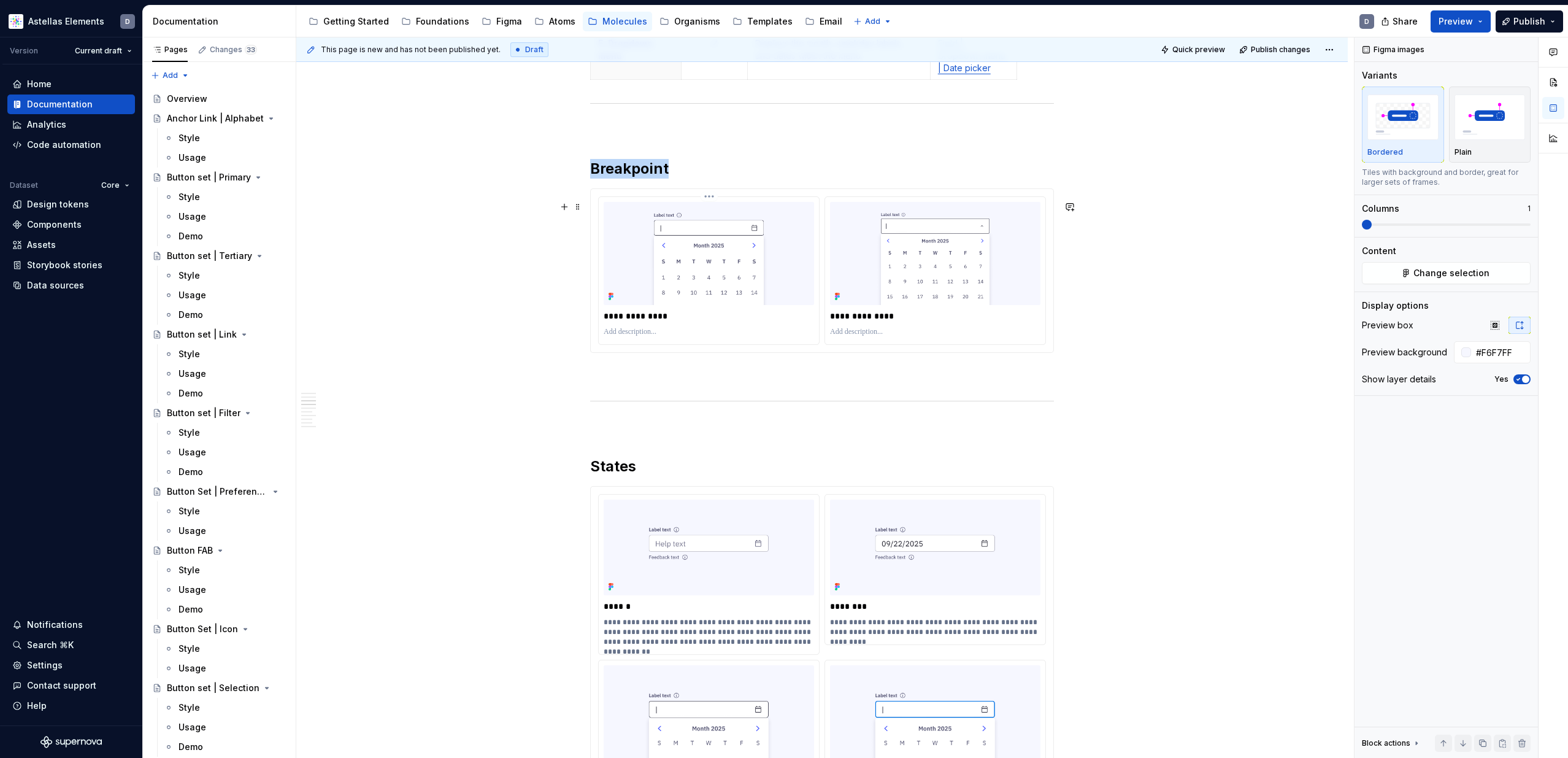
click at [797, 305] on img at bounding box center [708, 254] width 210 height 103
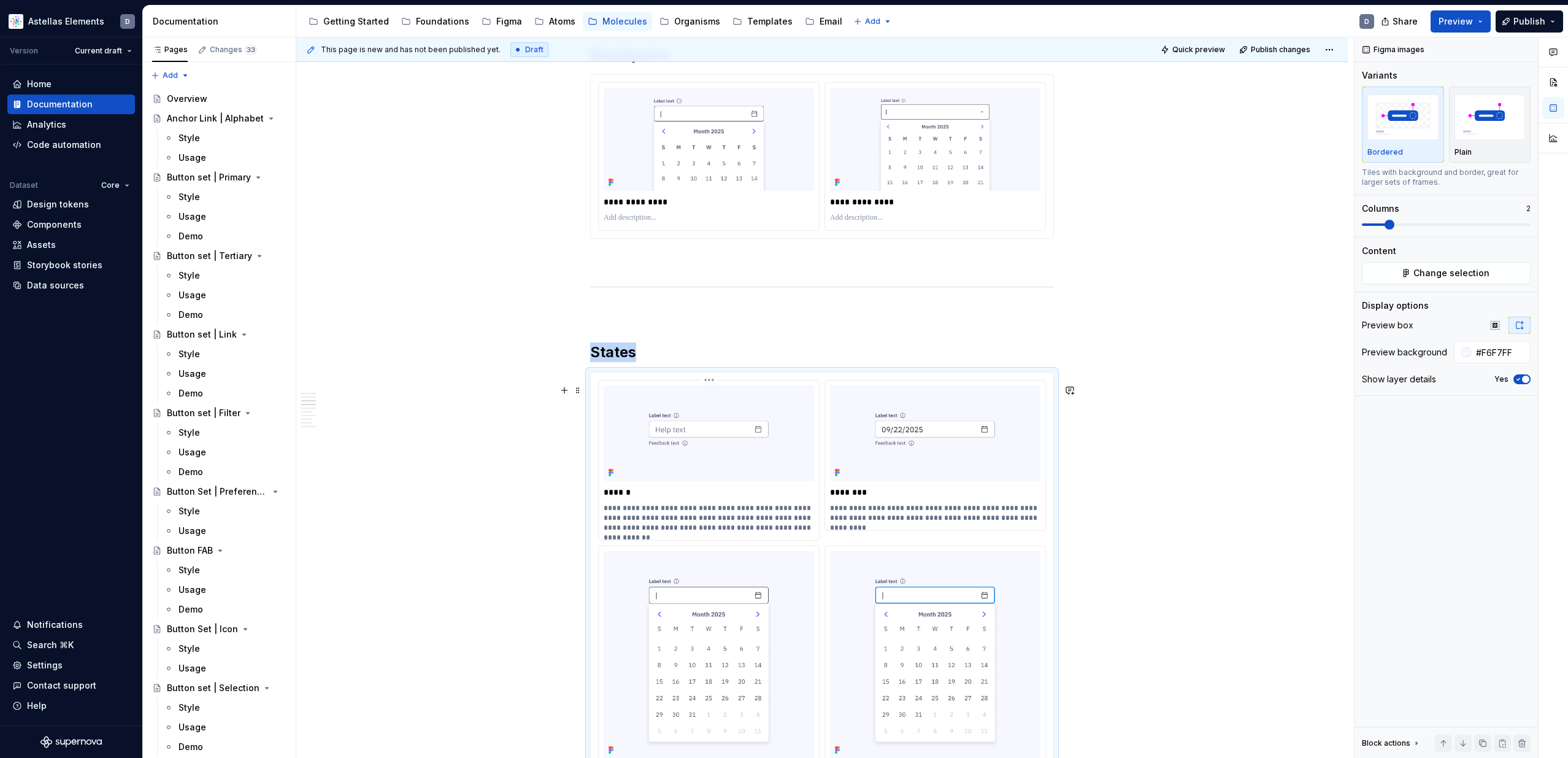
click at [797, 423] on img at bounding box center [708, 433] width 210 height 97
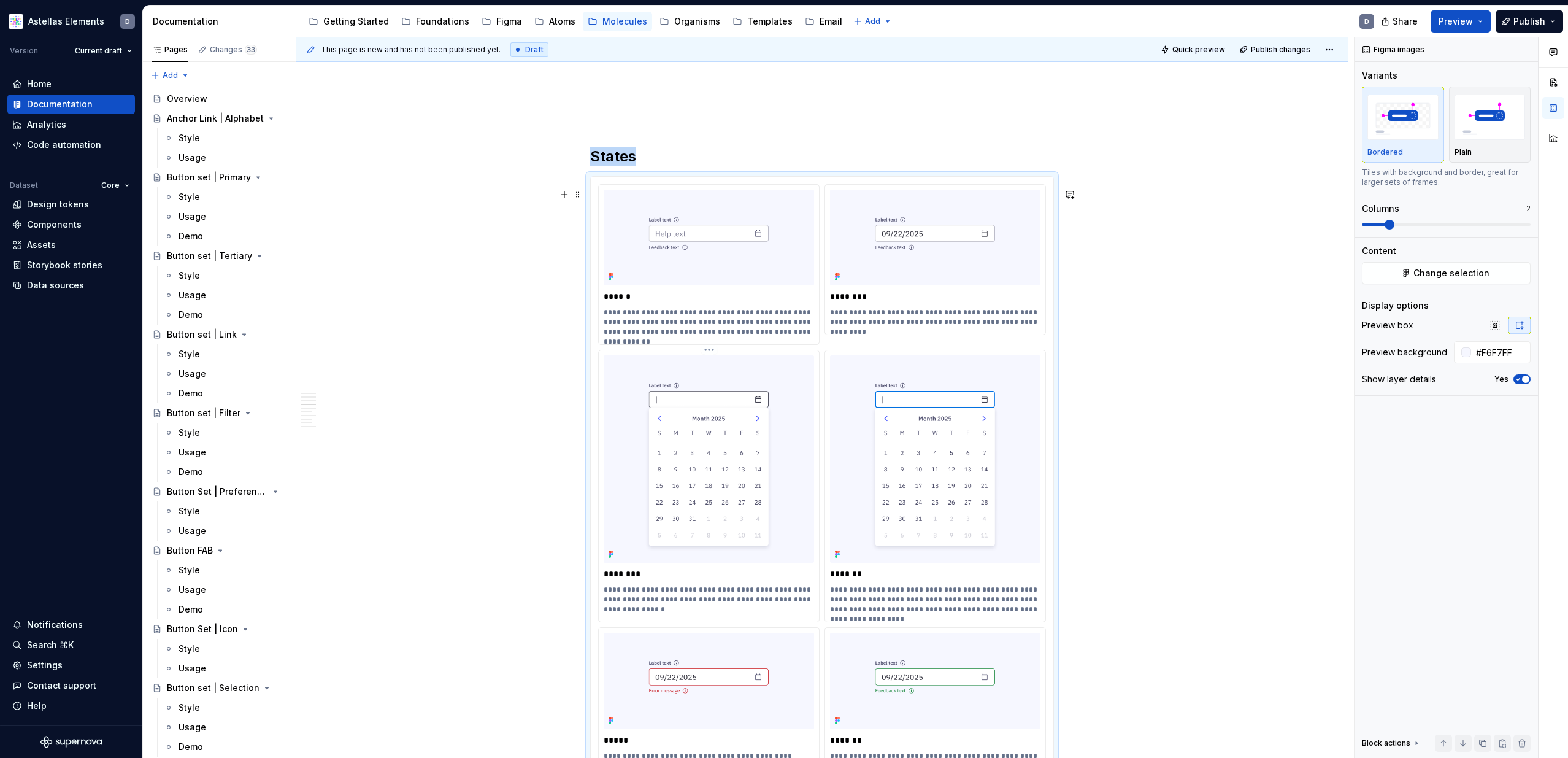
click at [794, 425] on img at bounding box center [708, 459] width 210 height 207
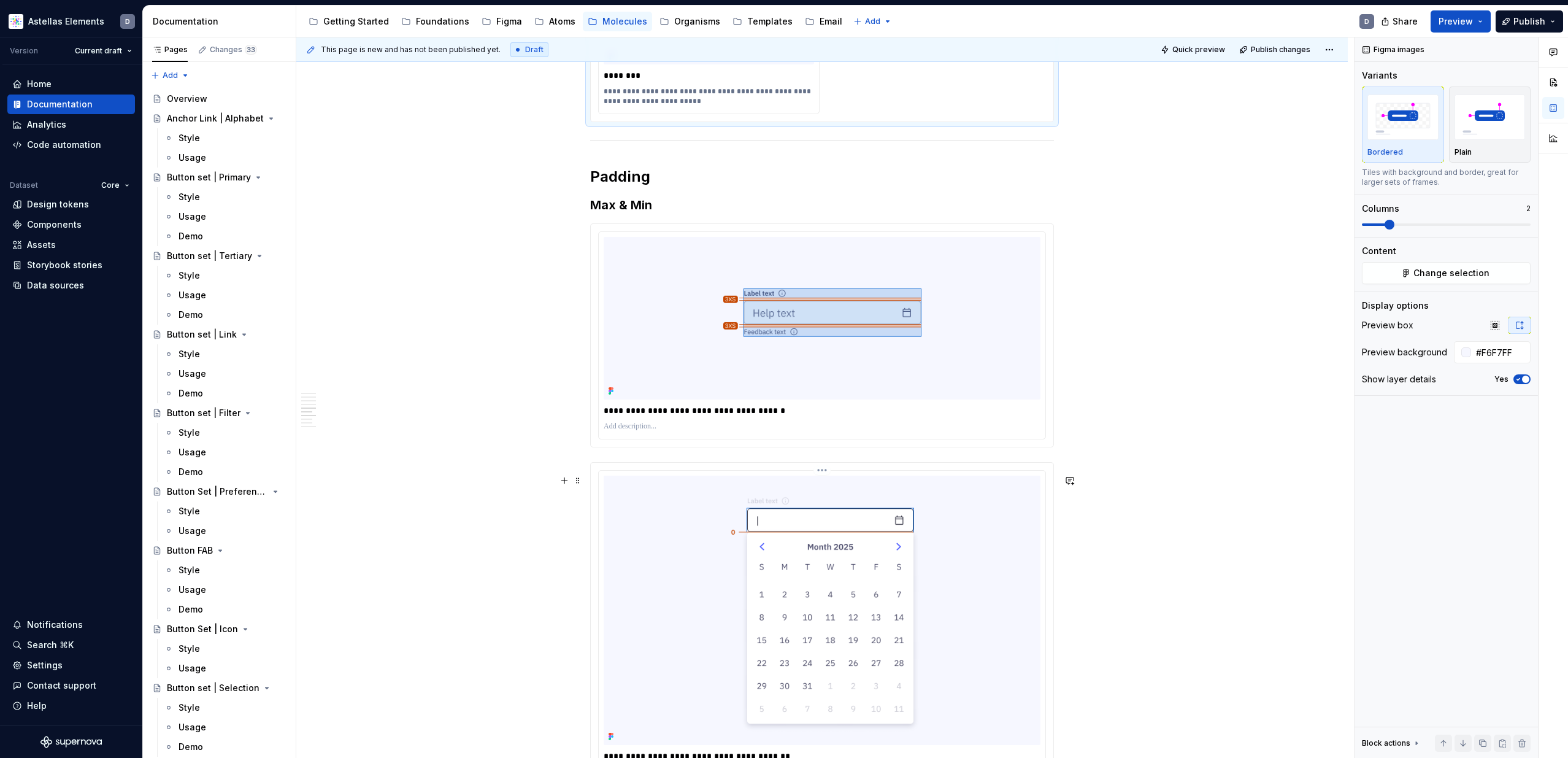
scroll to position [2490, 0]
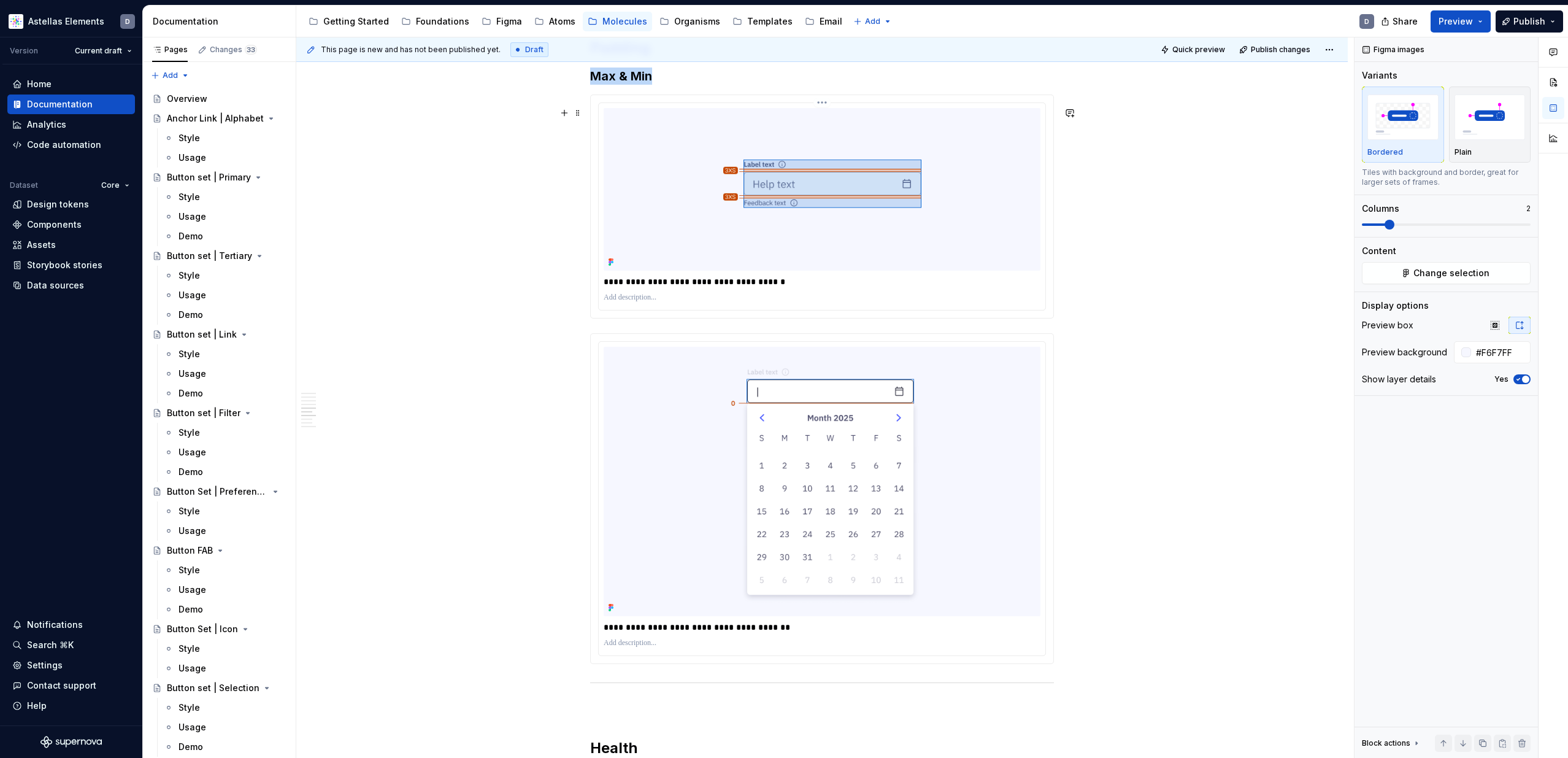
click at [976, 271] on img at bounding box center [822, 189] width 437 height 162
click at [965, 475] on img at bounding box center [822, 481] width 437 height 269
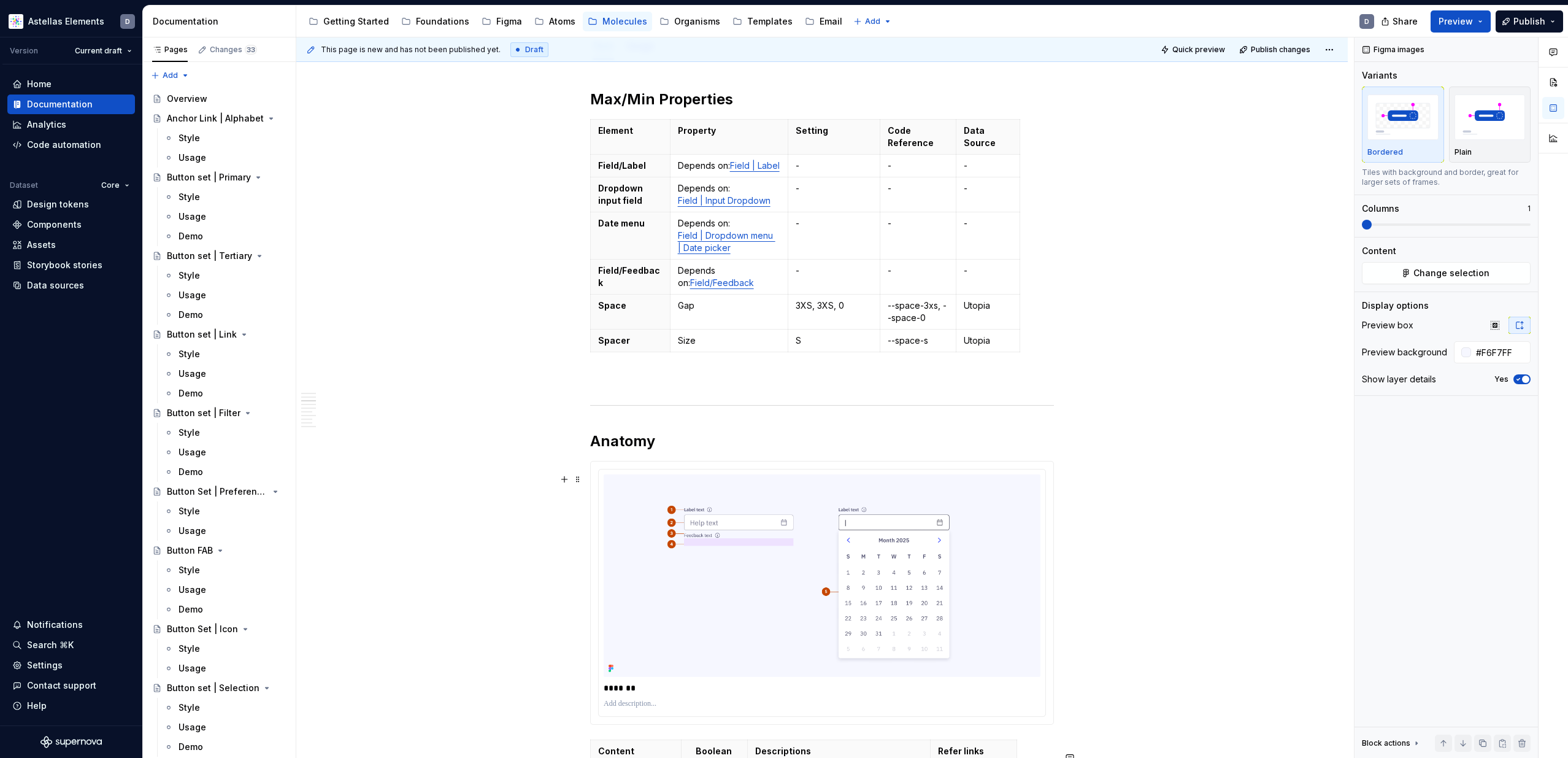
scroll to position [0, 0]
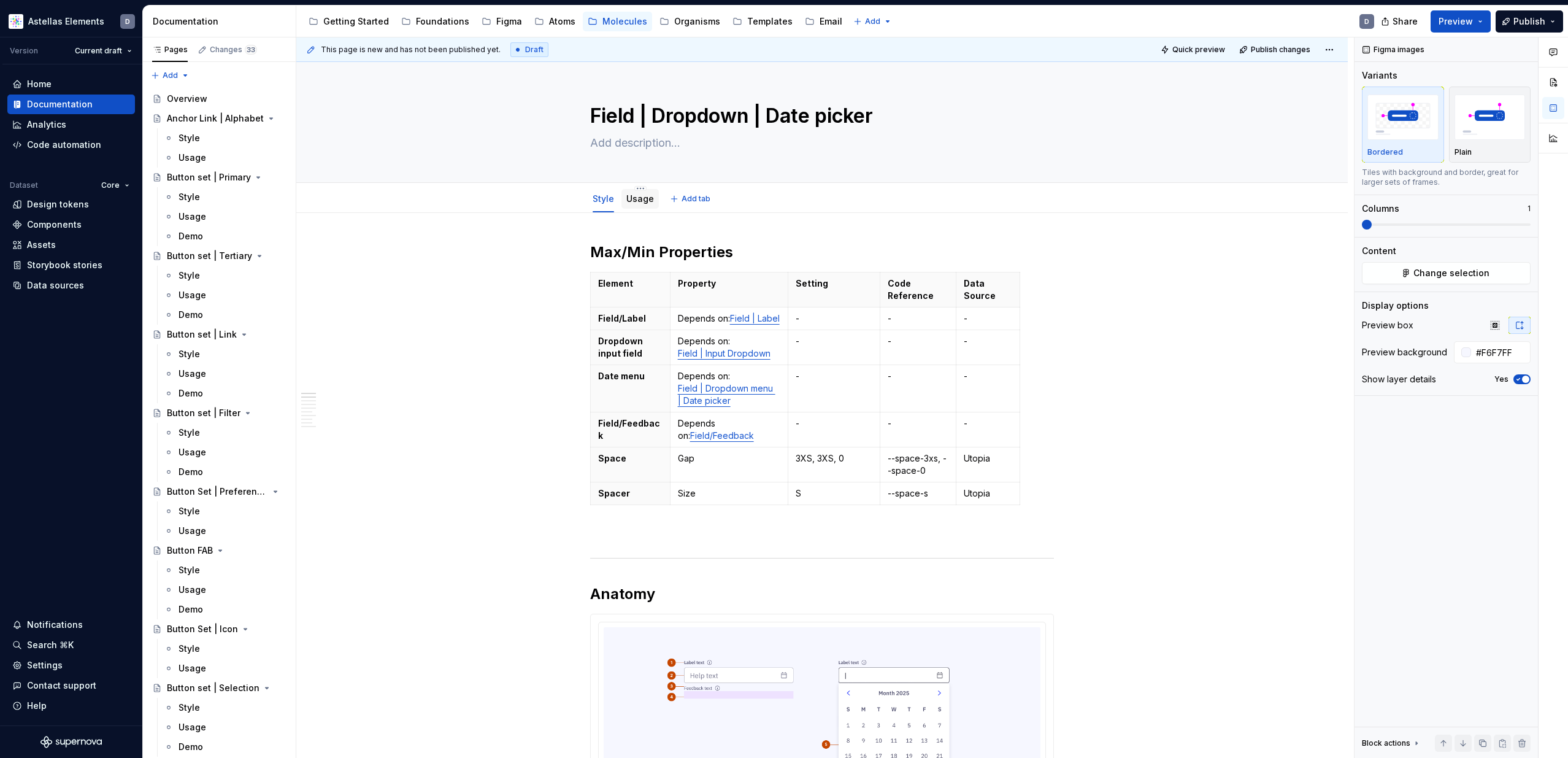
click at [640, 196] on link "Usage" at bounding box center [640, 198] width 28 height 10
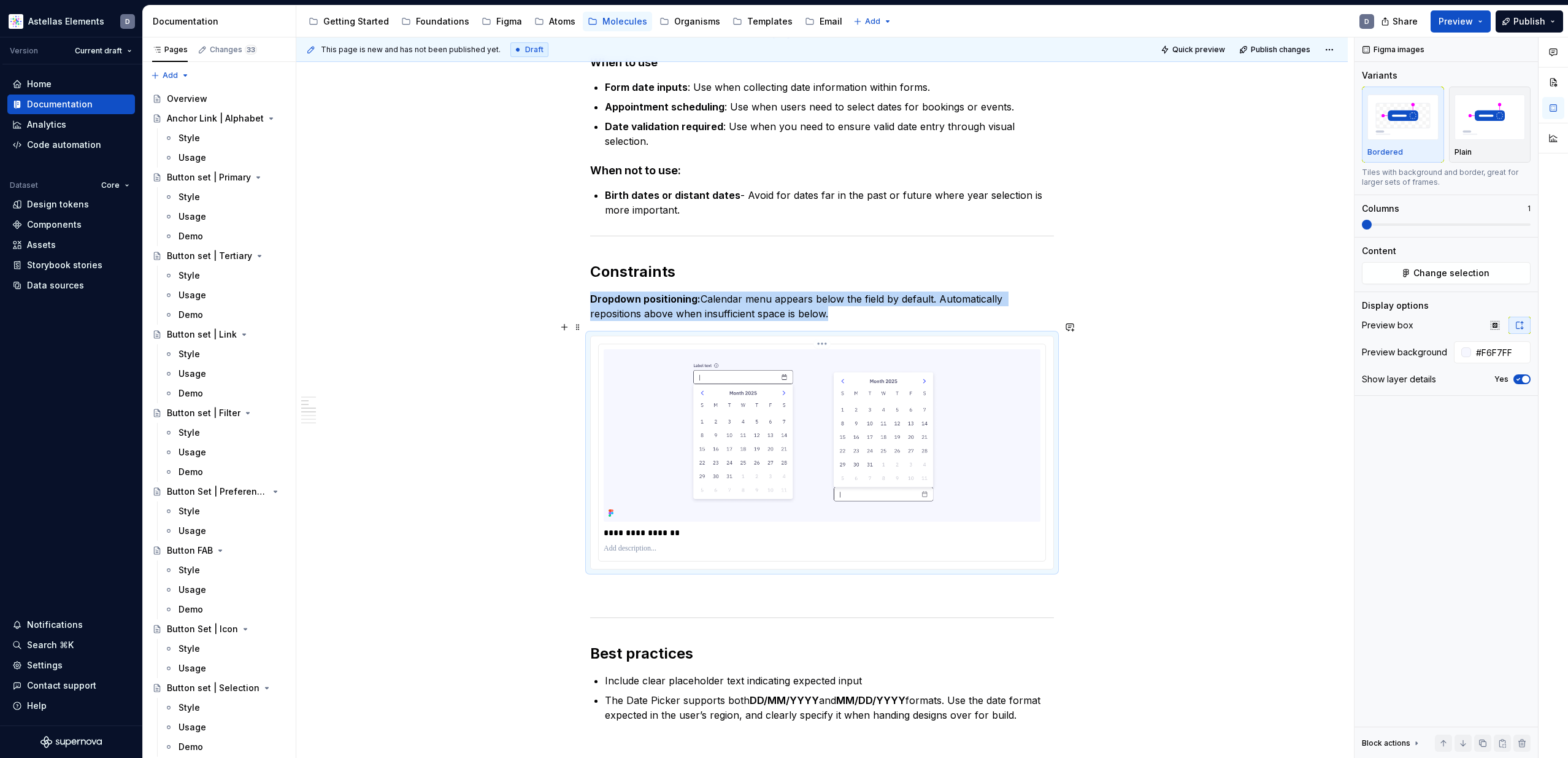
click at [659, 404] on img at bounding box center [822, 435] width 437 height 172
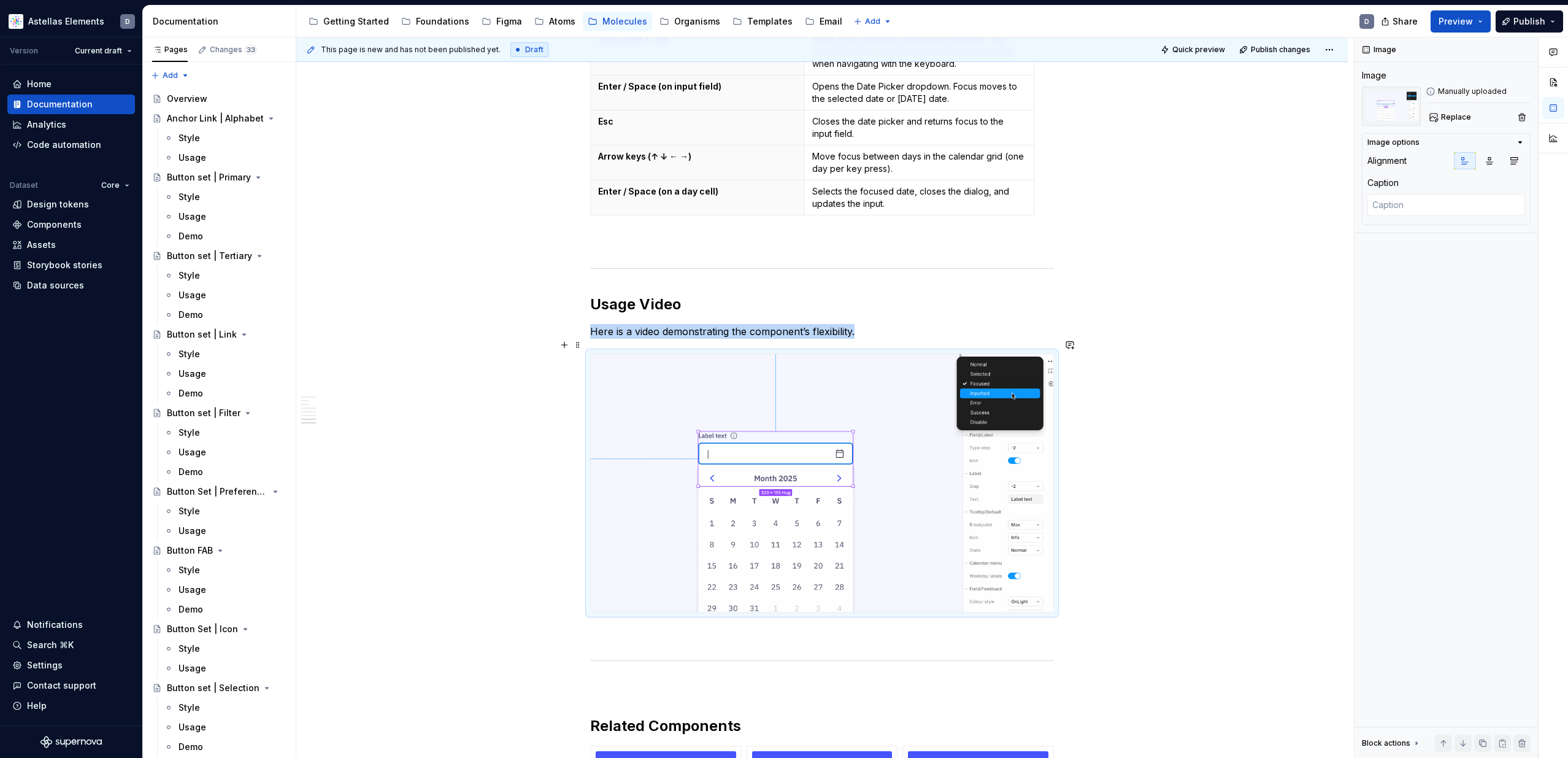
click at [670, 383] on img at bounding box center [822, 483] width 462 height 258
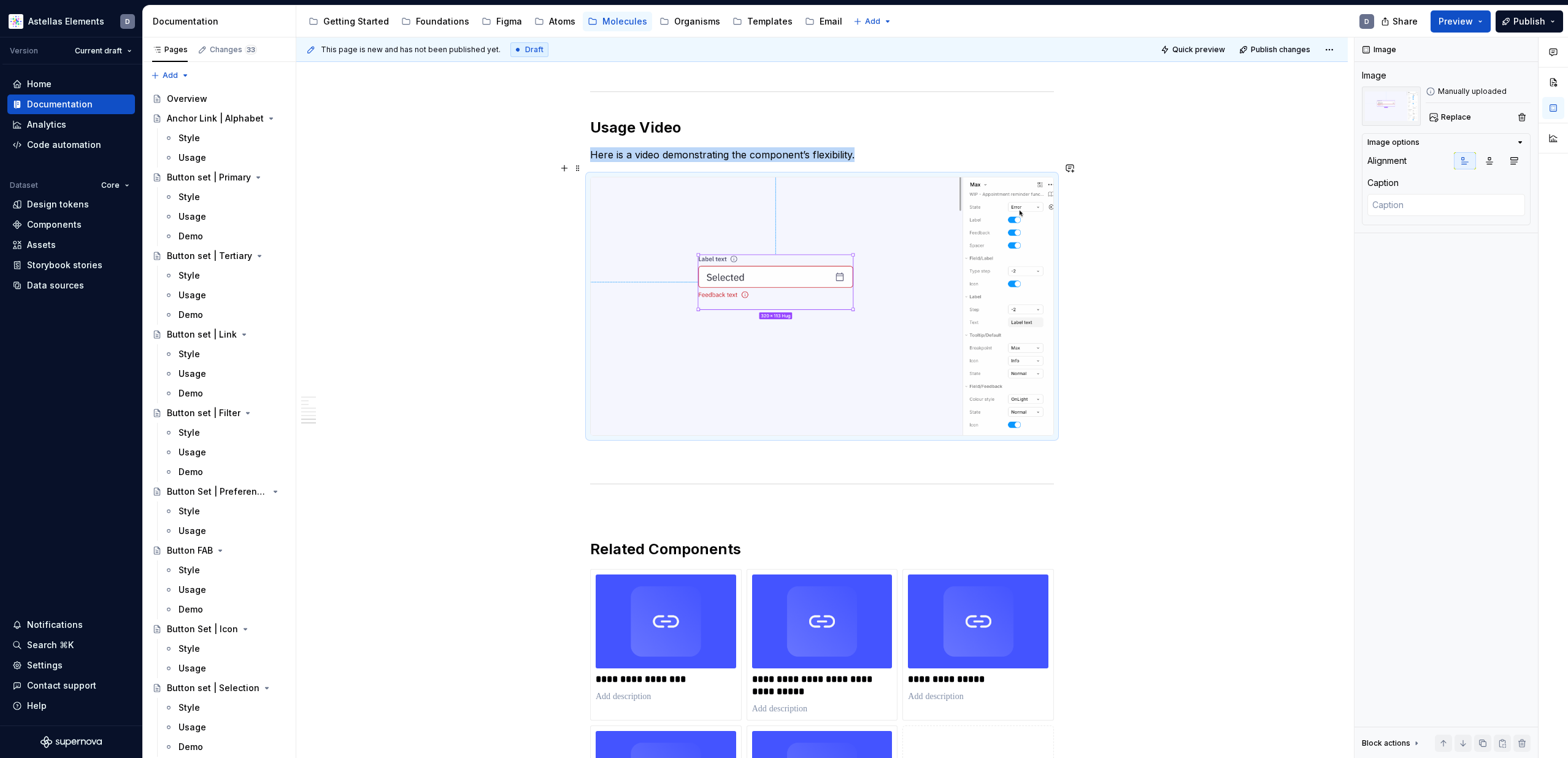
scroll to position [1336, 0]
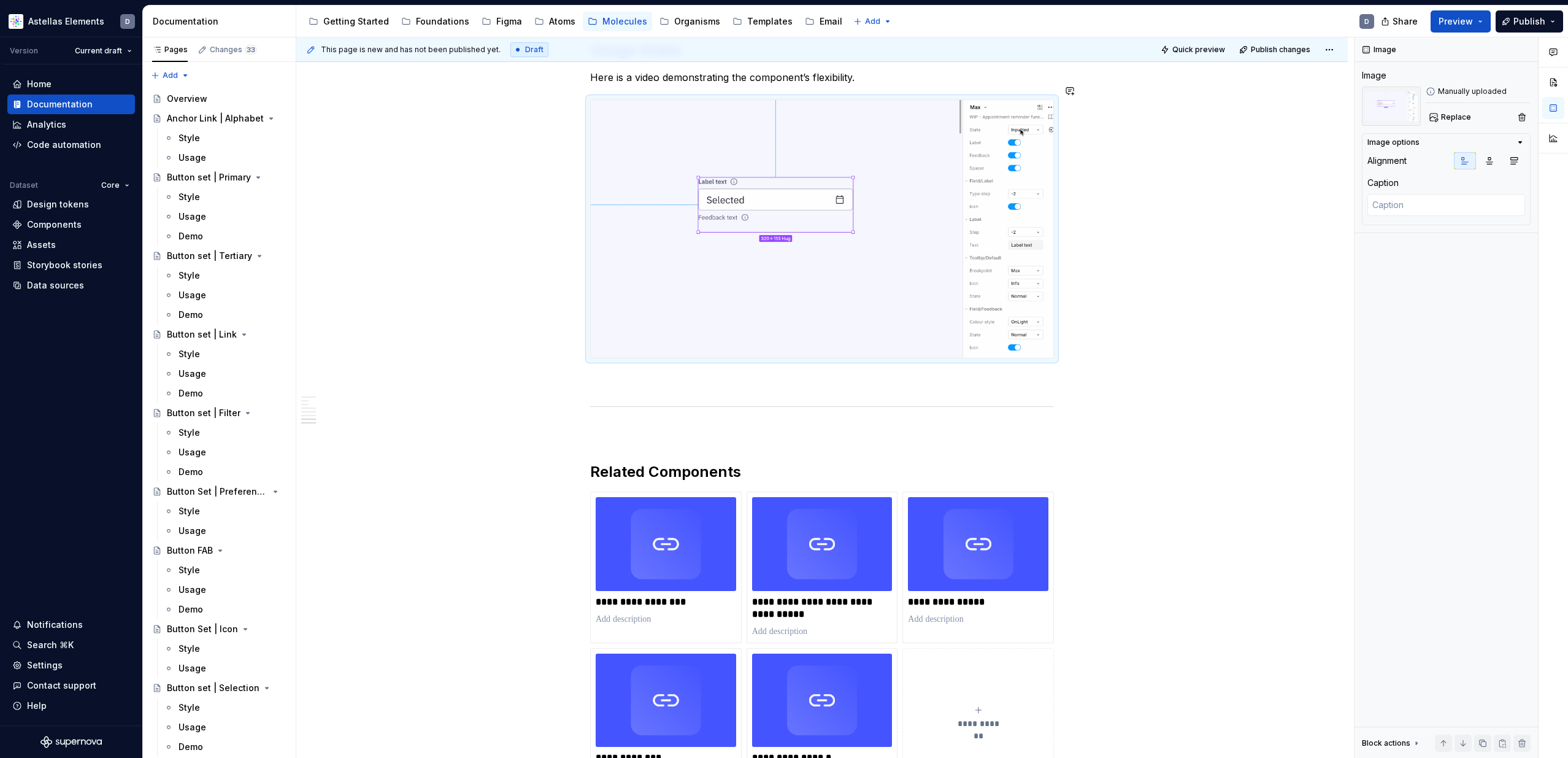
type textarea "*"
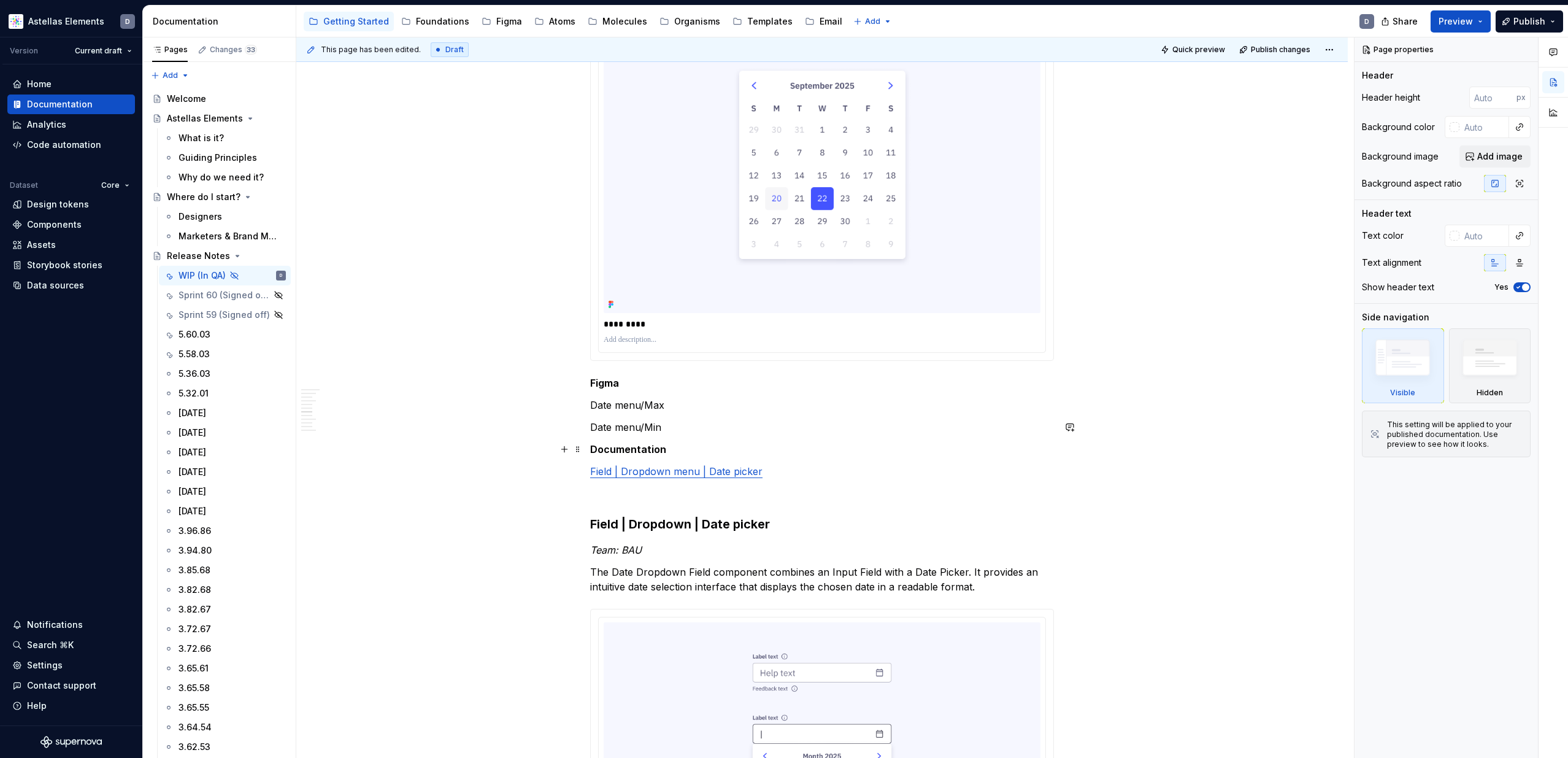
scroll to position [1404, 0]
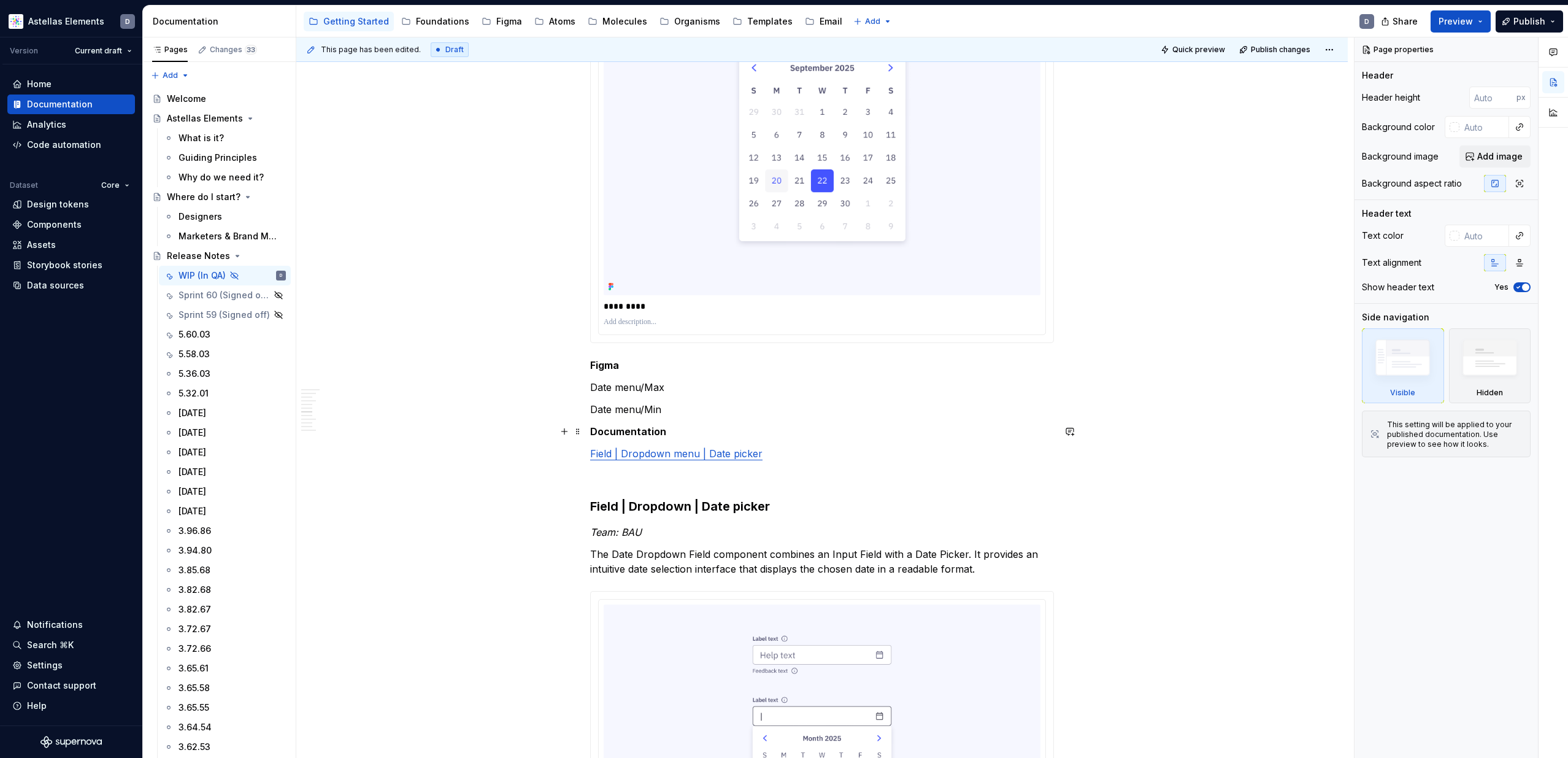
type textarea "*"
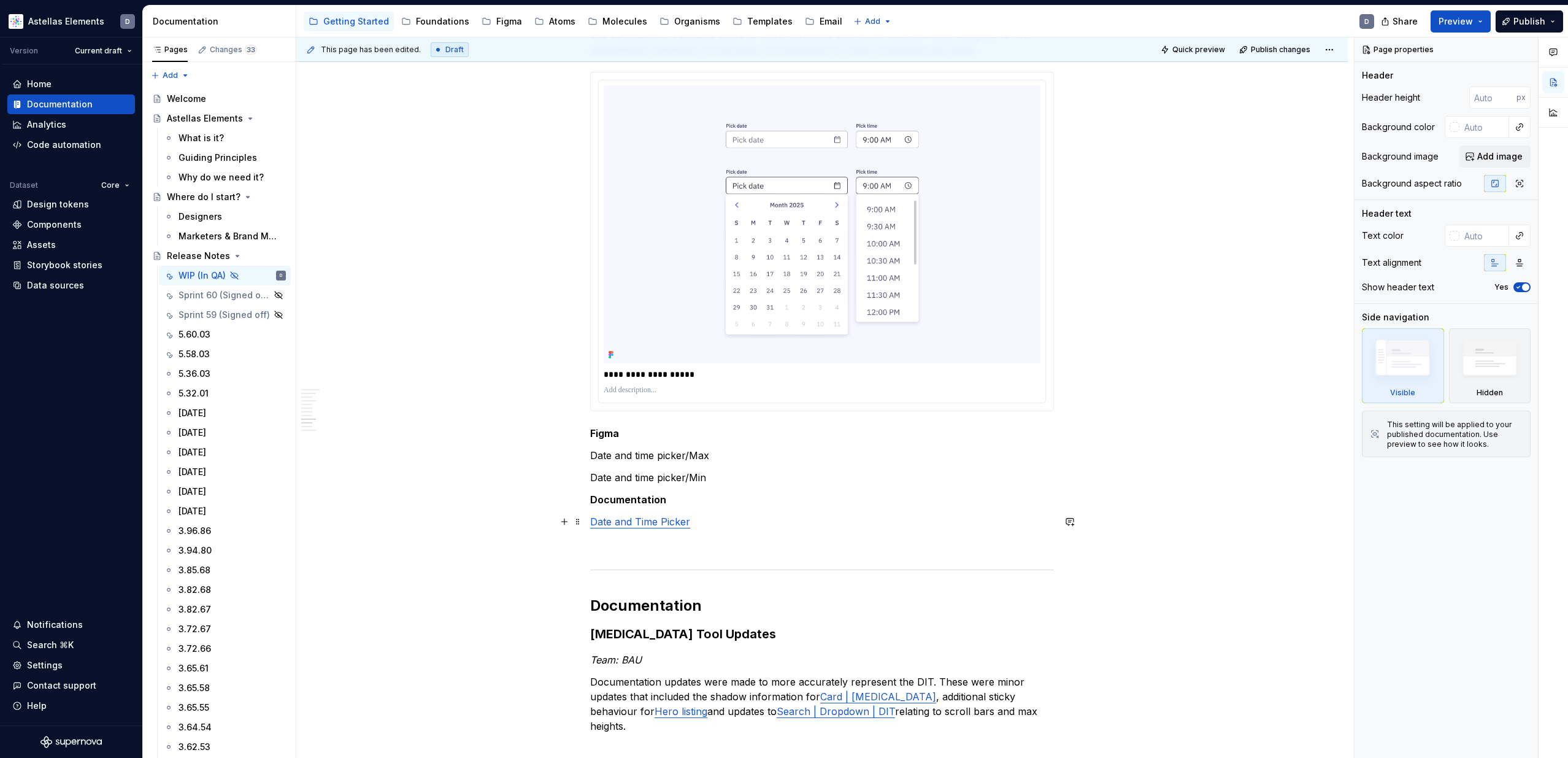
scroll to position [2562, 0]
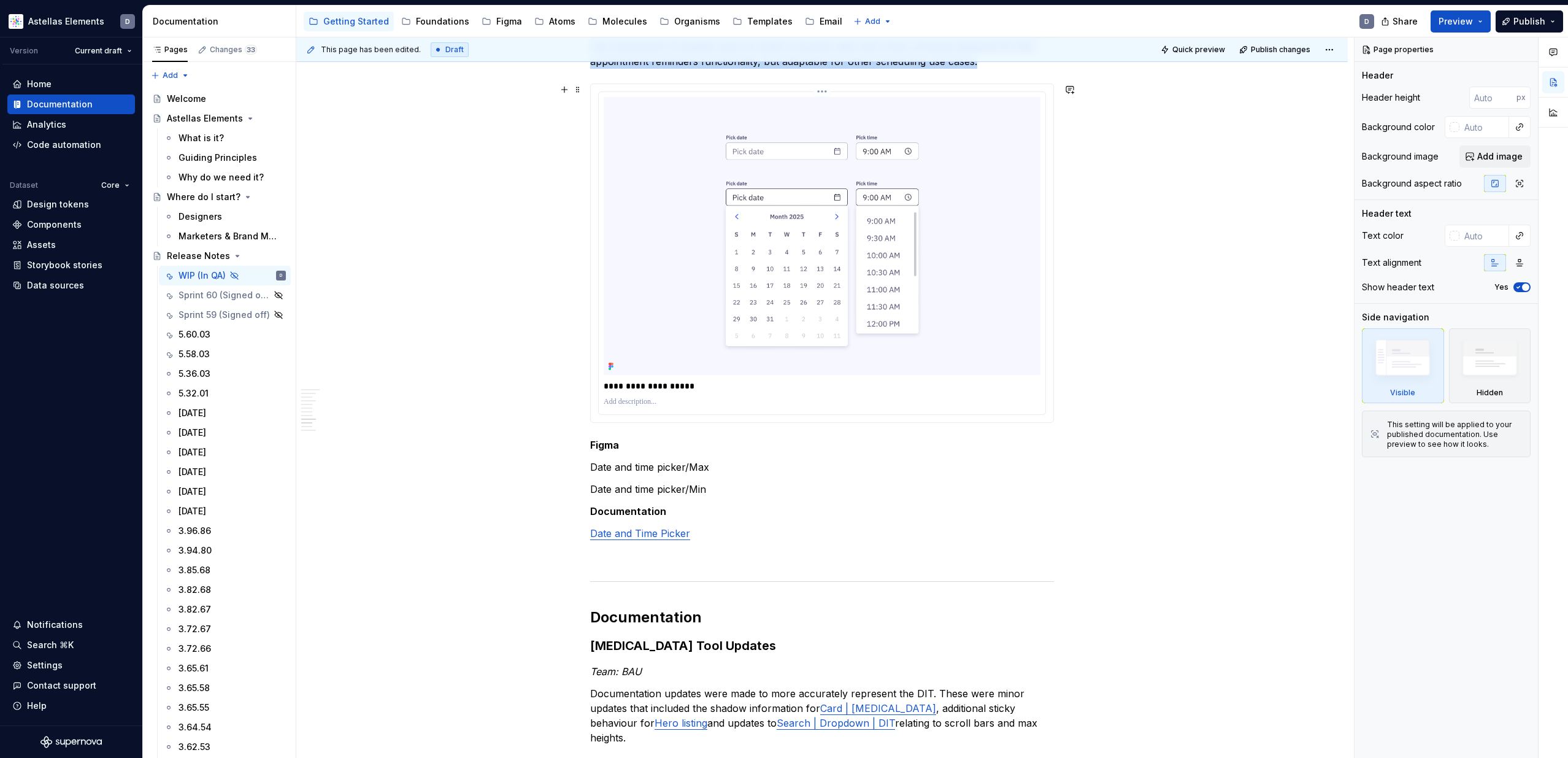
click at [955, 330] on img at bounding box center [822, 236] width 437 height 278
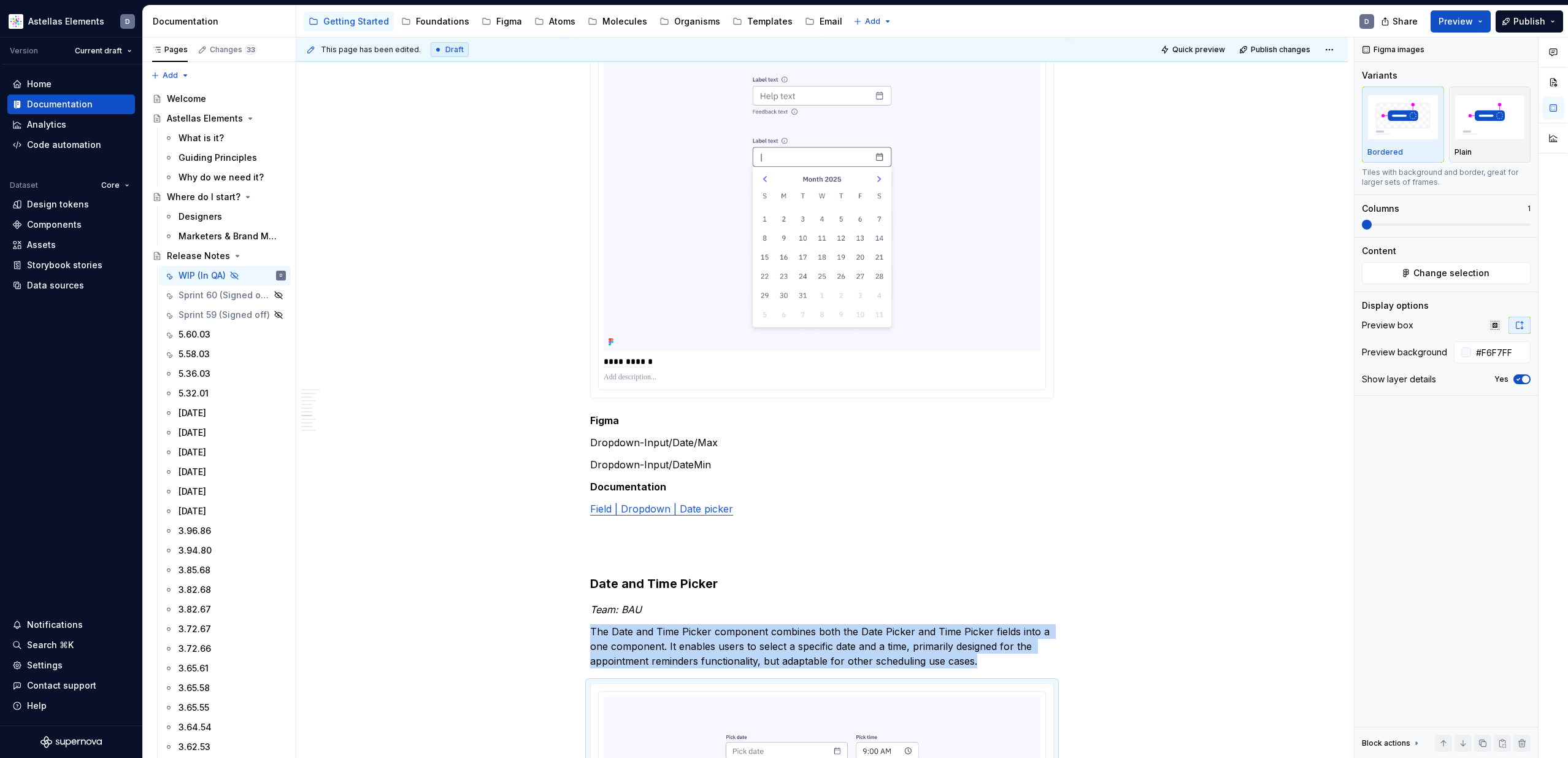
scroll to position [1929, 0]
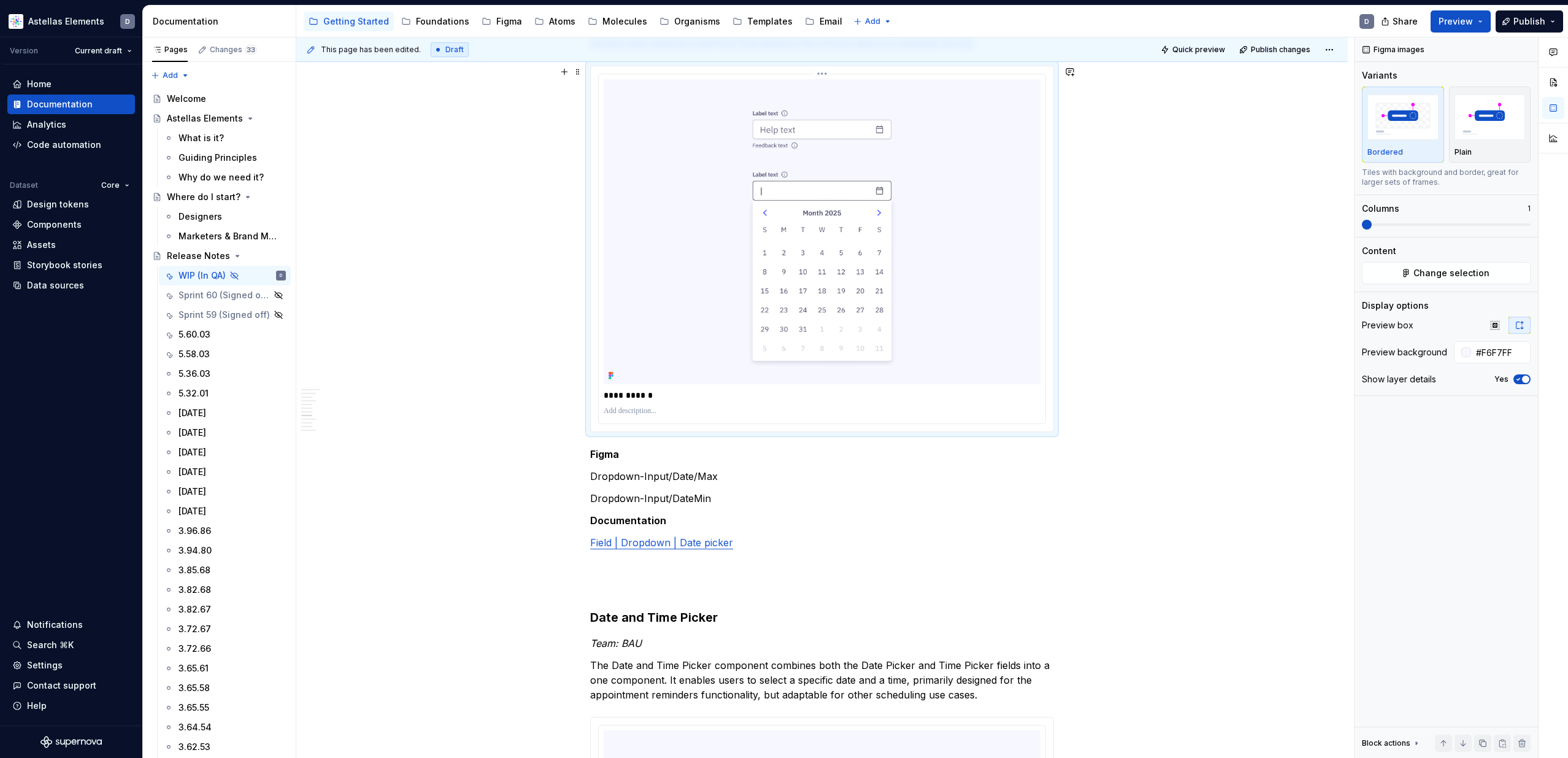
click at [968, 332] on img at bounding box center [822, 231] width 437 height 305
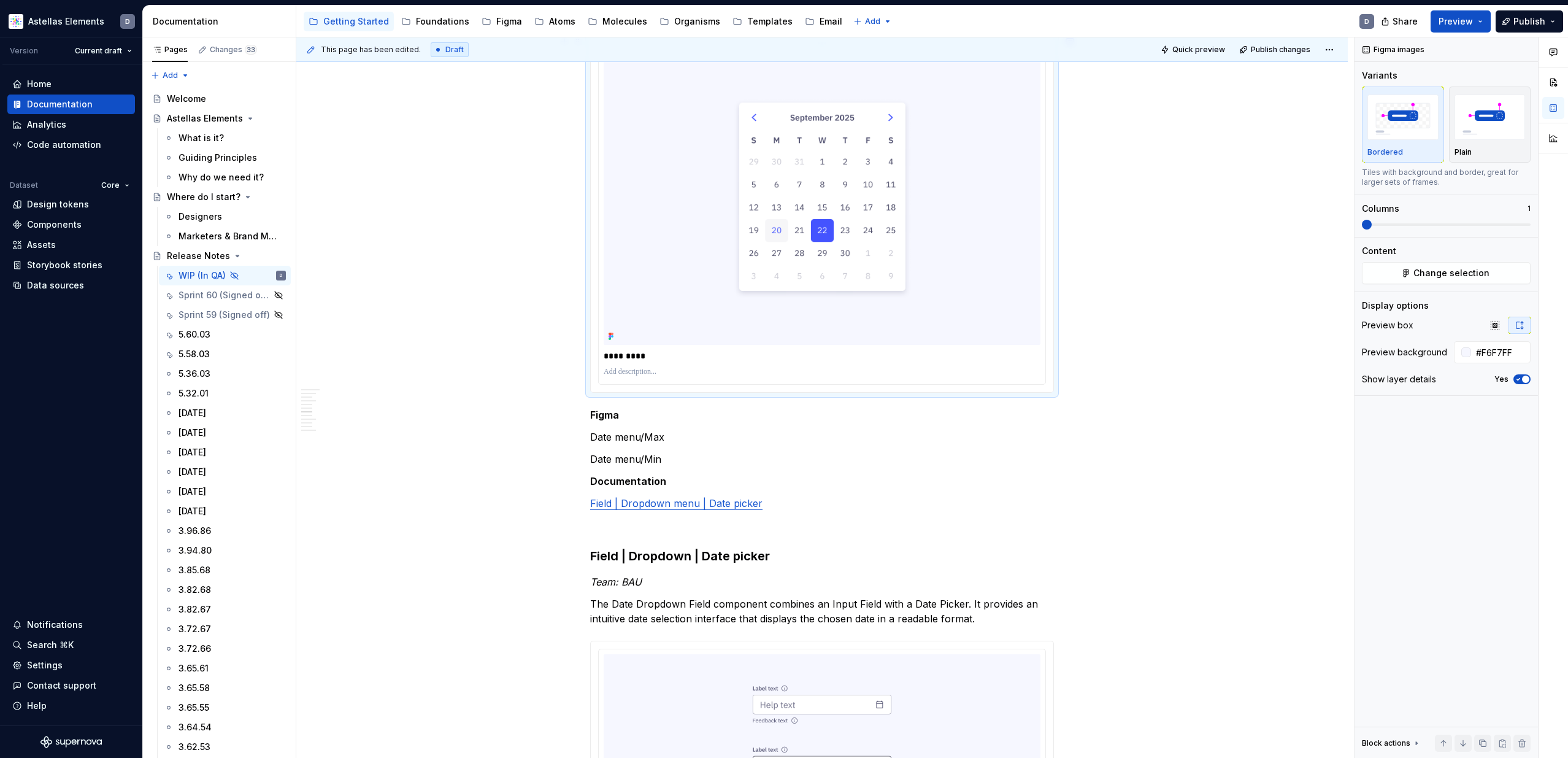
click at [985, 323] on img at bounding box center [822, 197] width 437 height 296
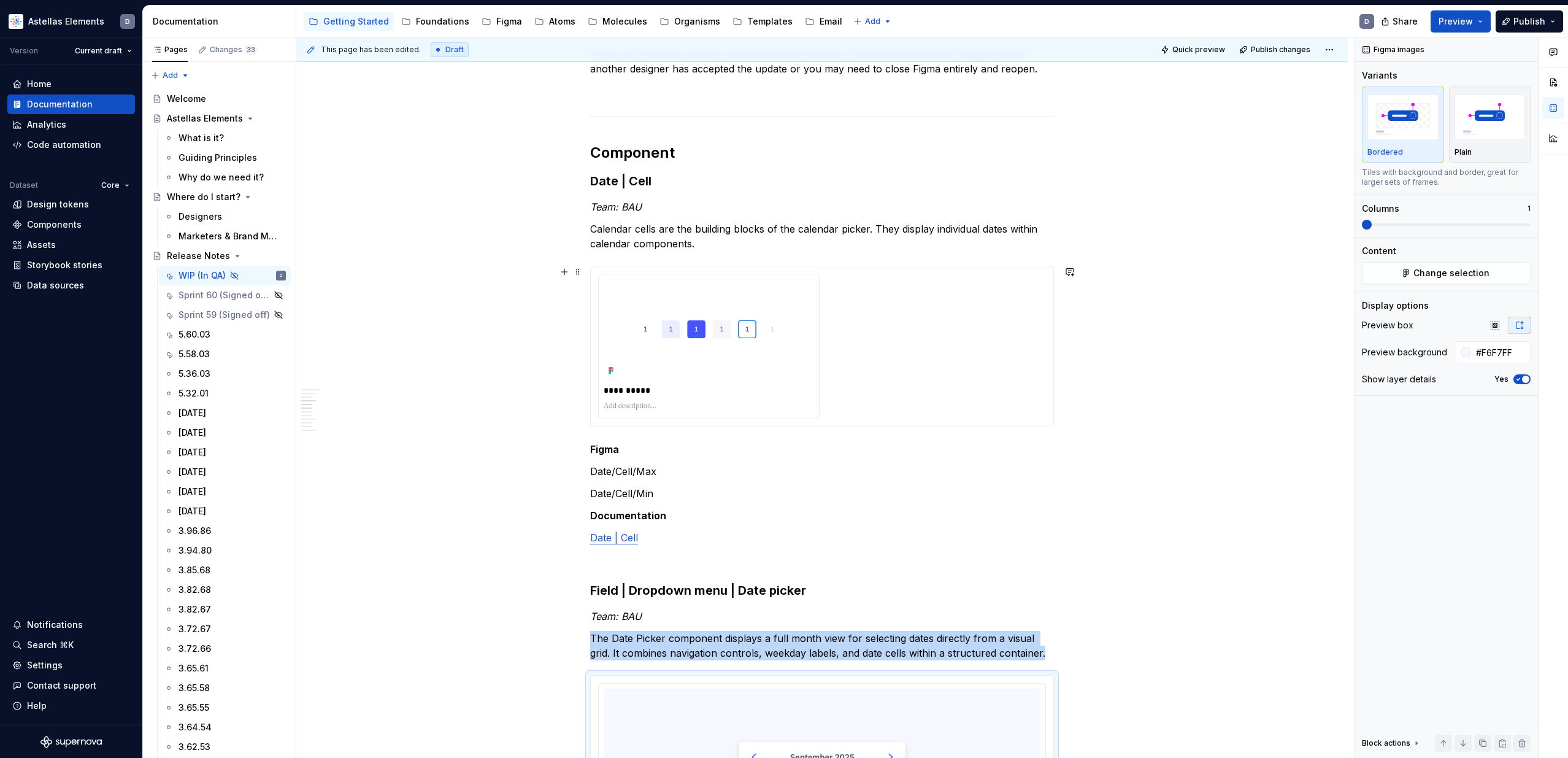
scroll to position [700, 0]
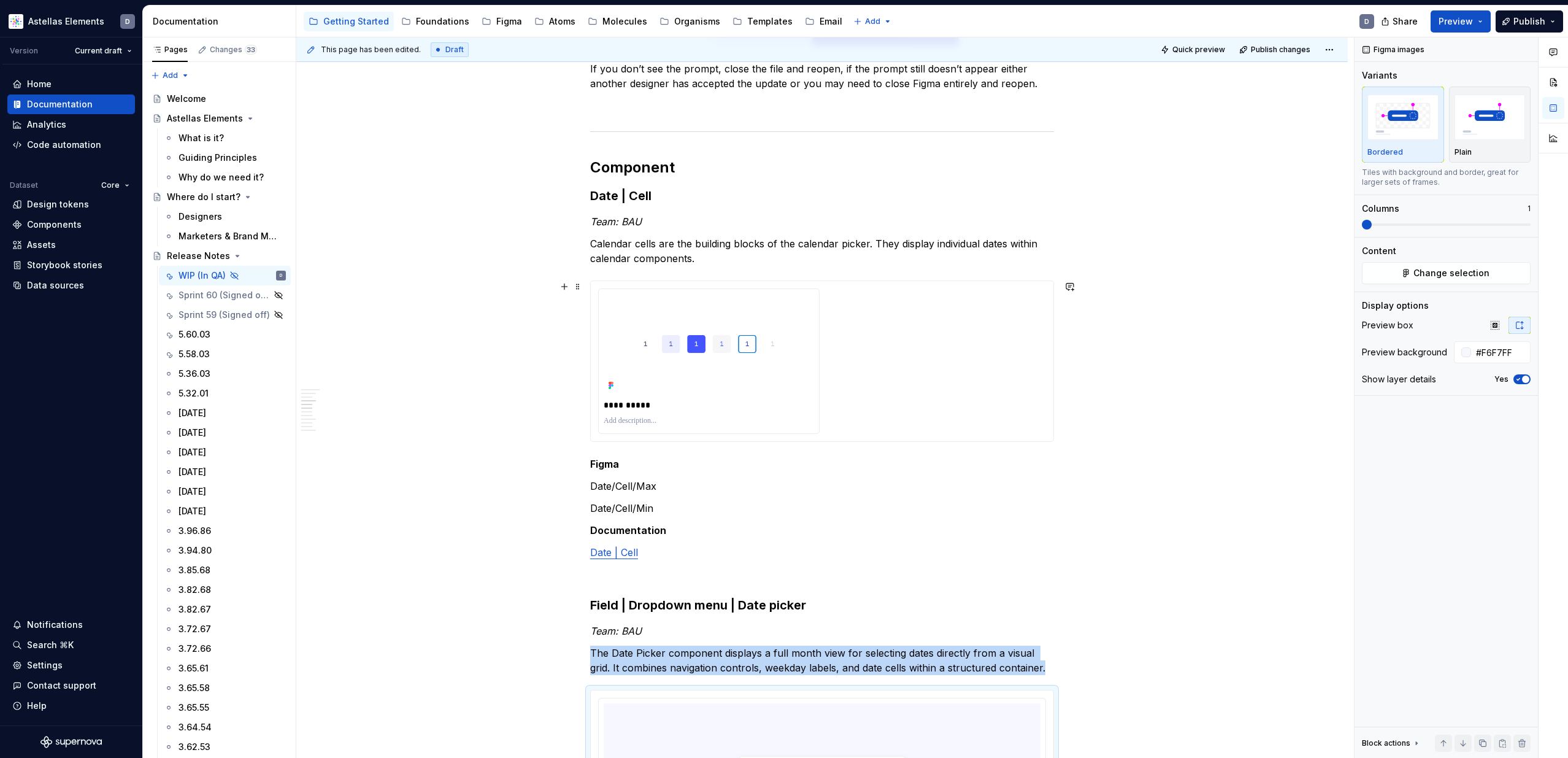
type input "#FFFFFF"
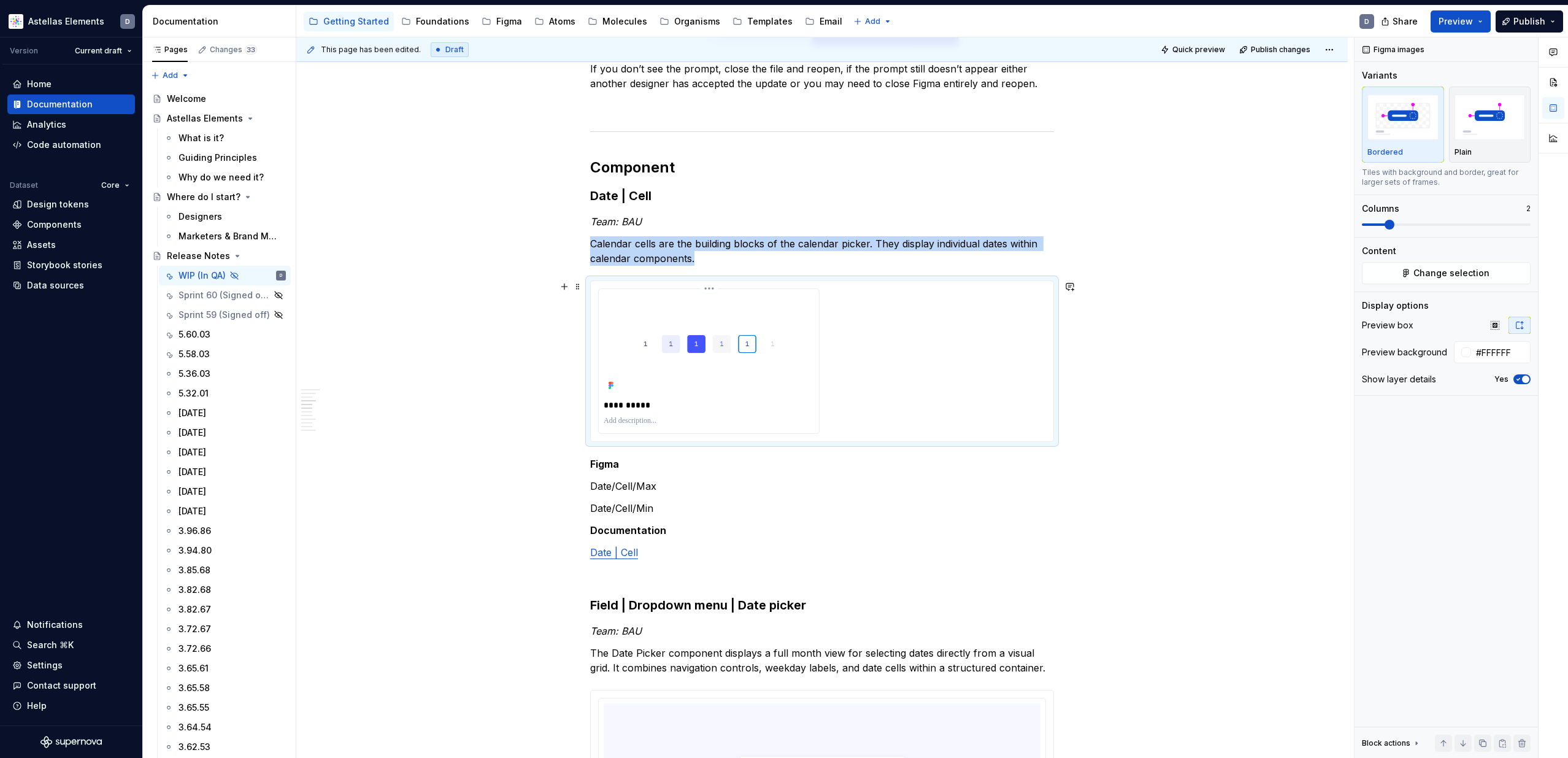
click at [819, 356] on div "**********" at bounding box center [708, 361] width 220 height 144
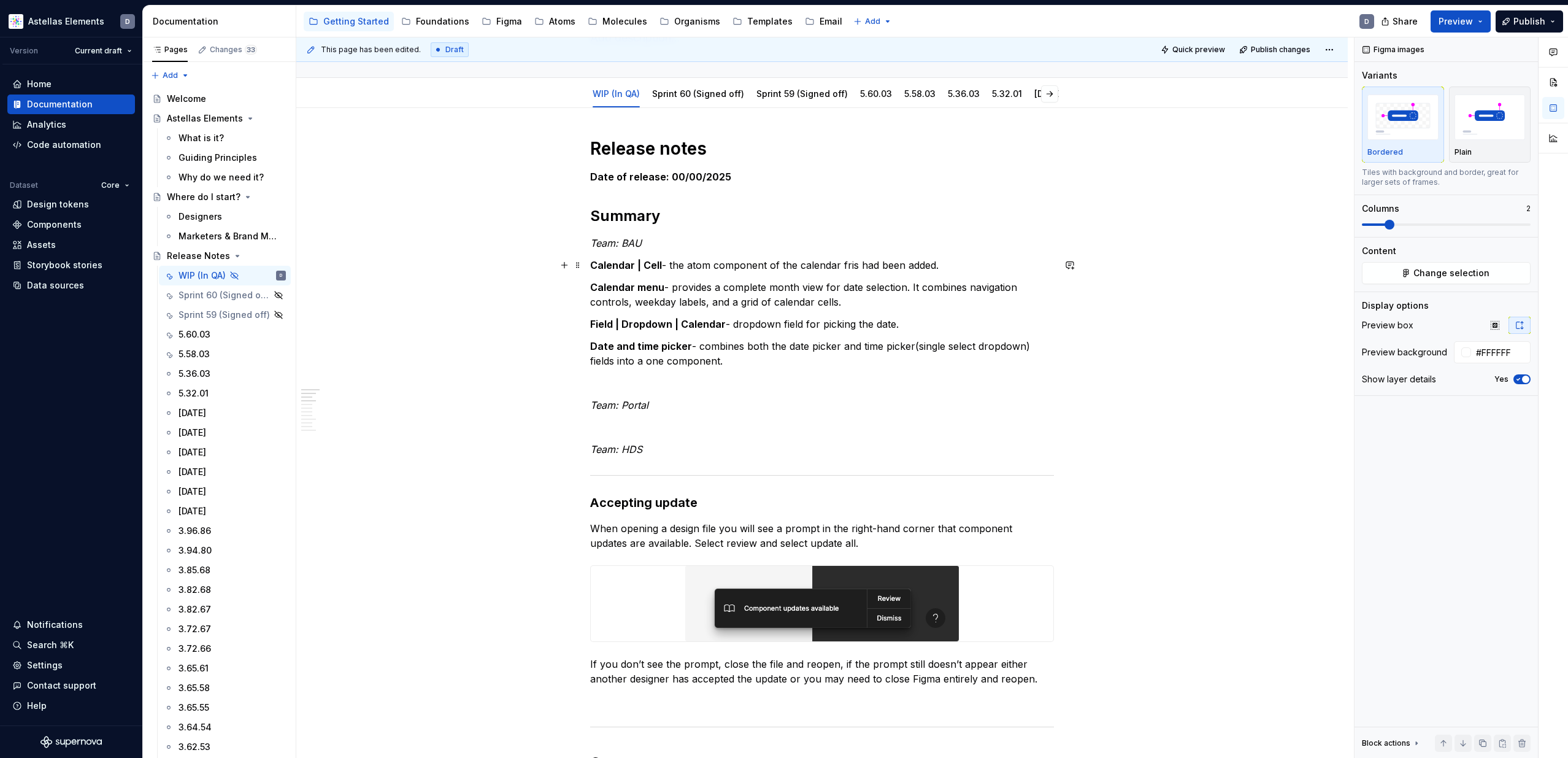
scroll to position [0, 0]
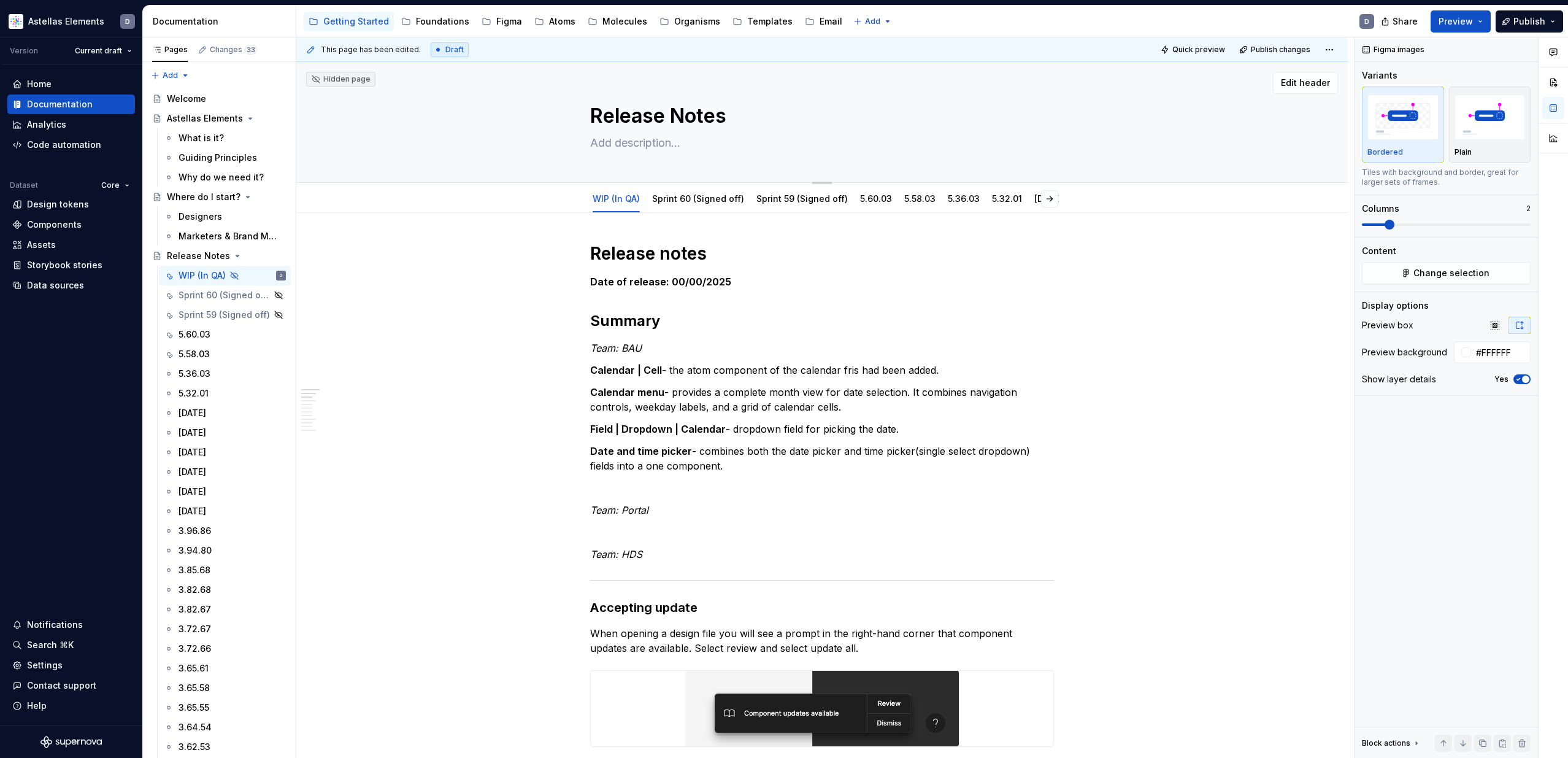
type textarea "*"
